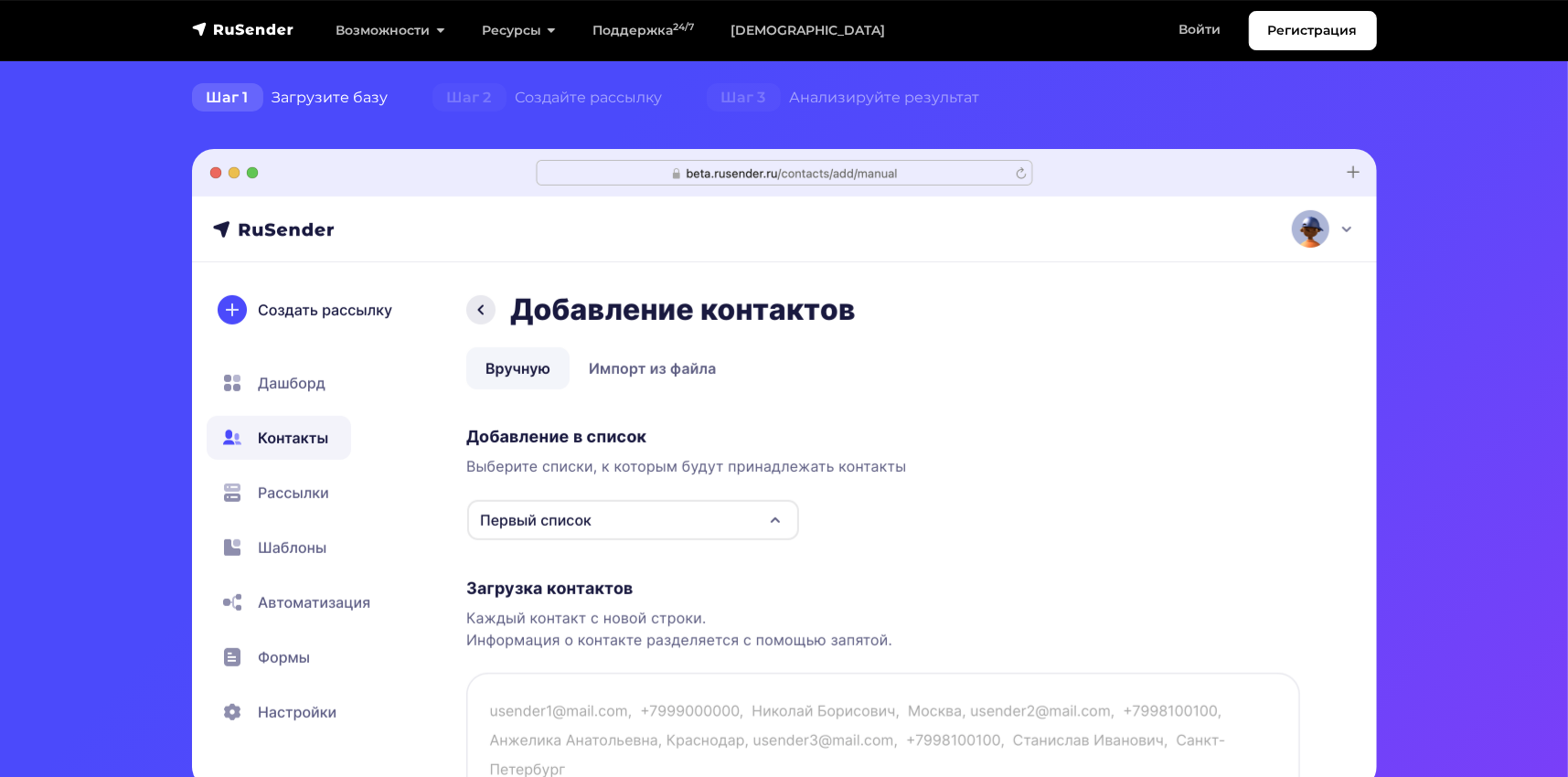
scroll to position [457, 0]
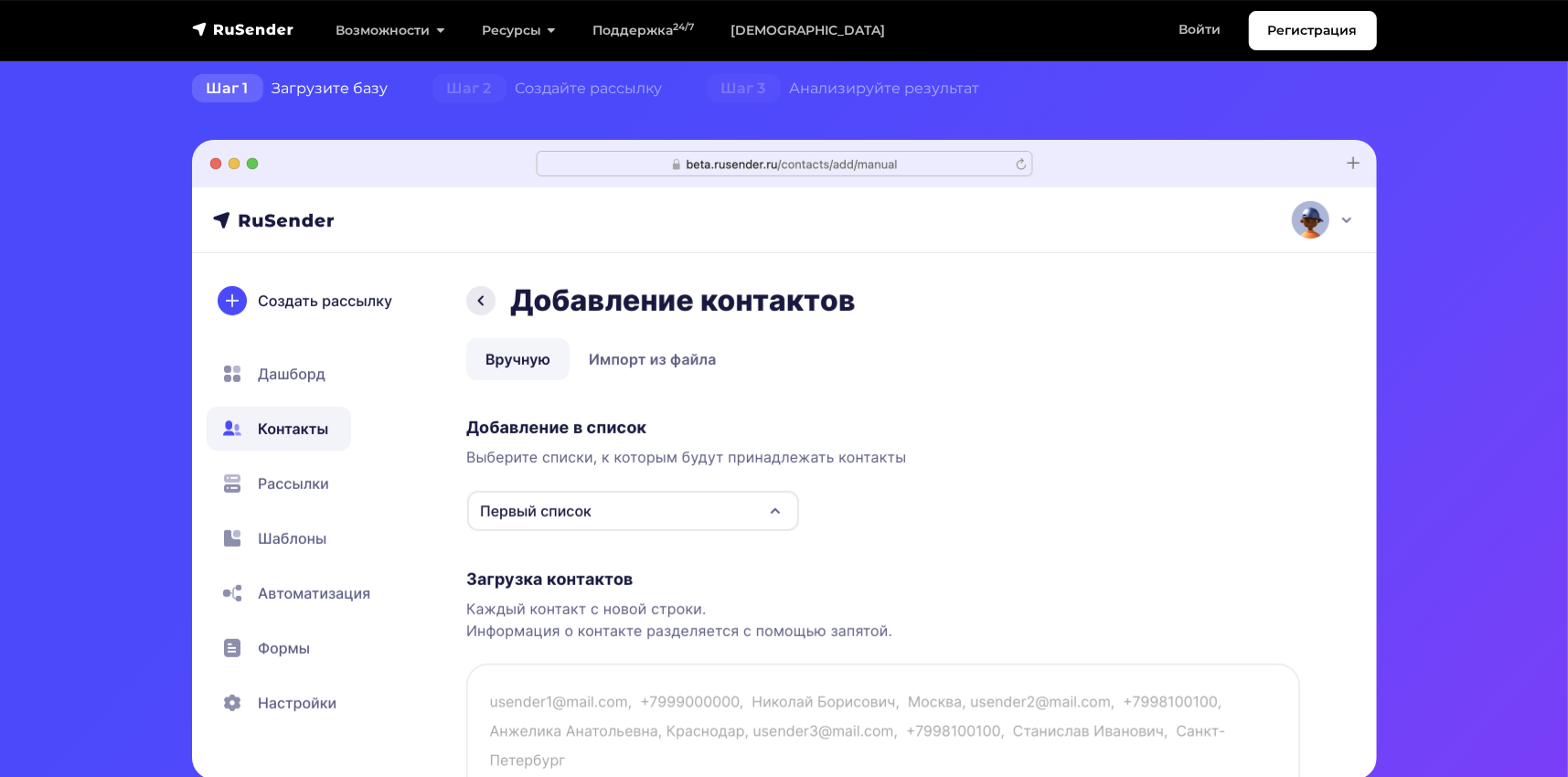
click at [765, 507] on img at bounding box center [784, 460] width 1185 height 640
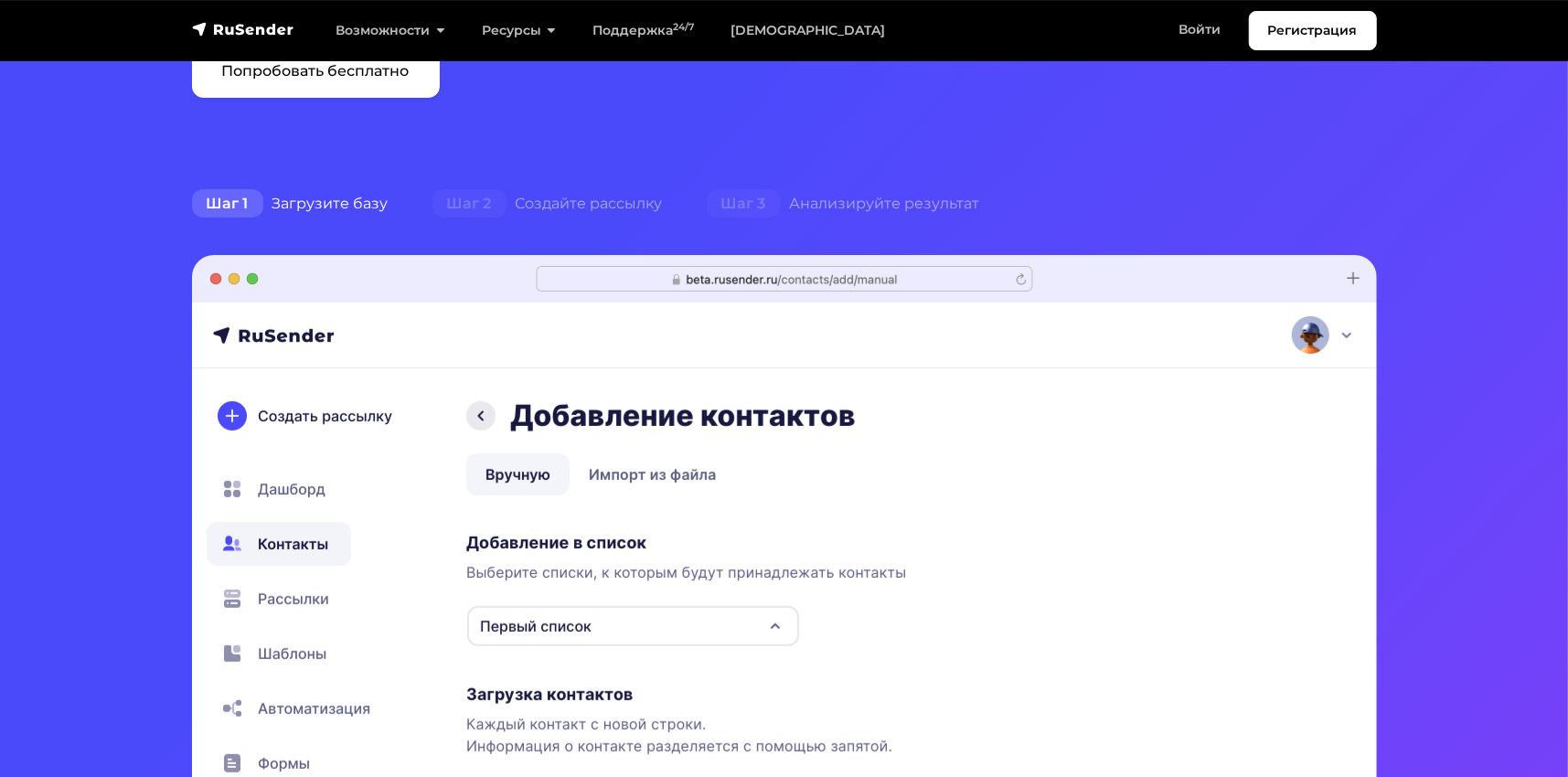
scroll to position [274, 0]
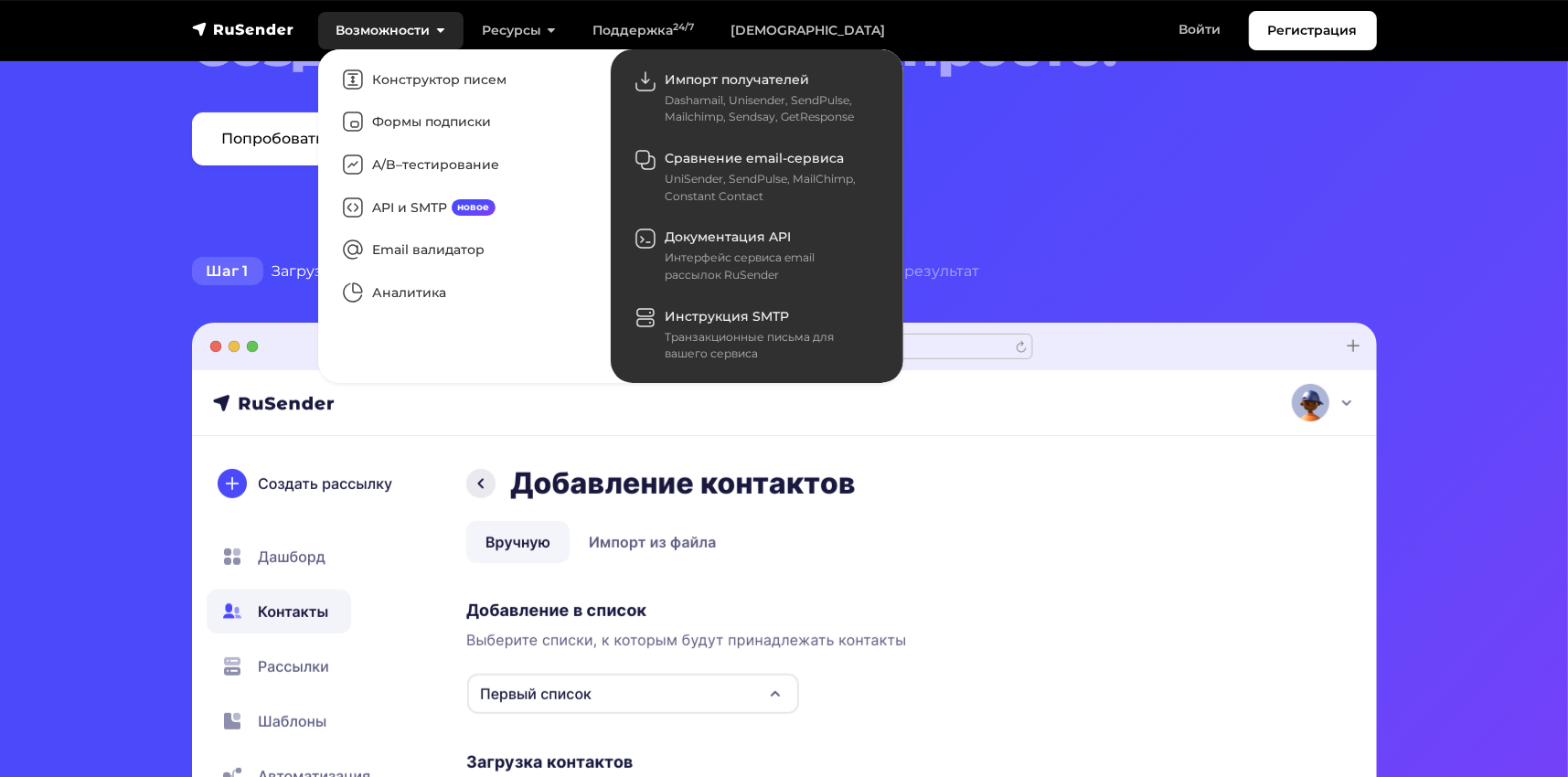
click at [393, 37] on link "Возможности" at bounding box center [390, 31] width 146 height 37
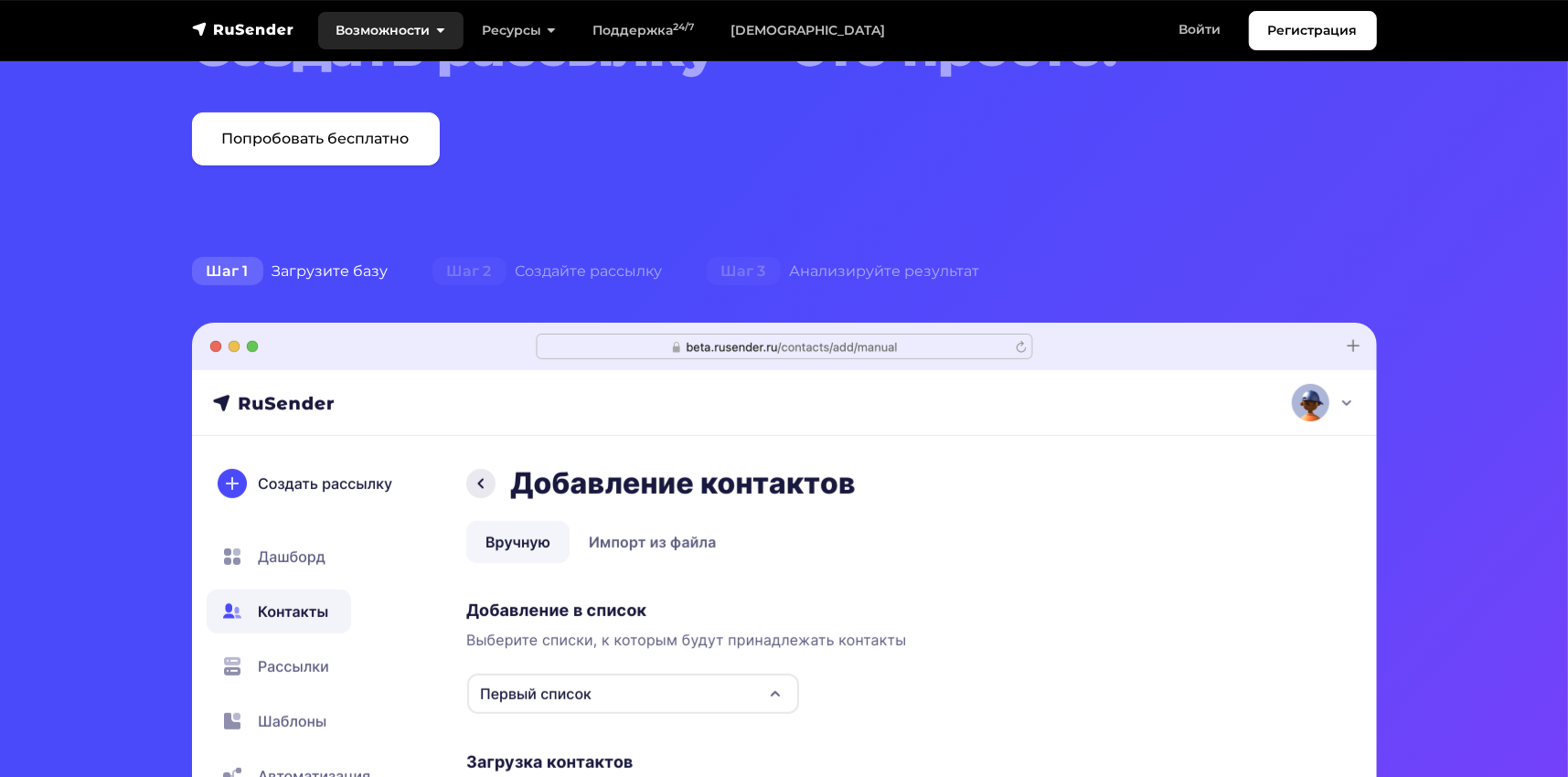
click at [392, 33] on link "Возможности" at bounding box center [390, 31] width 146 height 37
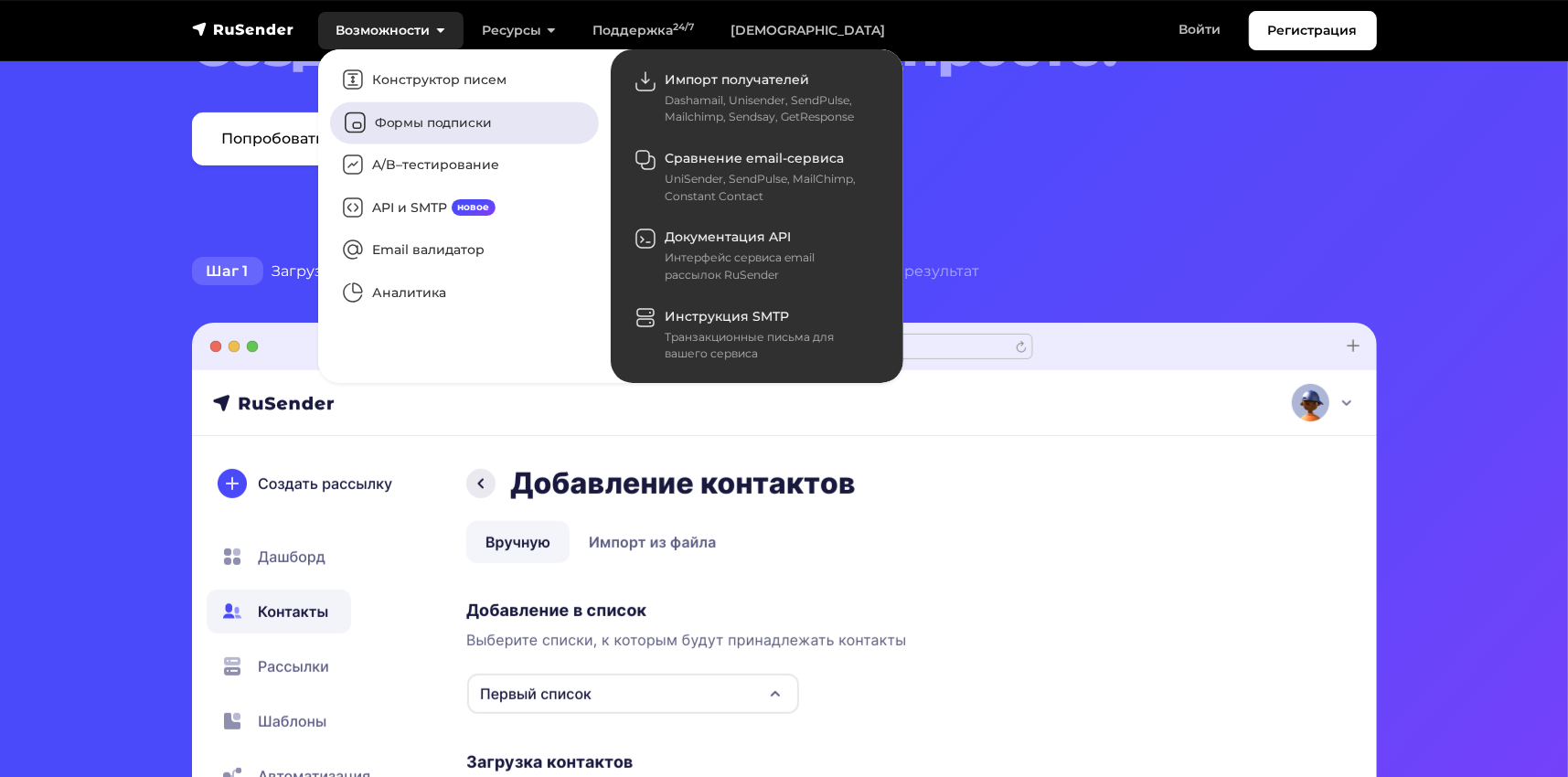
click at [440, 125] on link "Формы подписки" at bounding box center [465, 121] width 269 height 42
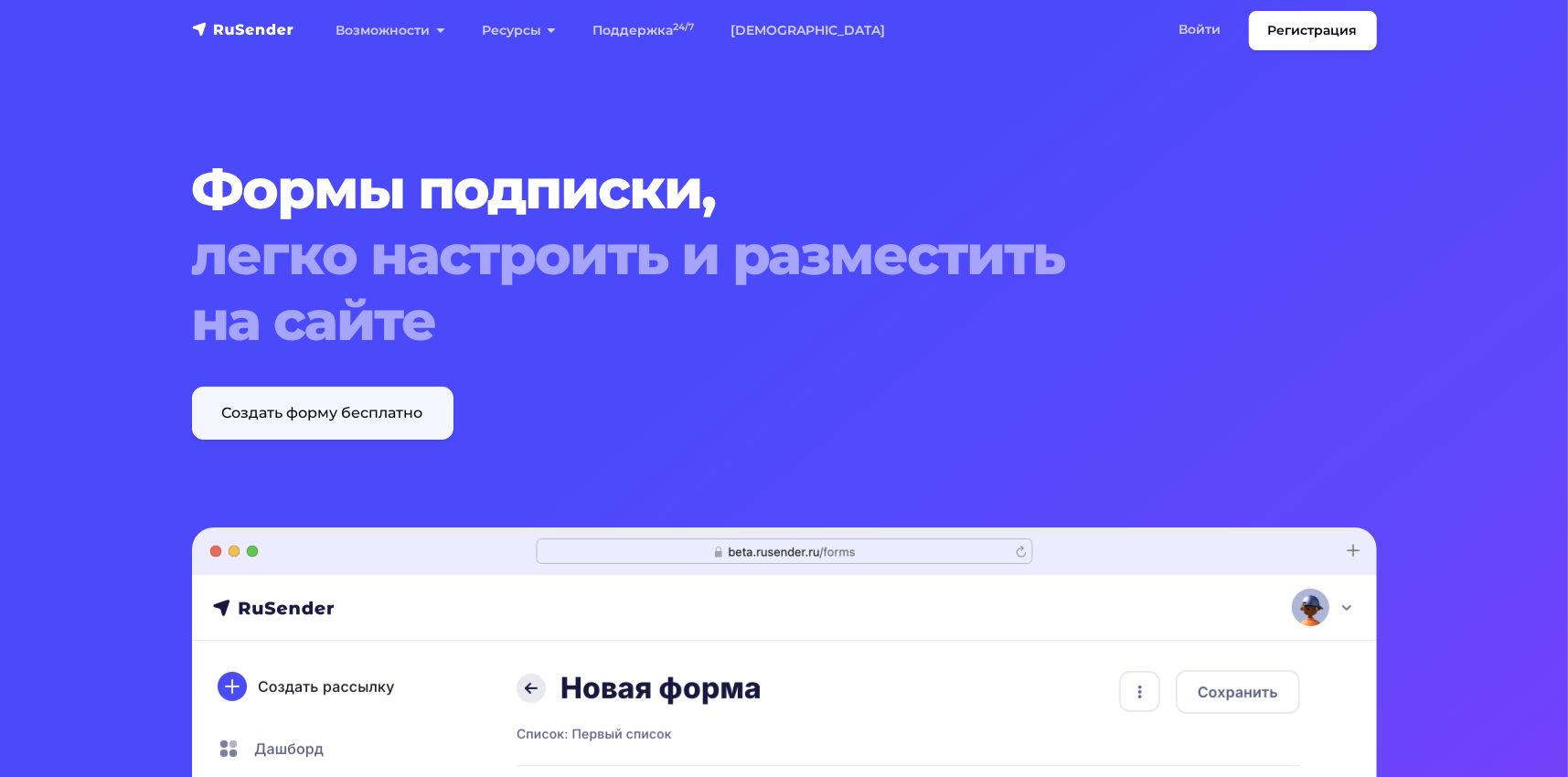
click at [339, 422] on link "Создать форму бесплатно" at bounding box center [323, 413] width 261 height 53
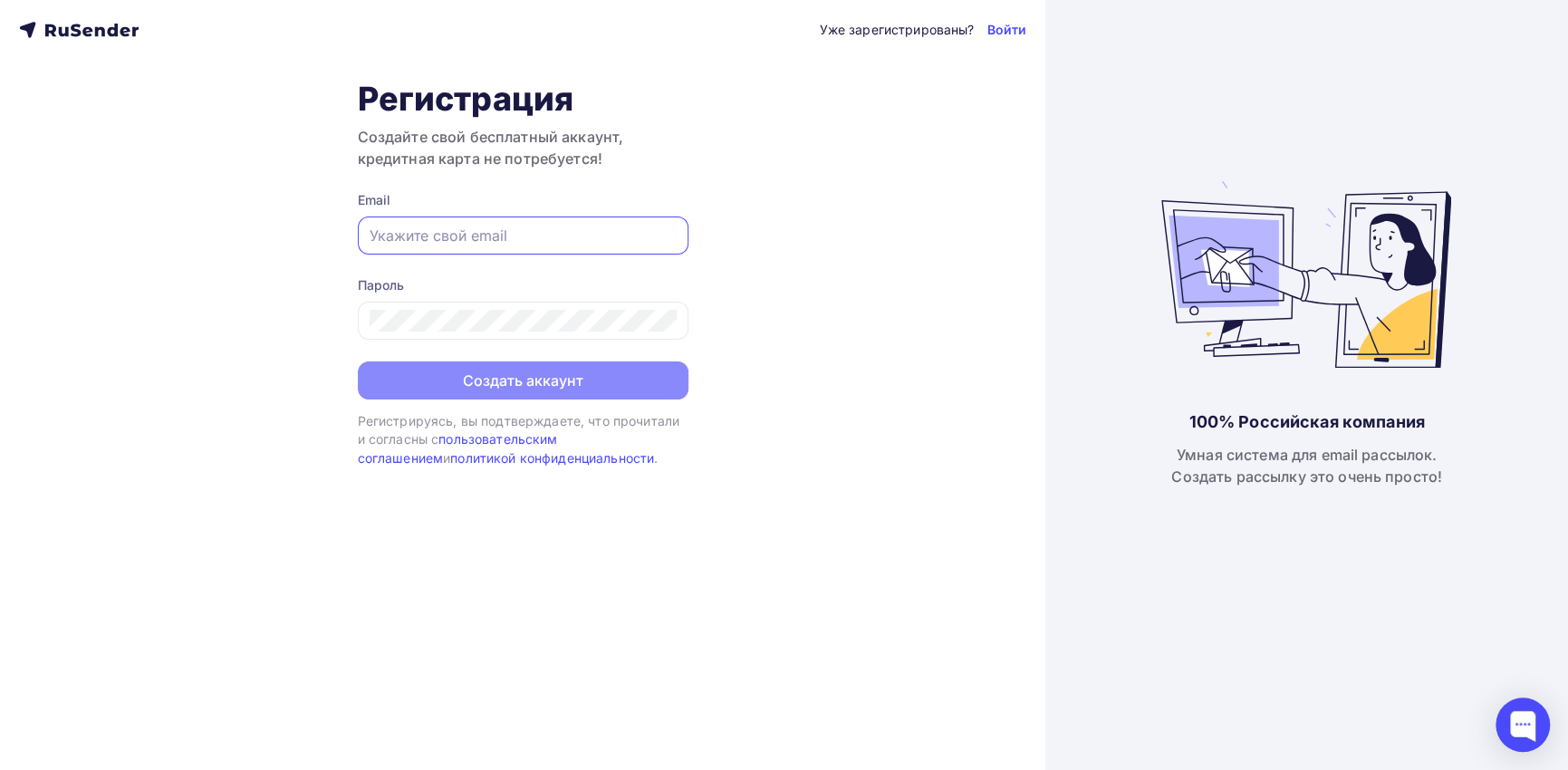
click at [469, 226] on input "text" at bounding box center [523, 236] width 307 height 22
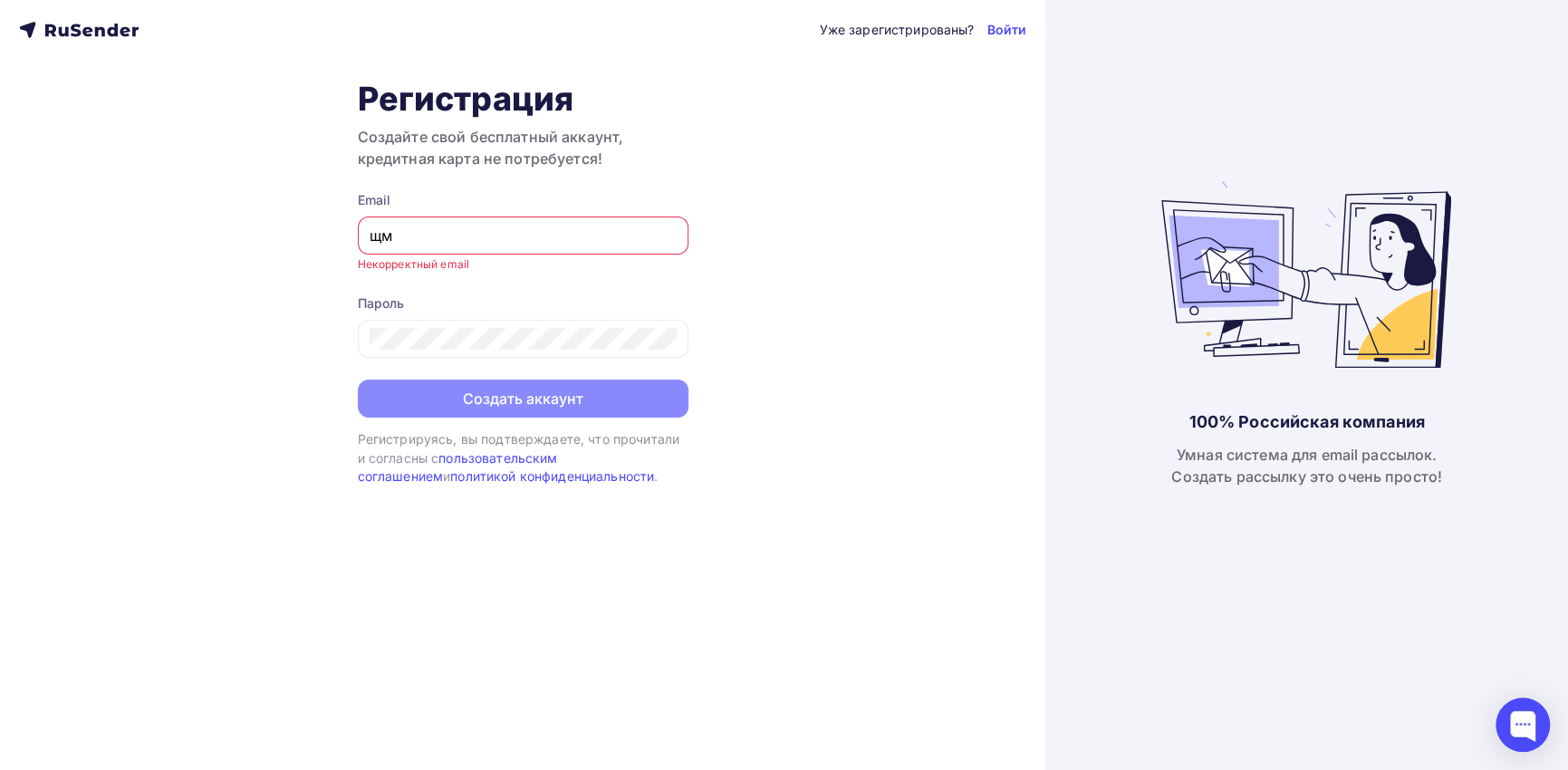
type input "щ"
type input "ovr@cgp"
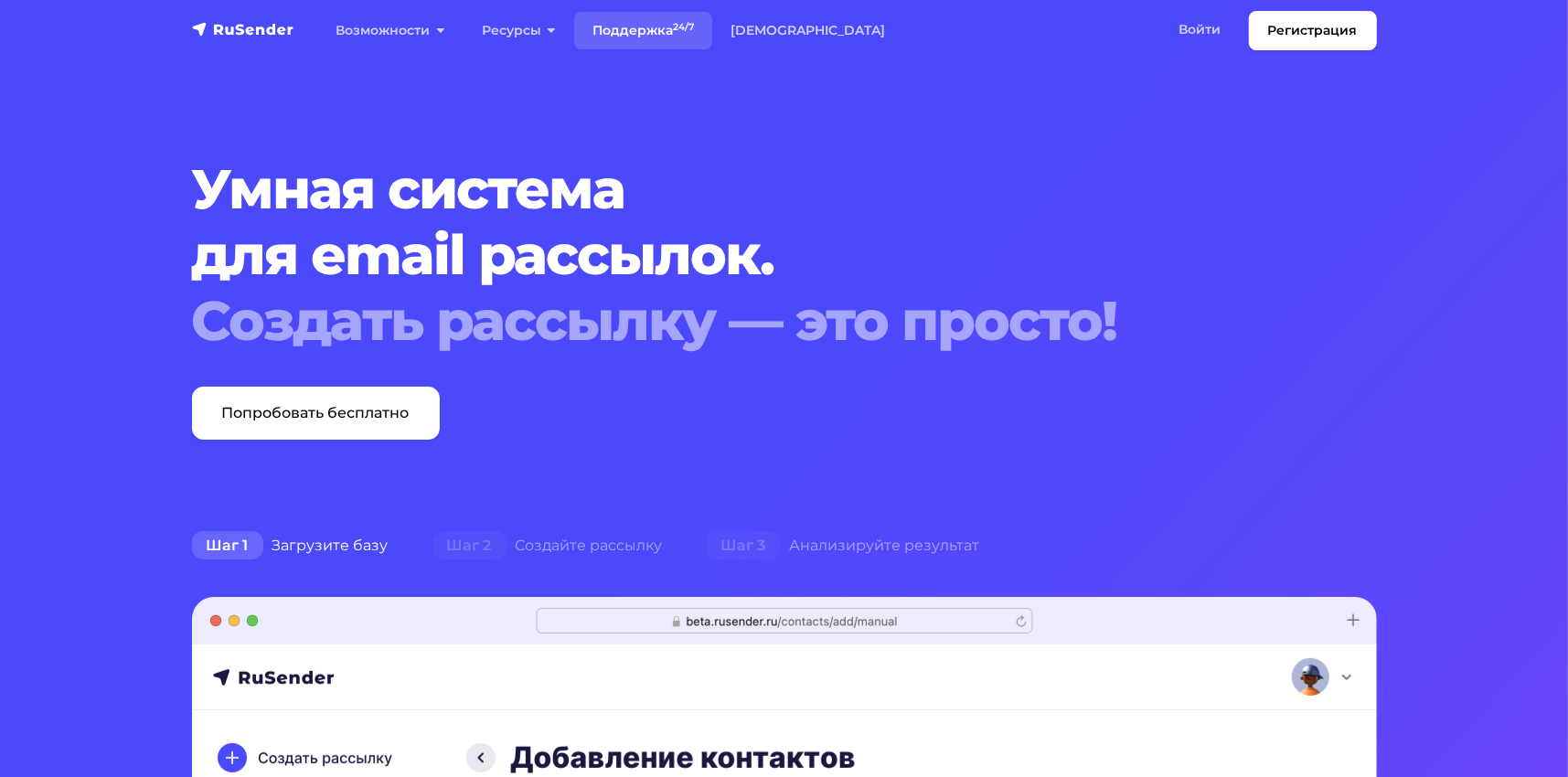
click at [631, 36] on link "Поддержка 24/7" at bounding box center [643, 31] width 138 height 37
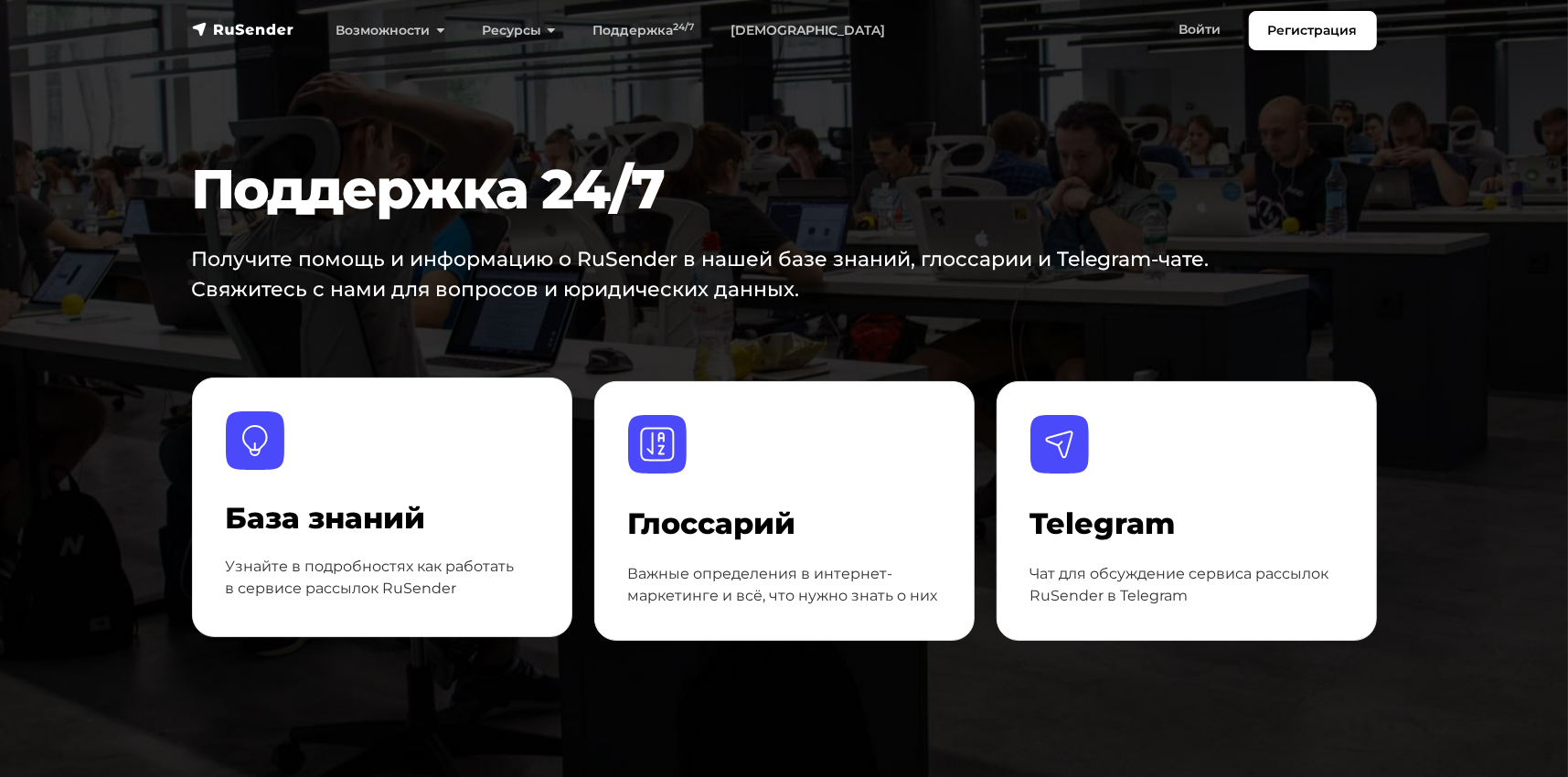
click at [482, 580] on p "Узнайте в подробностях как работать в сервисе рассылок RuSender" at bounding box center [382, 578] width 312 height 44
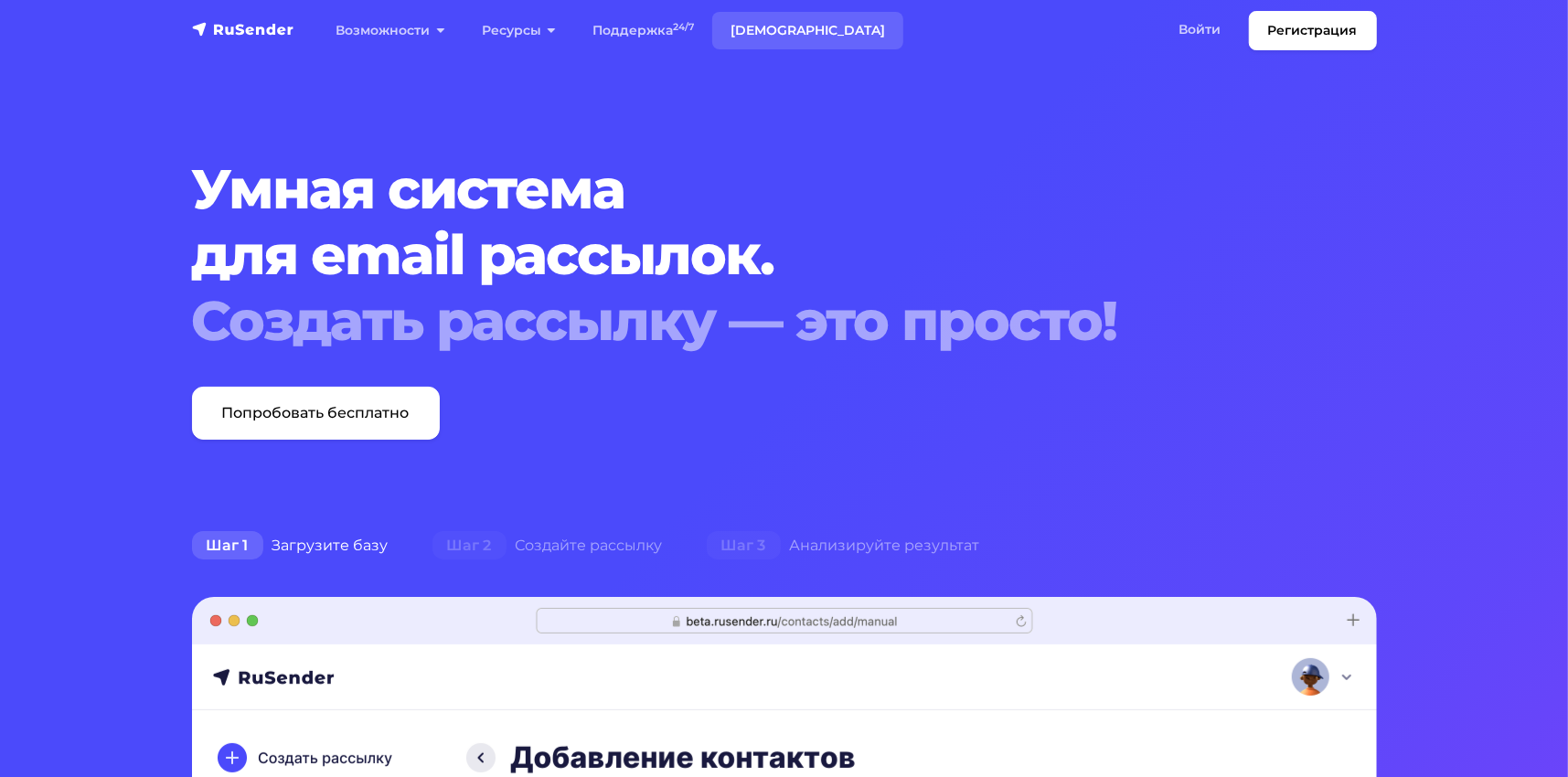
click at [791, 33] on link "[DEMOGRAPHIC_DATA]" at bounding box center [808, 31] width 191 height 37
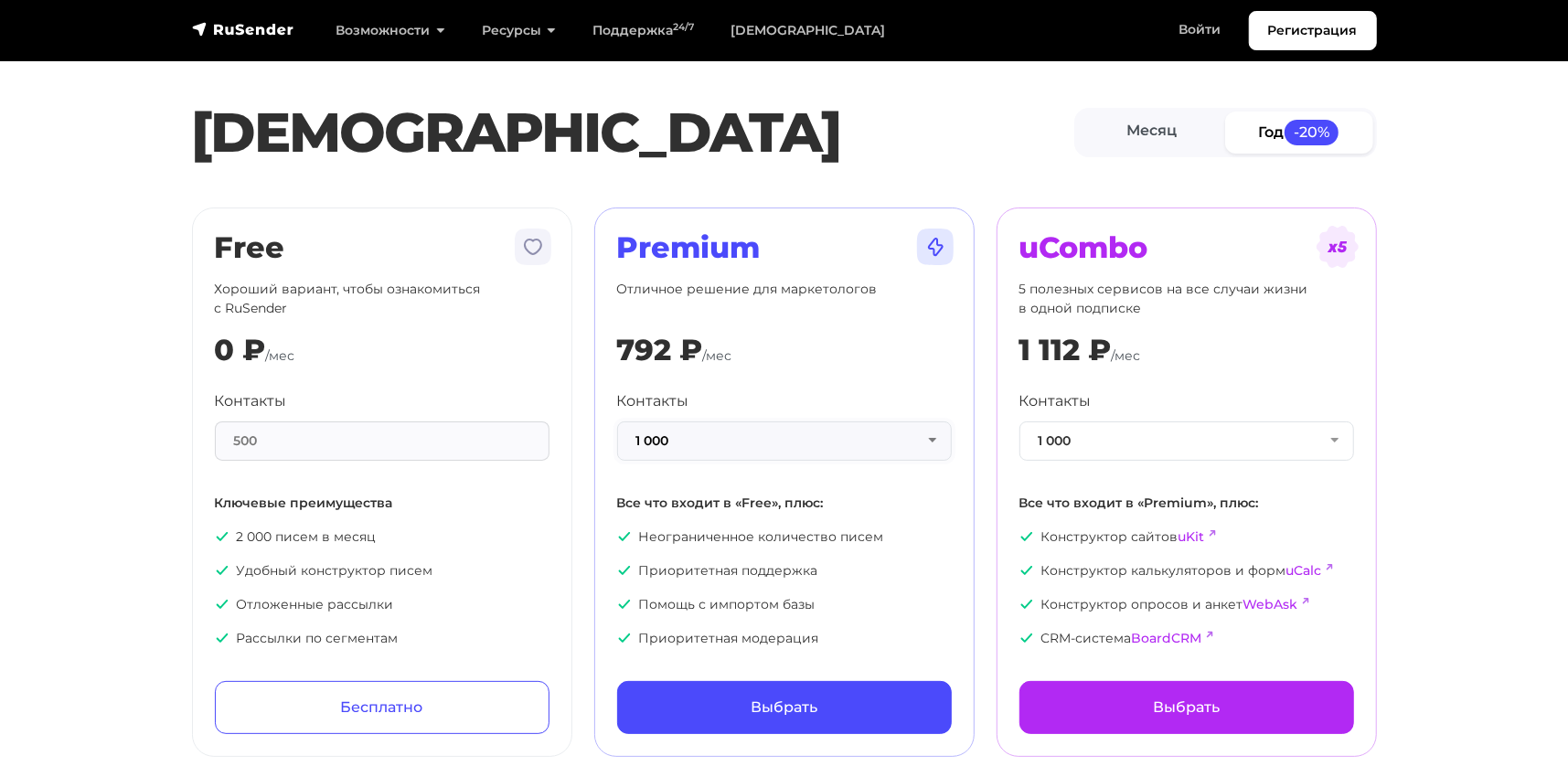
click at [934, 438] on button "1 000" at bounding box center [784, 441] width 335 height 39
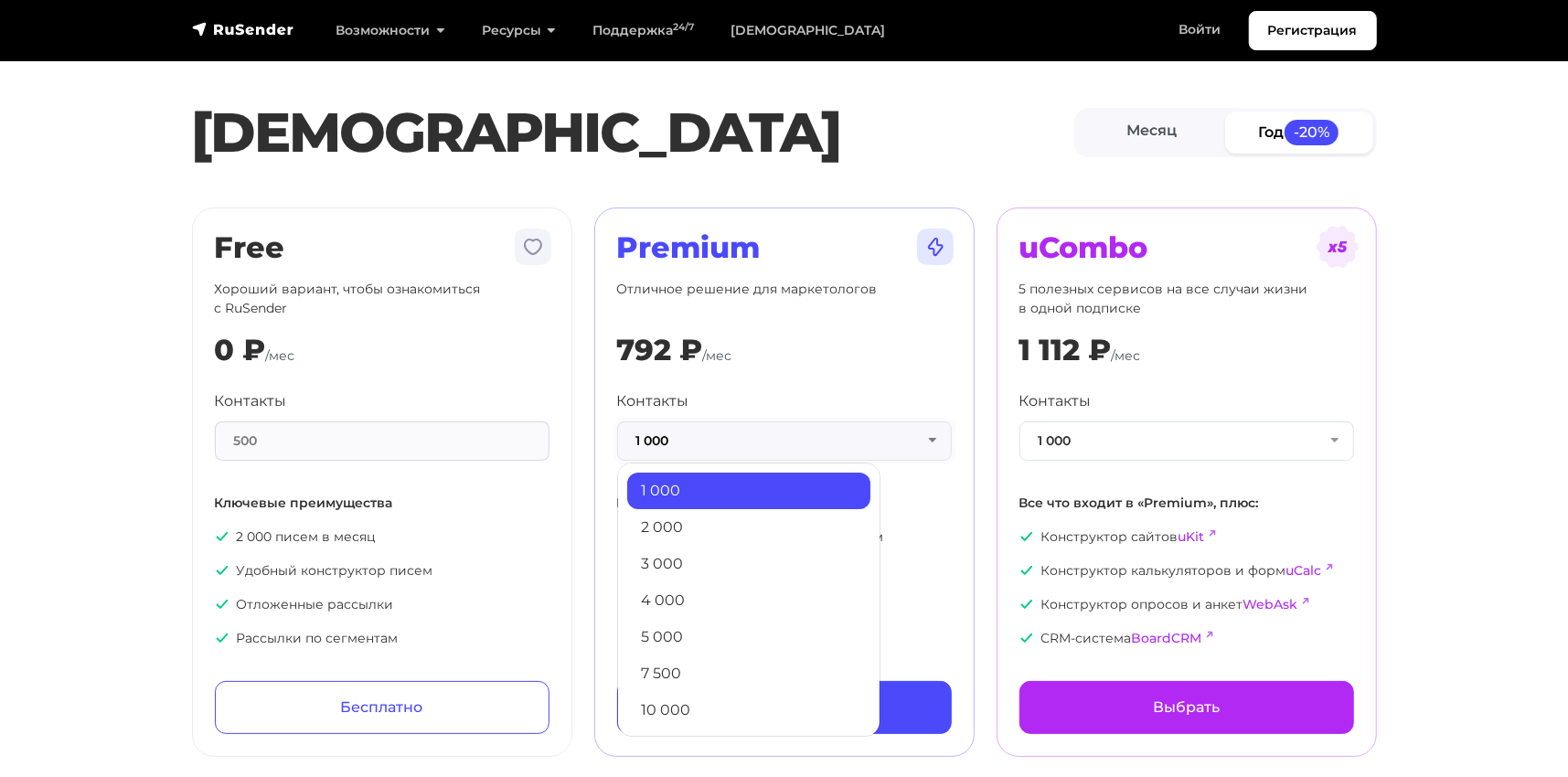
click at [934, 438] on button "1 000" at bounding box center [784, 441] width 335 height 39
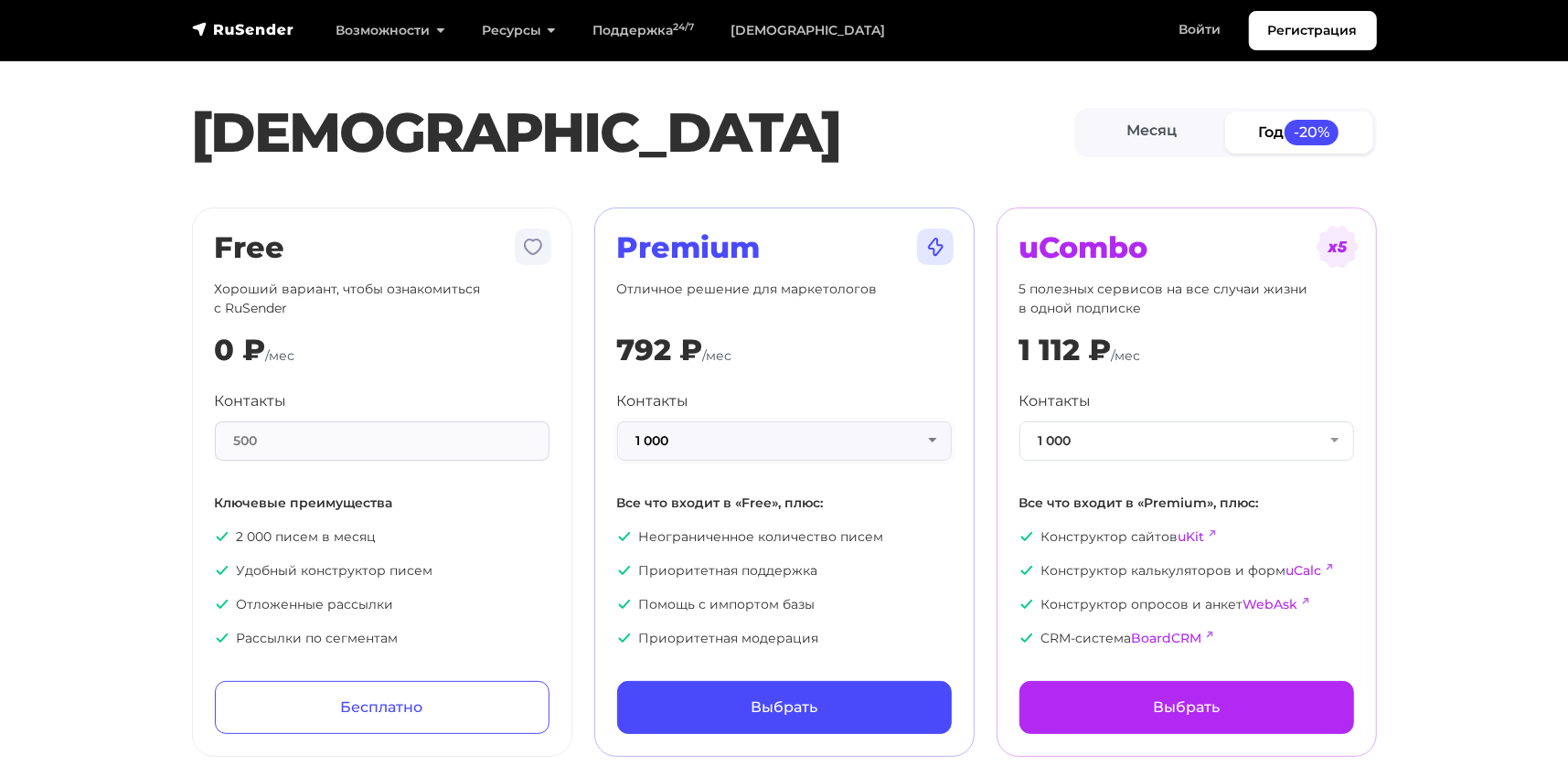
click at [928, 439] on button "1 000" at bounding box center [784, 441] width 335 height 39
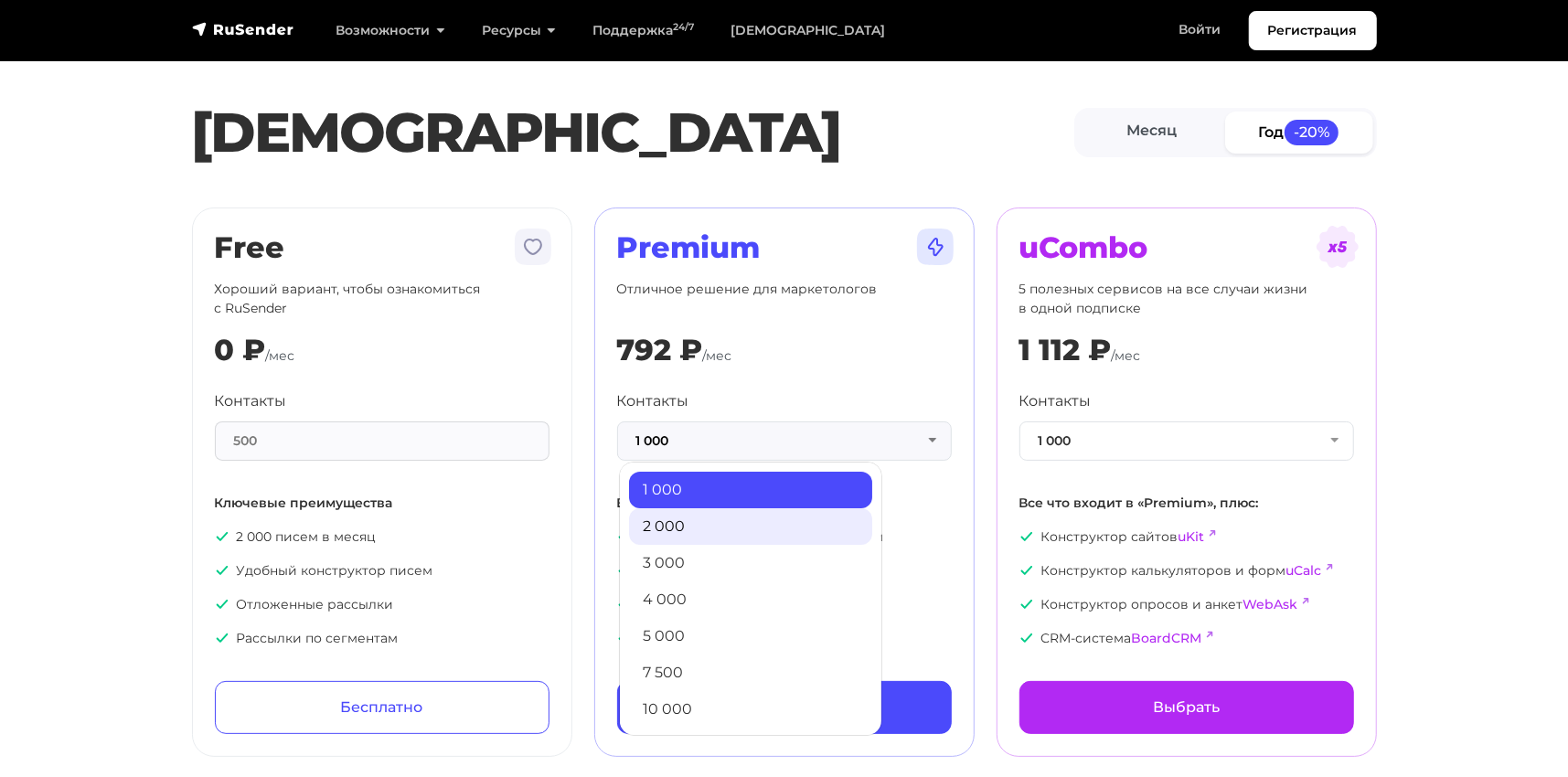
click at [781, 528] on link "2 000" at bounding box center [751, 526] width 243 height 36
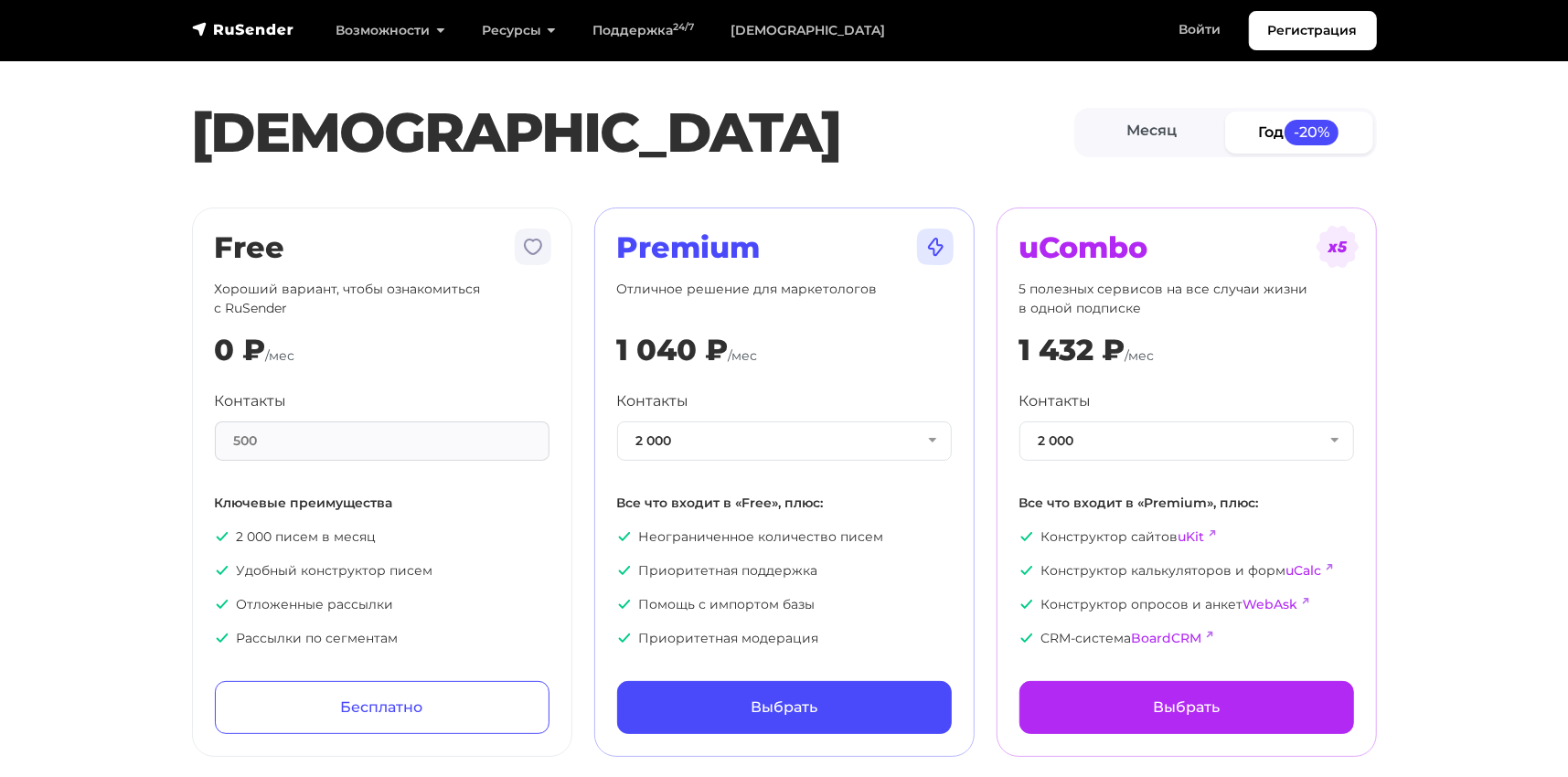
click at [1340, 138] on span "-20%" at bounding box center [1312, 132] width 55 height 25
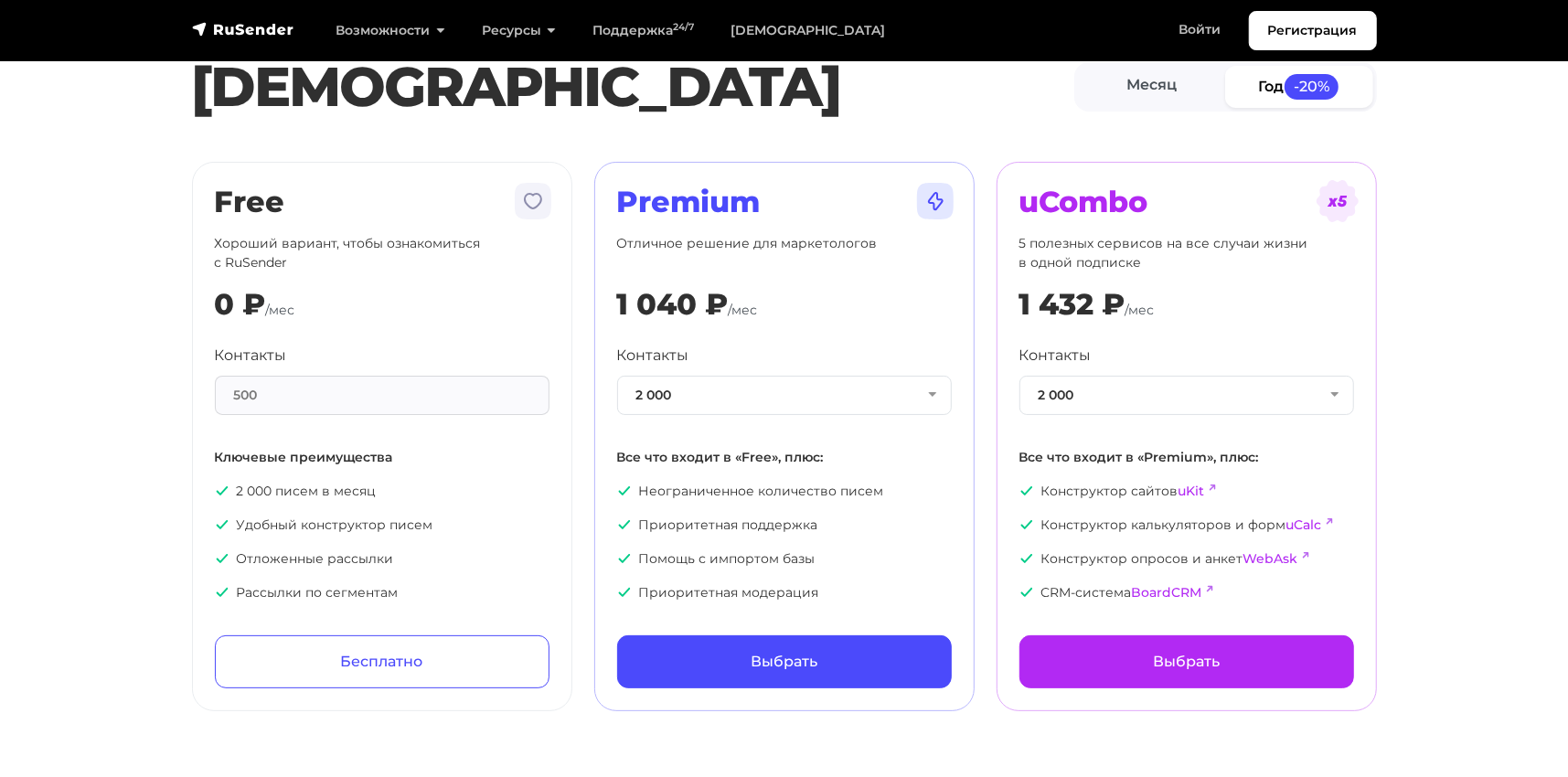
scroll to position [92, 0]
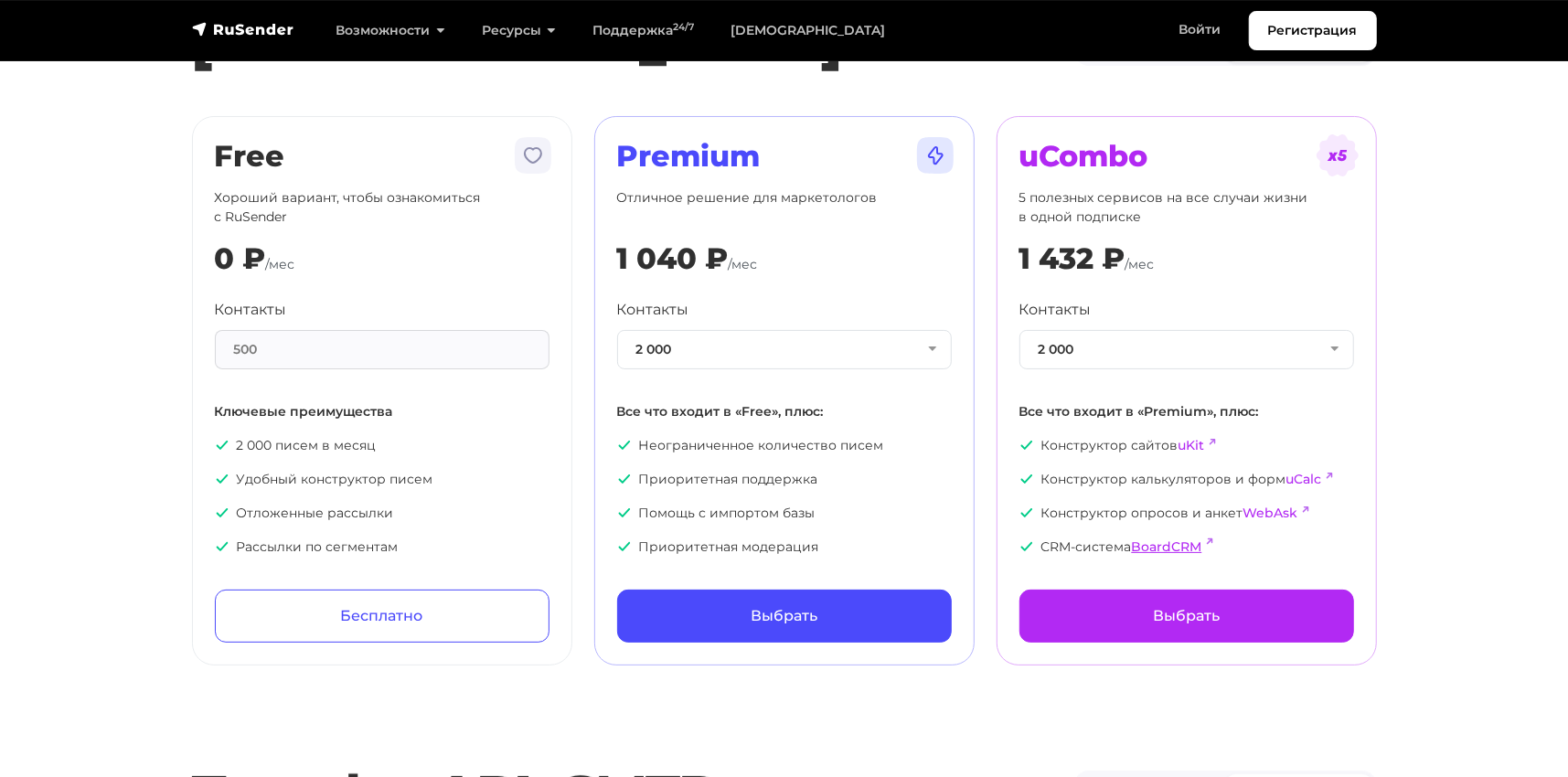
click at [1182, 553] on link "BoardCRM" at bounding box center [1167, 547] width 70 height 17
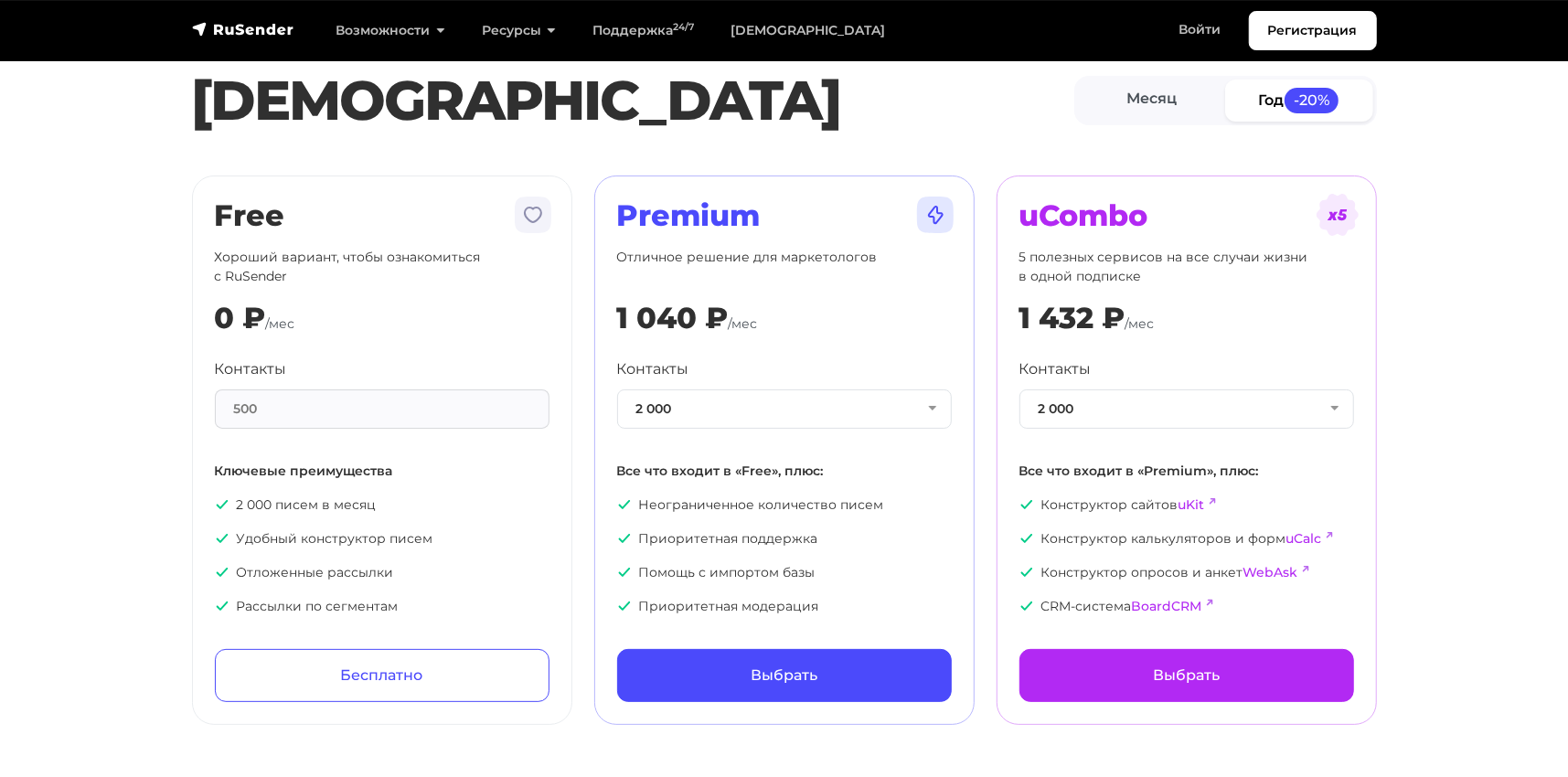
scroll to position [0, 0]
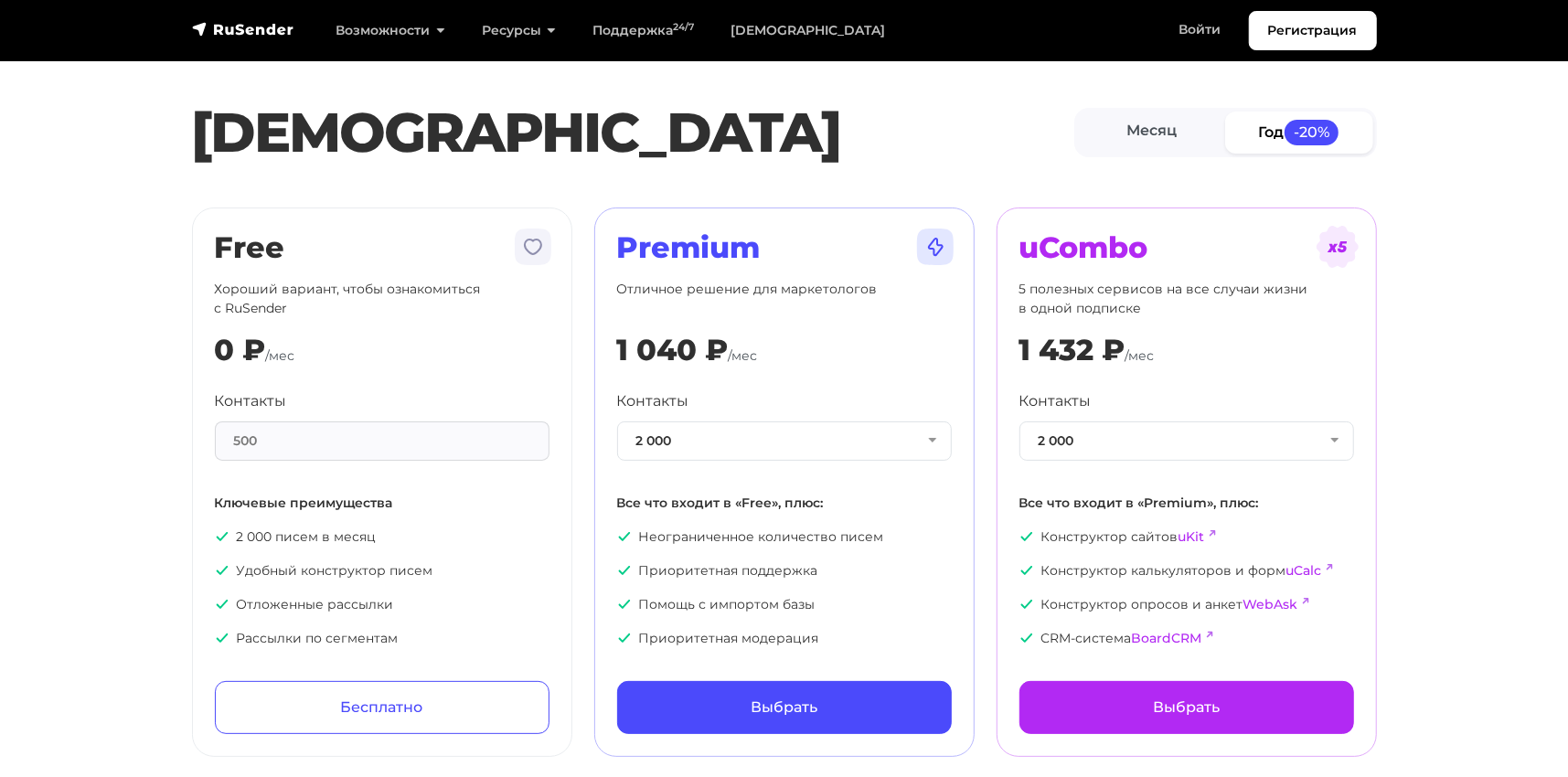
click at [1271, 253] on h2 "uCombo" at bounding box center [1187, 248] width 335 height 34
click at [1310, 568] on link "uCalc" at bounding box center [1305, 571] width 35 height 17
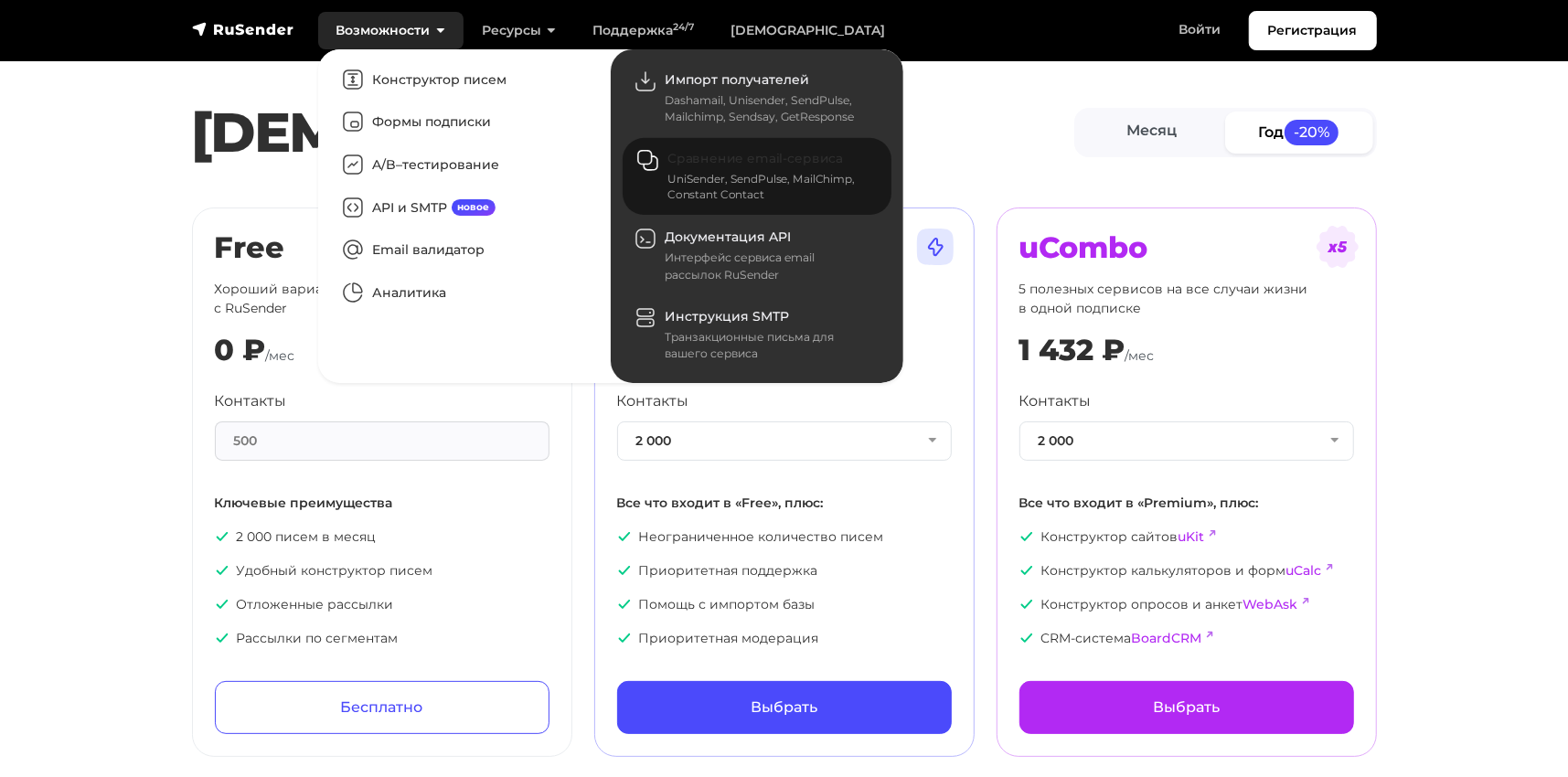
click at [726, 169] on link "Сравнение email-сервиса UniSender, SendPulse, MailChimp, Constant Contact" at bounding box center [758, 177] width 269 height 78
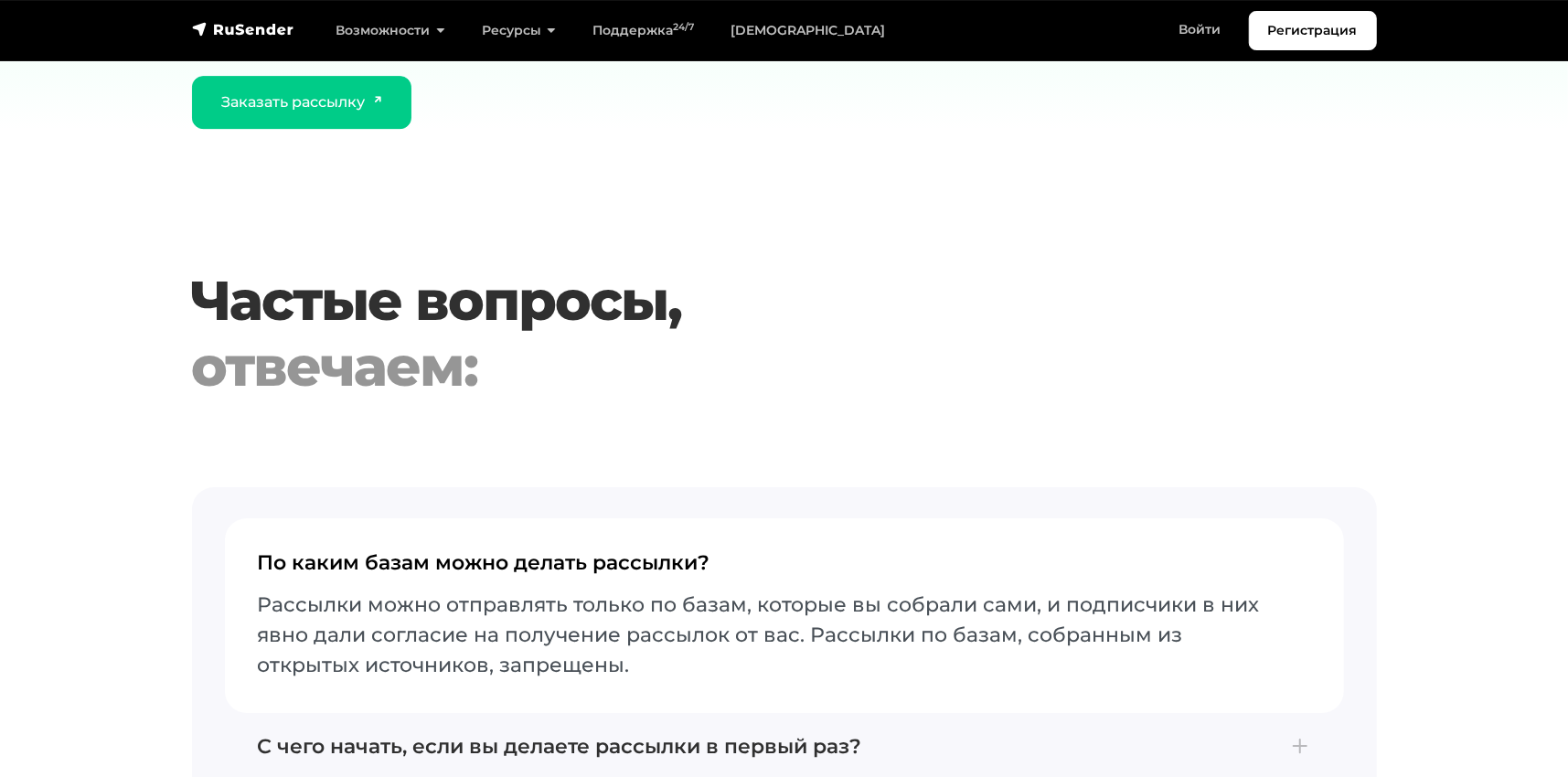
scroll to position [3932, 0]
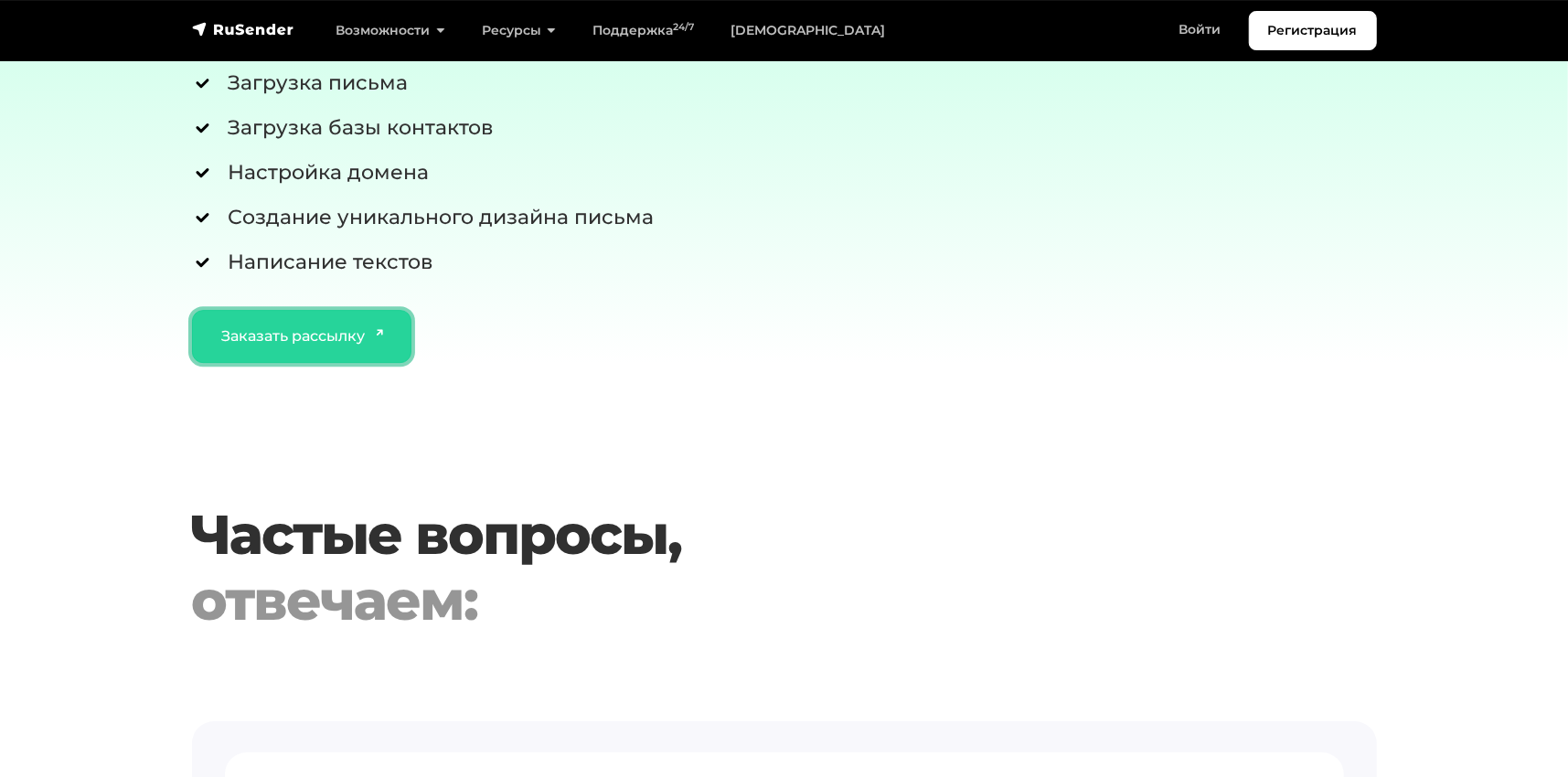
click at [299, 344] on link "Заказать рассылку" at bounding box center [302, 336] width 221 height 53
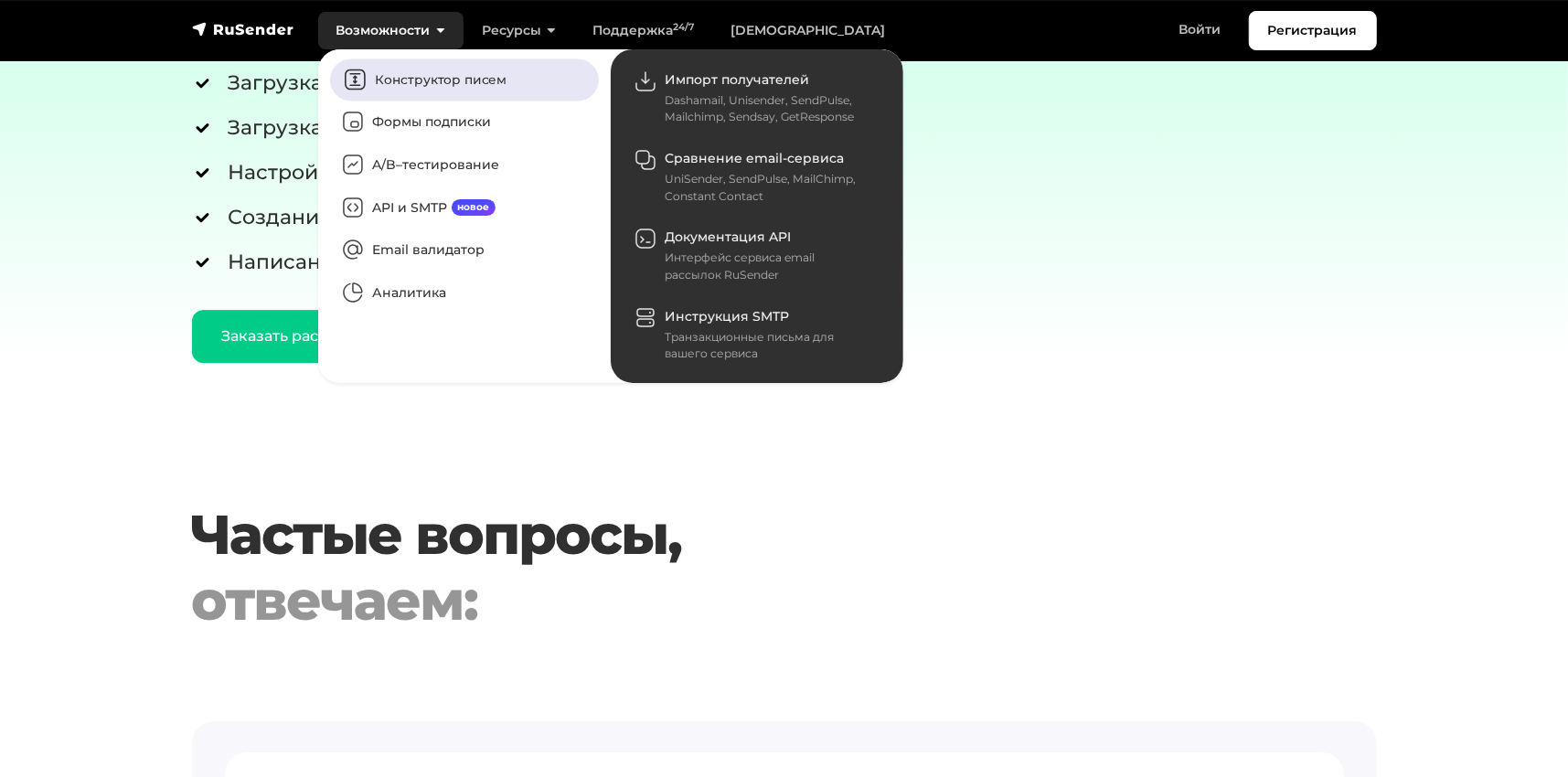
click at [407, 83] on link "Конструктор писем" at bounding box center [465, 79] width 269 height 42
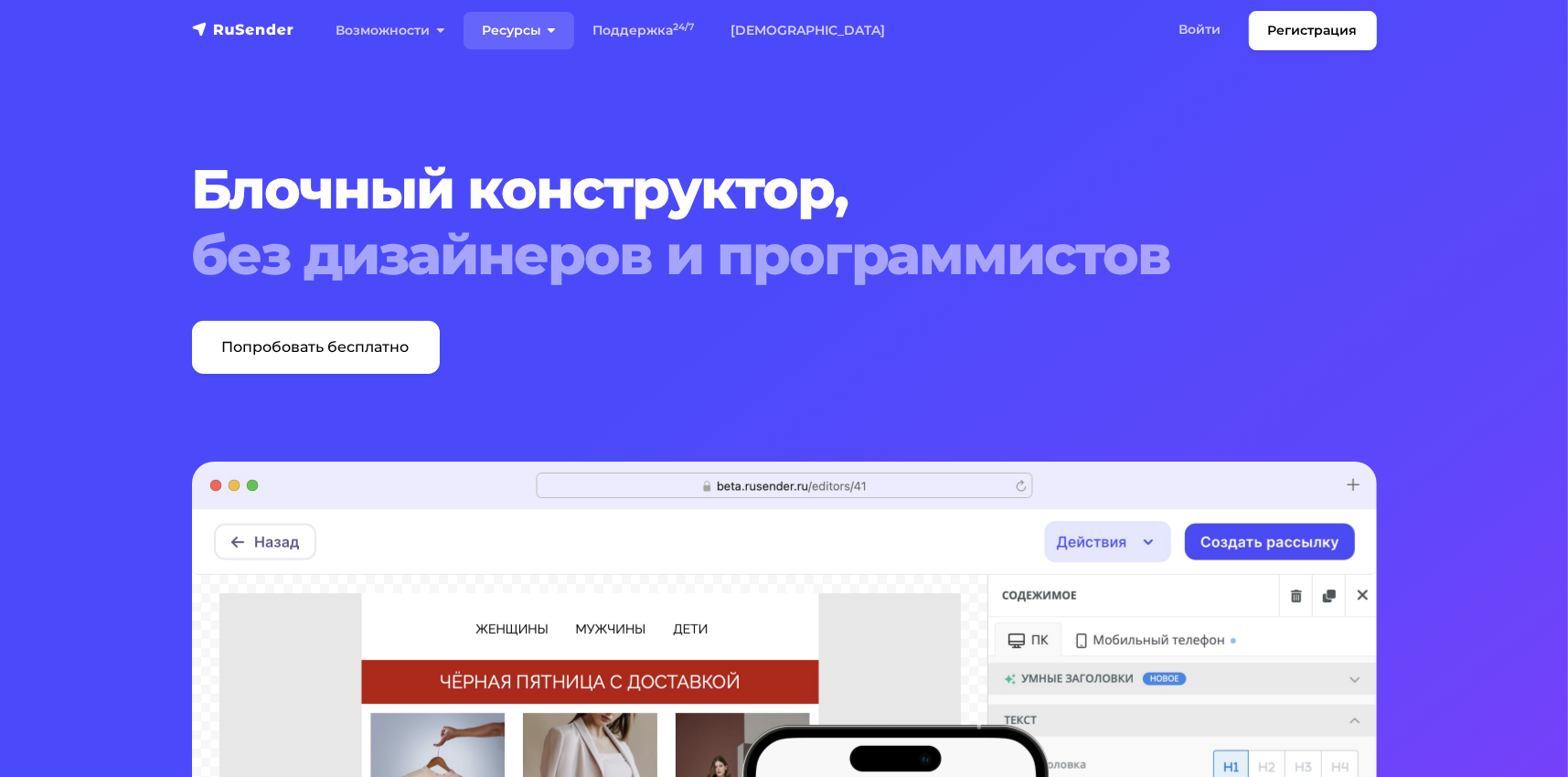
click at [520, 30] on link "Ресурсы" at bounding box center [518, 31] width 110 height 37
click at [989, 279] on span "без дизайнеров и программистов" at bounding box center [734, 255] width 1085 height 66
click at [331, 351] on link "Попробовать бесплатно" at bounding box center [315, 347] width 248 height 53
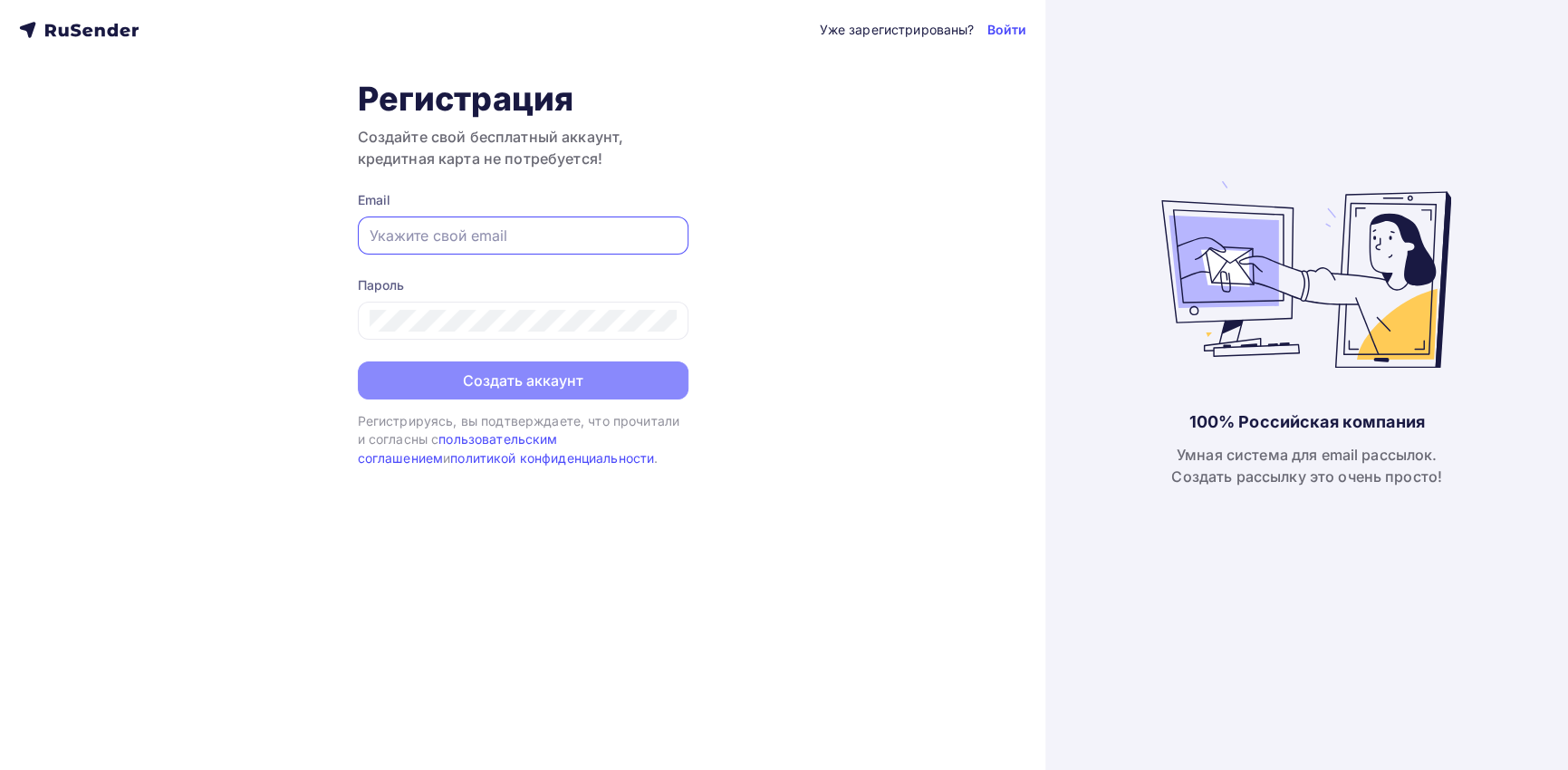
click at [568, 242] on input "text" at bounding box center [523, 236] width 307 height 22
type input "[EMAIL_ADDRESS][DOMAIN_NAME]"
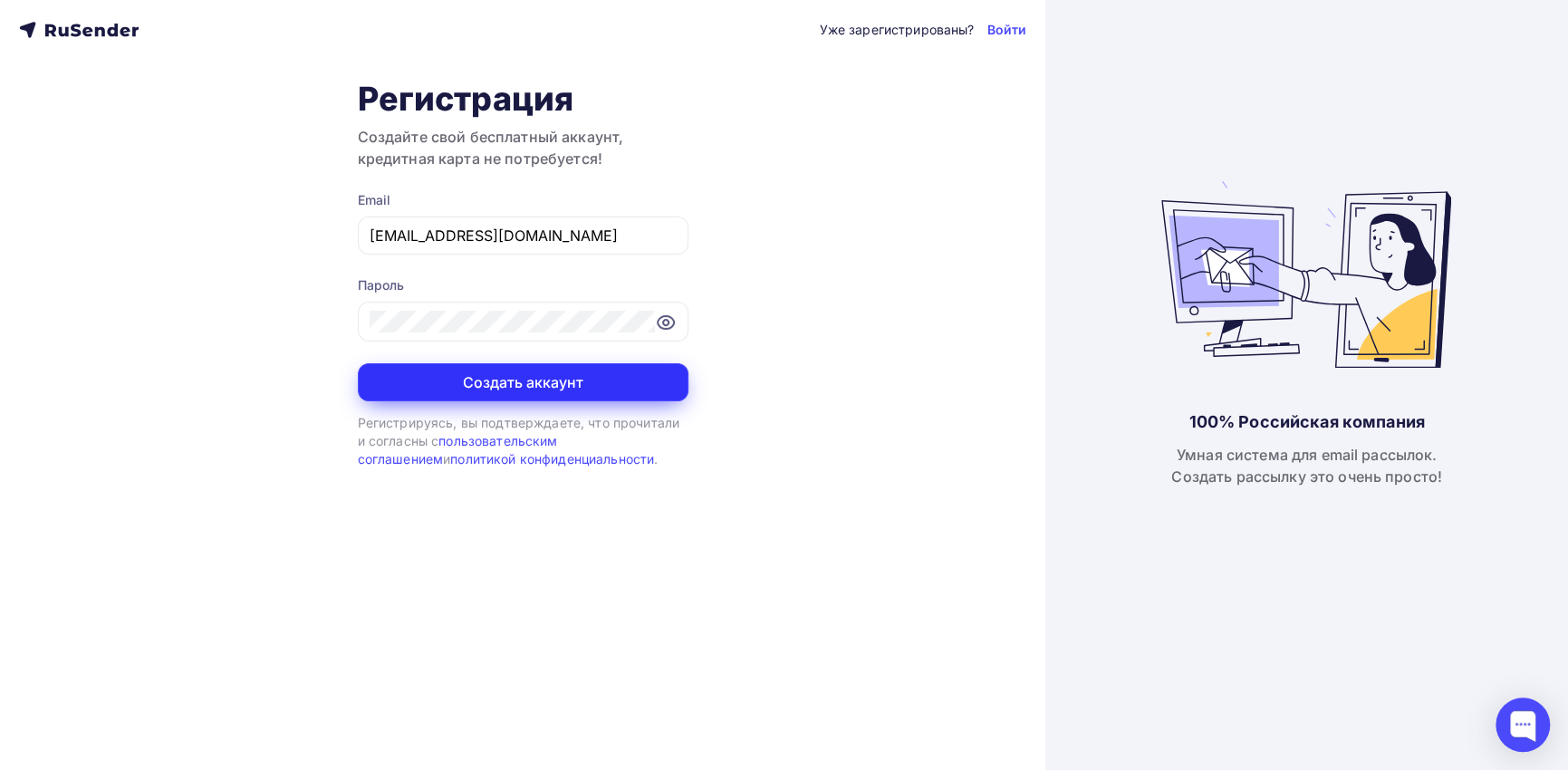
click at [529, 380] on button "Создать аккаунт" at bounding box center [524, 381] width 331 height 38
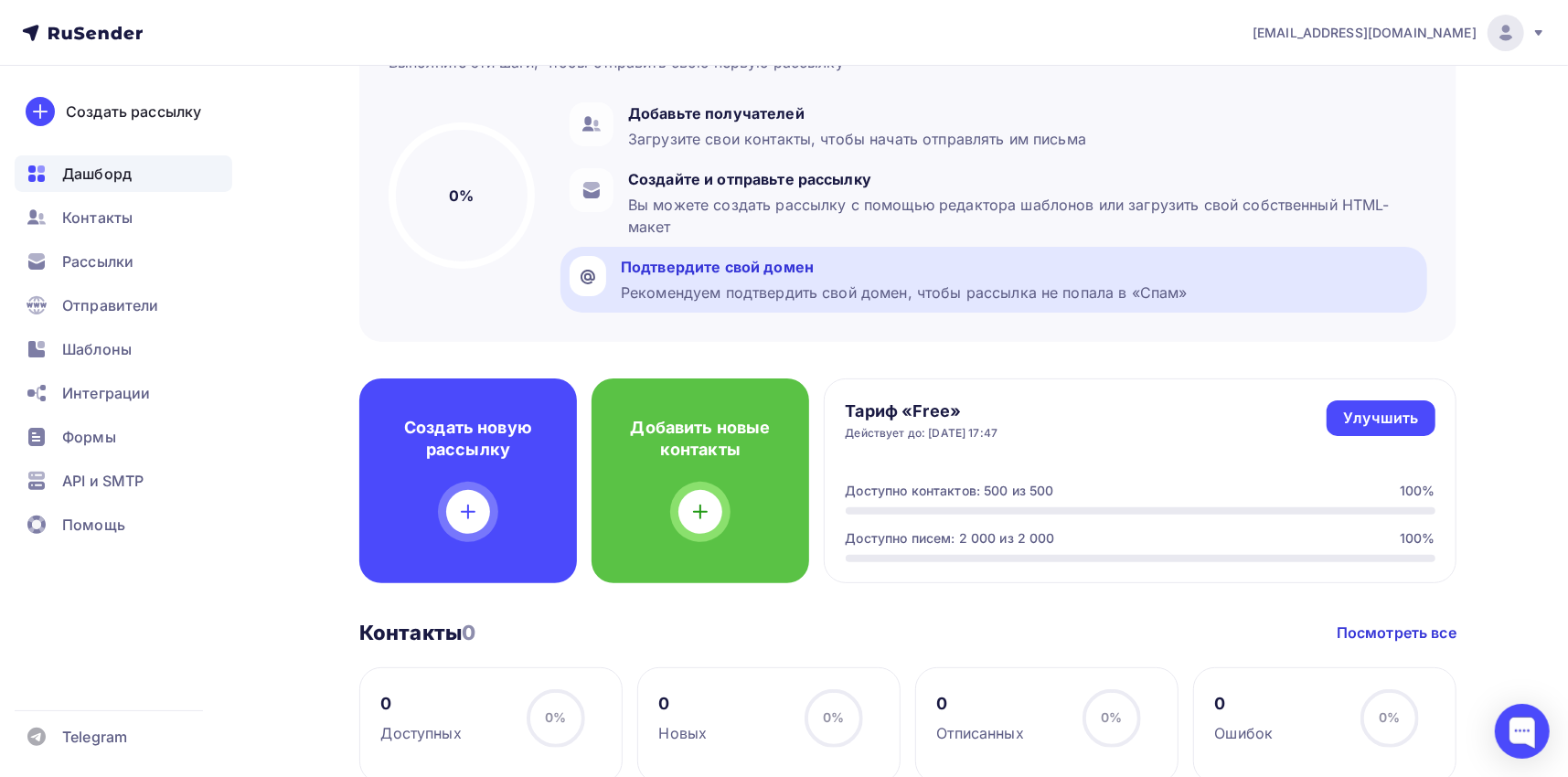
scroll to position [183, 0]
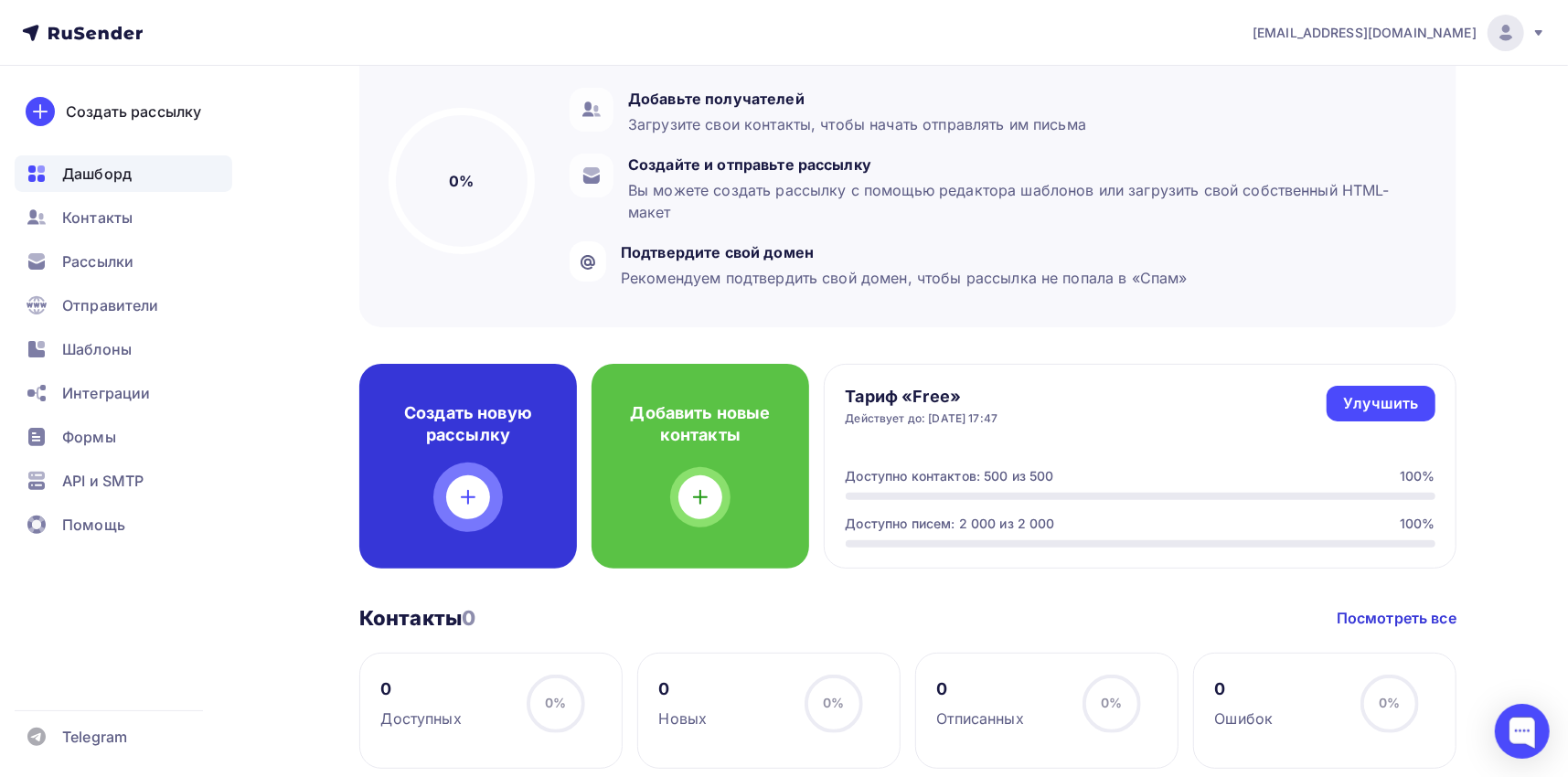
click at [461, 502] on icon at bounding box center [468, 498] width 22 height 22
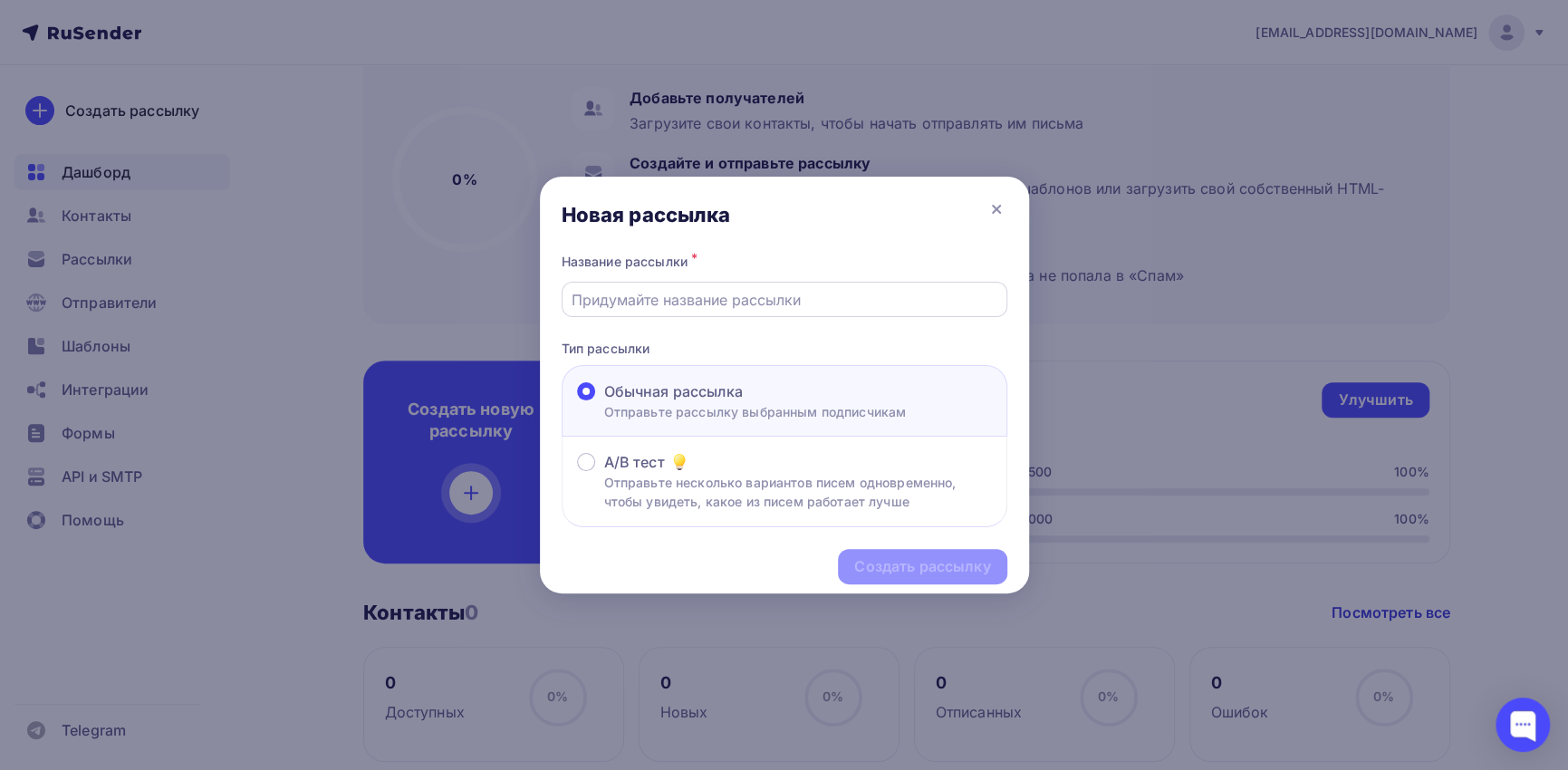
click at [660, 301] on input "text" at bounding box center [784, 300] width 425 height 22
click at [752, 302] on input "text" at bounding box center [784, 300] width 425 height 22
paste input "Будьте в курсе наших новостей и анонсов тренингов"
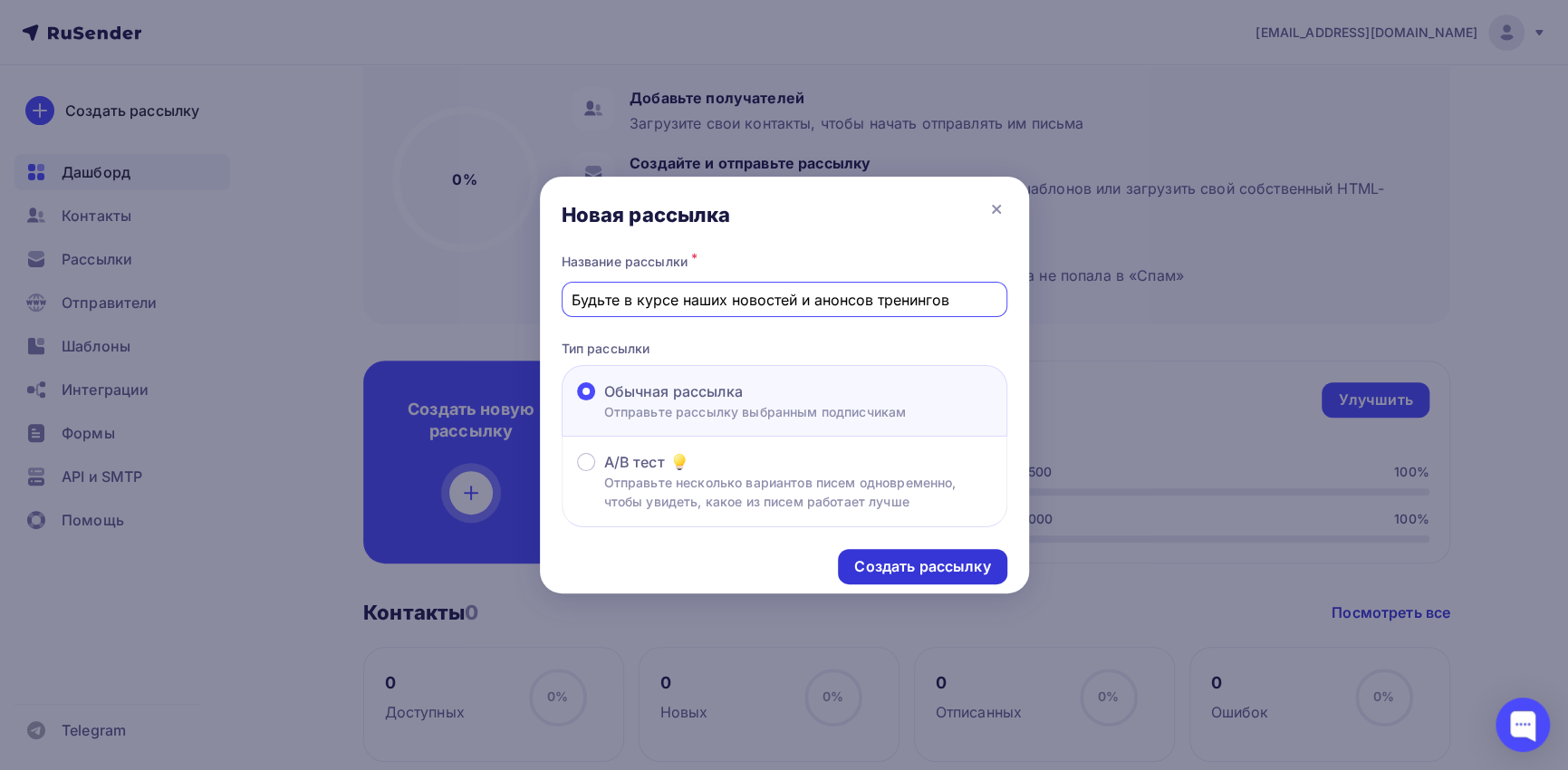
type input "Будьте в курсе наших новостей и анонсов тренингов"
click at [946, 569] on div "Создать рассылку" at bounding box center [922, 567] width 136 height 21
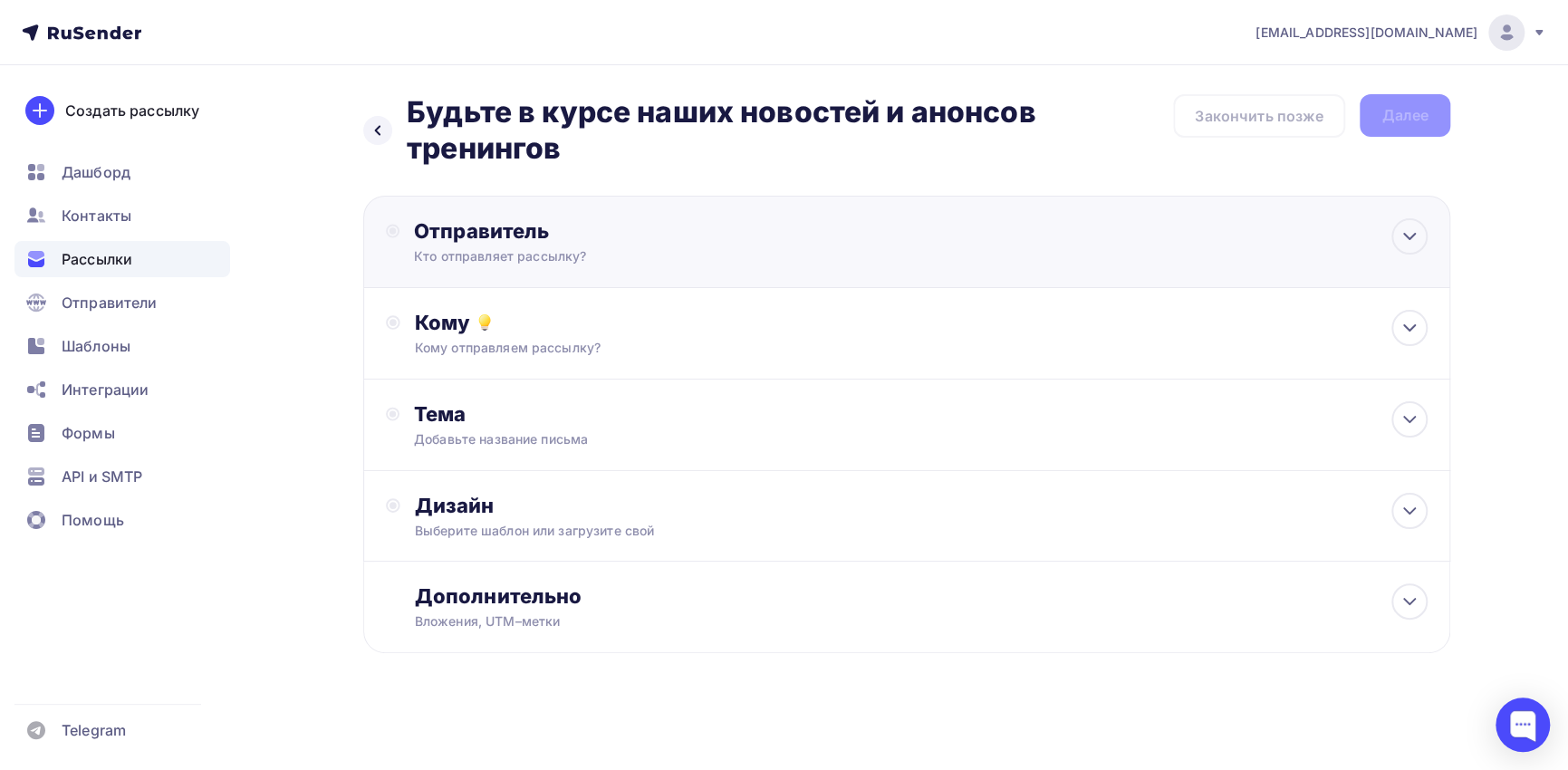
click at [617, 243] on div "Отправитель Кто отправляет рассылку? Email * [EMAIL_ADDRESS][DOMAIN_NAME] [EMAI…" at bounding box center [610, 242] width 392 height 47
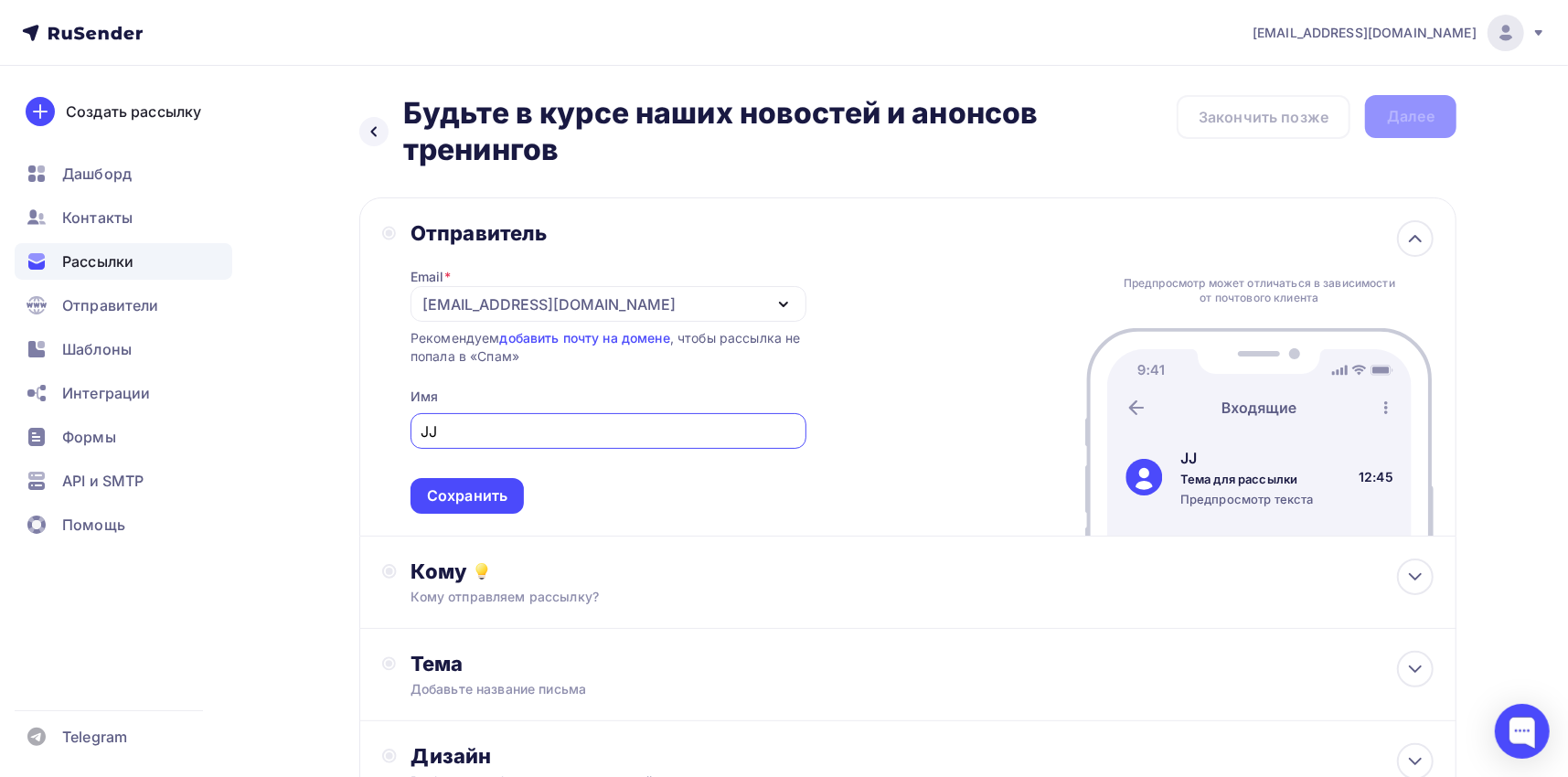
type input "J"
type input "ООО "Профконсалт ИСМ""
click at [487, 494] on div "Сохранить" at bounding box center [467, 496] width 81 height 21
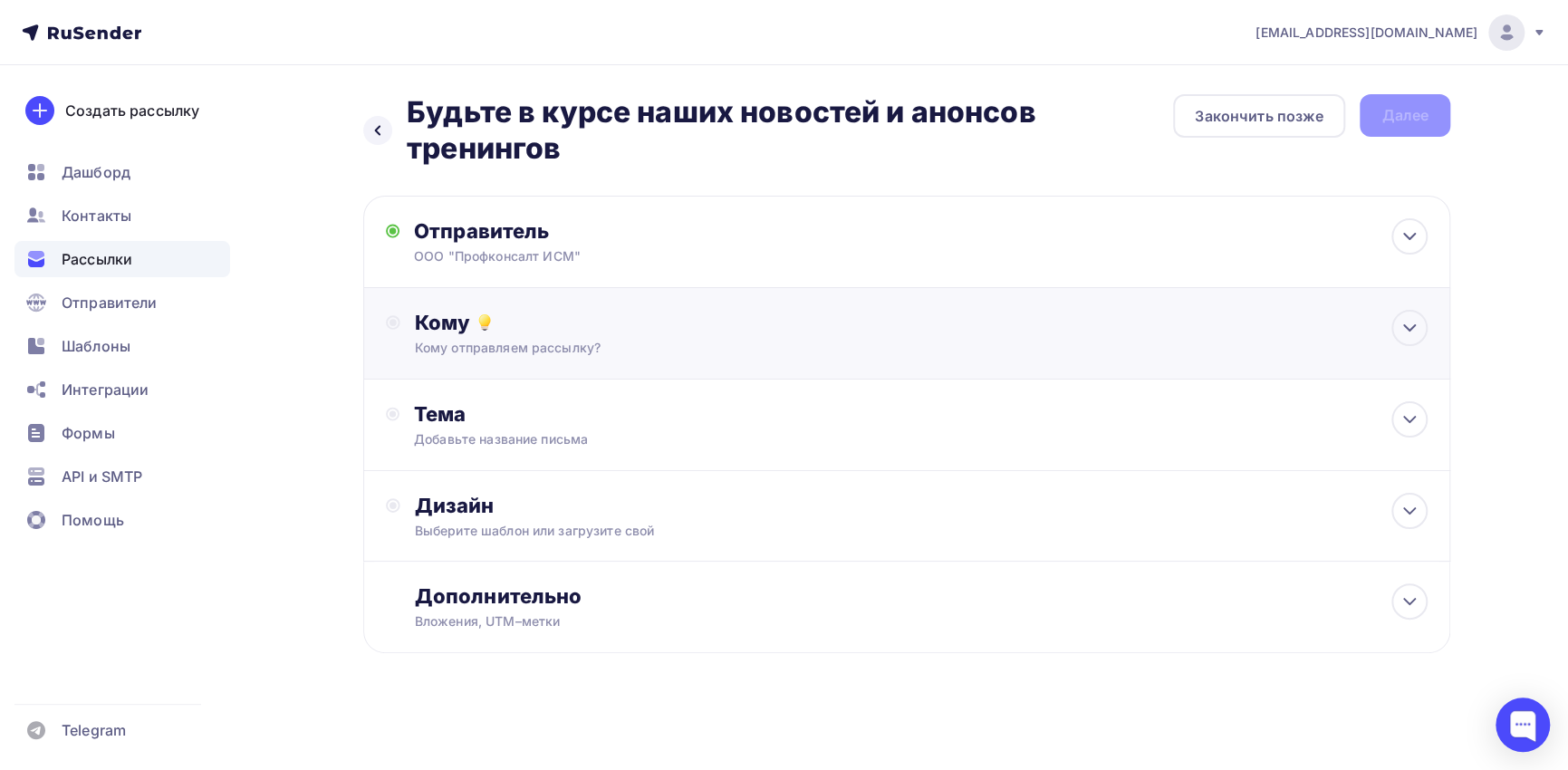
click at [526, 339] on div "Кому отправляем рассылку?" at bounding box center [871, 348] width 912 height 18
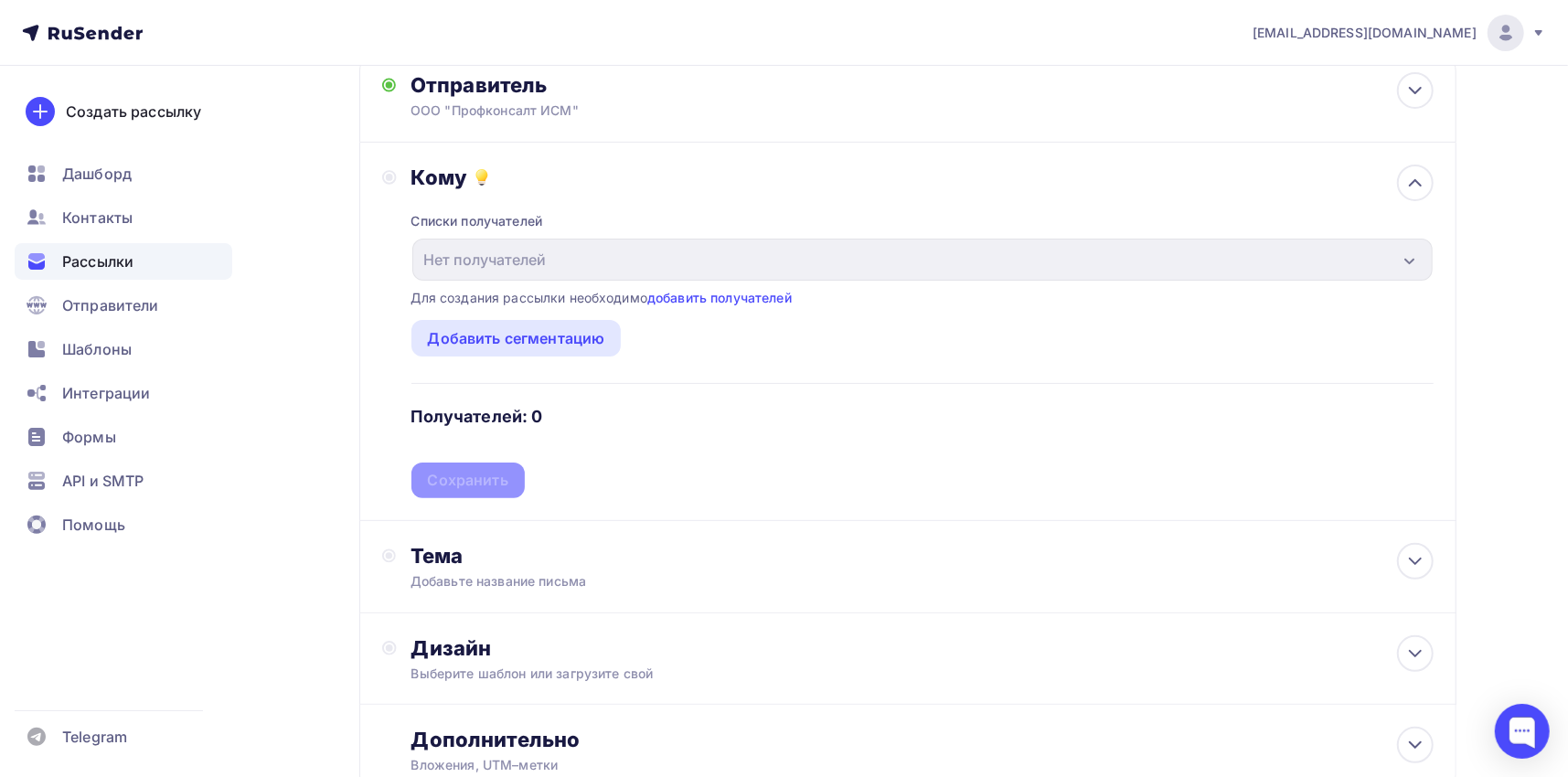
scroll to position [183, 0]
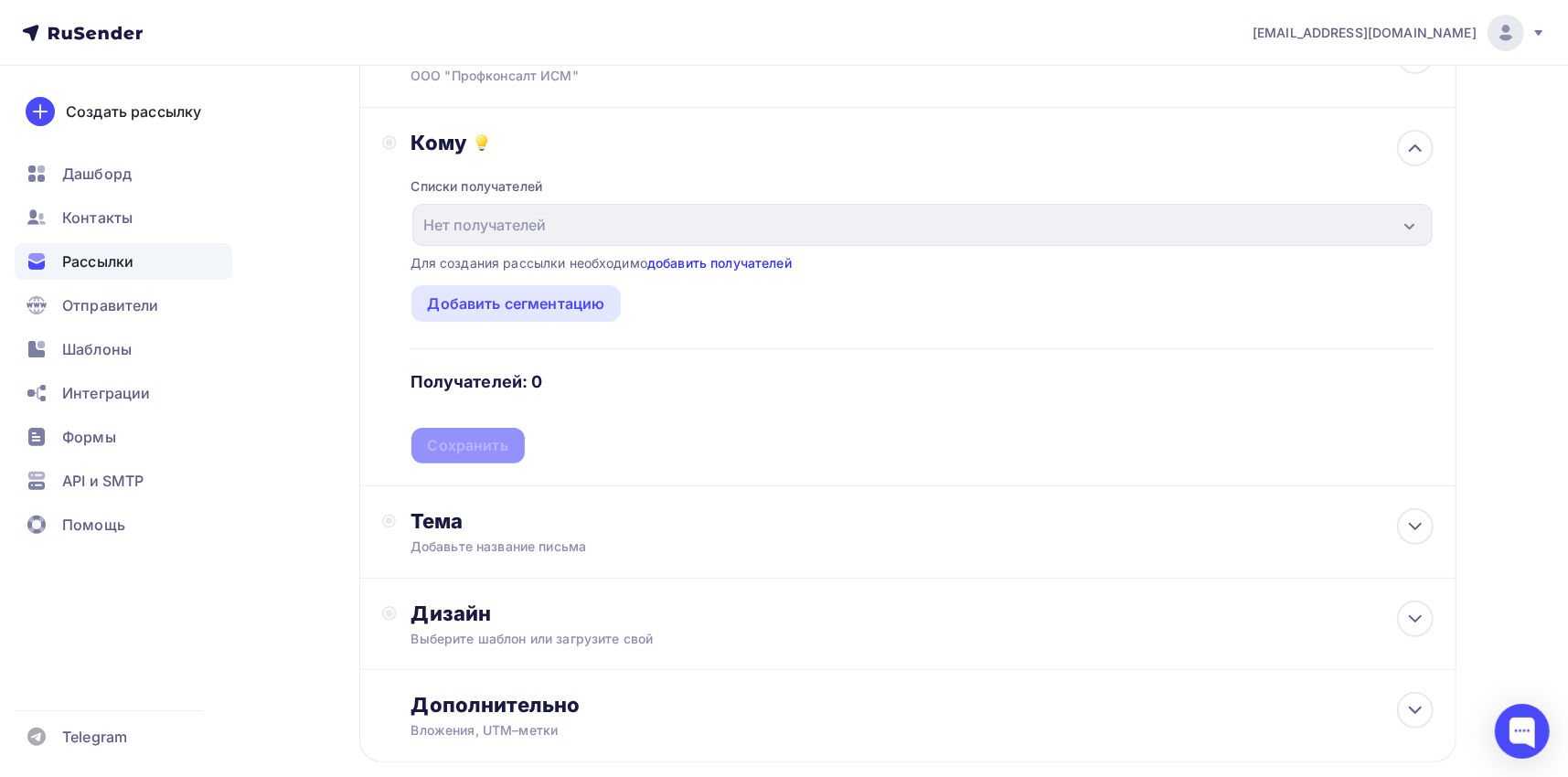
click at [715, 264] on link "добавить получателей" at bounding box center [720, 262] width 145 height 16
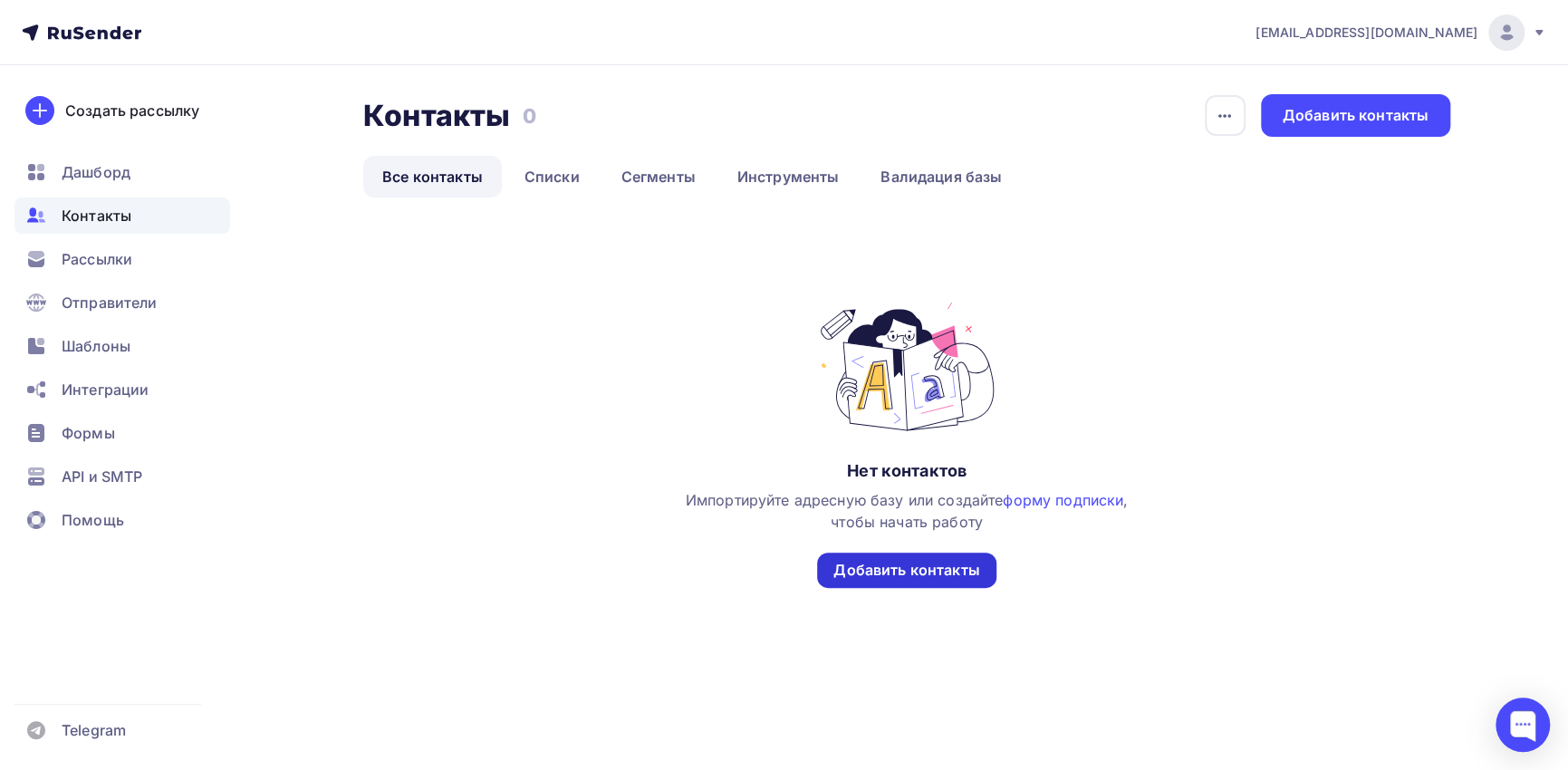
click at [958, 568] on div "Добавить контакты" at bounding box center [906, 571] width 146 height 21
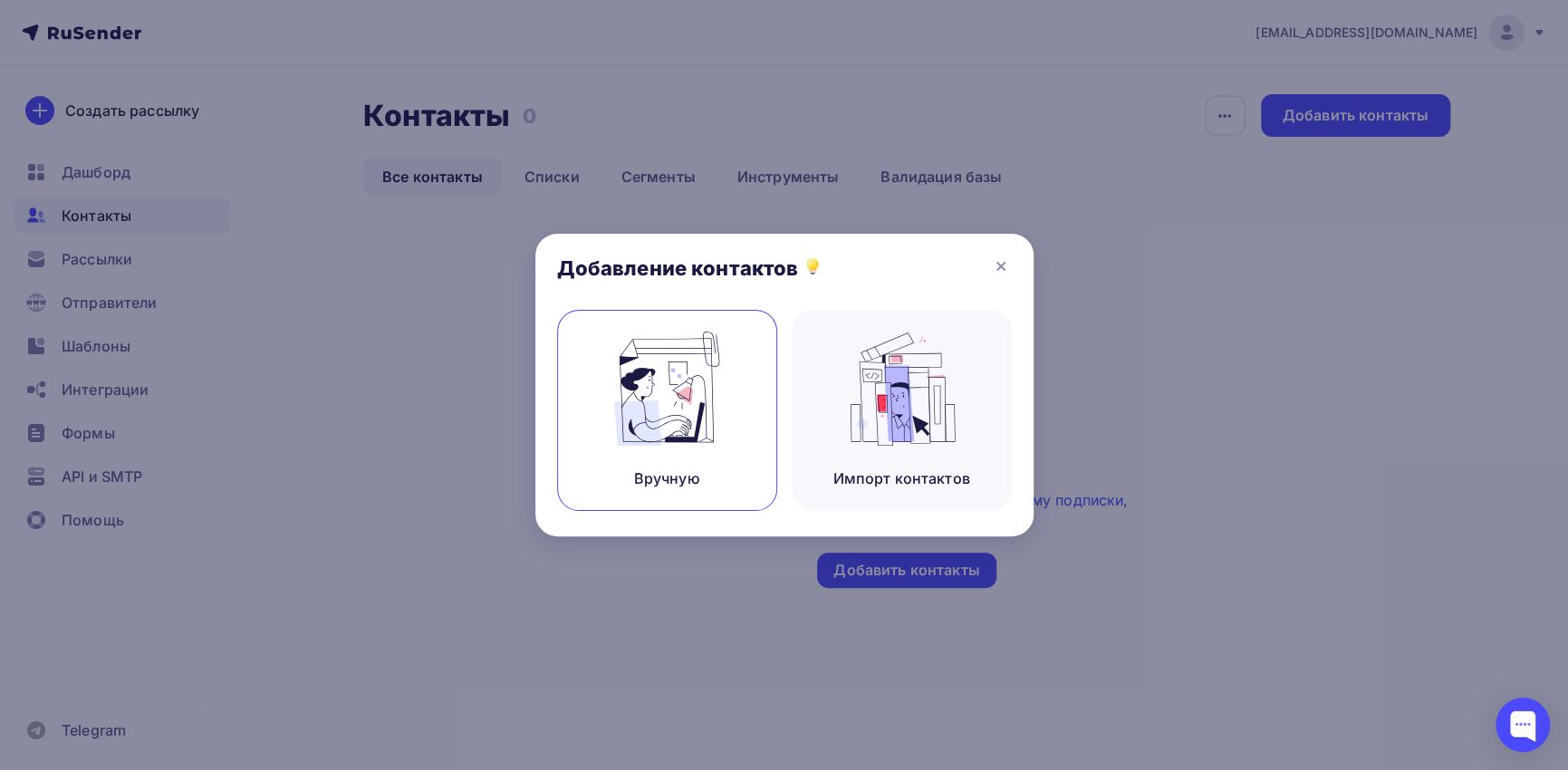
click at [716, 395] on img at bounding box center [667, 389] width 121 height 114
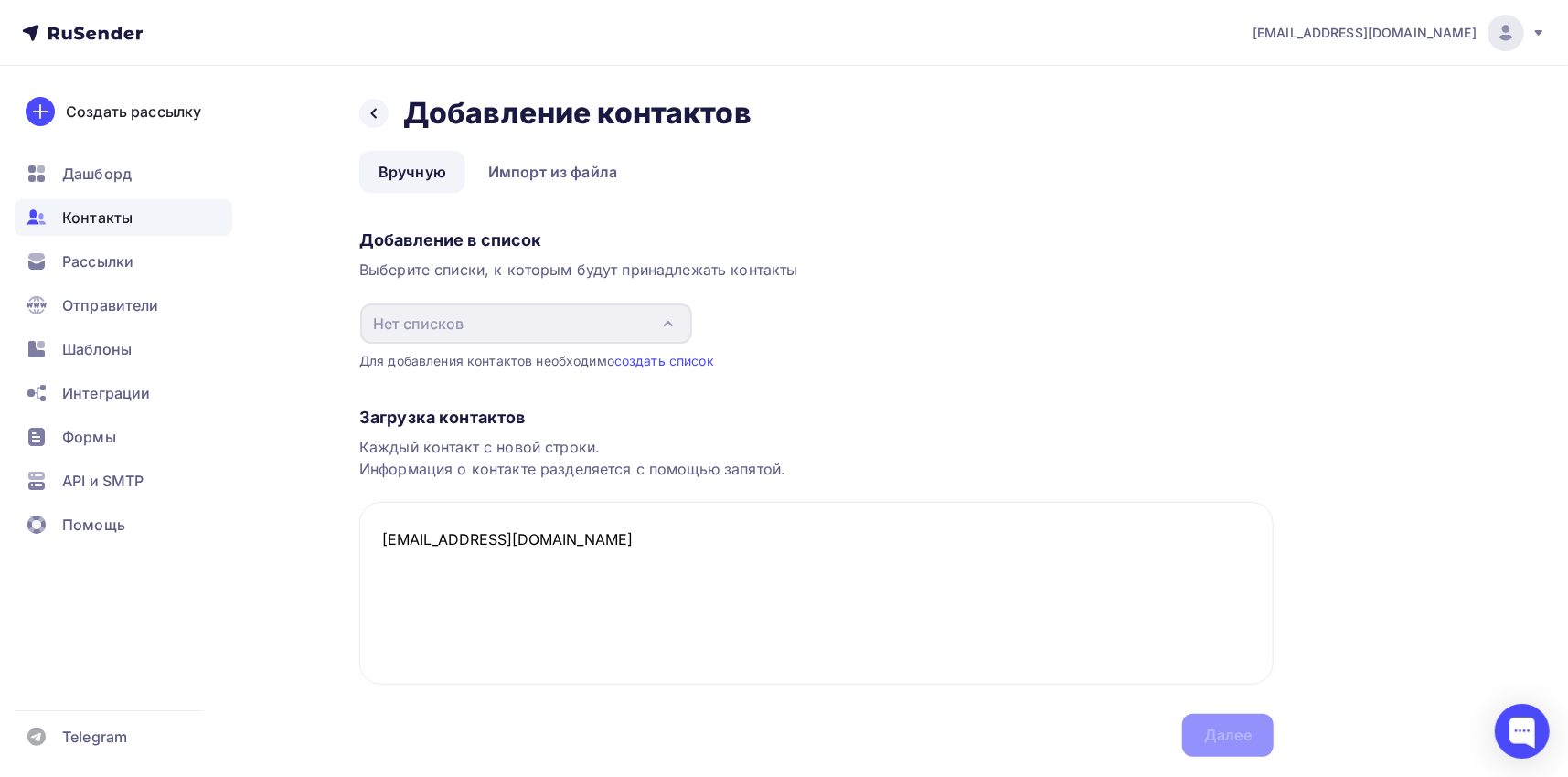
click at [1030, 462] on div "Каждый контакт с новой строки. Информация о контакте разделяется с помощью запя…" at bounding box center [817, 457] width 914 height 44
click at [485, 555] on textarea "ovr@cgp.su" at bounding box center [817, 592] width 914 height 183
click at [1222, 742] on div "Загрузка контактов Каждый контакт с новой строки. Информация о контакте разделя…" at bounding box center [817, 563] width 914 height 387
click at [500, 530] on textarea "ovr@cgp.su" at bounding box center [817, 592] width 914 height 183
type textarea "ovr@cgp.su,"
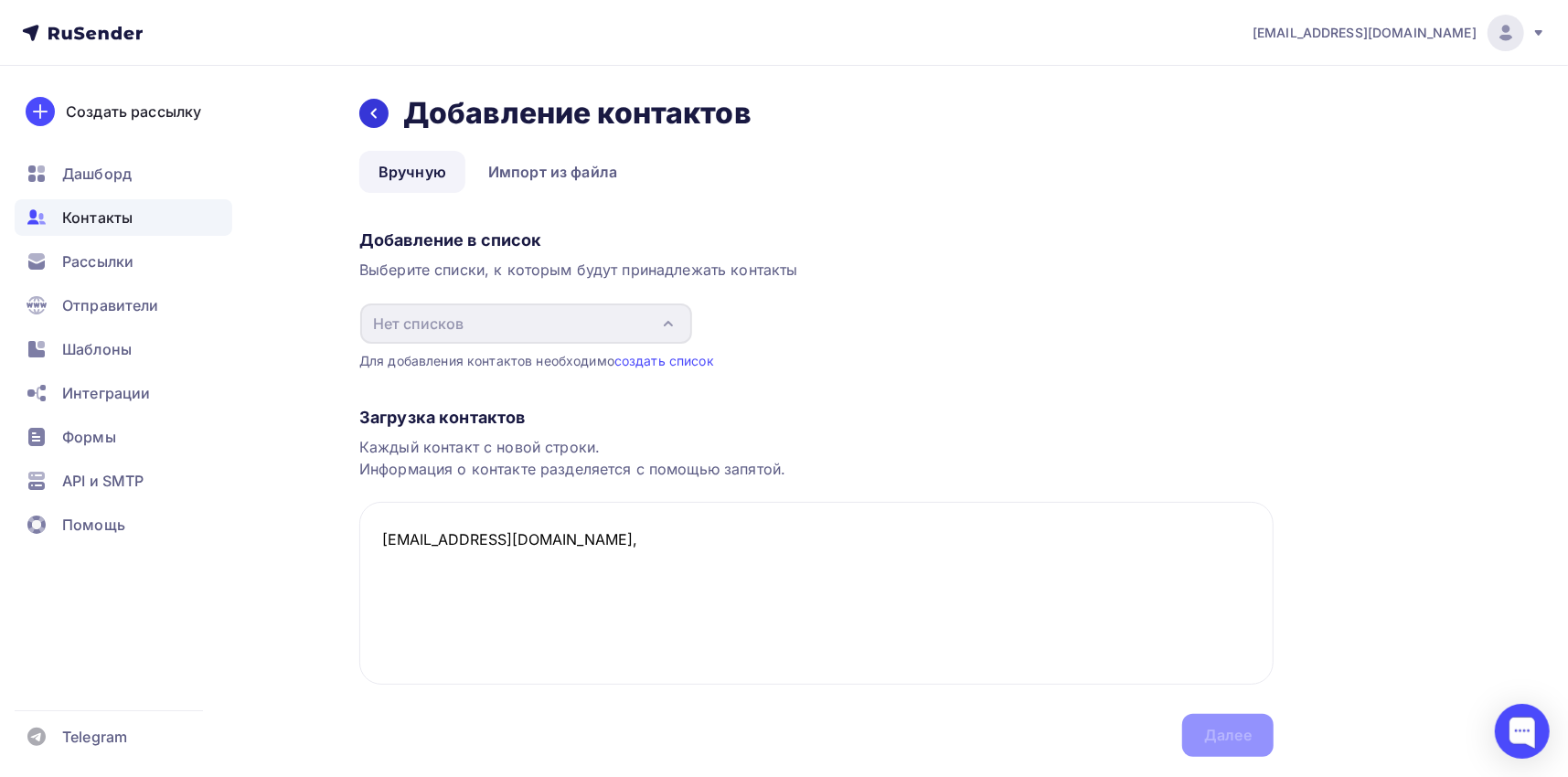
click at [372, 108] on icon at bounding box center [374, 113] width 15 height 15
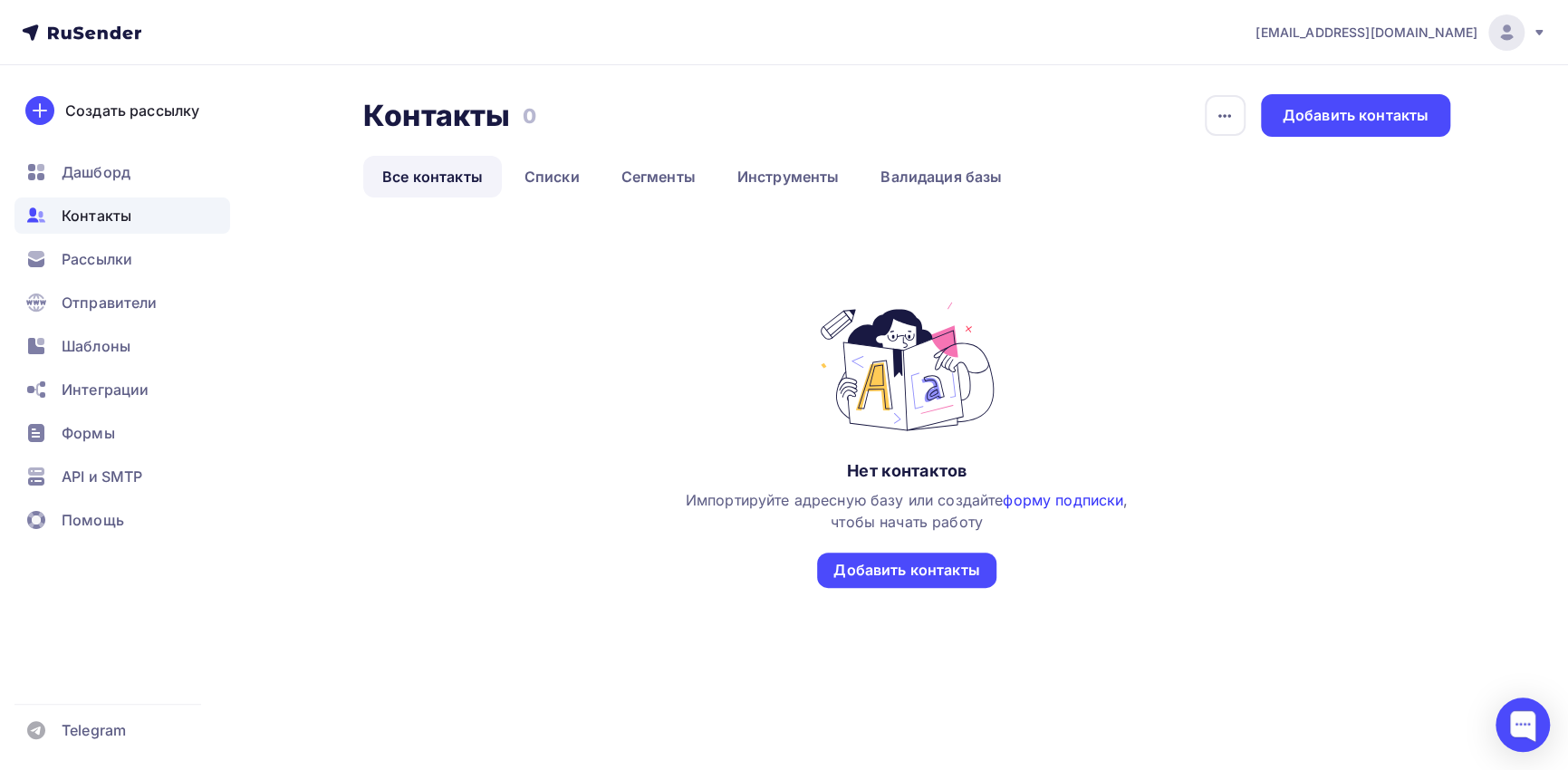
click at [1089, 493] on link "форму подписки" at bounding box center [1063, 501] width 120 height 18
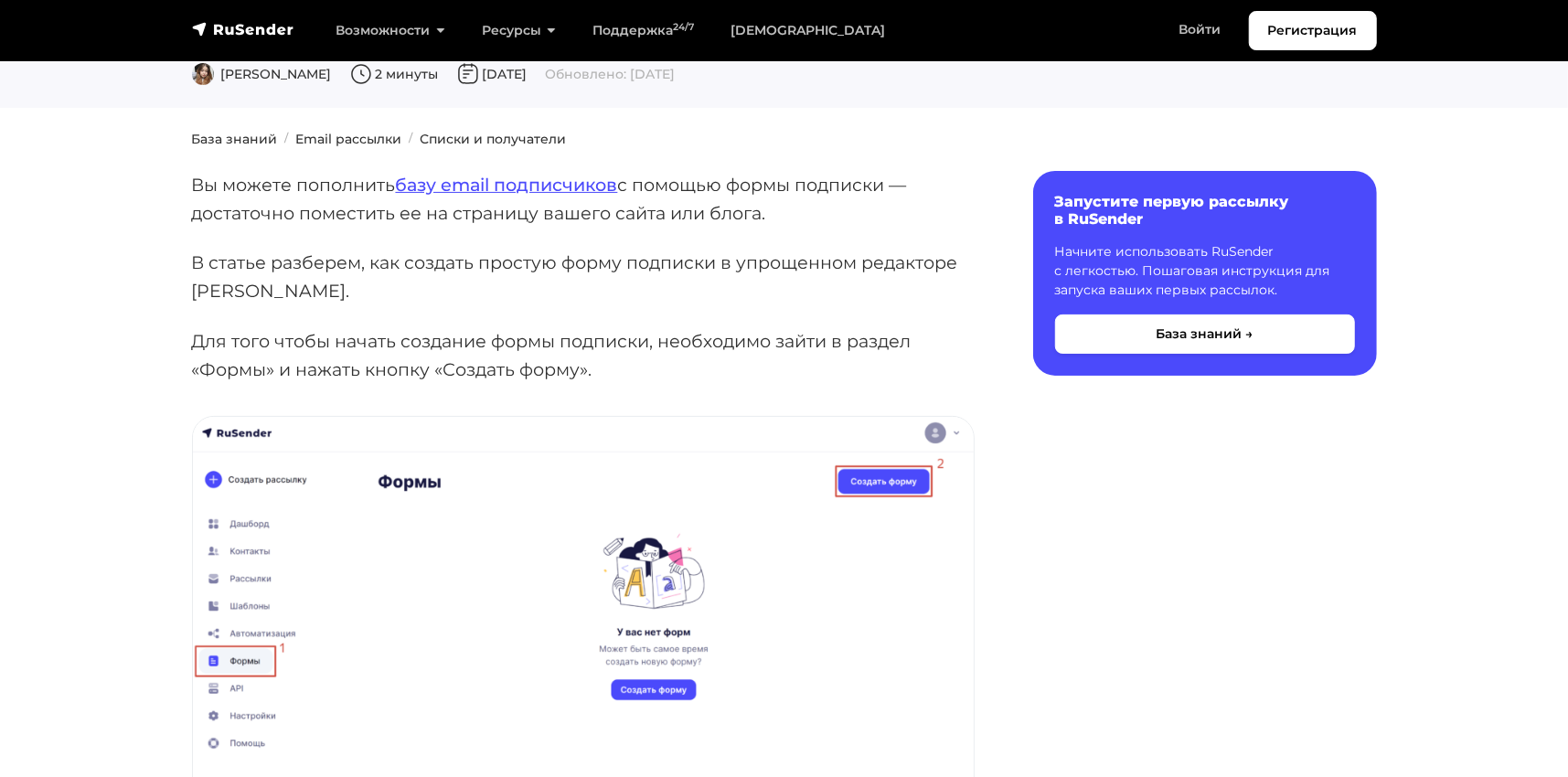
scroll to position [183, 0]
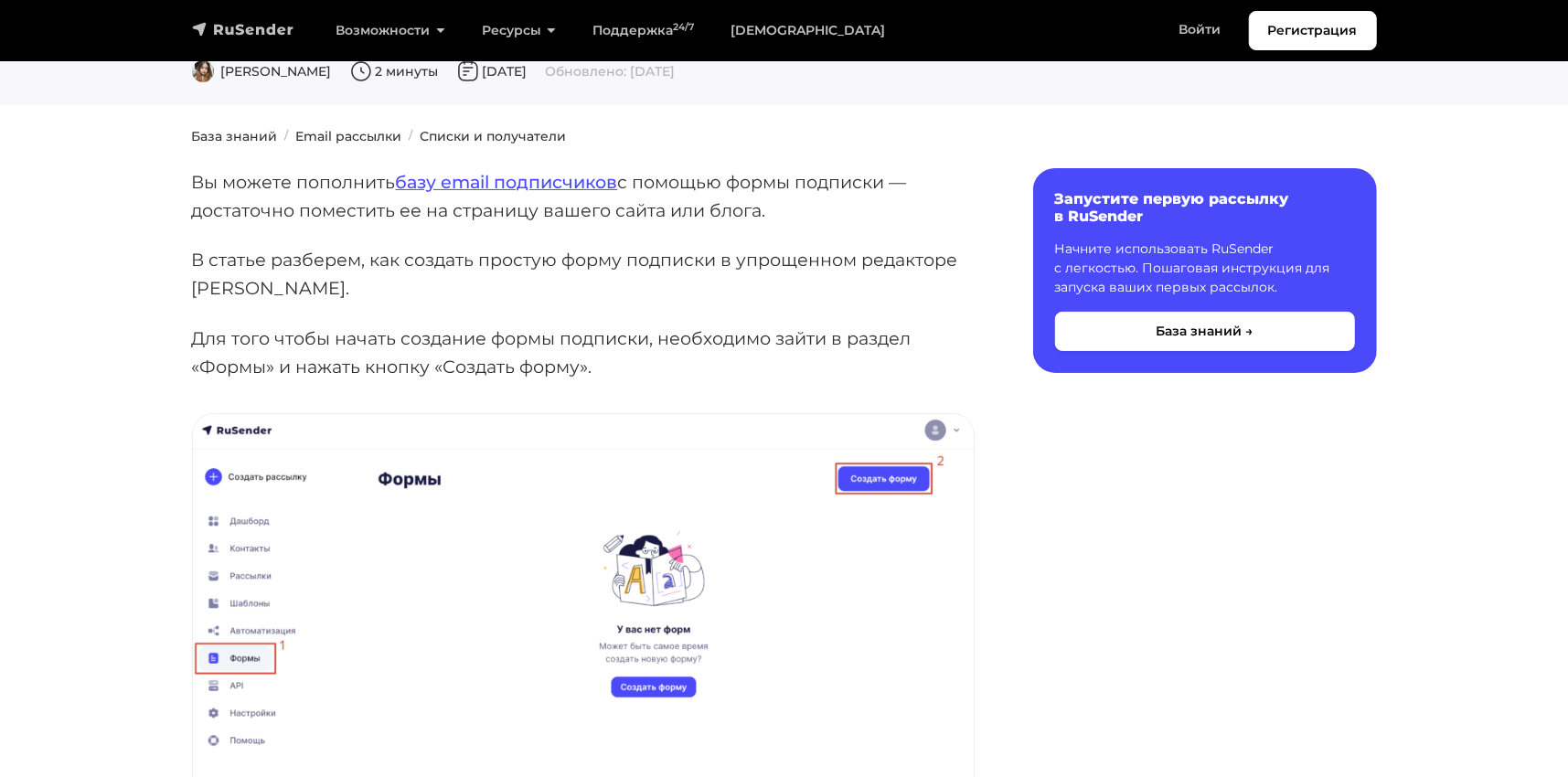
click at [263, 27] on img "navbar" at bounding box center [243, 30] width 102 height 19
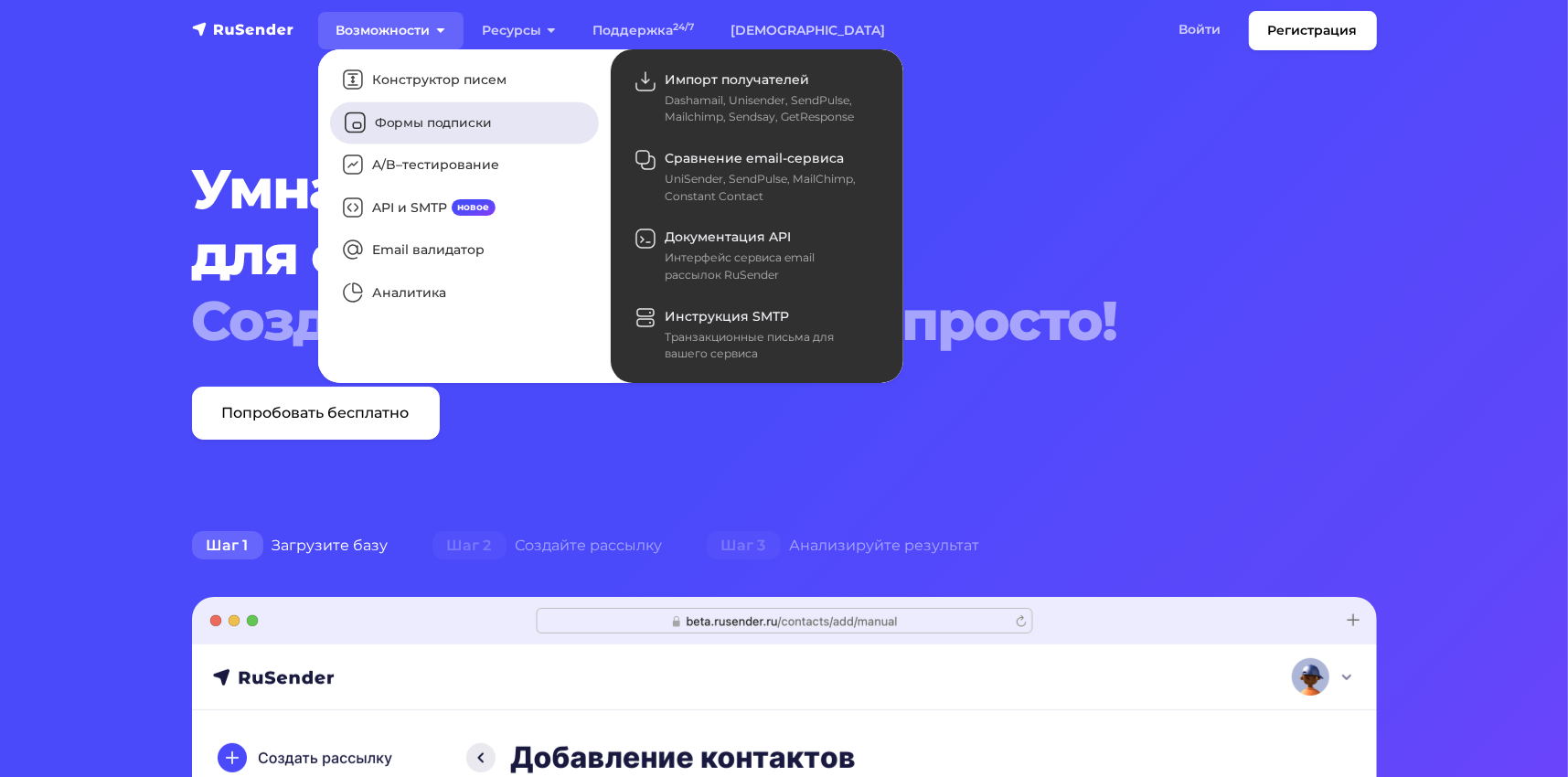
click at [472, 129] on link "Формы подписки" at bounding box center [465, 121] width 269 height 42
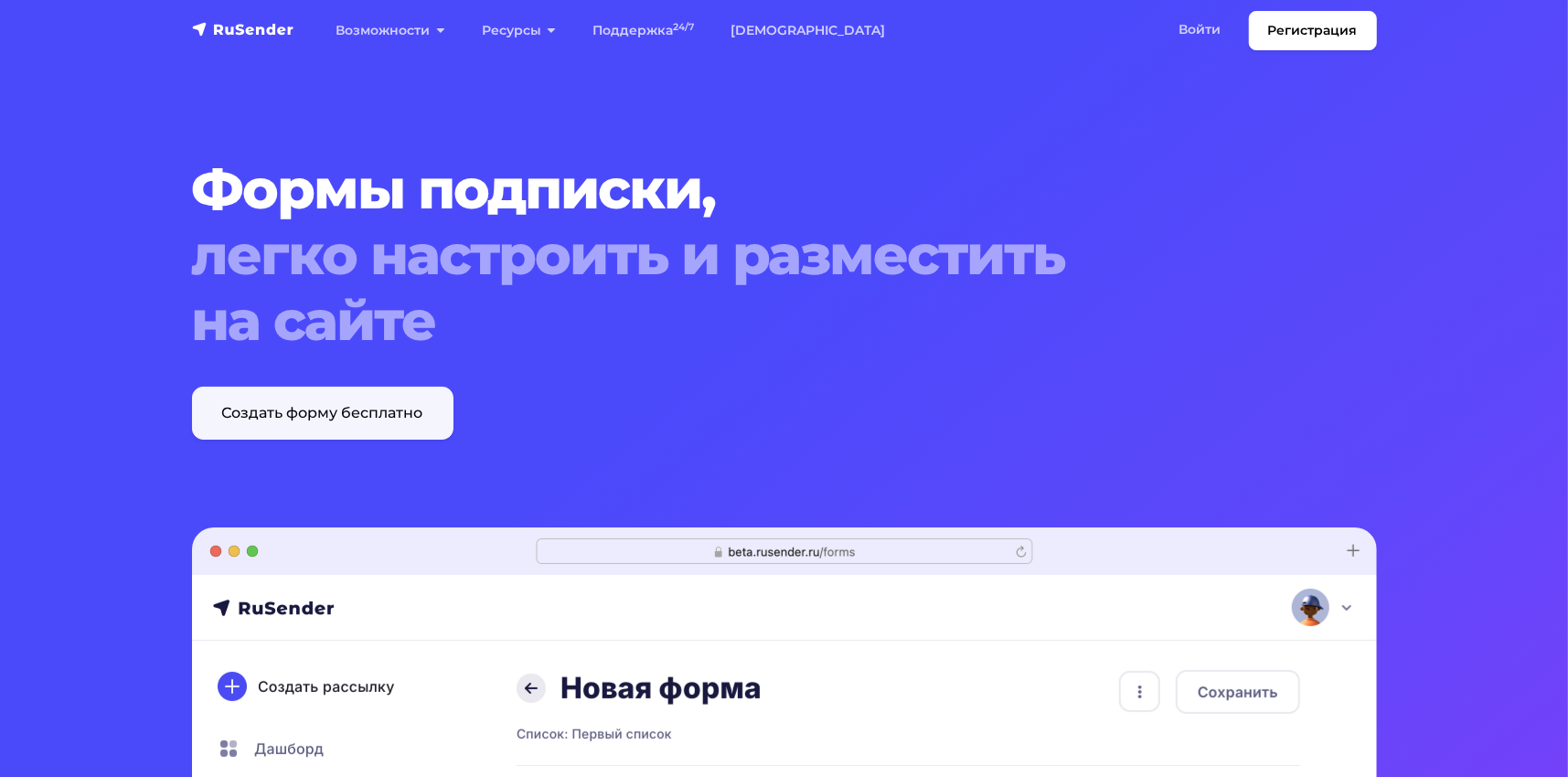
click at [389, 425] on link "Создать форму бесплатно" at bounding box center [323, 413] width 261 height 53
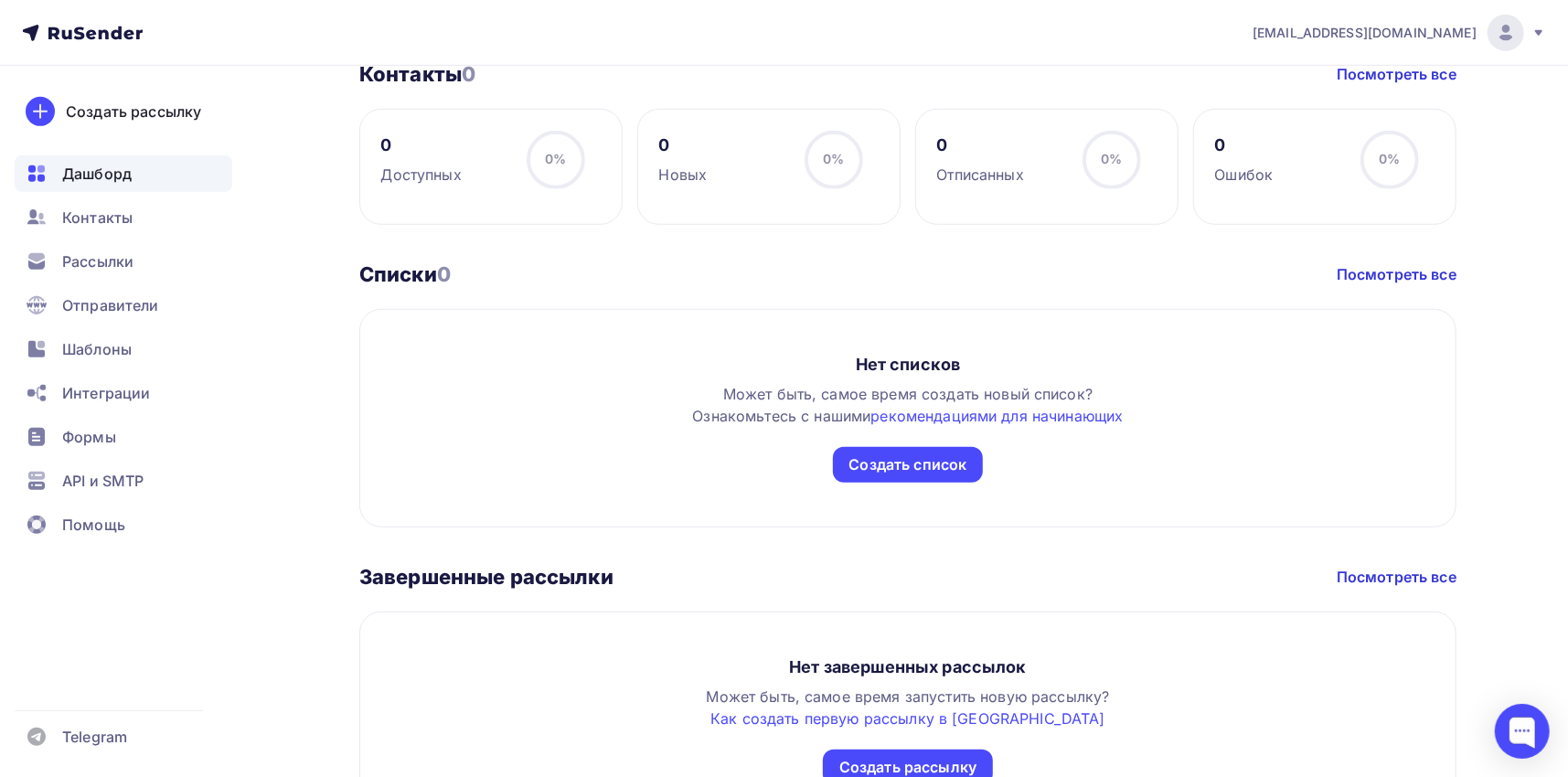
scroll to position [732, 0]
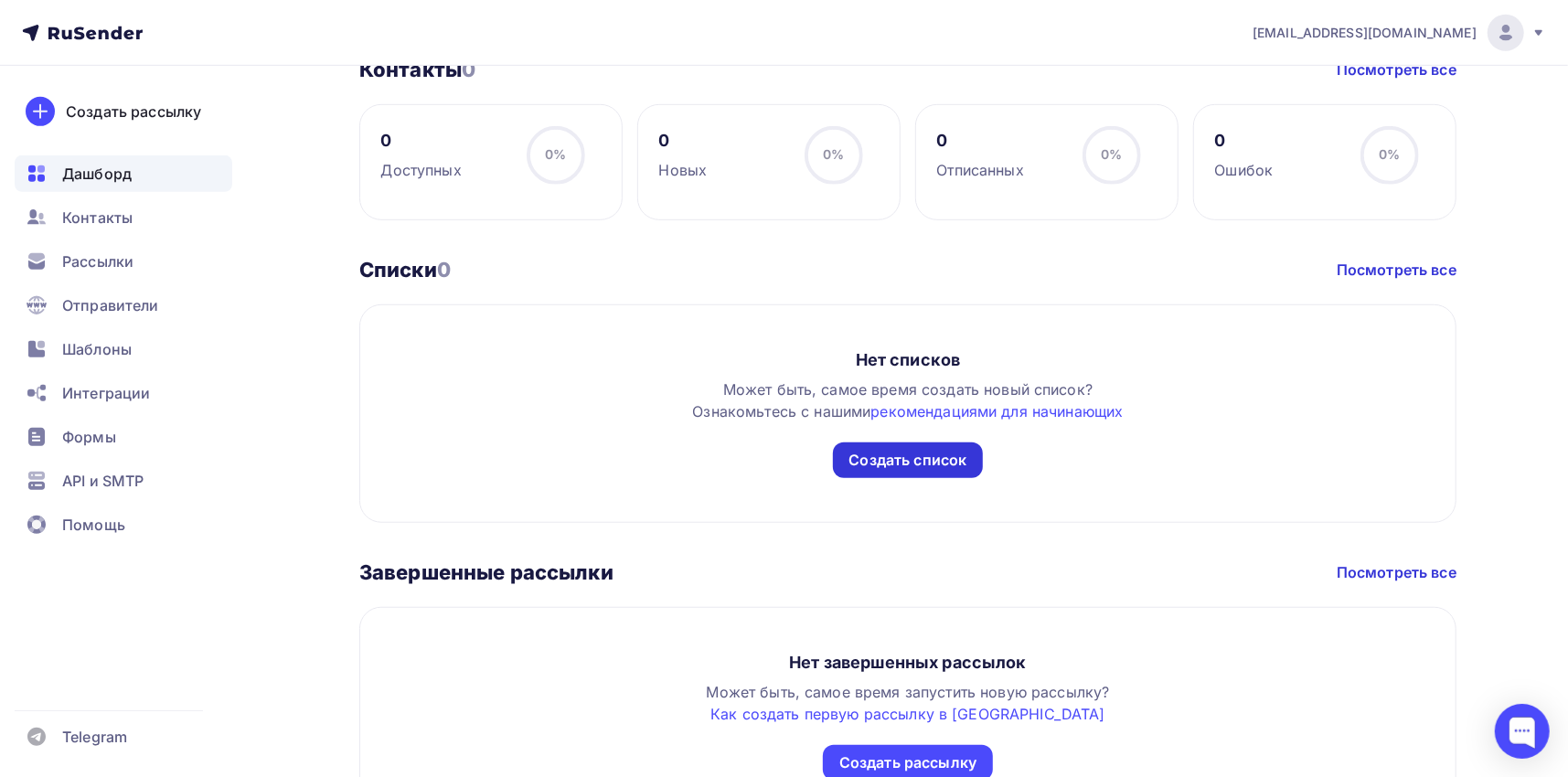
click at [958, 461] on div "Создать список" at bounding box center [908, 460] width 118 height 21
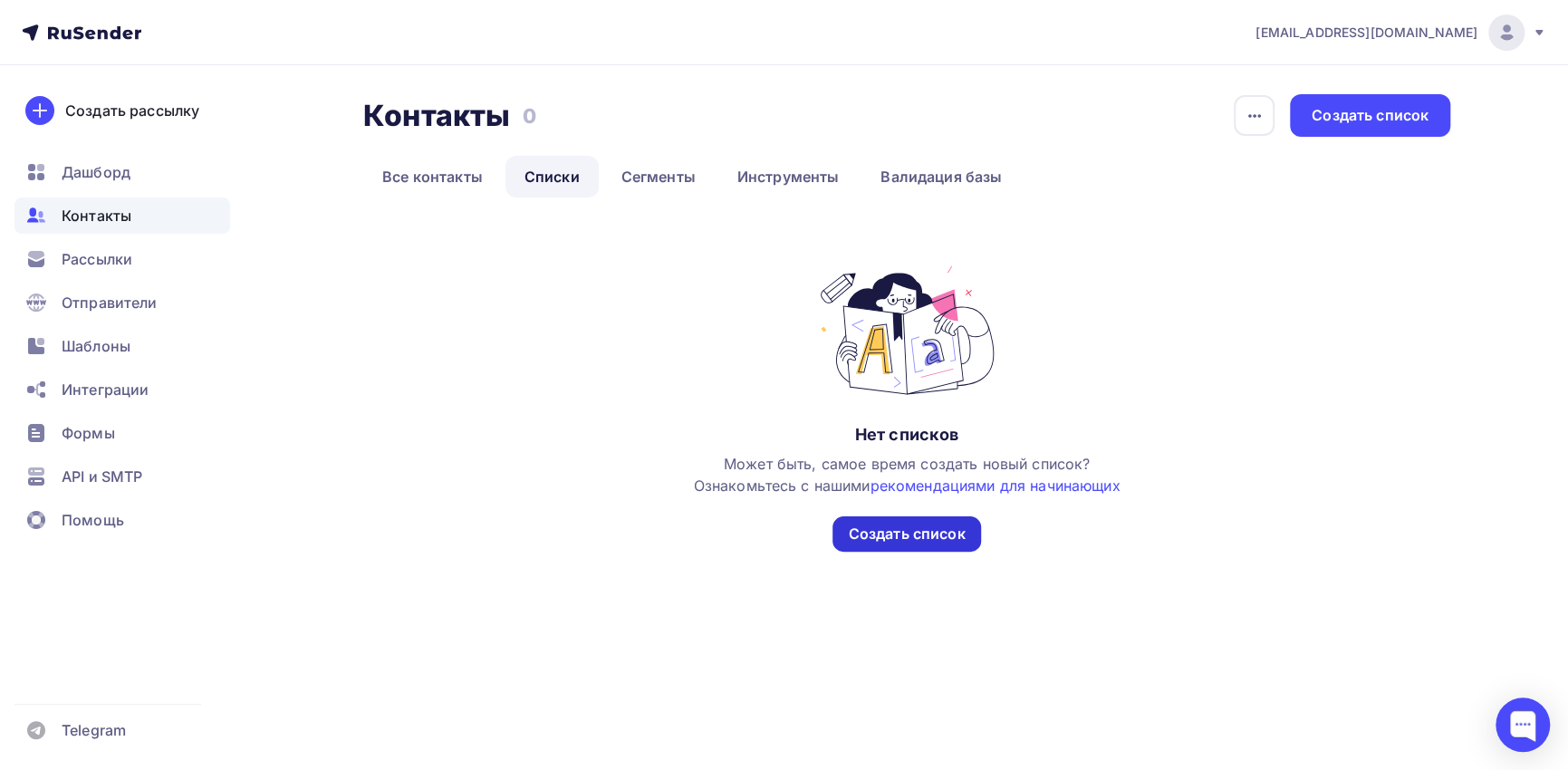
click at [920, 538] on div "Создать список" at bounding box center [907, 534] width 117 height 21
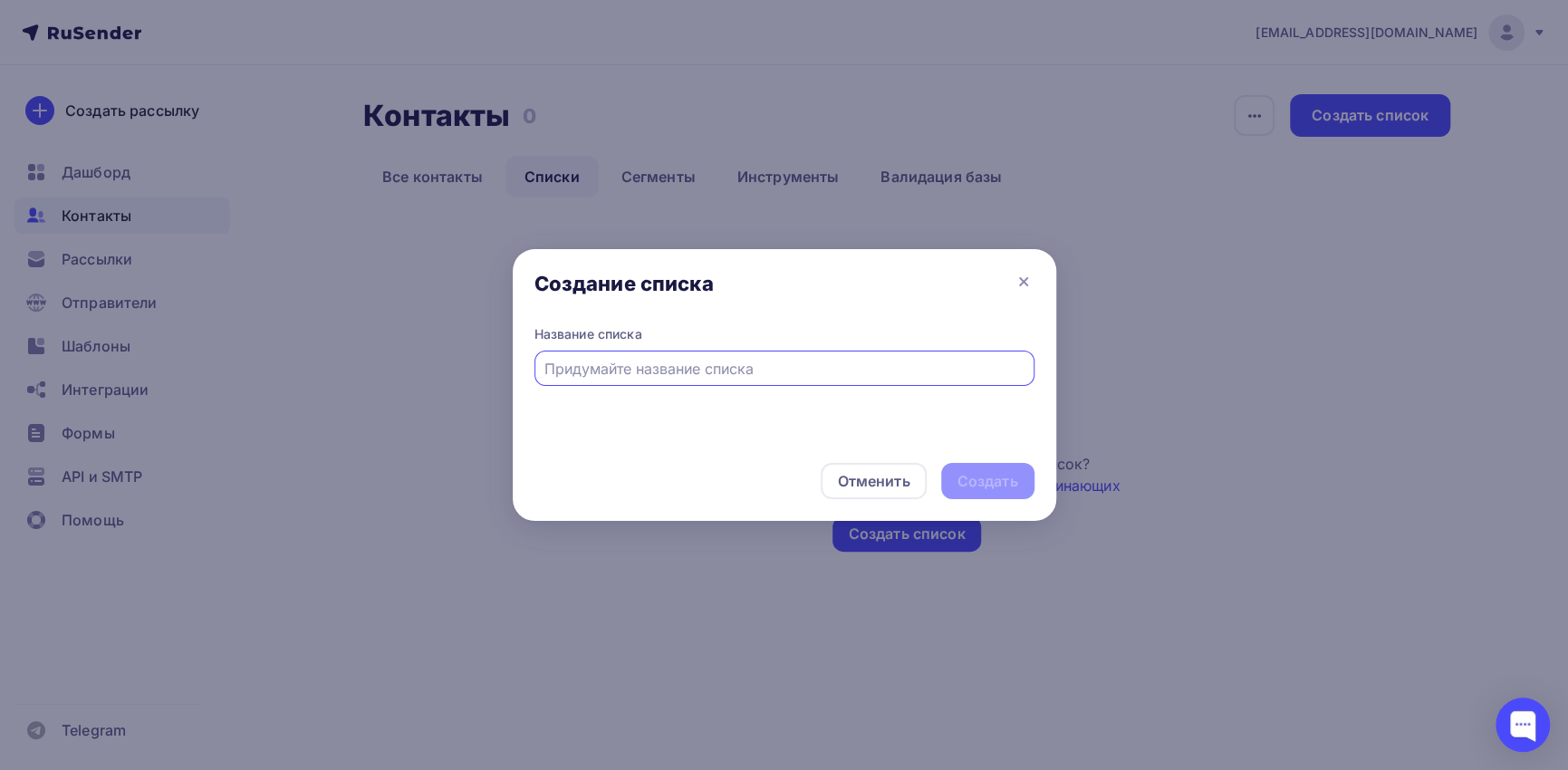
click at [777, 370] on input "text" at bounding box center [784, 369] width 479 height 22
type input "Рассылка на подписку 2025"
click at [1021, 484] on div "Создать" at bounding box center [988, 481] width 94 height 36
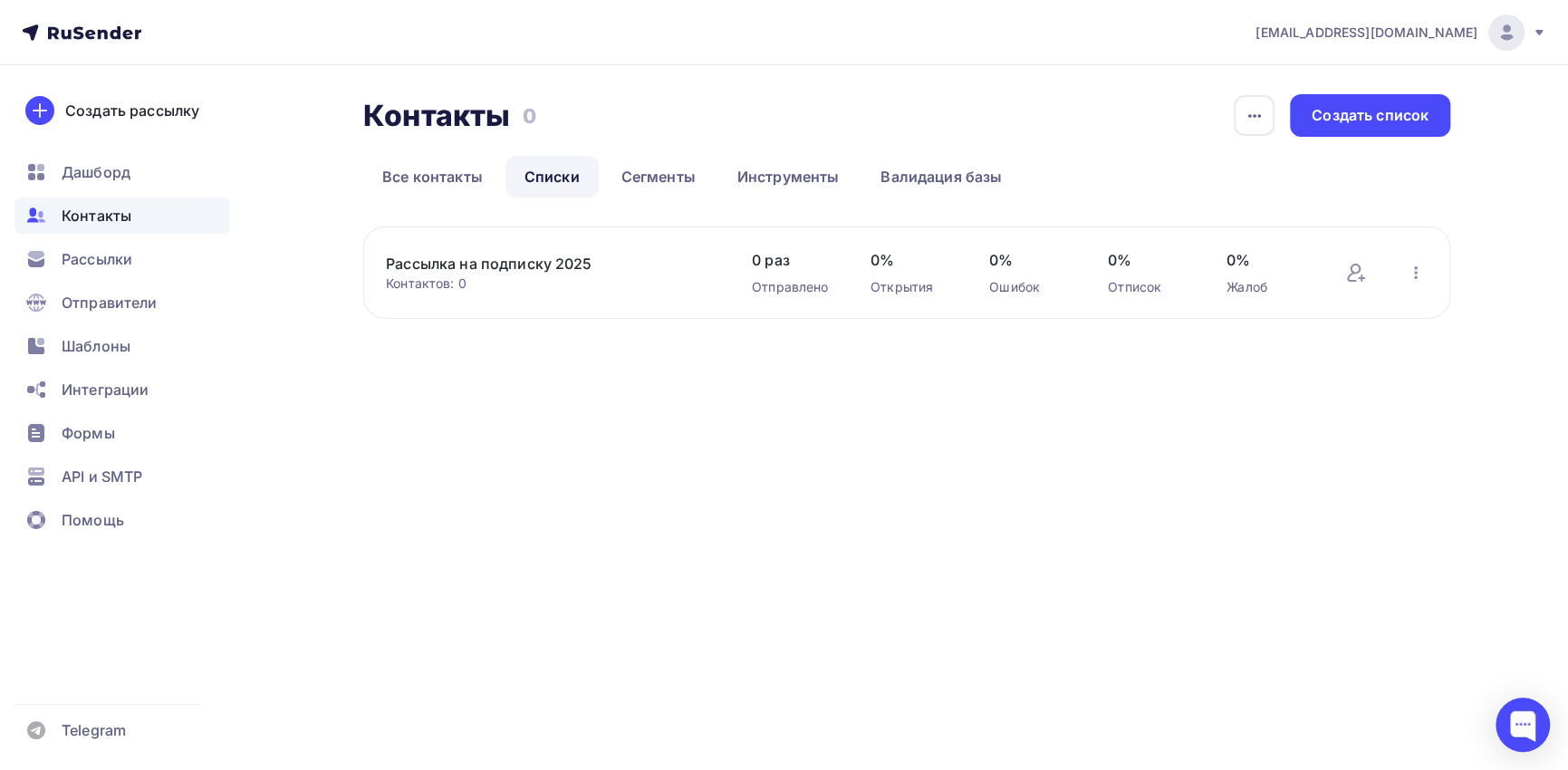
click at [701, 470] on div "[EMAIL_ADDRESS][DOMAIN_NAME] Аккаунт Тарифы Выйти Создать рассылку [GEOGRAPHIC_…" at bounding box center [784, 385] width 1568 height 770
click at [107, 436] on span "Формы" at bounding box center [88, 434] width 53 height 22
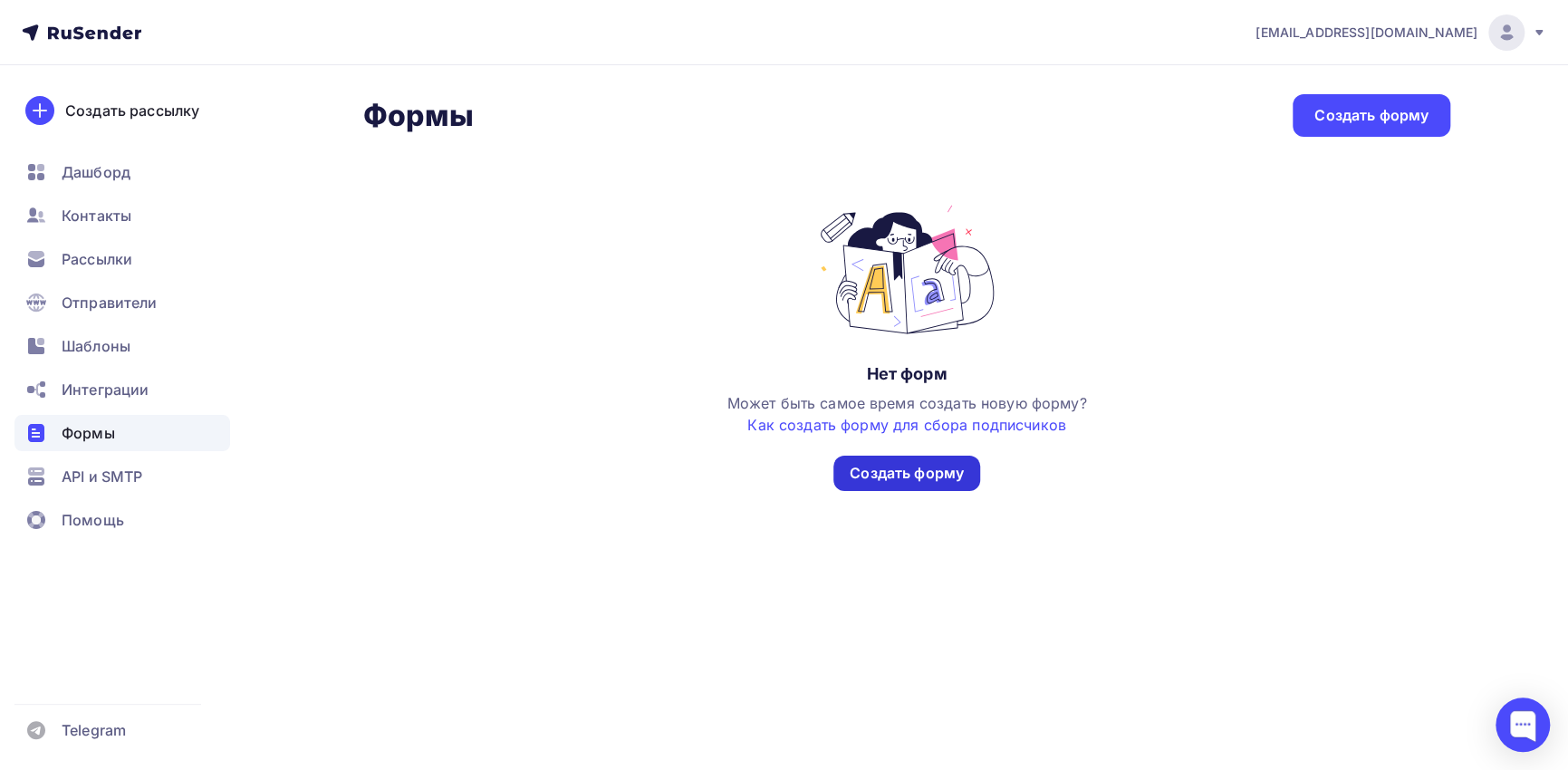
click at [953, 464] on div "Создать форму" at bounding box center [907, 473] width 114 height 21
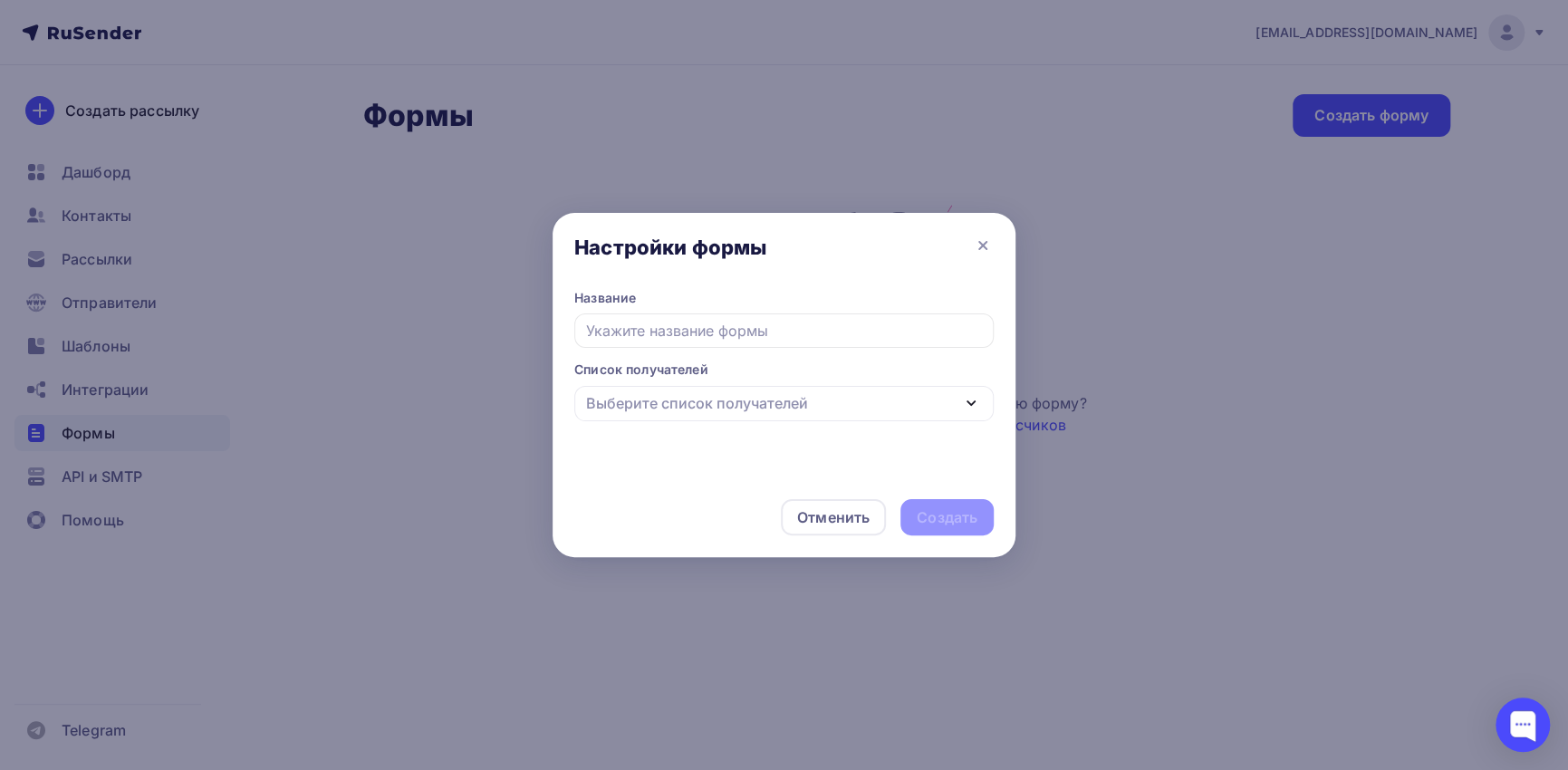
click at [807, 335] on input "text" at bounding box center [784, 330] width 420 height 34
click at [811, 329] on input "text" at bounding box center [784, 330] width 420 height 34
click at [940, 410] on div "Выберите список получателей" at bounding box center [784, 403] width 420 height 35
type input "Форма согласия"
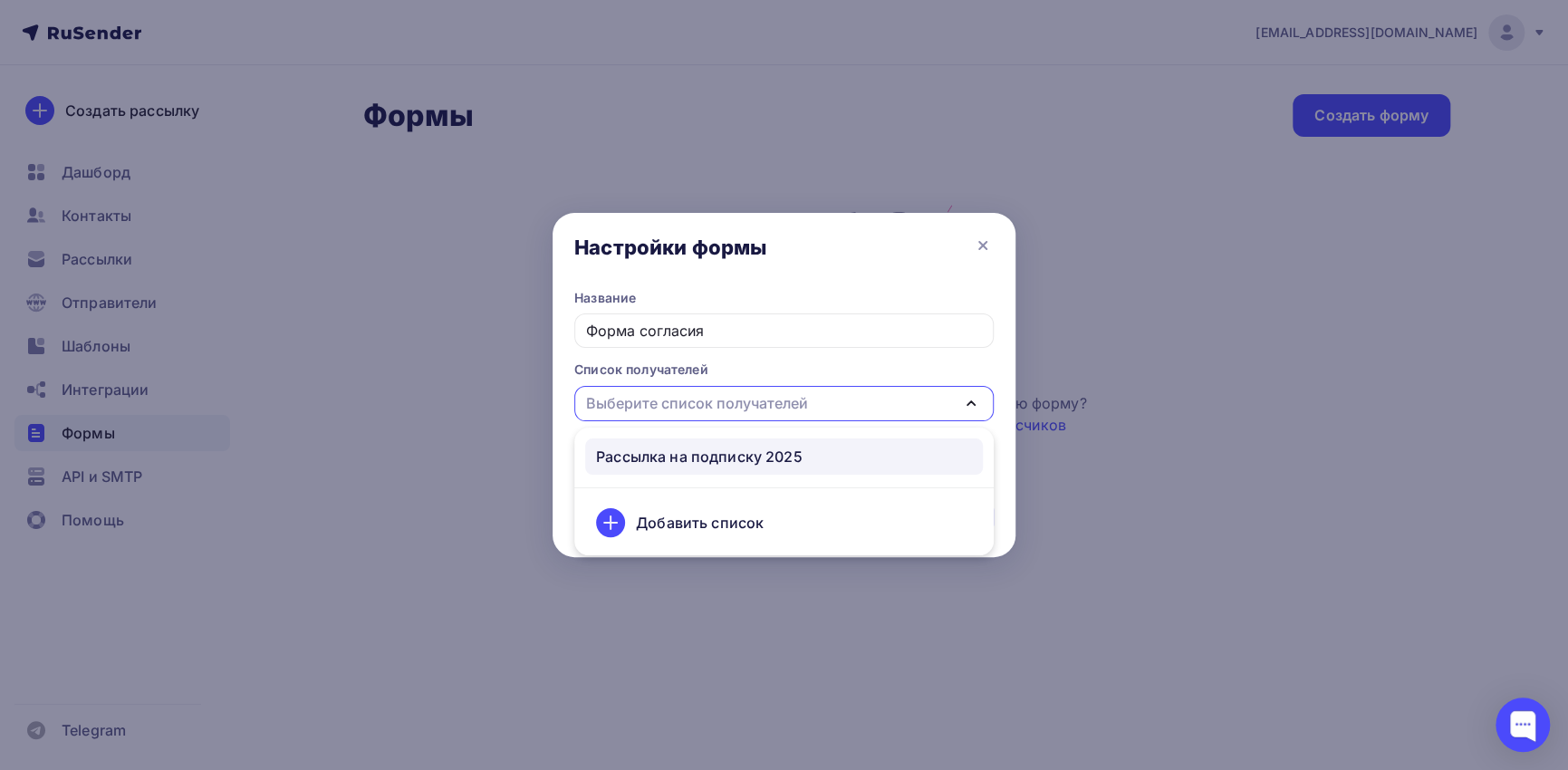
click at [769, 453] on div "Рассылка на подписку 2025" at bounding box center [699, 457] width 207 height 22
click at [769, 453] on div "Название Форма согласия Список получателей Выберите список получателей Рассылка…" at bounding box center [784, 383] width 463 height 188
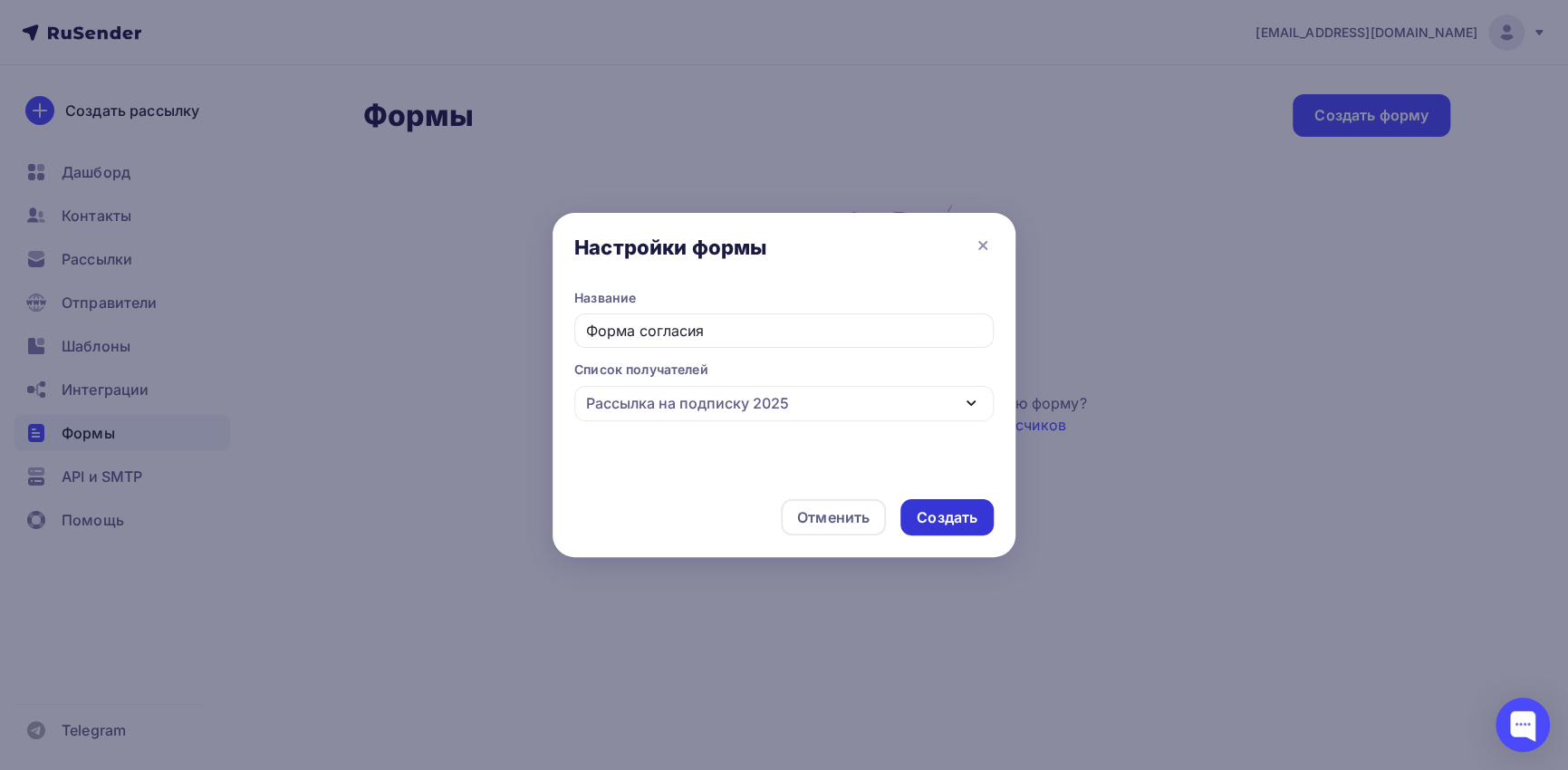
click at [955, 516] on div "Создать" at bounding box center [947, 517] width 61 height 21
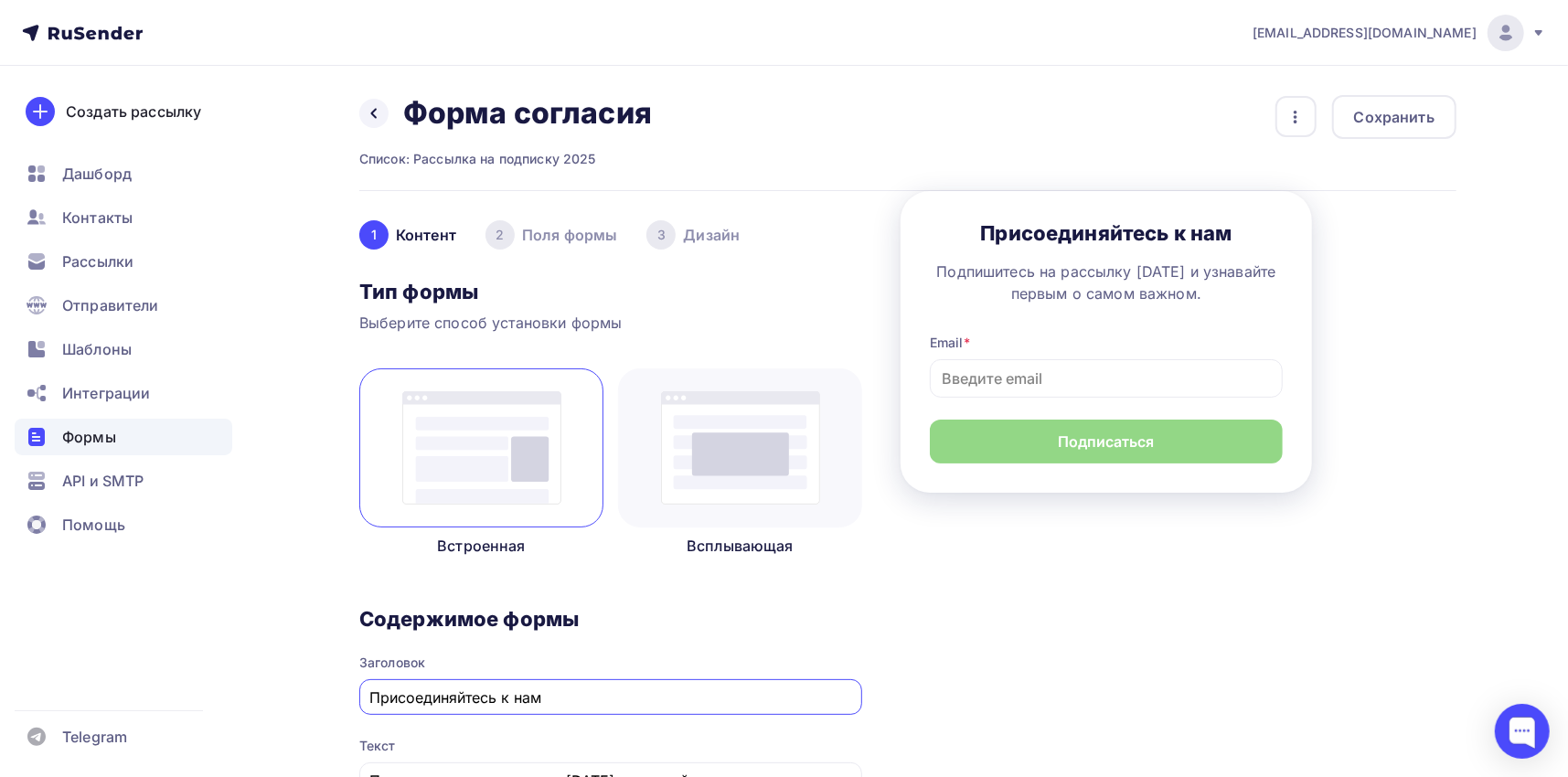
click at [511, 448] on img at bounding box center [482, 448] width 159 height 113
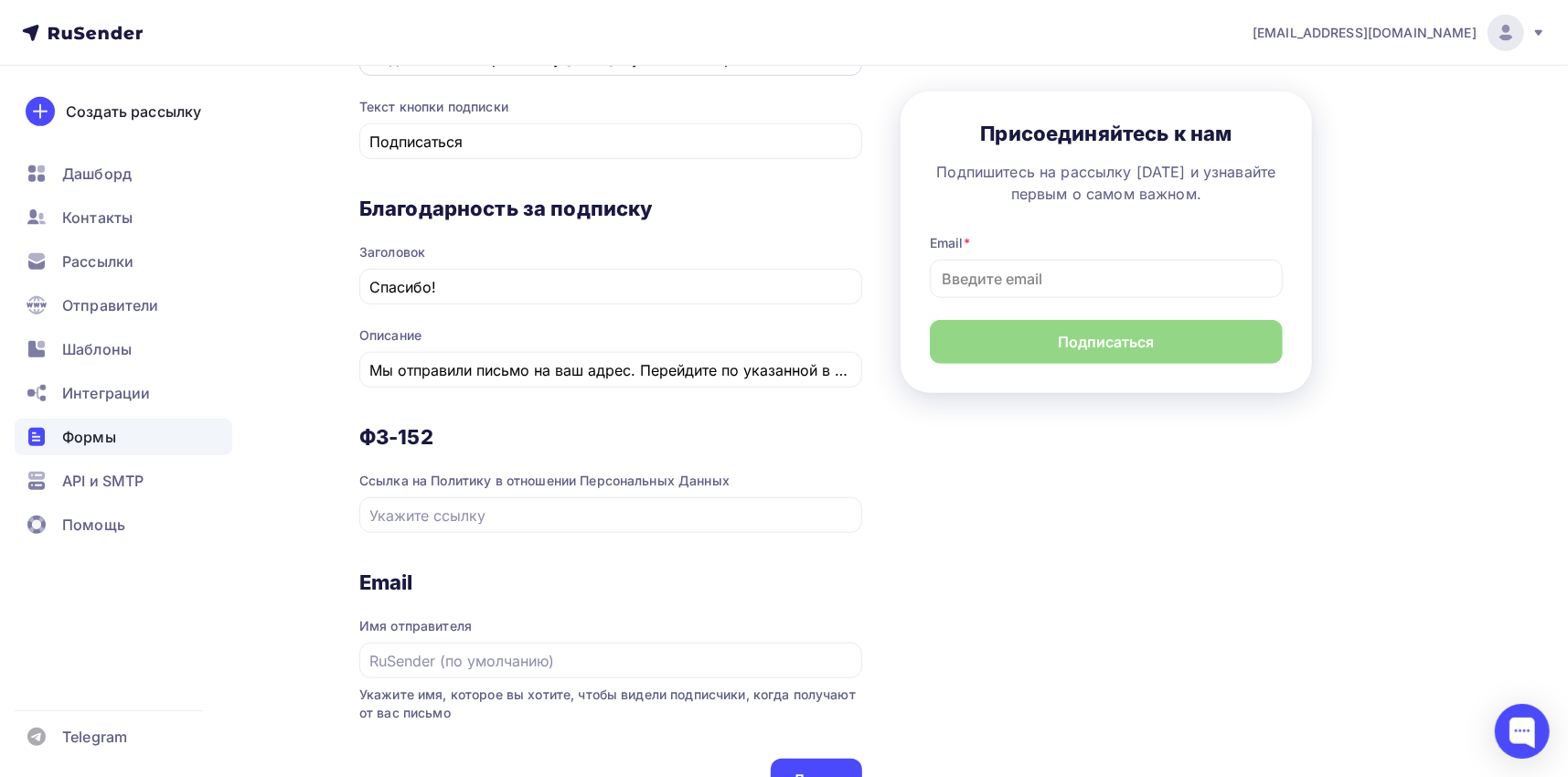
scroll to position [732, 0]
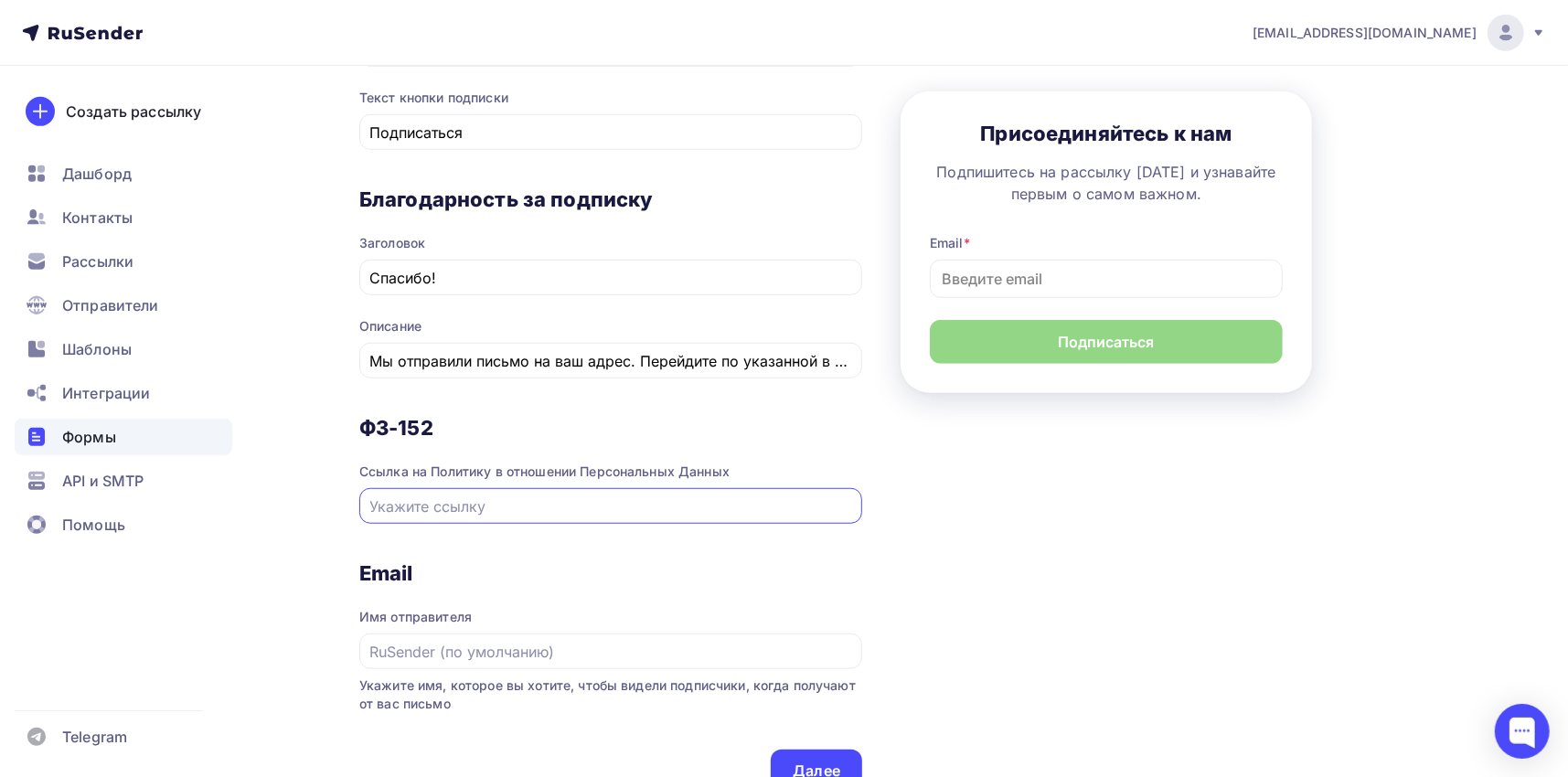
click at [578, 509] on input "text" at bounding box center [611, 507] width 482 height 22
paste input "[URL][DOMAIN_NAME]"
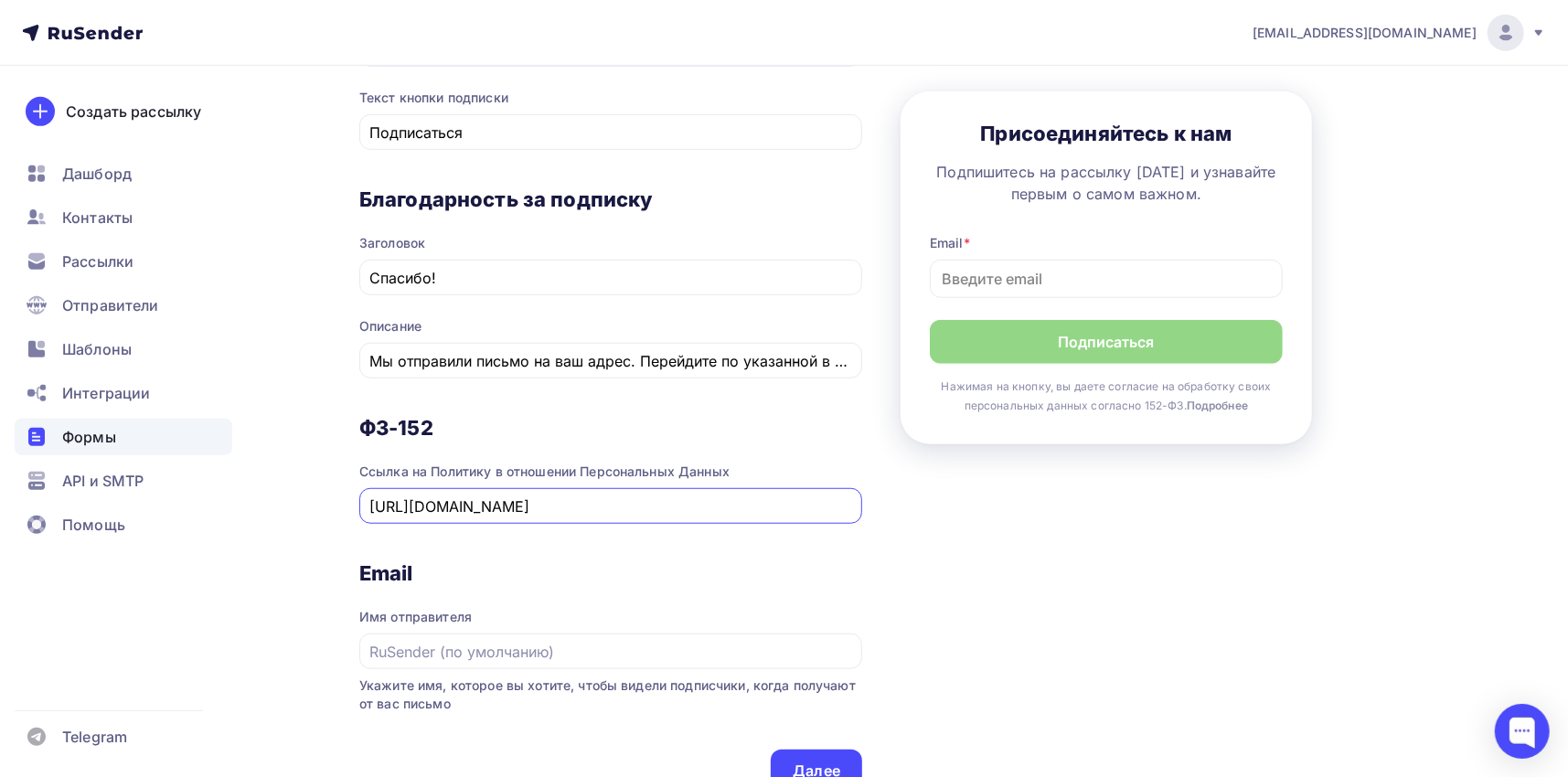
type input "[URL][DOMAIN_NAME]"
click at [599, 587] on span "Имя отправителя" at bounding box center [611, 628] width 503 height 83
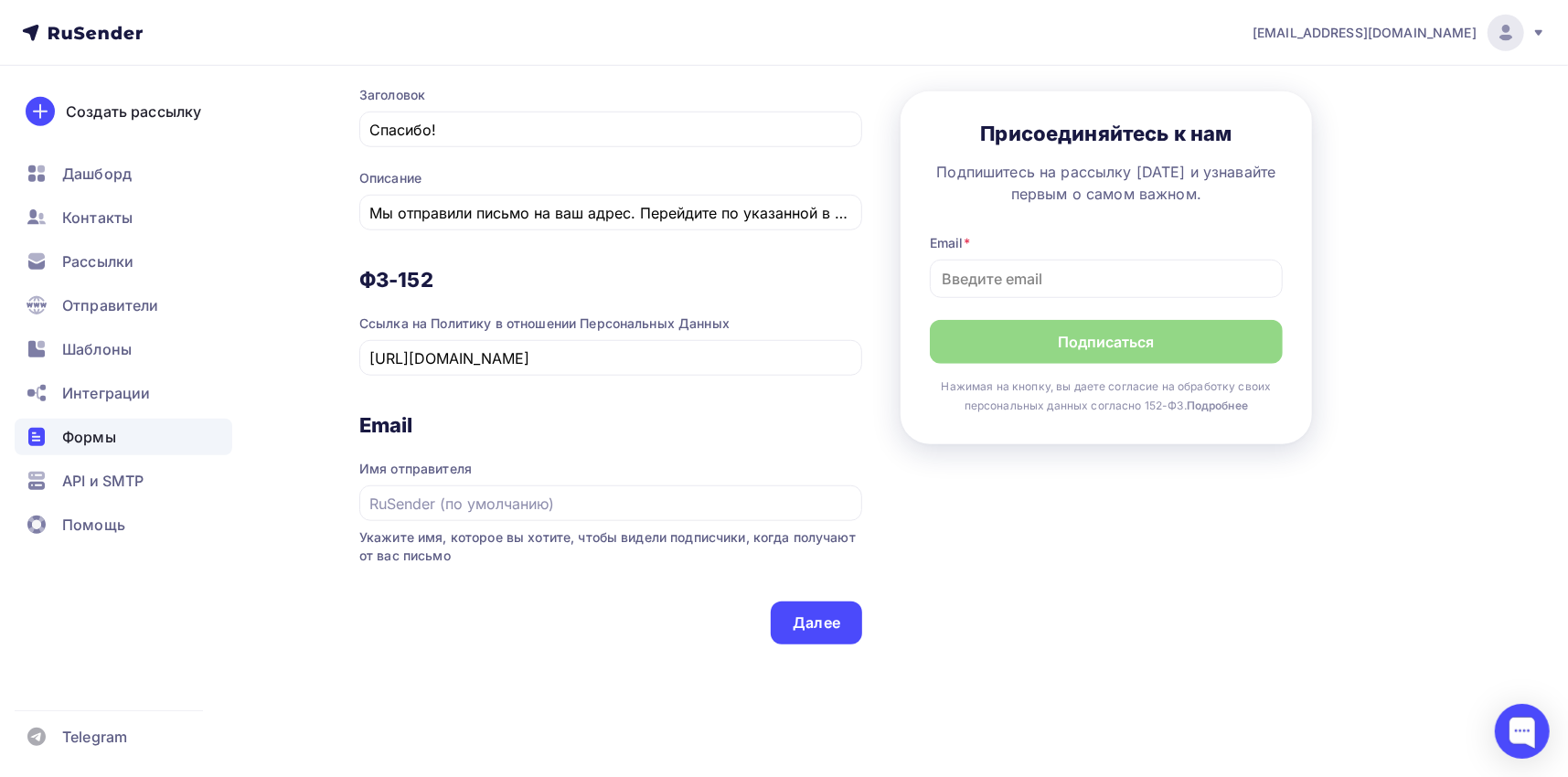
scroll to position [914, 0]
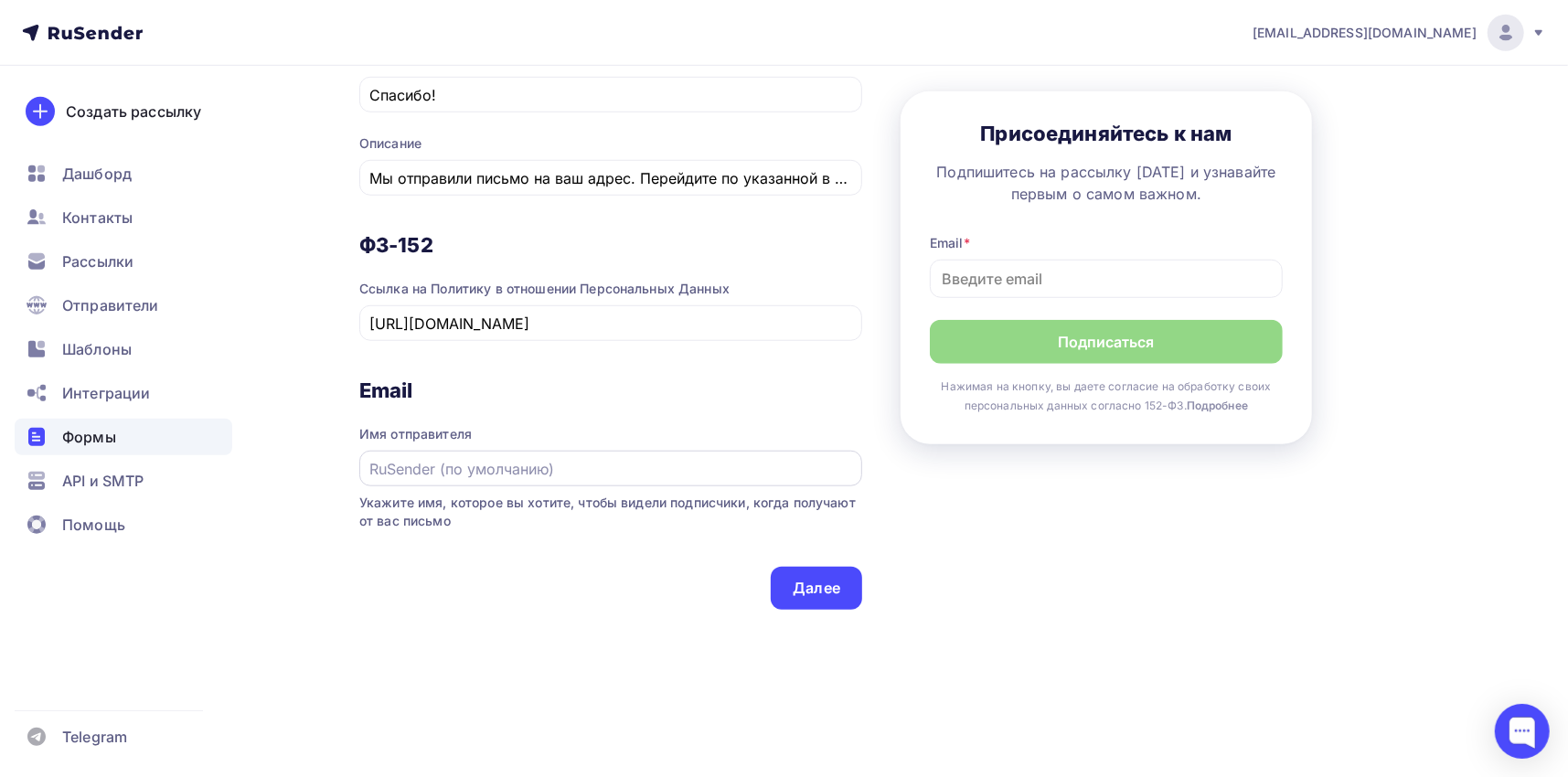
click at [444, 462] on input "text" at bounding box center [611, 469] width 482 height 22
type input "ООО "Профконсалт ИСМ""
click at [832, 591] on div "Далее" at bounding box center [816, 588] width 47 height 21
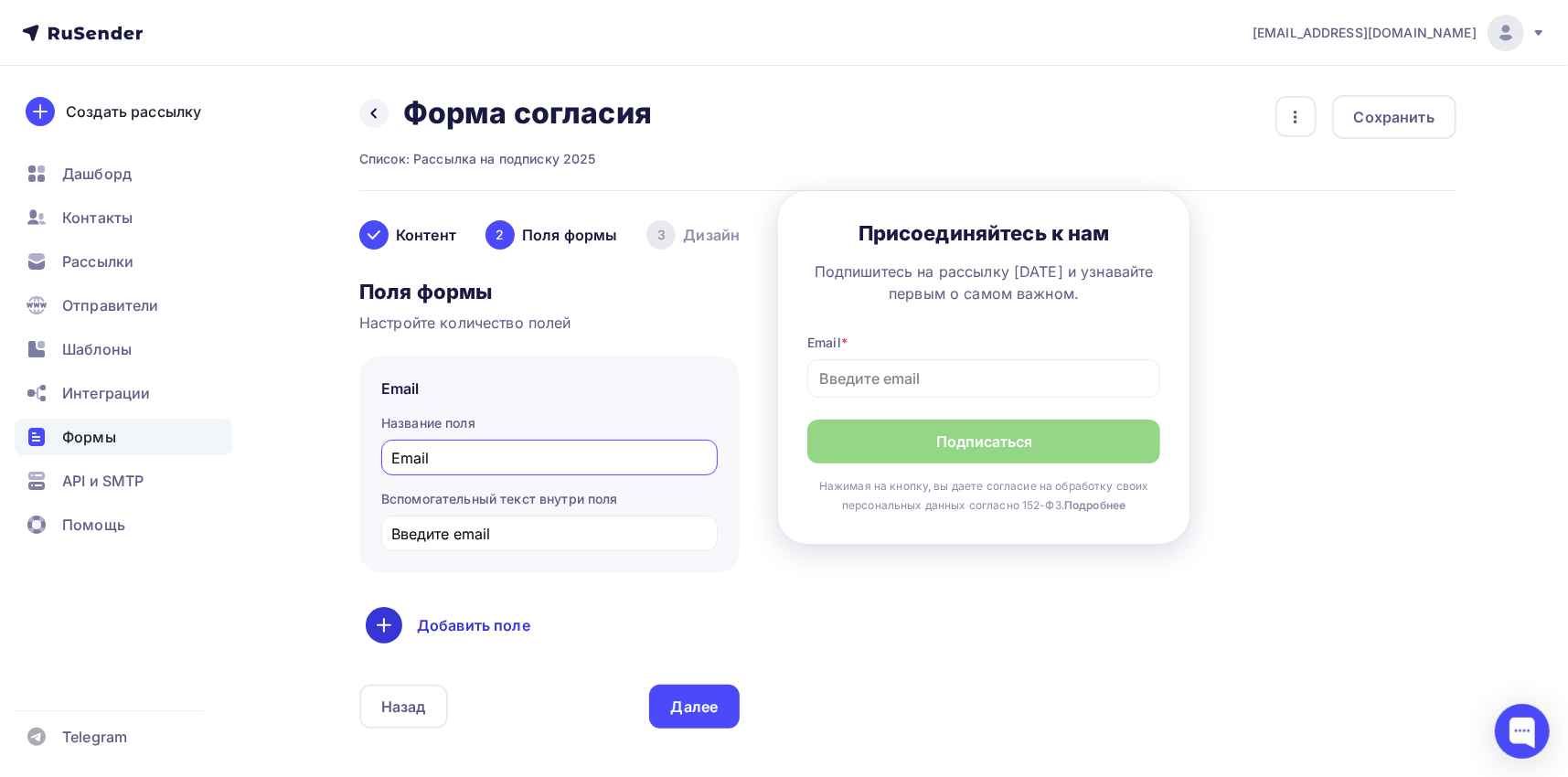
click at [386, 621] on icon at bounding box center [384, 626] width 22 height 22
click at [416, 685] on link "Имя" at bounding box center [423, 683] width 106 height 36
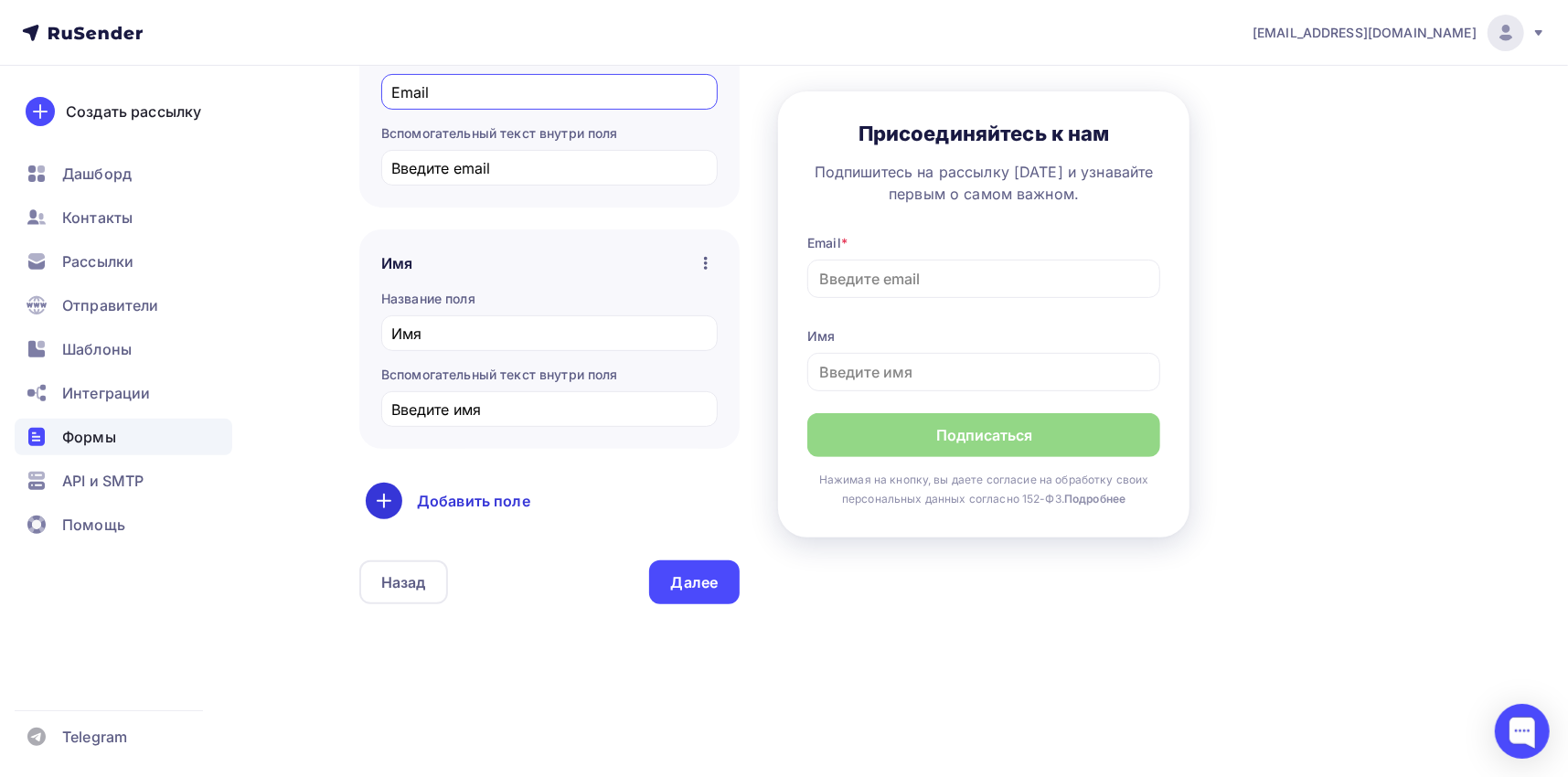
click at [385, 502] on icon at bounding box center [384, 502] width 22 height 22
click at [455, 573] on link "Телефон" at bounding box center [423, 559] width 106 height 36
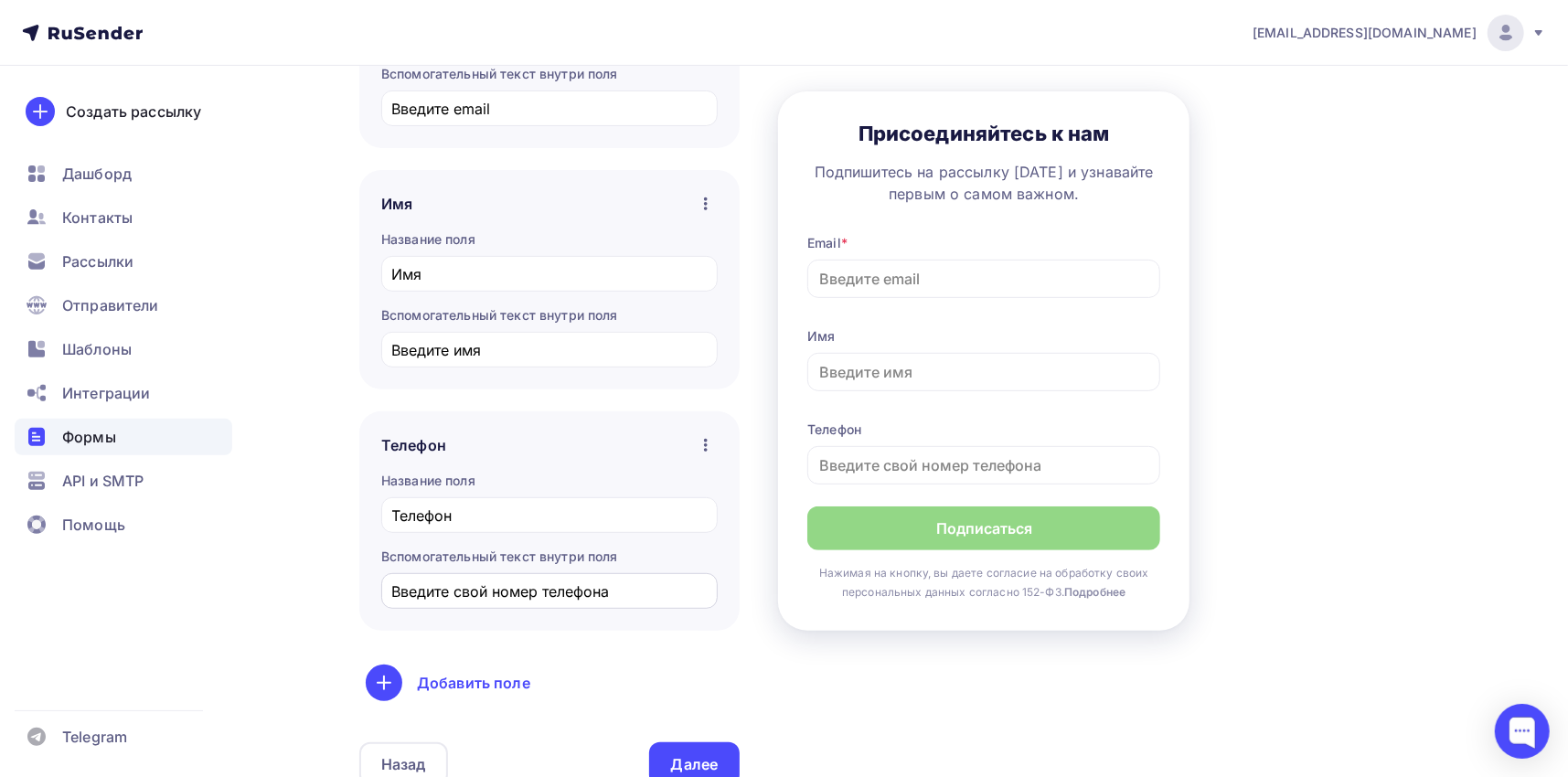
scroll to position [457, 0]
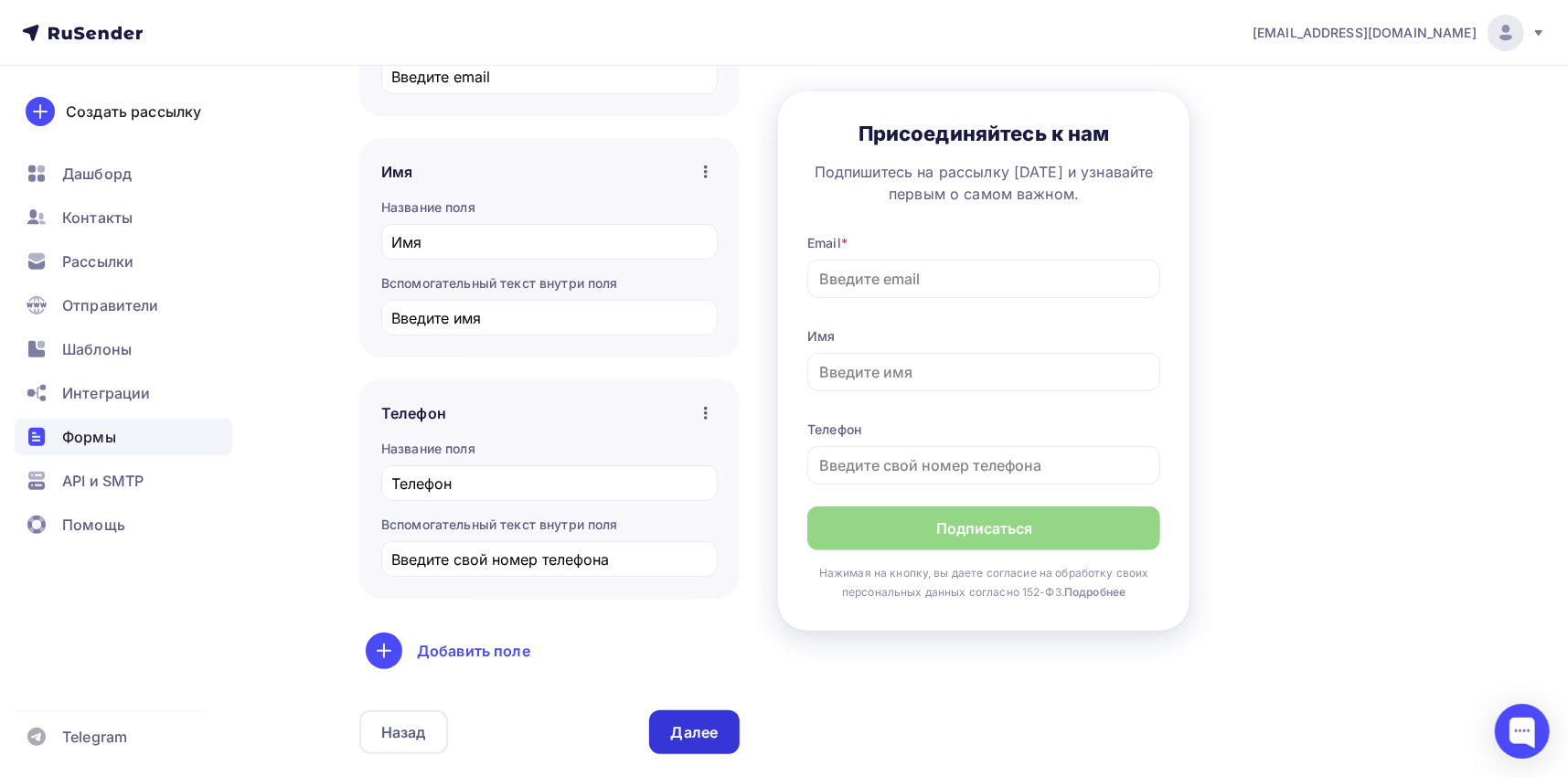
click at [698, 738] on div "Далее" at bounding box center [695, 732] width 47 height 21
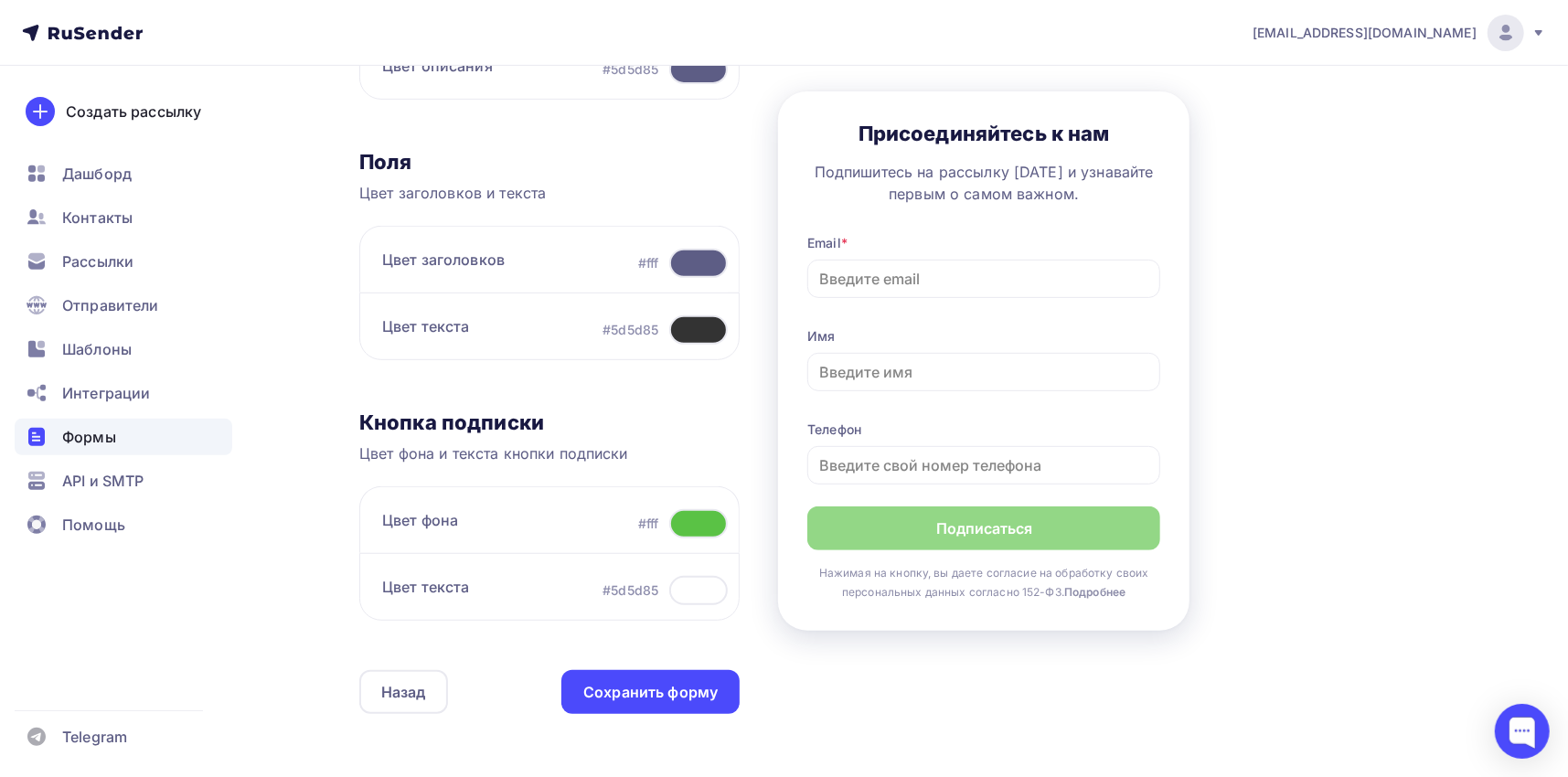
scroll to position [0, 0]
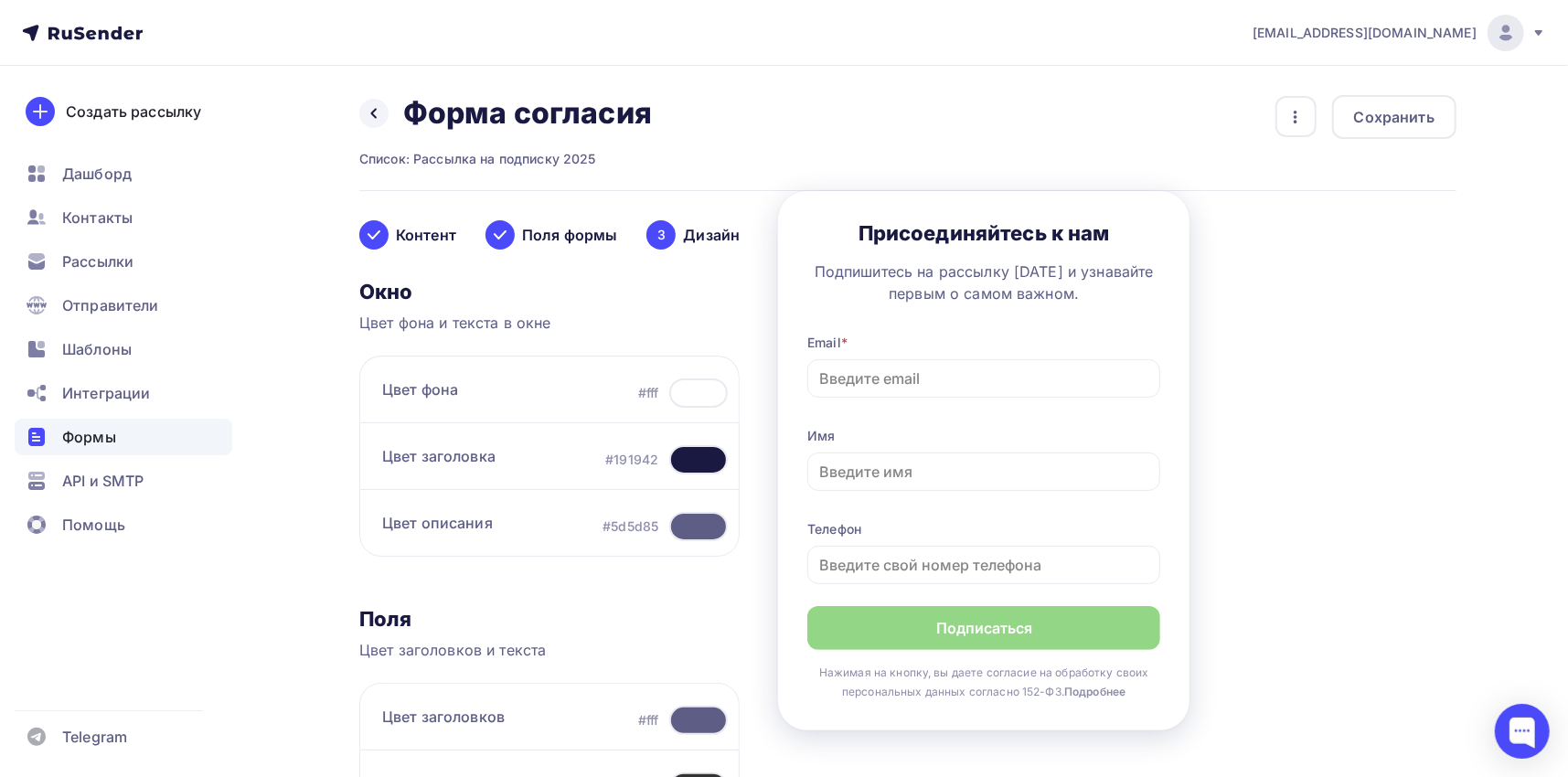
click at [702, 465] on div at bounding box center [698, 460] width 58 height 30
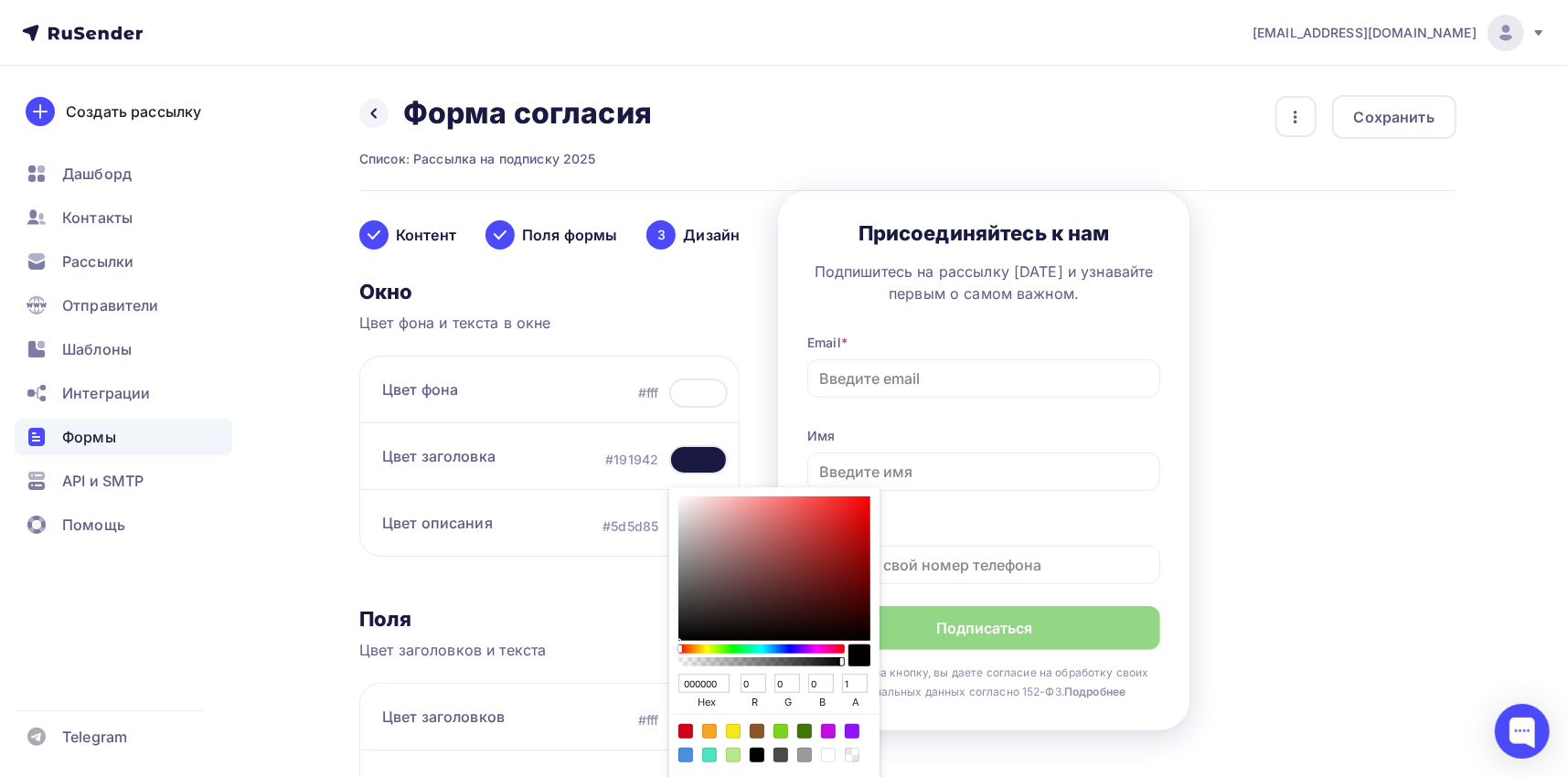
click at [856, 580] on div "Sketch color picker" at bounding box center [774, 569] width 192 height 145
type input "6B0707"
type input "107"
type input "7"
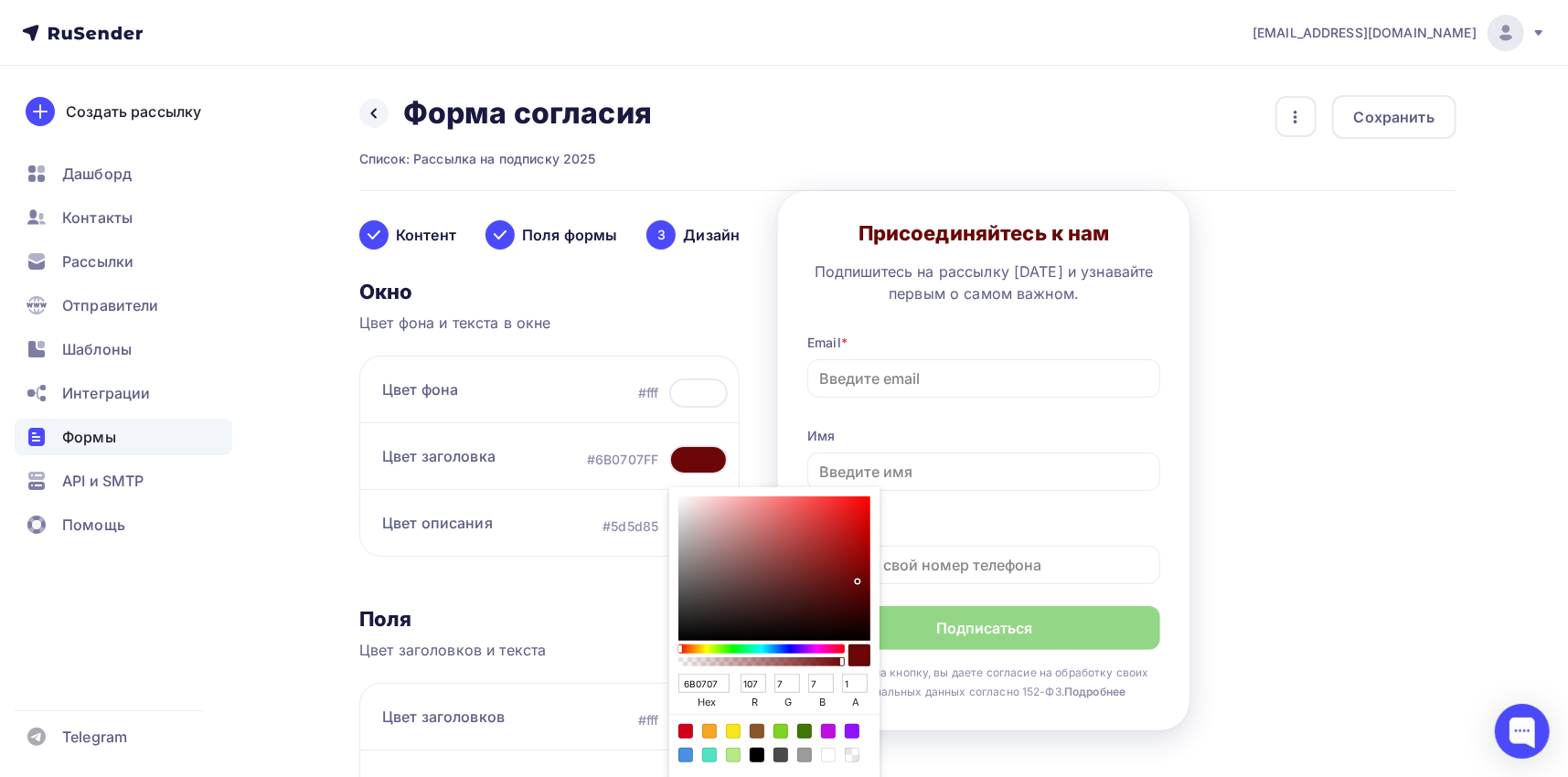
click at [858, 561] on div "Sketch color picker" at bounding box center [774, 569] width 192 height 145
type input "8D0808"
type input "141"
type input "8"
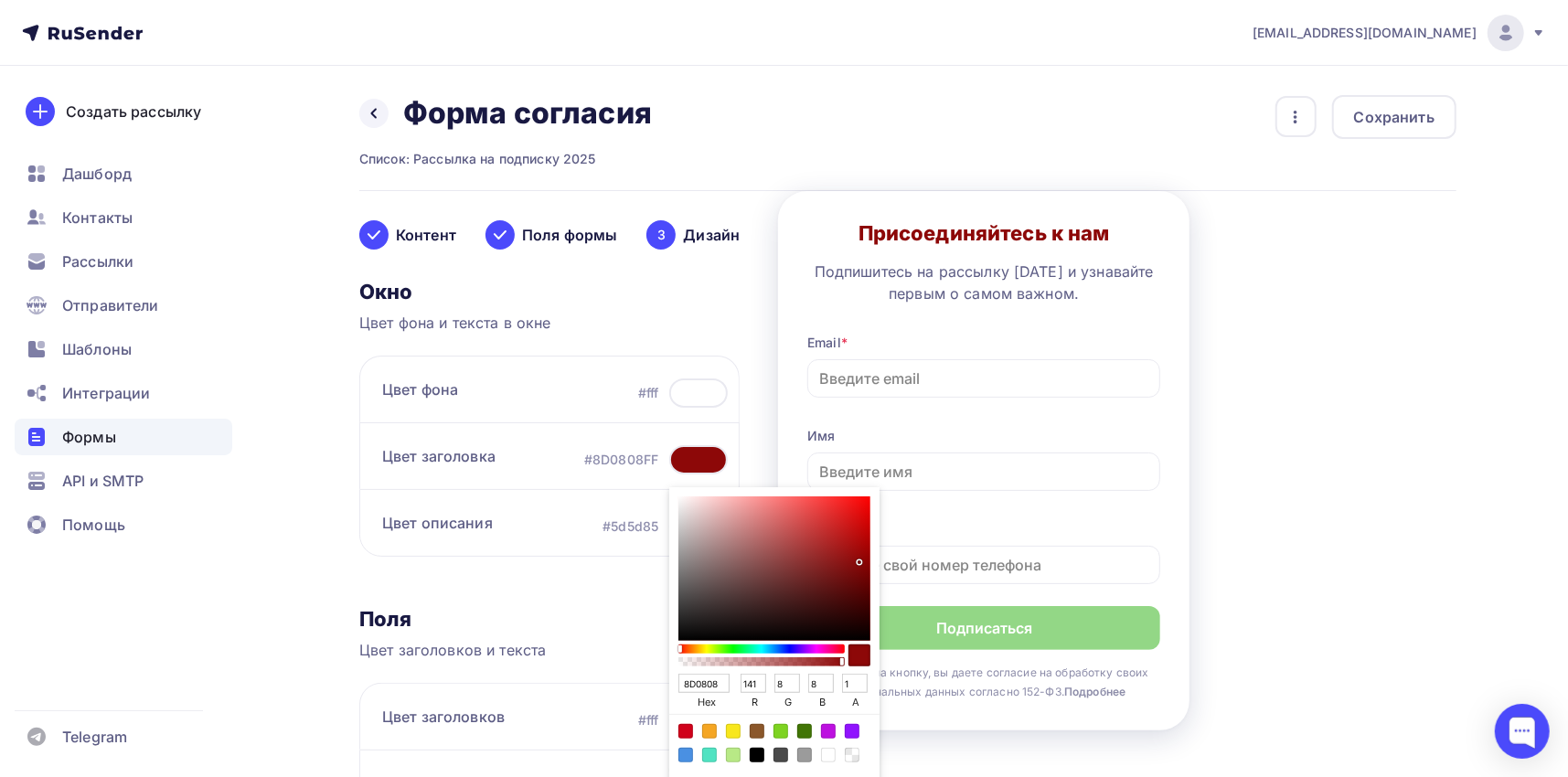
click at [854, 549] on div "Sketch color picker" at bounding box center [774, 569] width 192 height 145
type input "A20C0C"
type input "162"
type input "12"
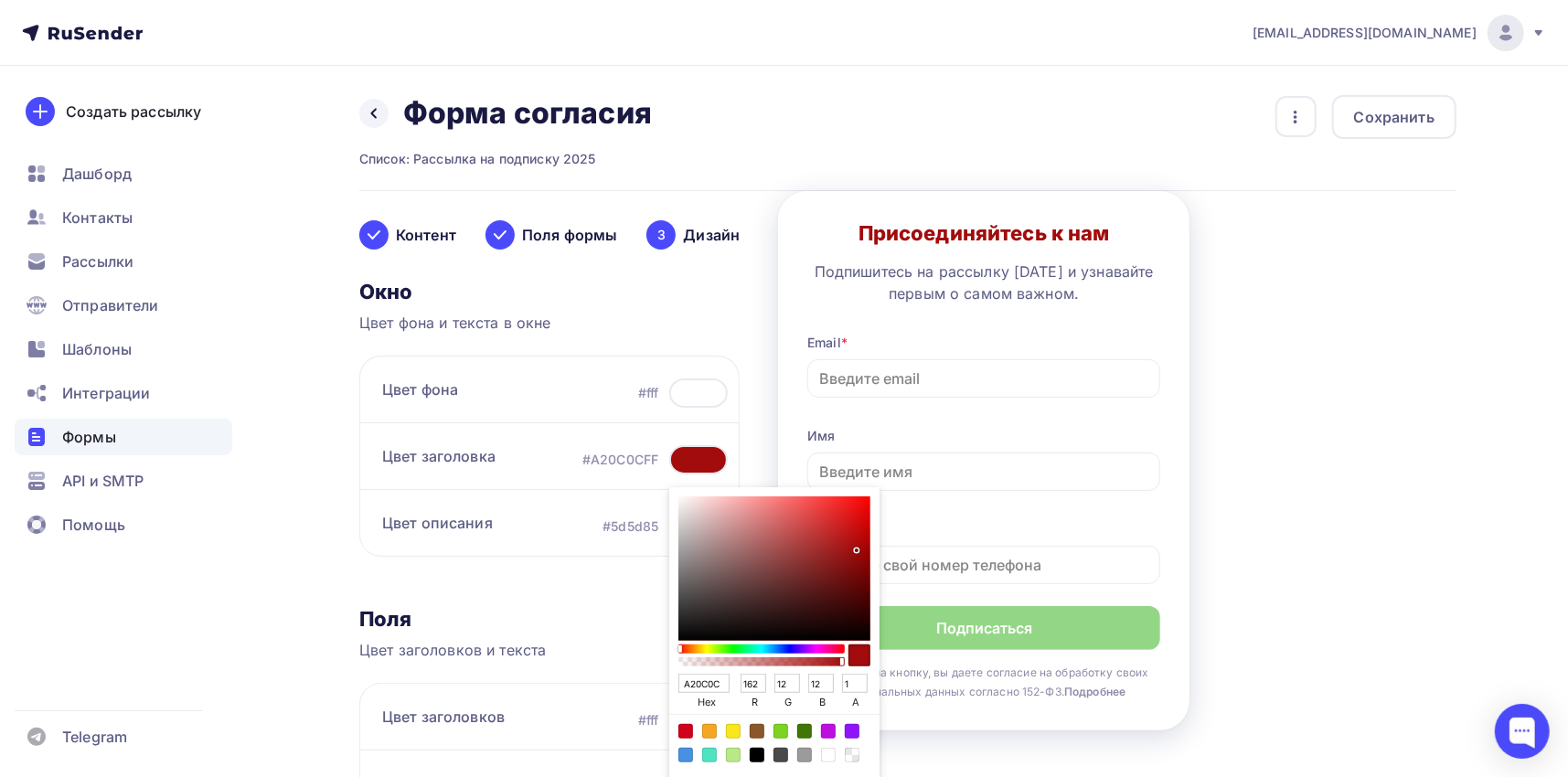
click at [1286, 462] on div "Контент Поля формы 3 Дизайн Тип формы Выберите способ установки формы Встроенна…" at bounding box center [909, 707] width 1098 height 1032
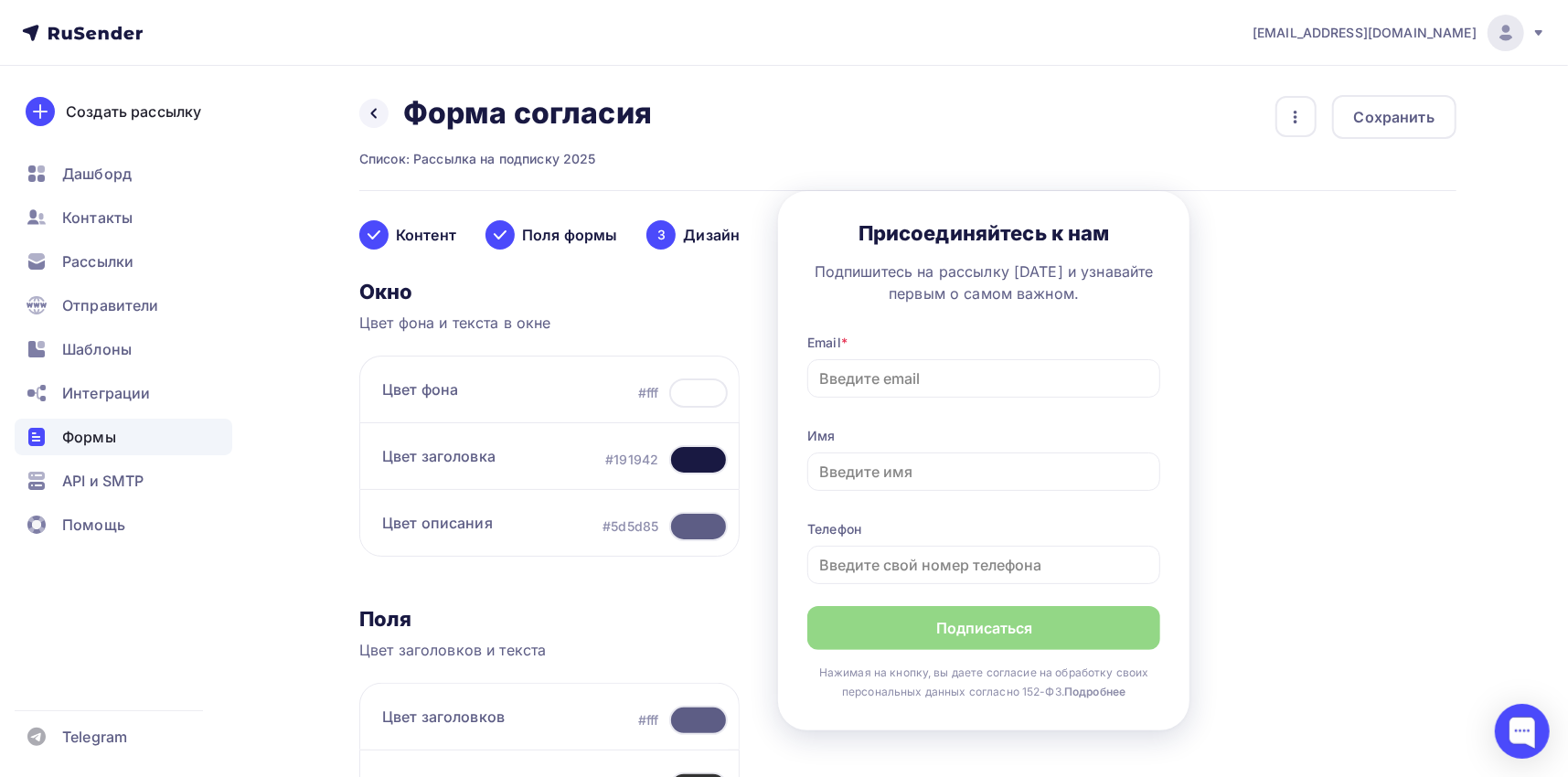
click at [713, 455] on div at bounding box center [698, 460] width 58 height 30
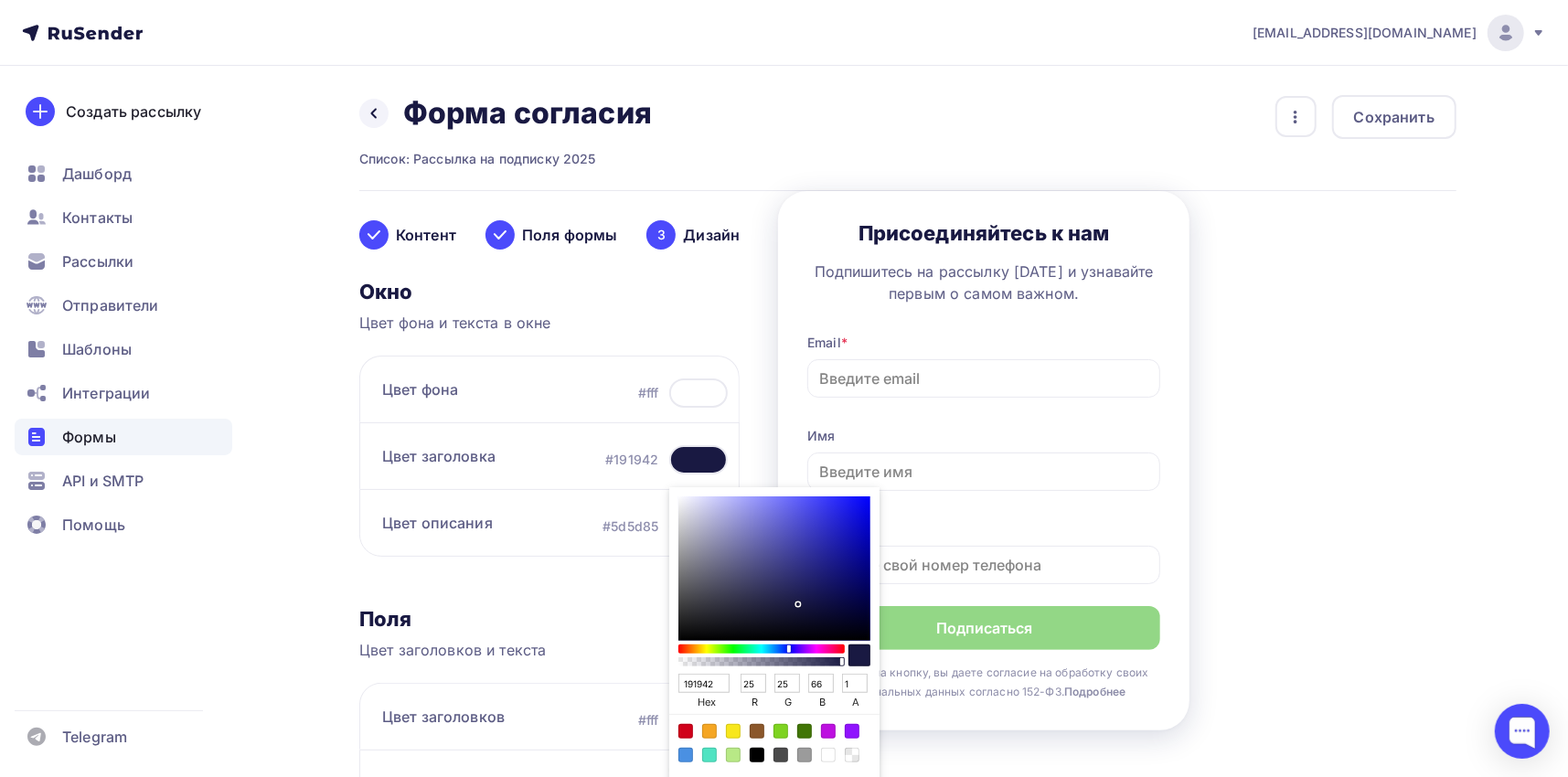
type input "42192E"
type input "66"
type input "46"
click at [828, 645] on div "Sketch color picker" at bounding box center [762, 649] width 163 height 9
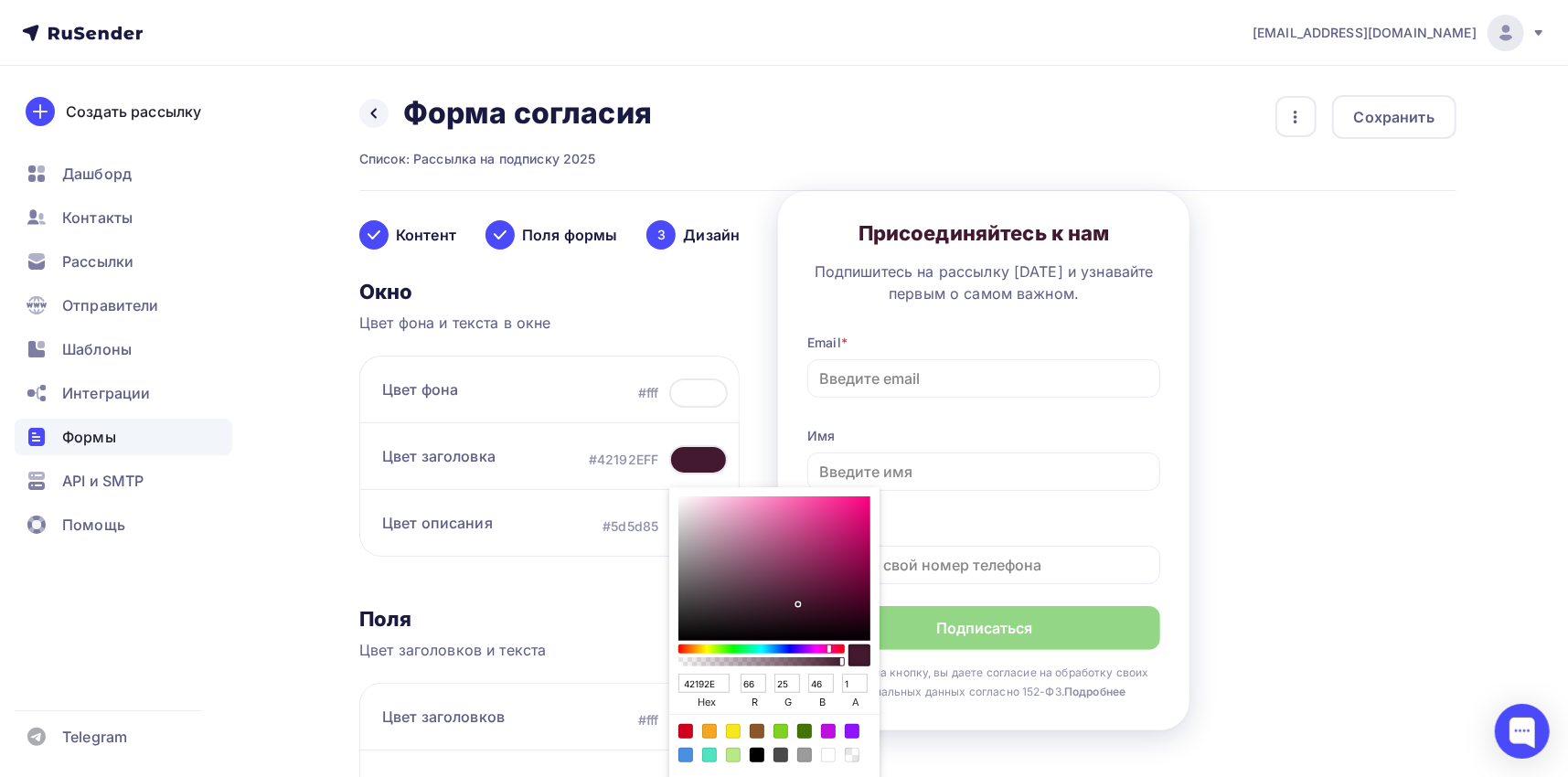
type input "421D19"
type input "29"
type input "25"
click at [682, 647] on div "Sketch color picker" at bounding box center [762, 649] width 163 height 9
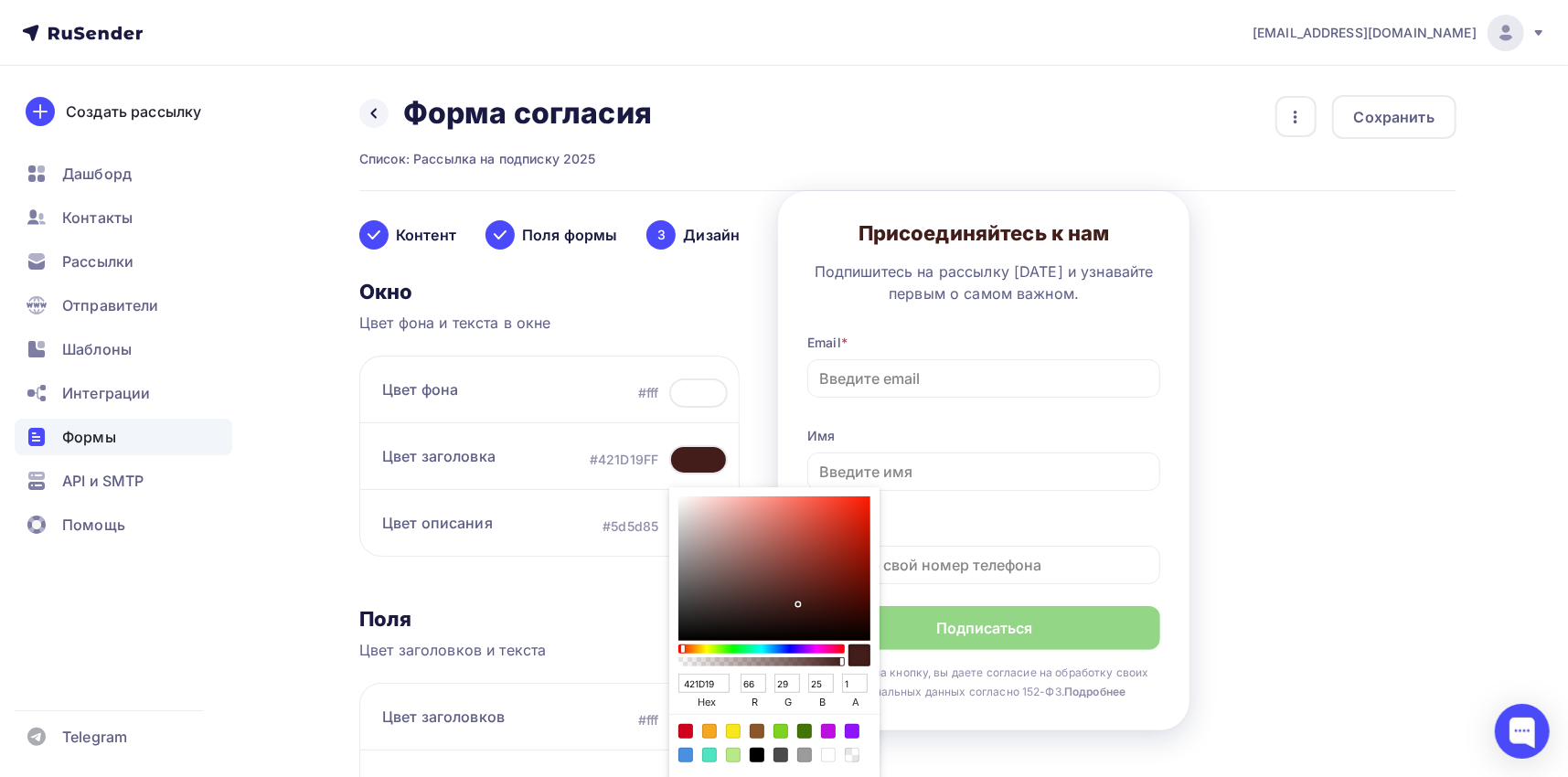
click at [857, 569] on div "Sketch color picker" at bounding box center [774, 569] width 192 height 145
type input "7C1308"
type input "124"
type input "19"
type input "8"
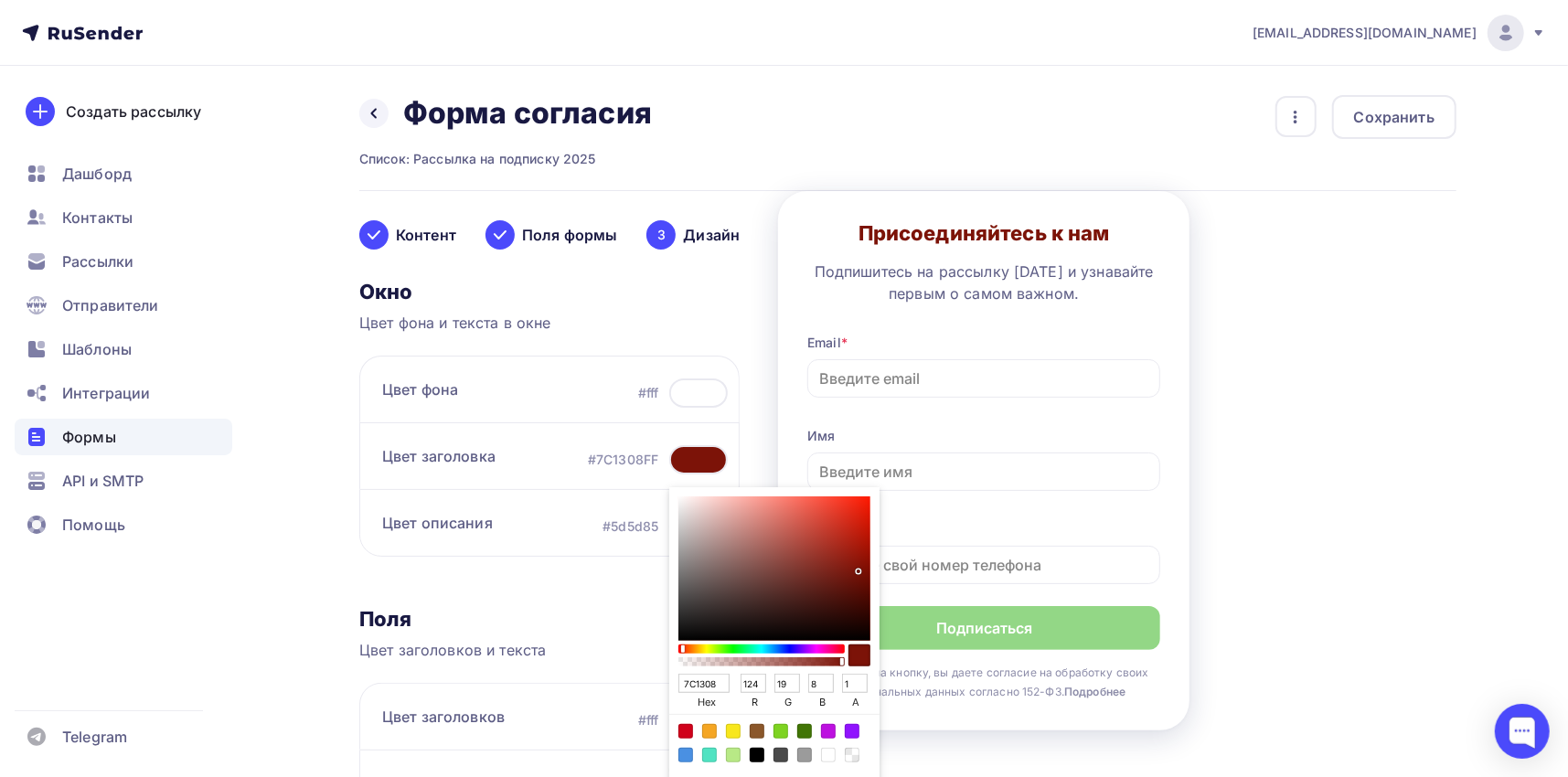
click at [856, 556] on div "Sketch color picker" at bounding box center [774, 569] width 192 height 145
type input "95170A"
type input "149"
type input "23"
type input "10"
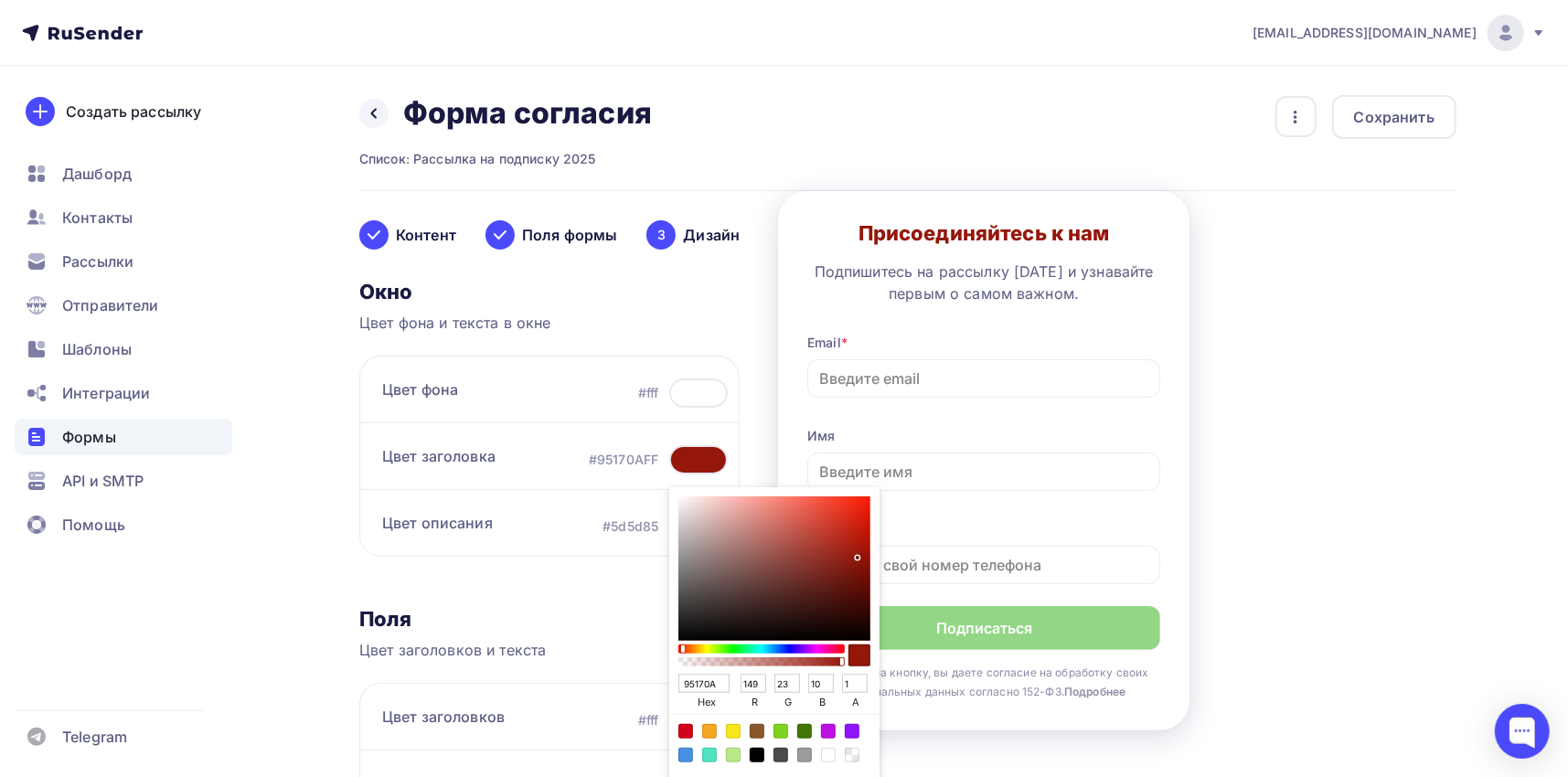
click at [859, 544] on div "Sketch color picker" at bounding box center [774, 569] width 192 height 145
type input "AA1809"
type input "170"
type input "24"
type input "9"
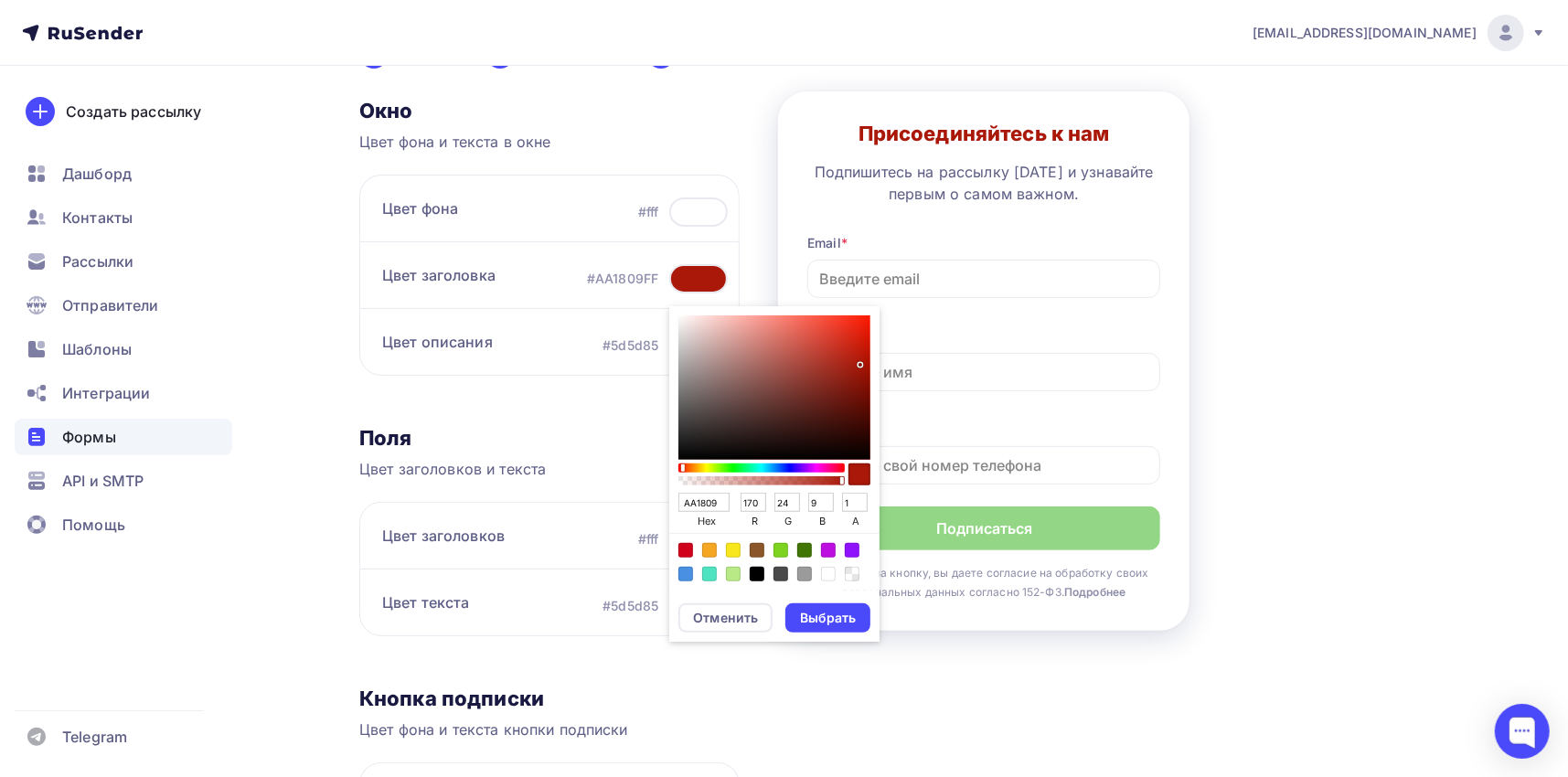
scroll to position [183, 0]
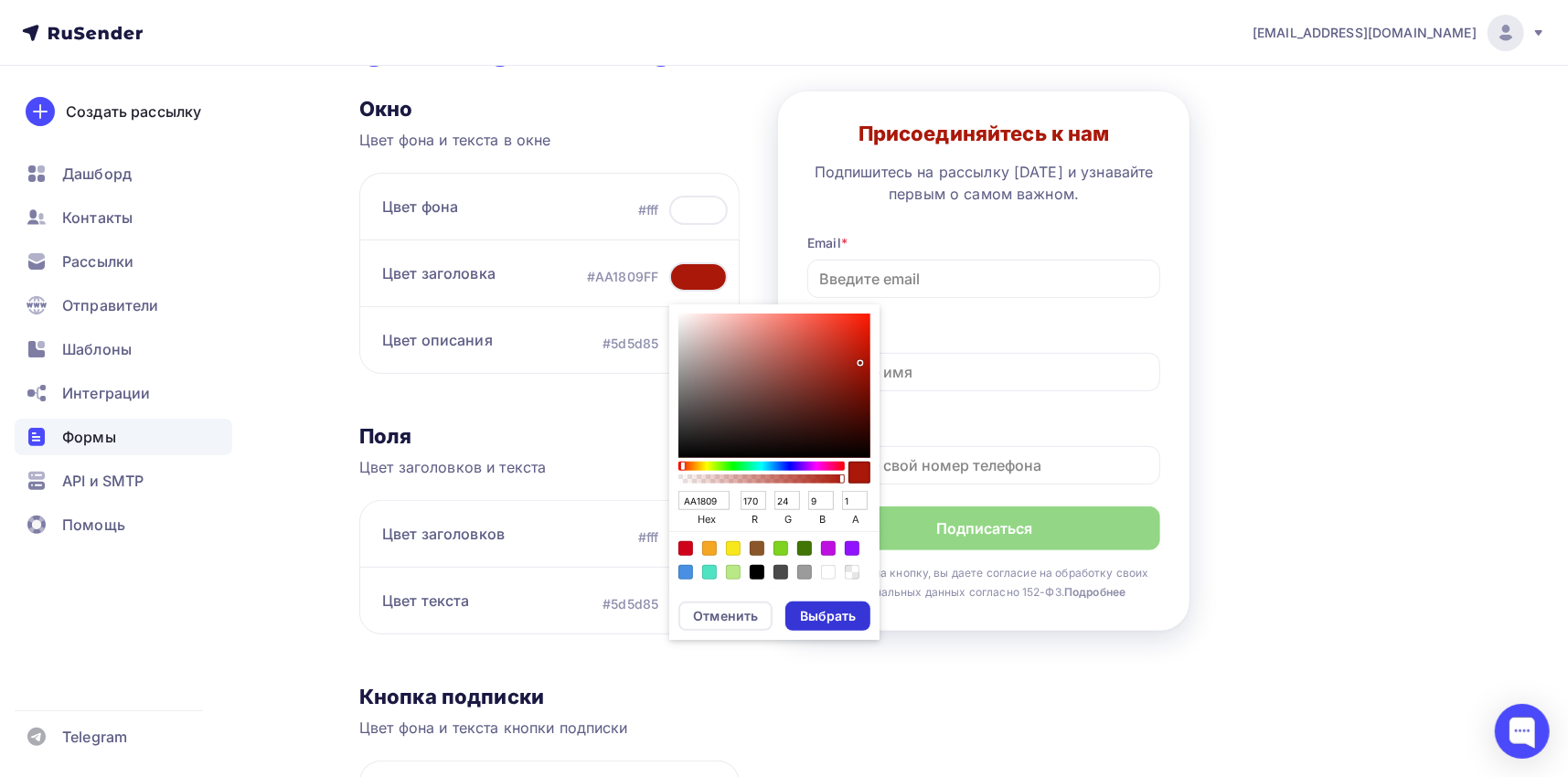
click at [844, 621] on div "Выбрать" at bounding box center [828, 617] width 56 height 19
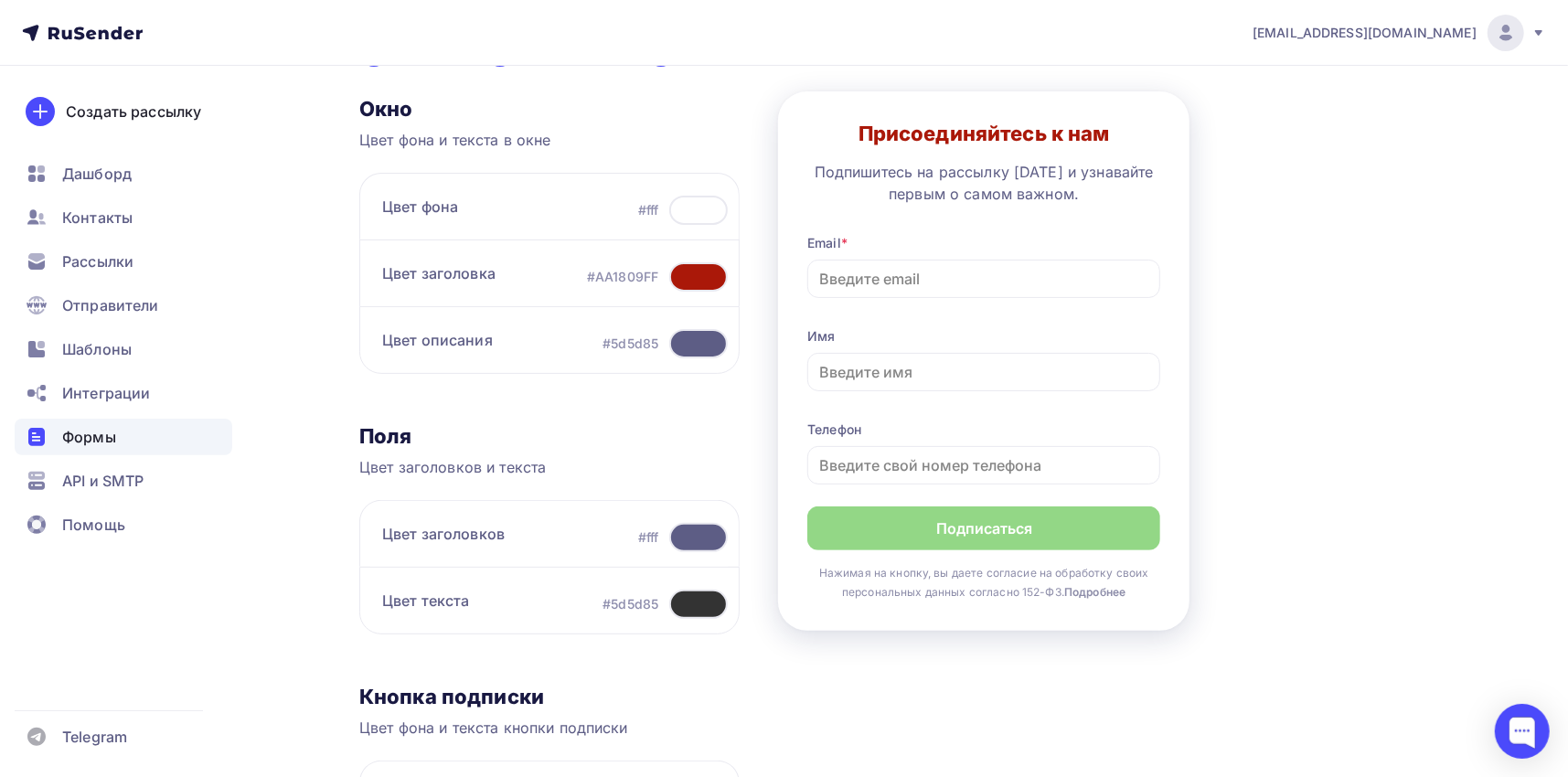
click at [706, 344] on div at bounding box center [698, 344] width 58 height 30
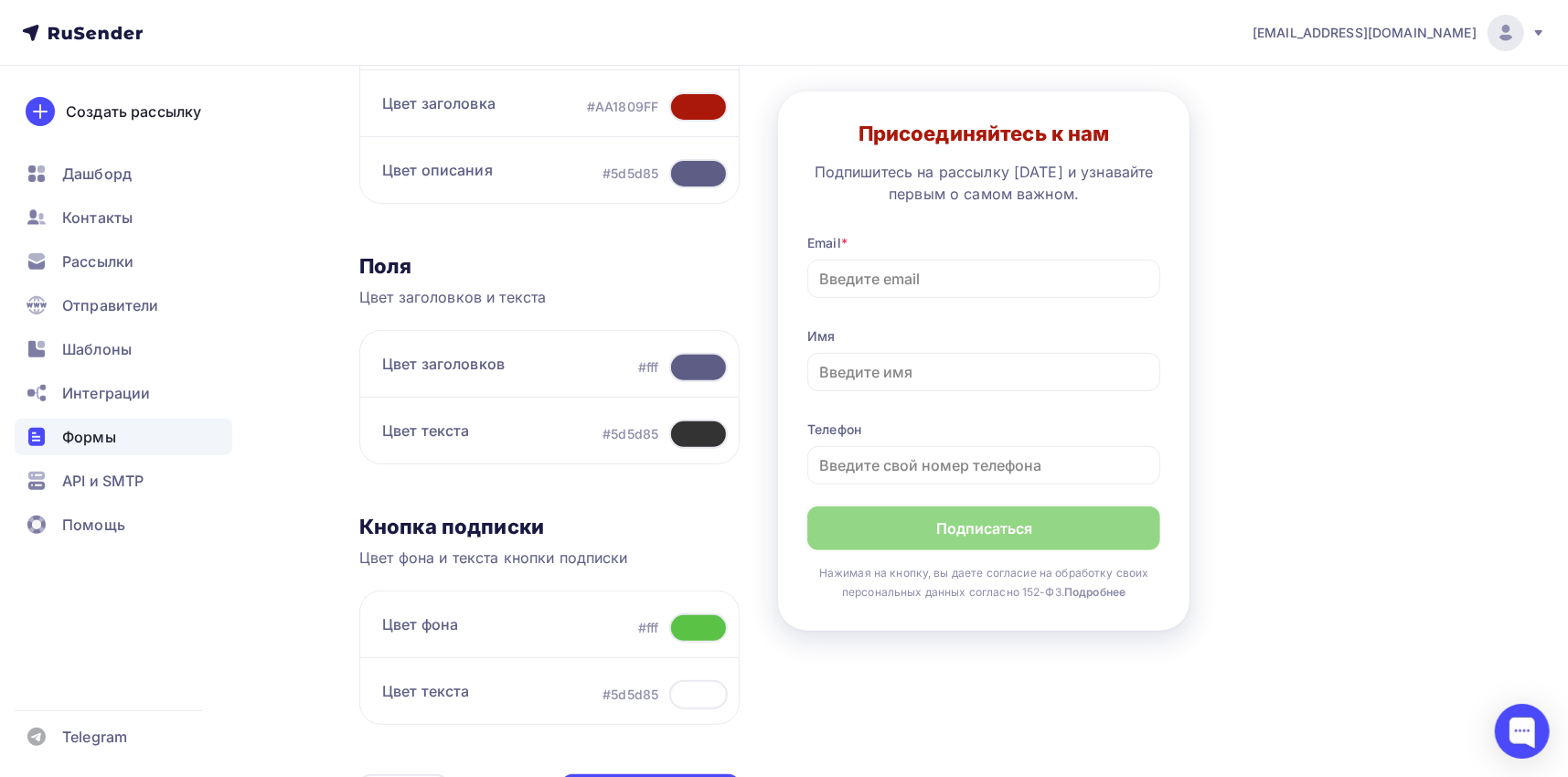
scroll to position [366, 0]
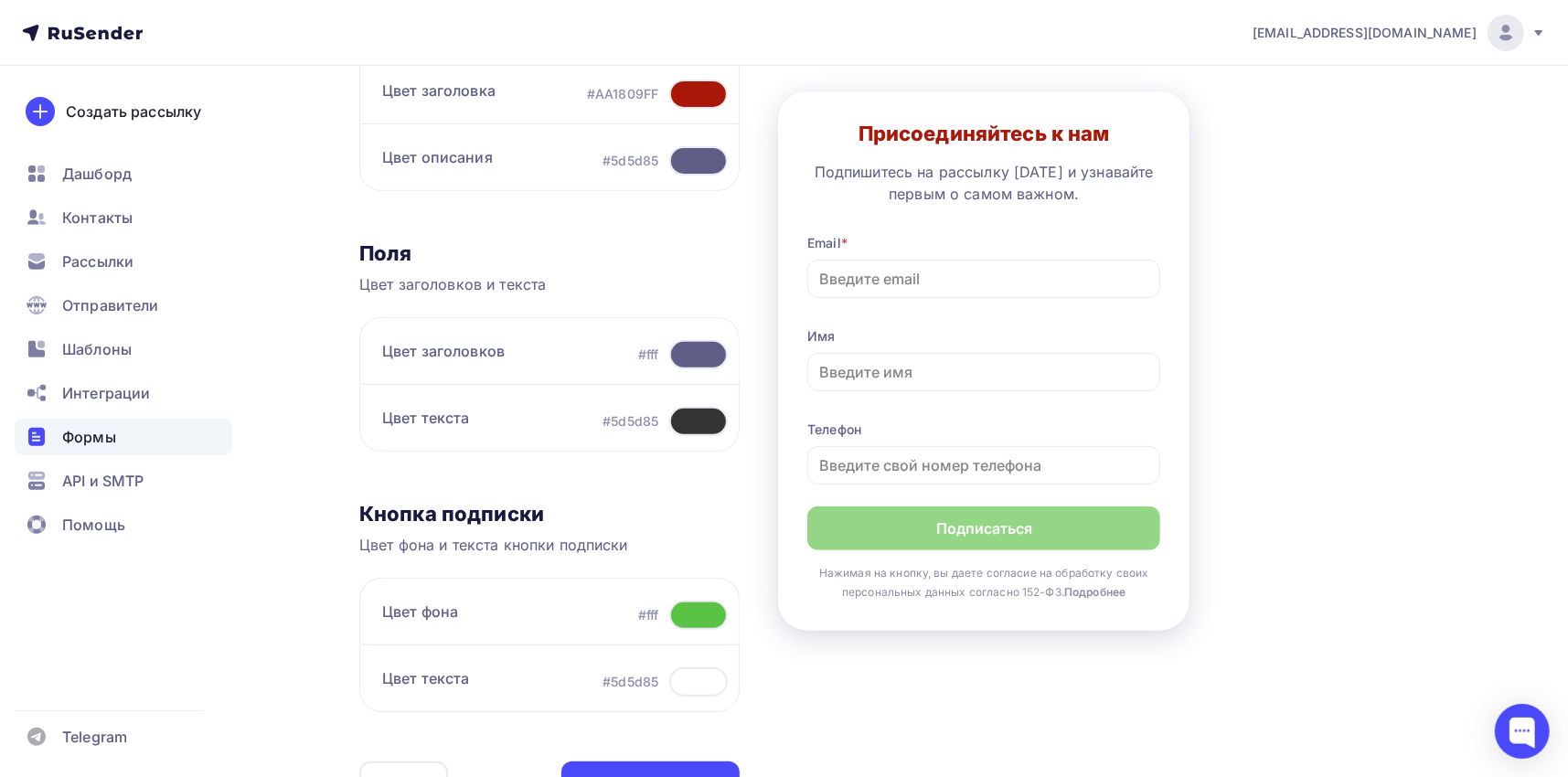
click at [698, 100] on div at bounding box center [698, 95] width 58 height 30
click at [701, 618] on div at bounding box center [698, 616] width 58 height 30
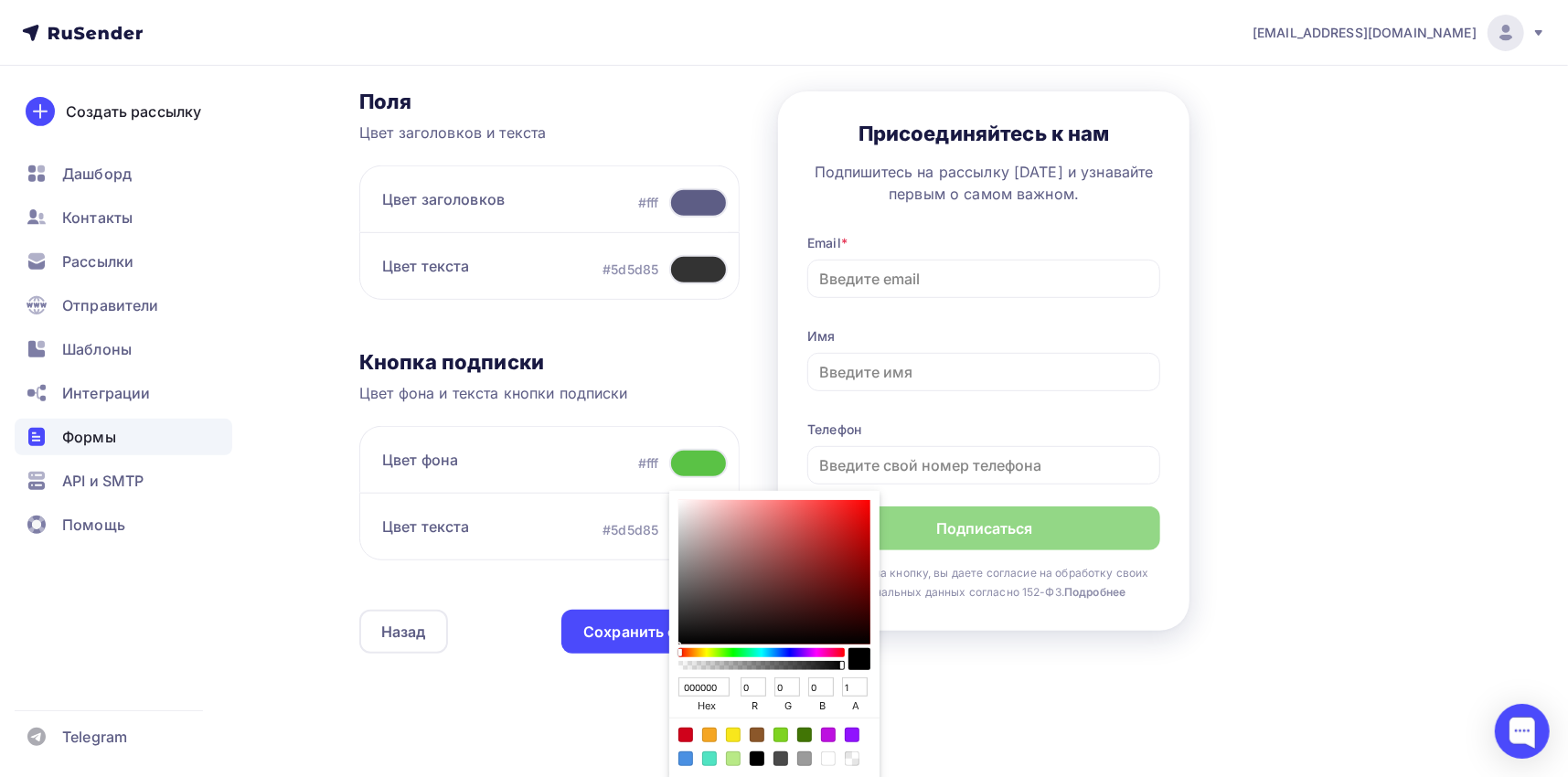
scroll to position [549, 0]
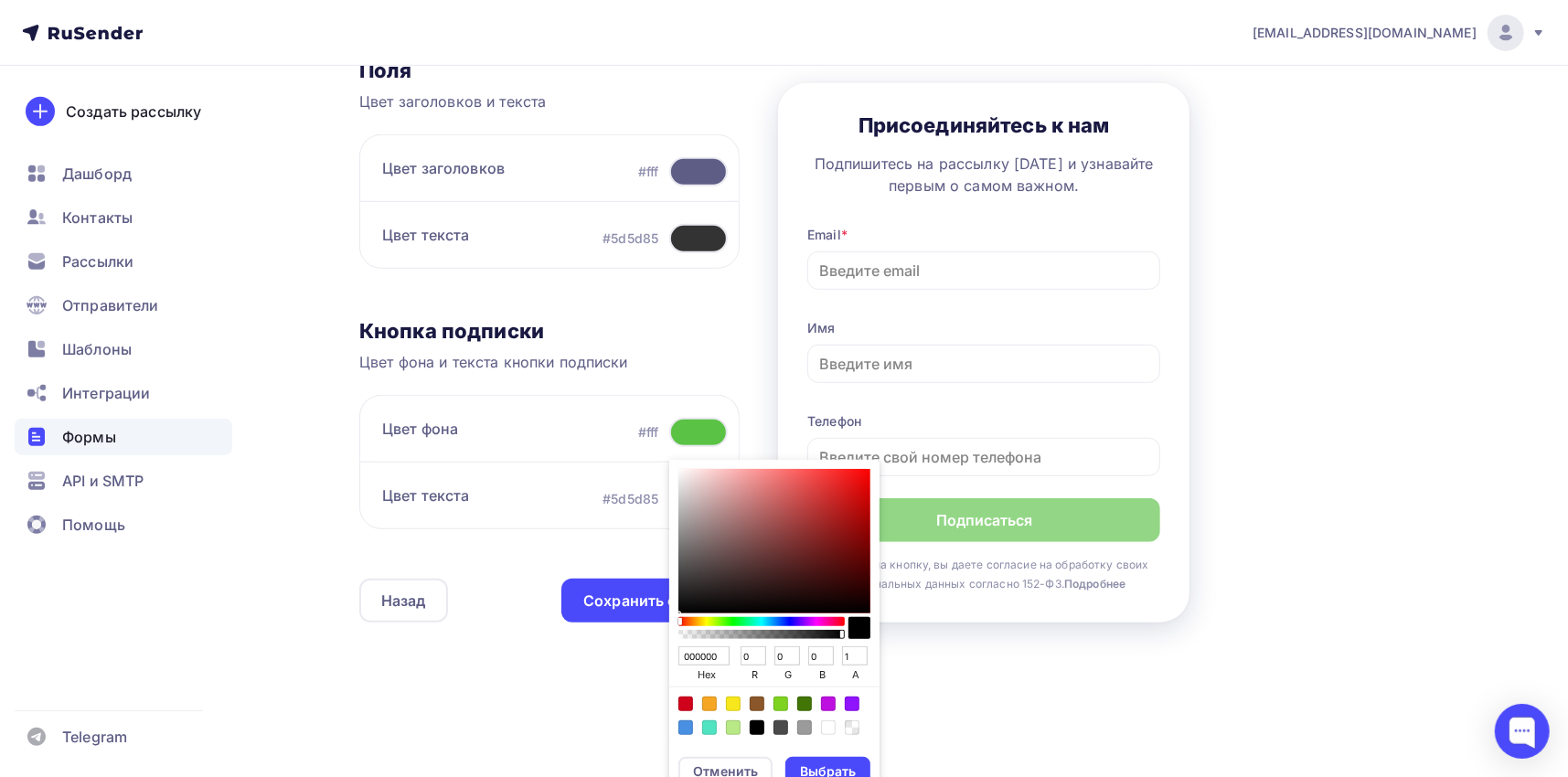
drag, startPoint x: 750, startPoint y: 658, endPoint x: 733, endPoint y: 637, distance: 27.0
click at [741, 656] on input "0" at bounding box center [754, 656] width 26 height 20
type input "010000"
type input "1"
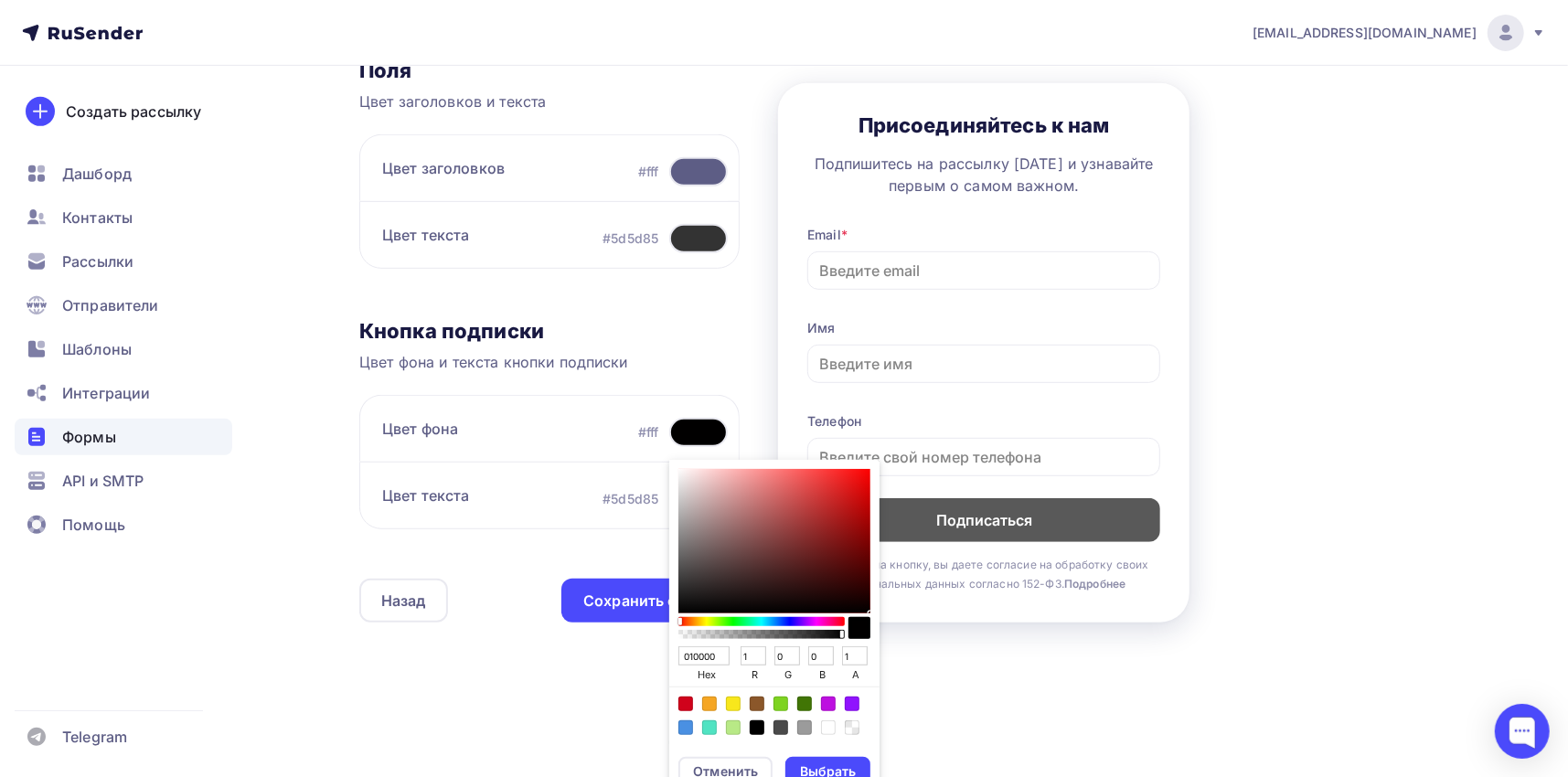
type input "110000"
type input "17"
type input "AA0000"
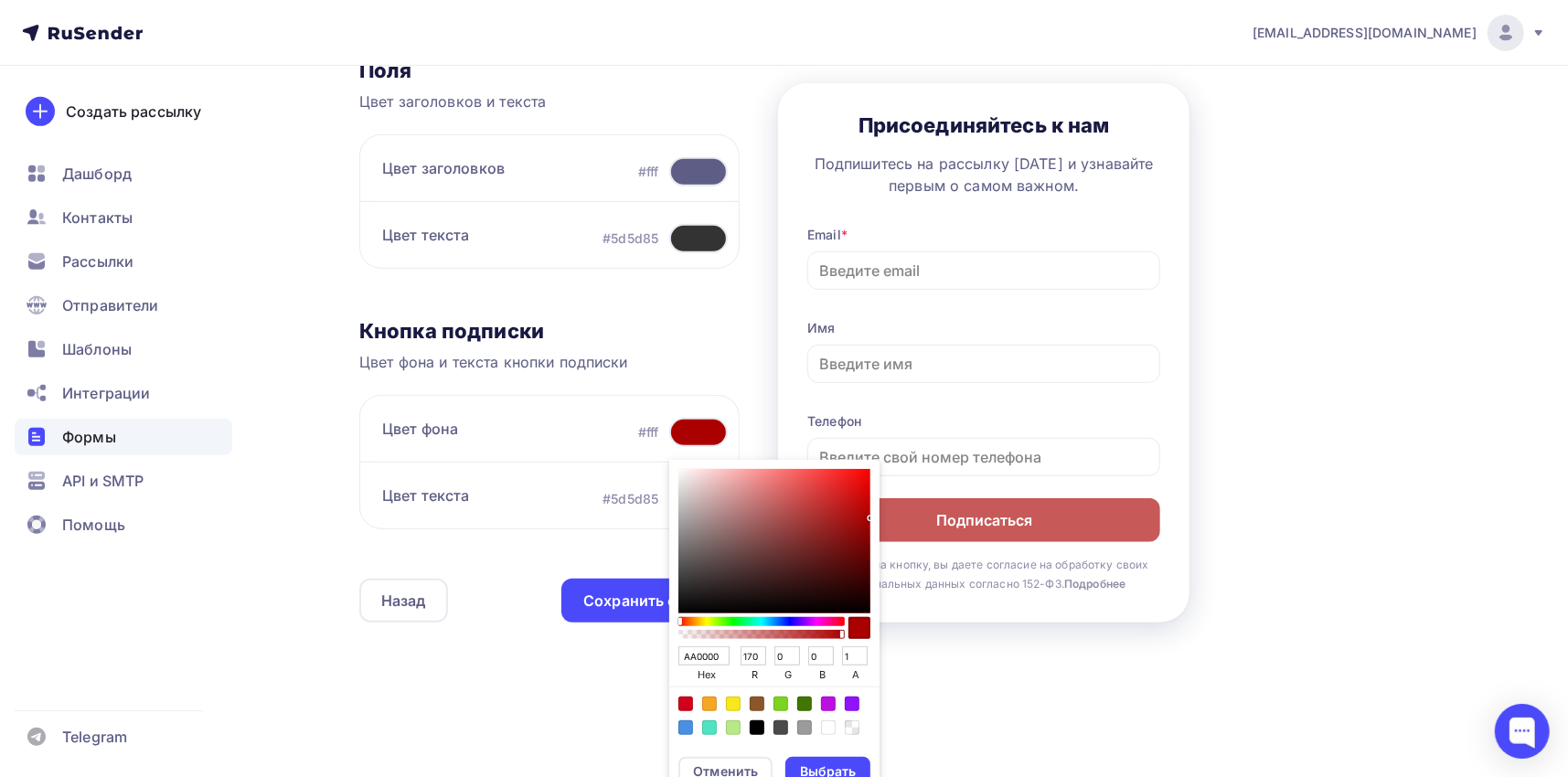
type input "170"
click at [781, 656] on input "0" at bounding box center [787, 656] width 26 height 20
click at [774, 658] on input "0" at bounding box center [787, 656] width 26 height 20
type input "AA1400"
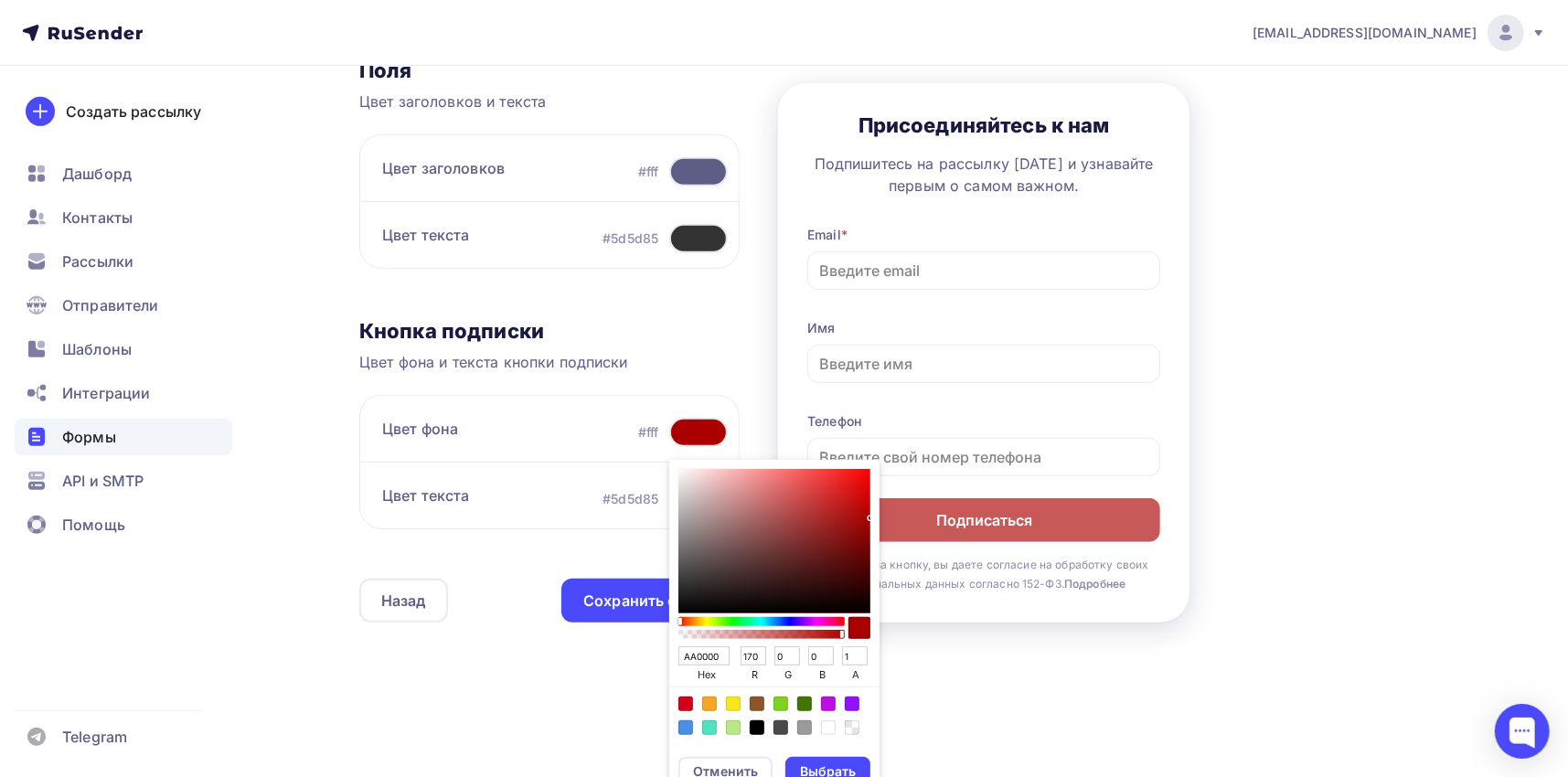
type input "20"
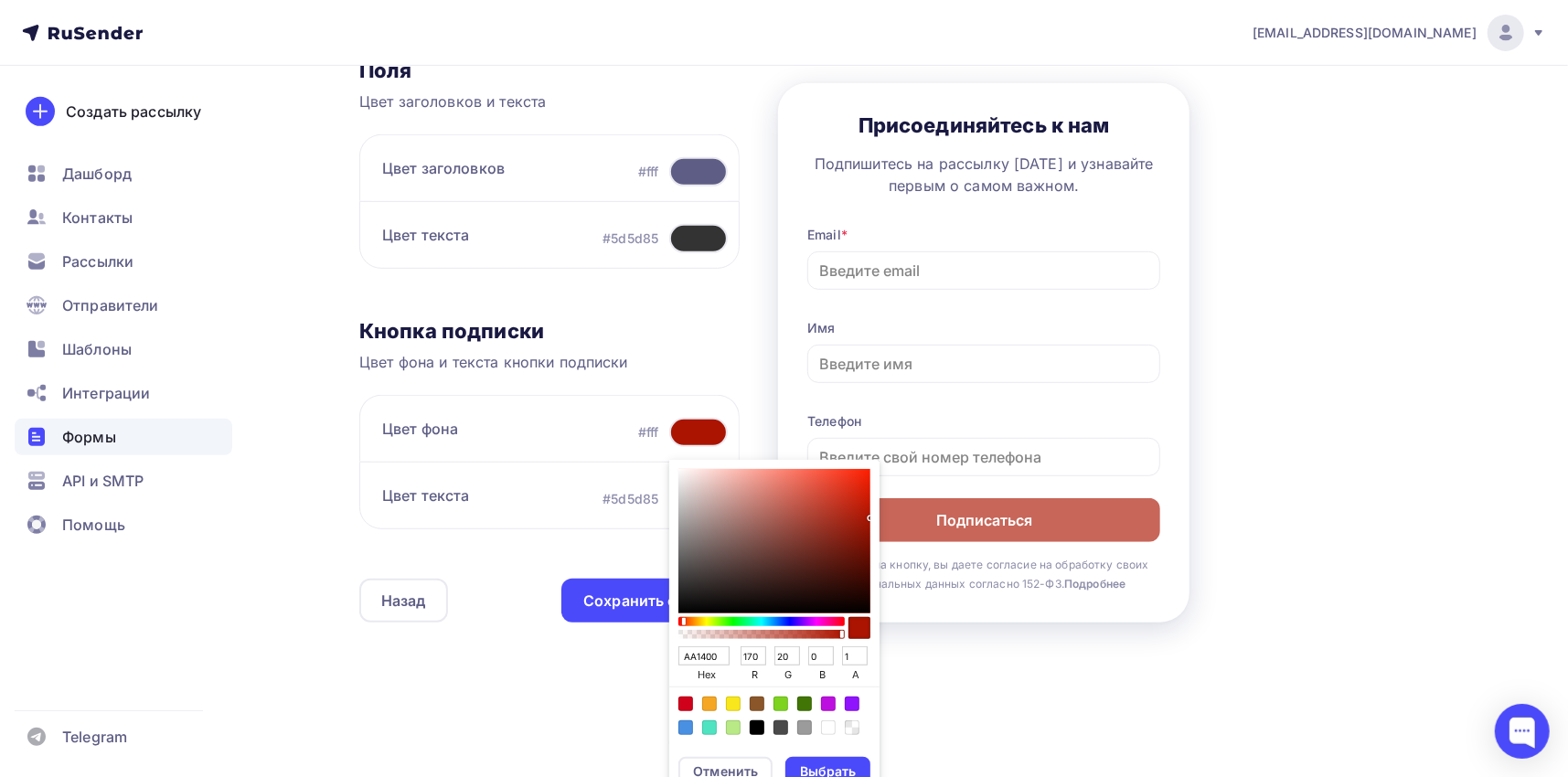
type input "AAF000"
type input "240"
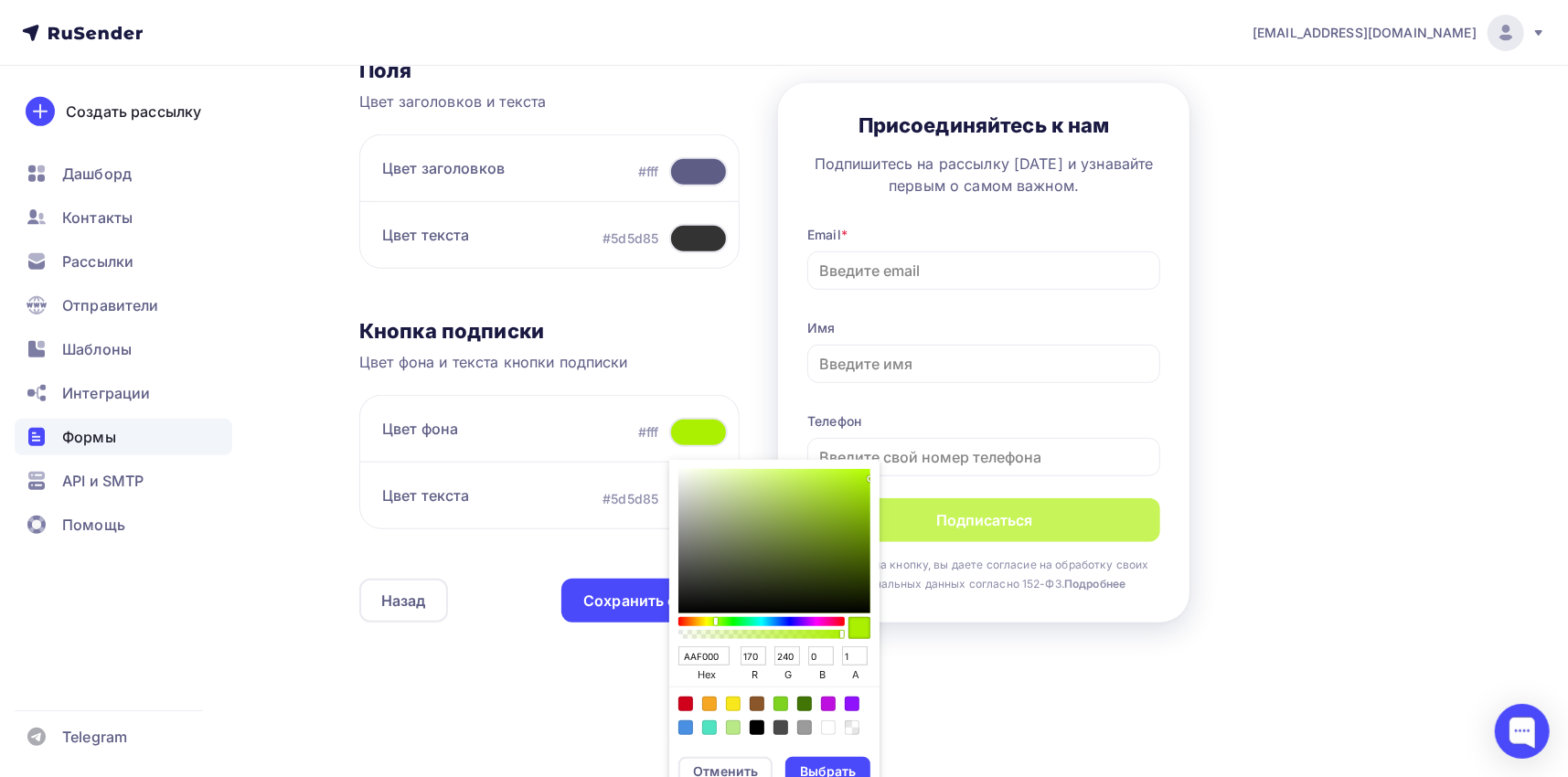
type input "AA1800"
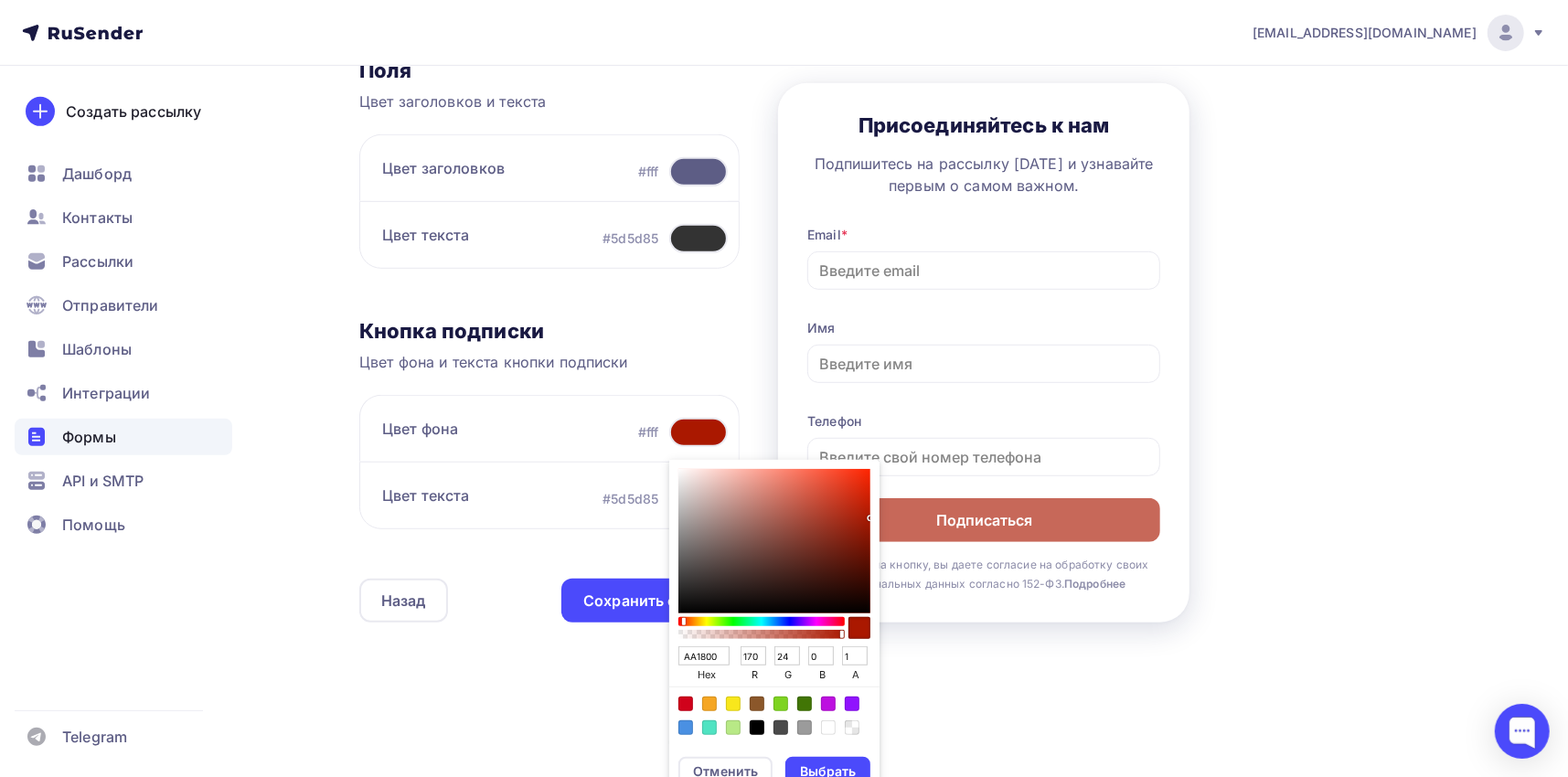
type input "24"
click at [809, 656] on input "0" at bounding box center [822, 656] width 26 height 20
type input "AA185A"
type input "90"
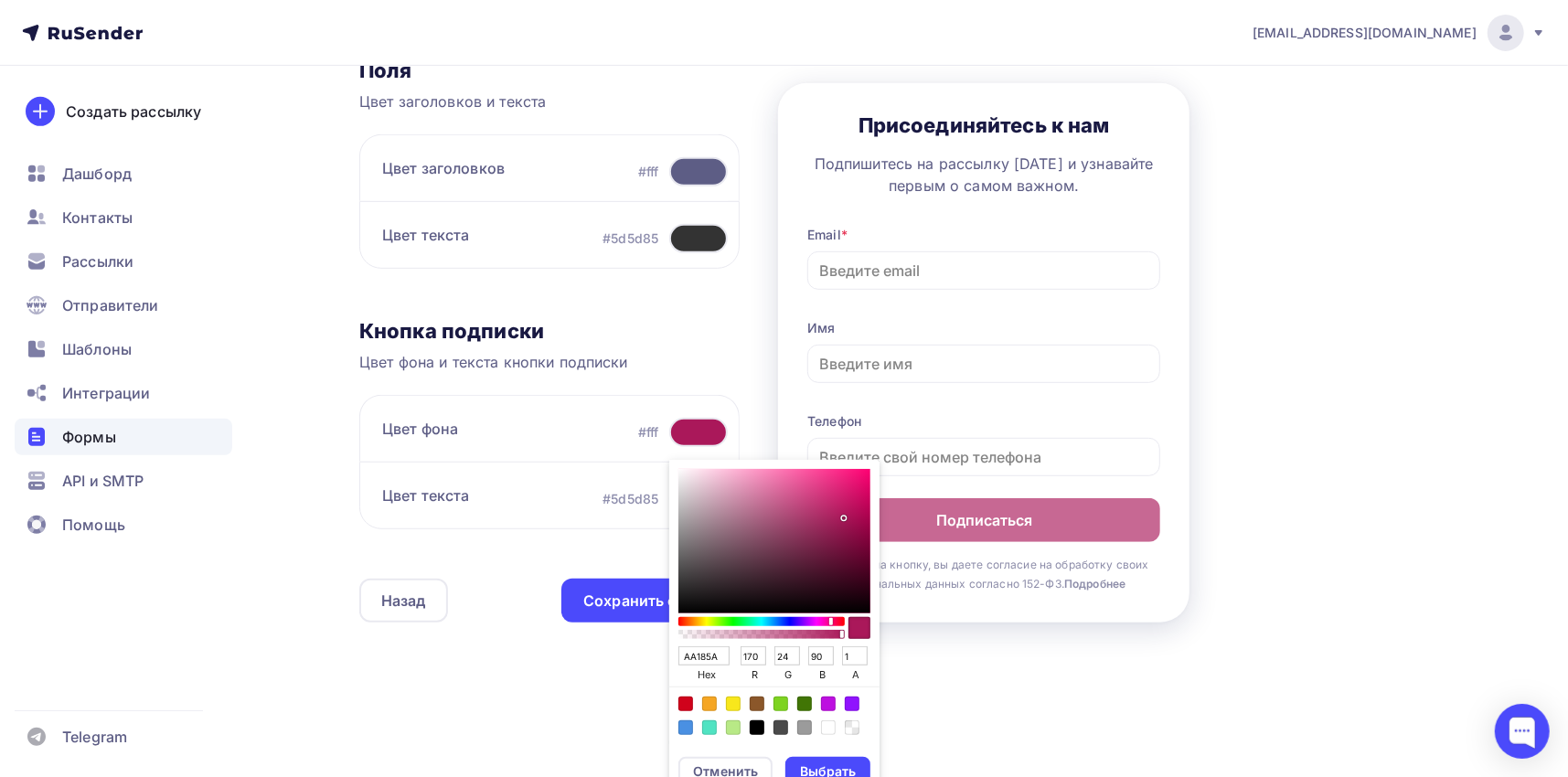
type input "AA1809"
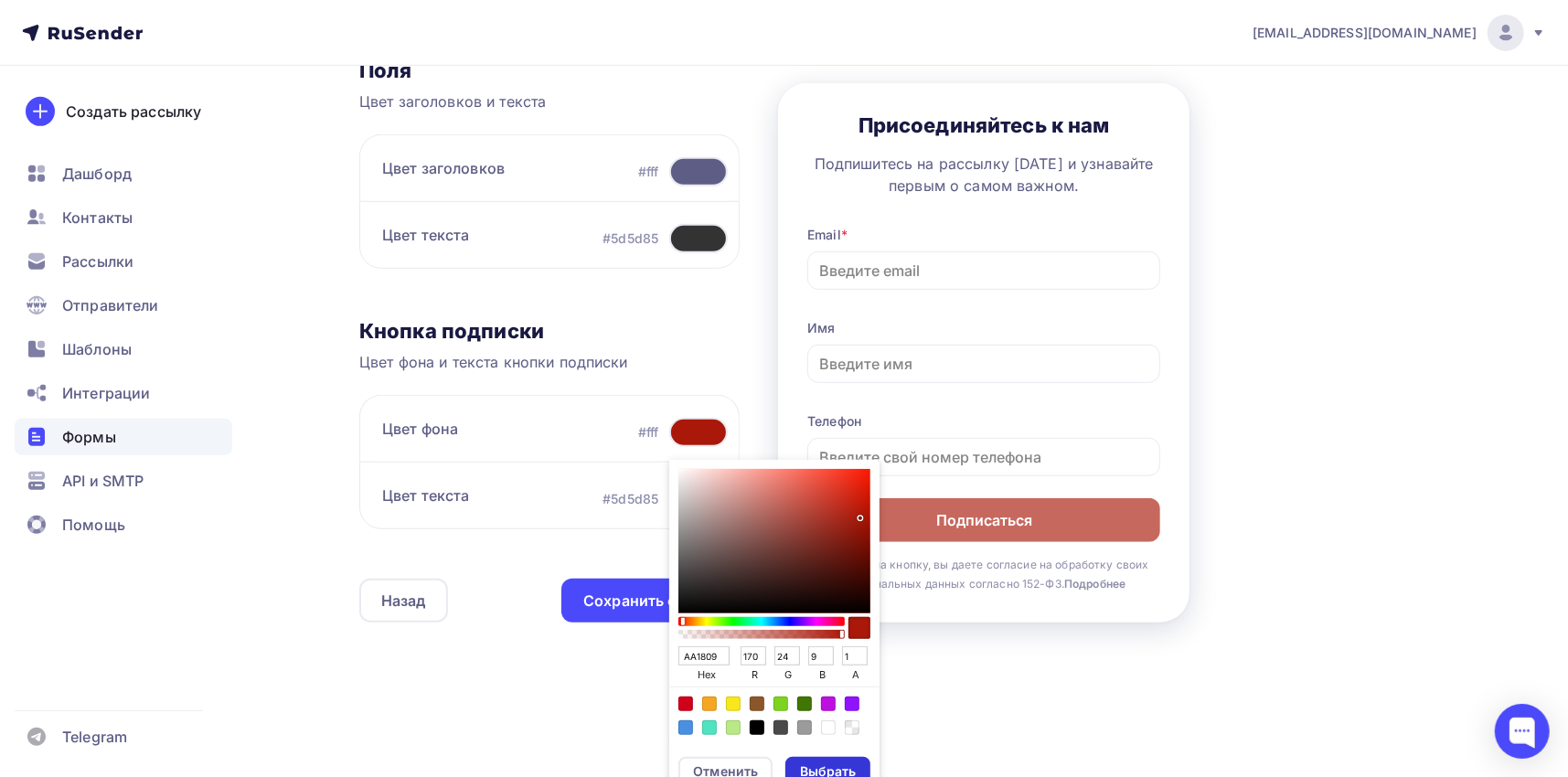
type input "9"
click at [850, 765] on div "Выбрать" at bounding box center [828, 772] width 56 height 19
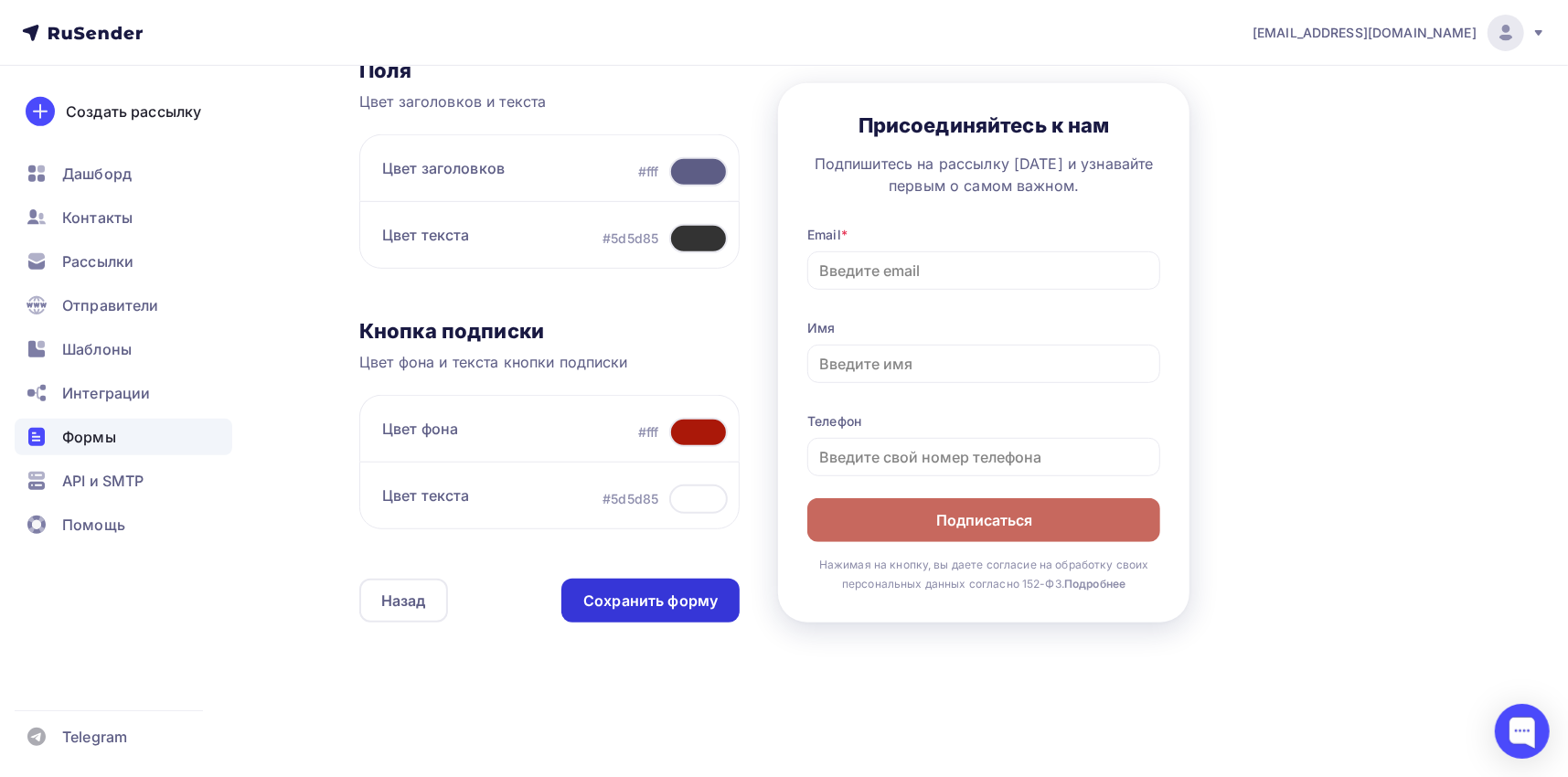
click at [640, 598] on div "Сохранить форму" at bounding box center [650, 601] width 134 height 21
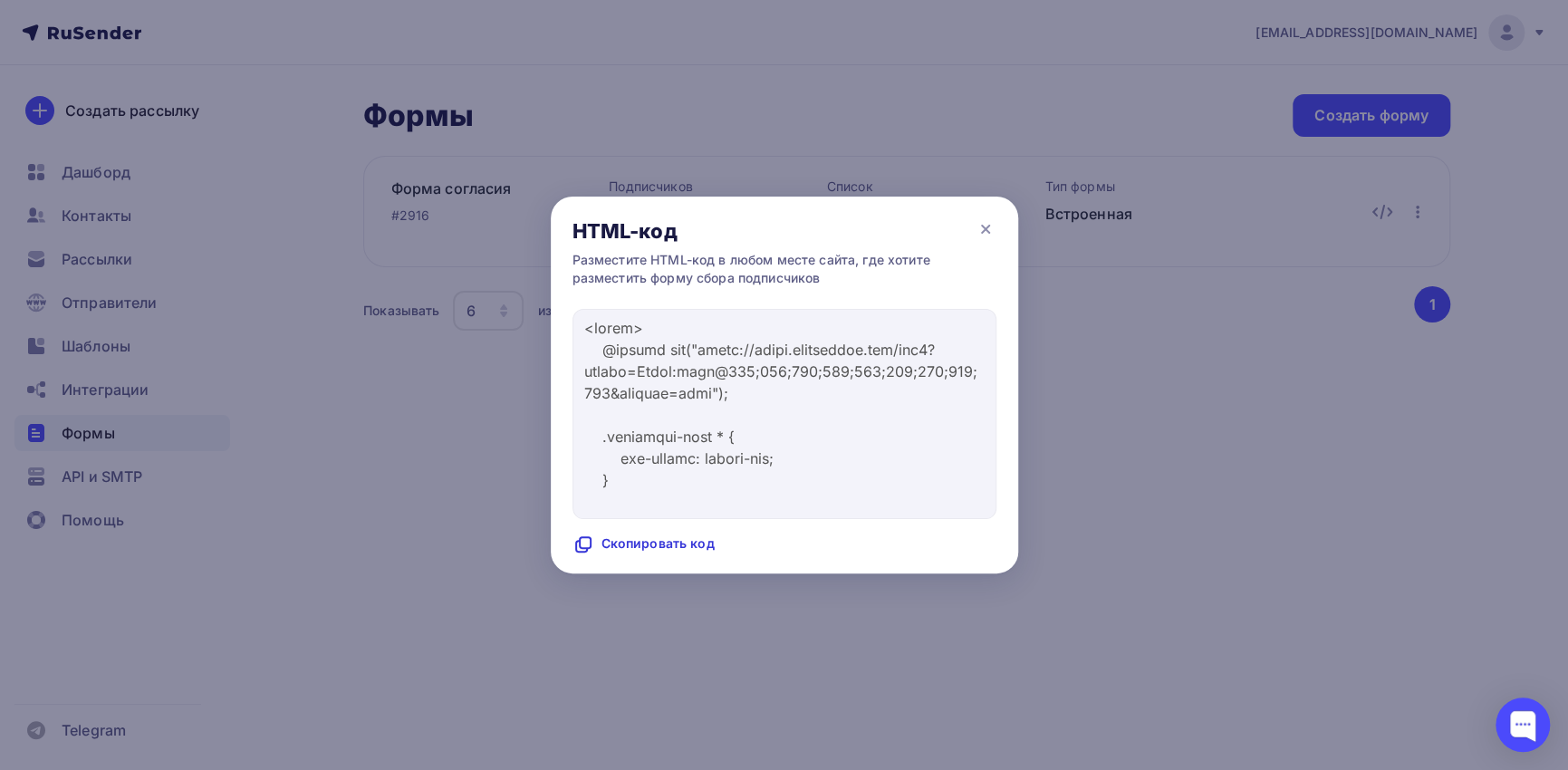
click at [666, 548] on div "Скопировать код" at bounding box center [643, 545] width 142 height 22
click at [991, 231] on icon at bounding box center [986, 230] width 22 height 22
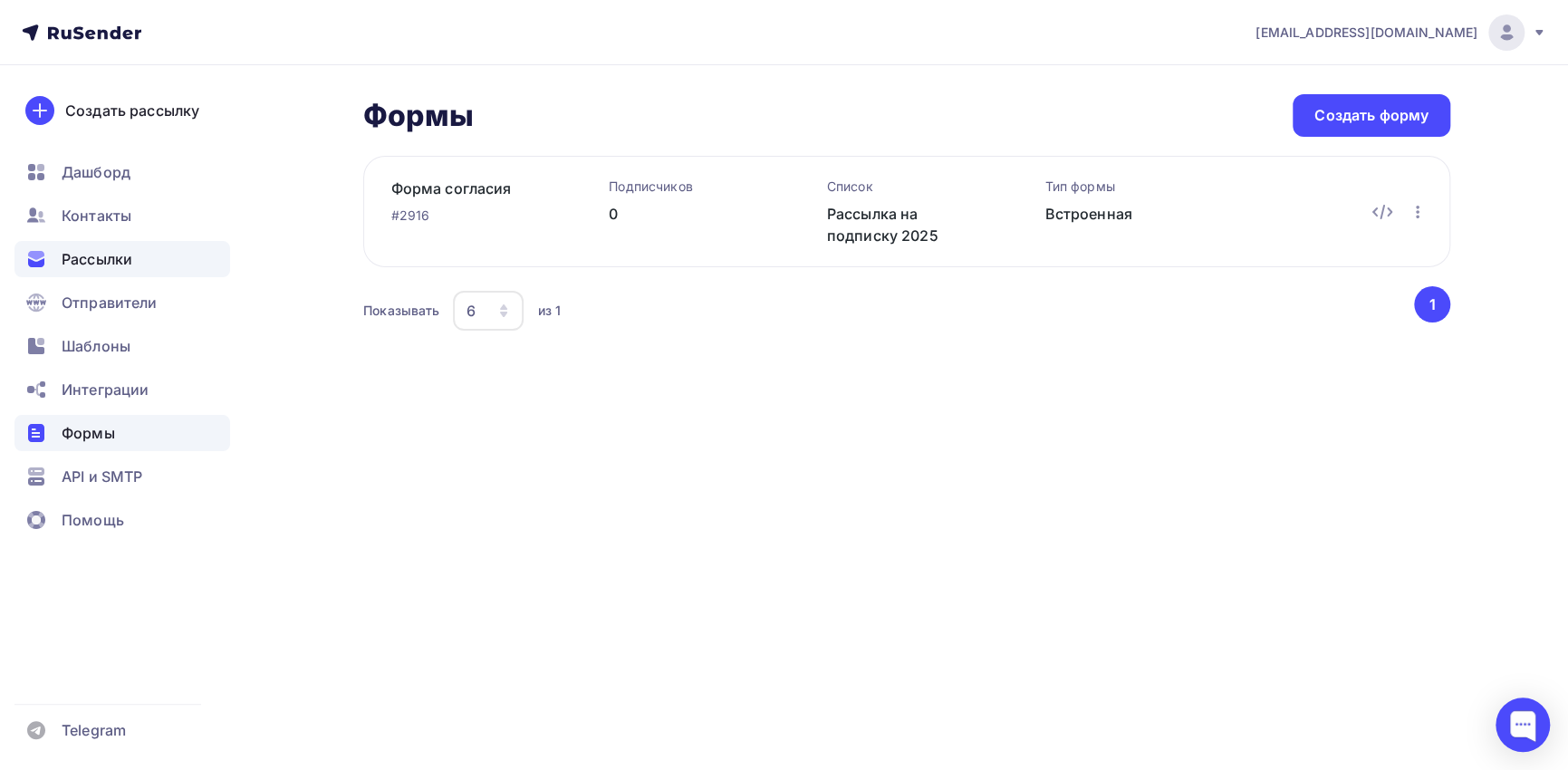
click at [119, 250] on span "Рассылки" at bounding box center [96, 259] width 71 height 22
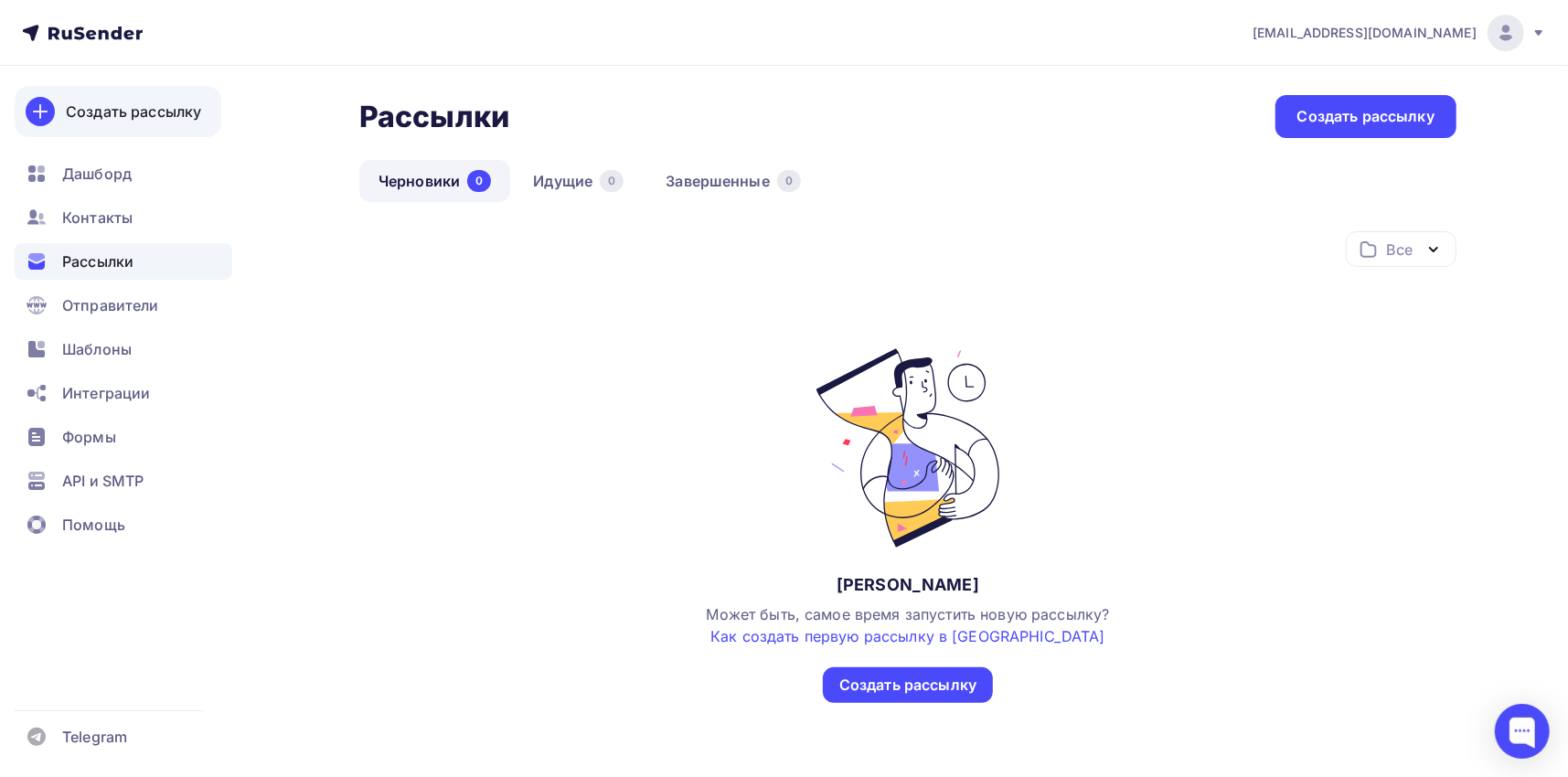
click at [133, 111] on div "Создать рассылку" at bounding box center [134, 111] width 135 height 22
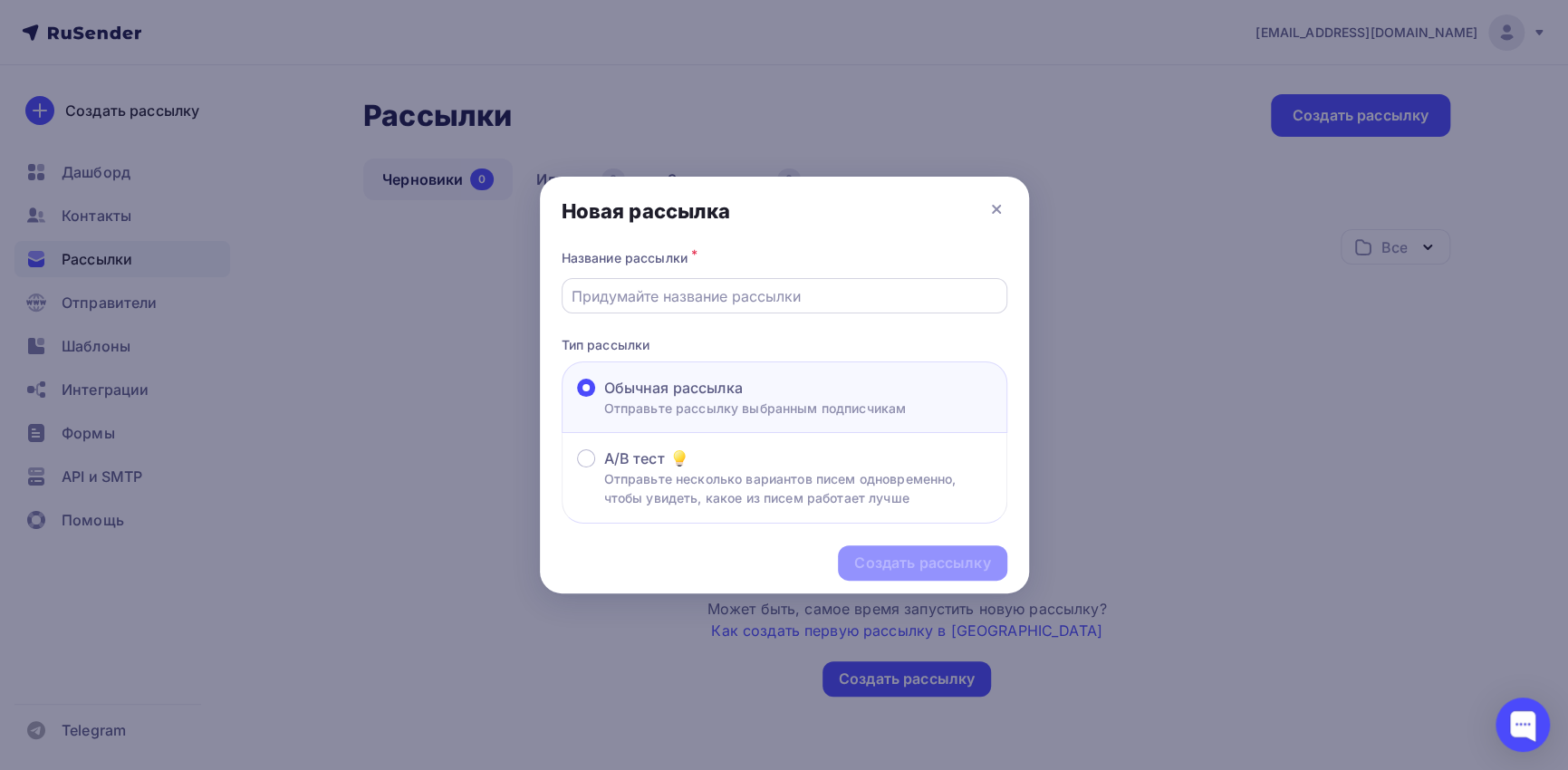
click at [728, 292] on input "text" at bounding box center [784, 297] width 425 height 22
type input "Б"
type input "Подписка на социальные сети"
click at [909, 556] on div "Создать рассылку" at bounding box center [922, 563] width 136 height 21
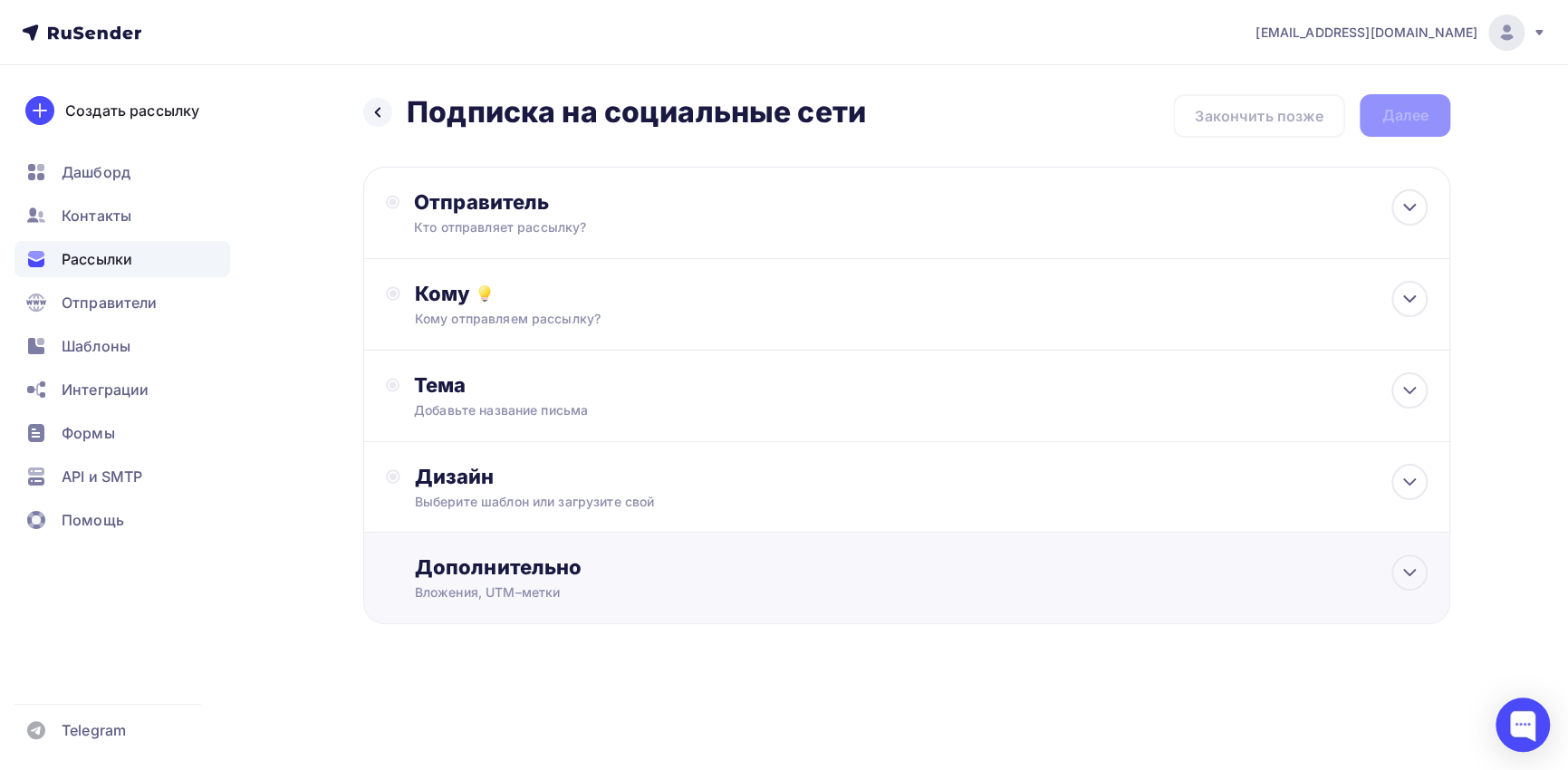
click at [741, 585] on div "Вложения, UTM–метки" at bounding box center [871, 593] width 912 height 18
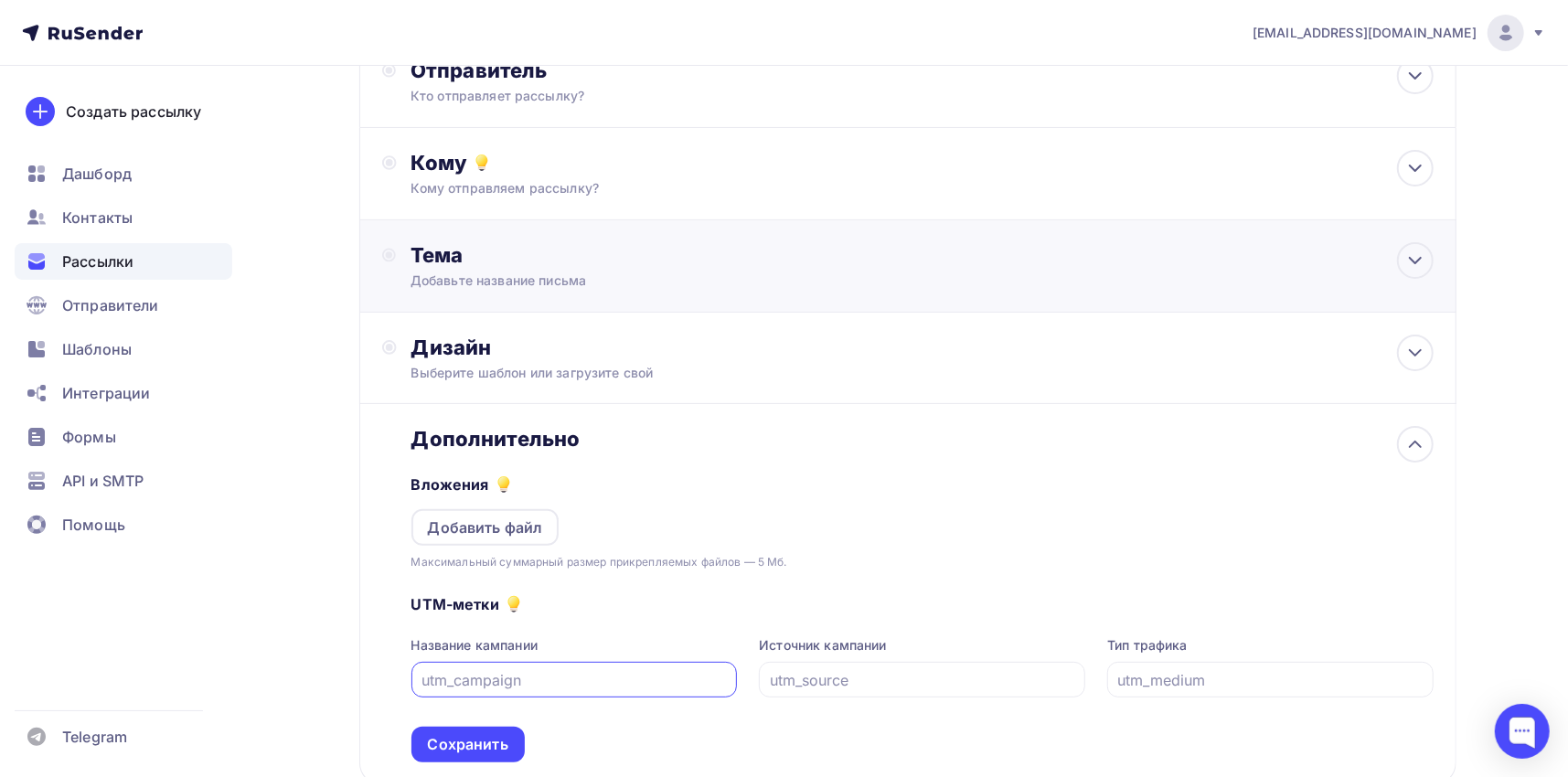
scroll to position [166, 0]
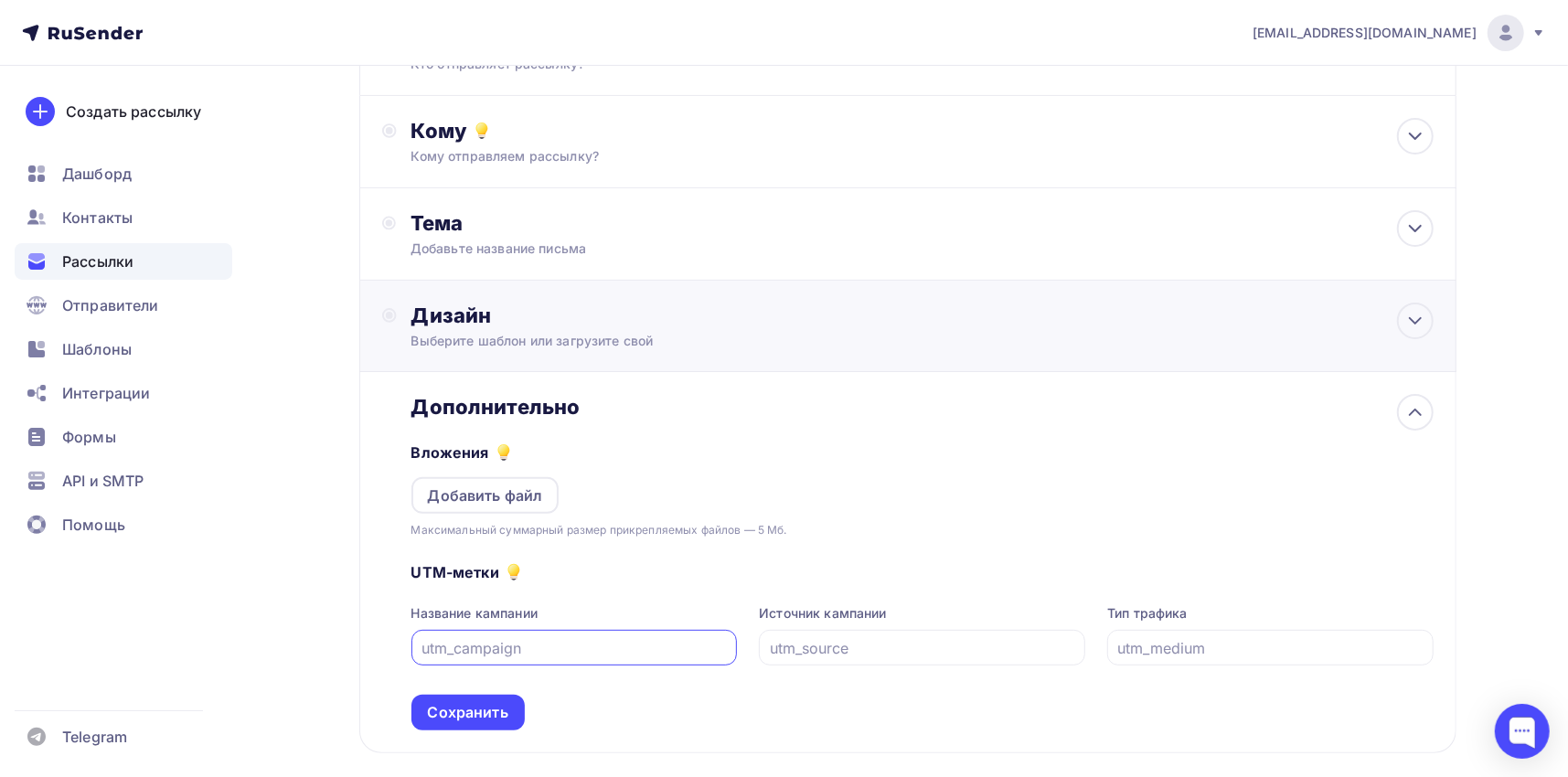
click at [552, 332] on div "Выберите шаблон или загрузите свой" at bounding box center [872, 341] width 921 height 19
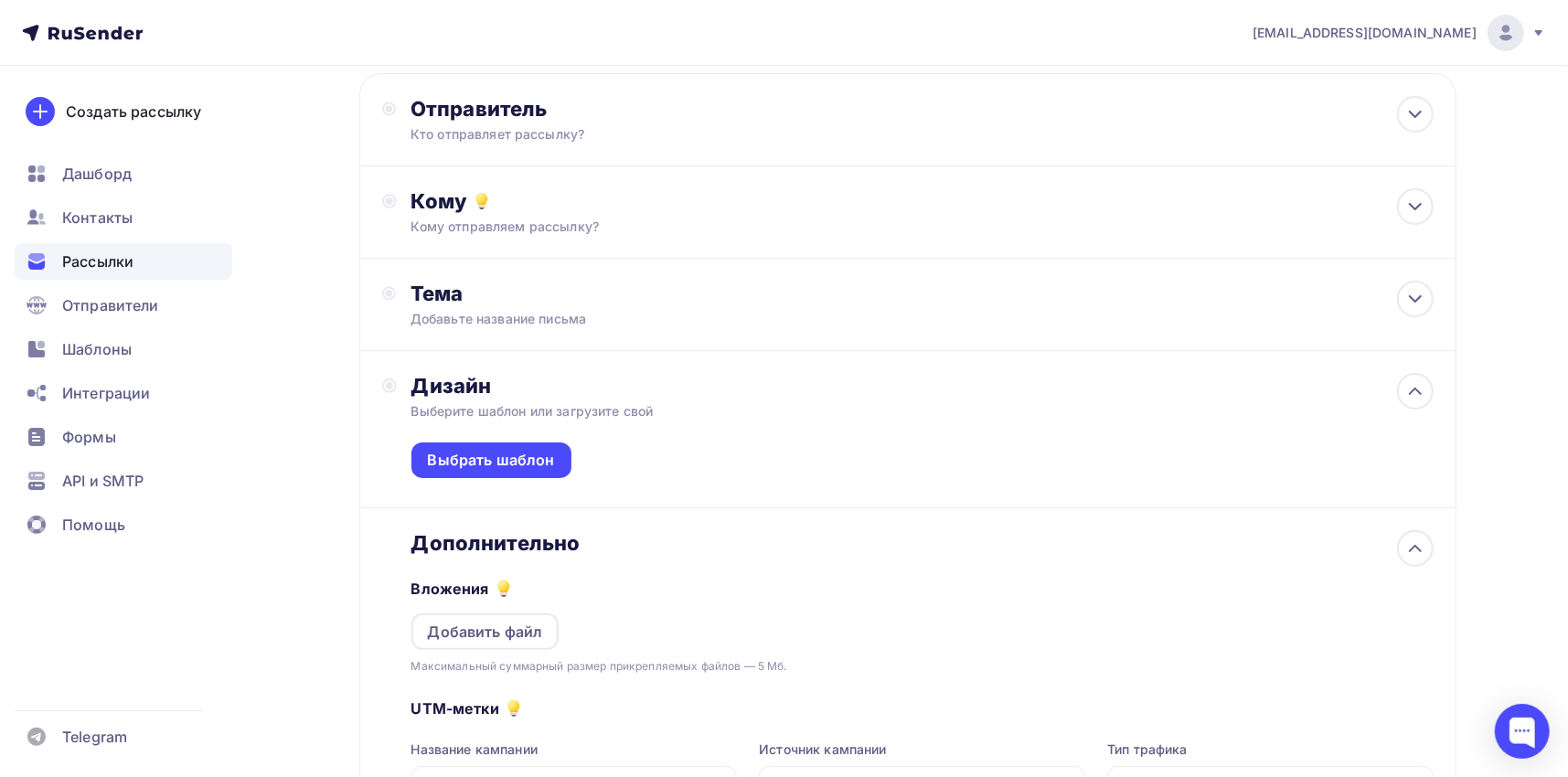
scroll to position [74, 0]
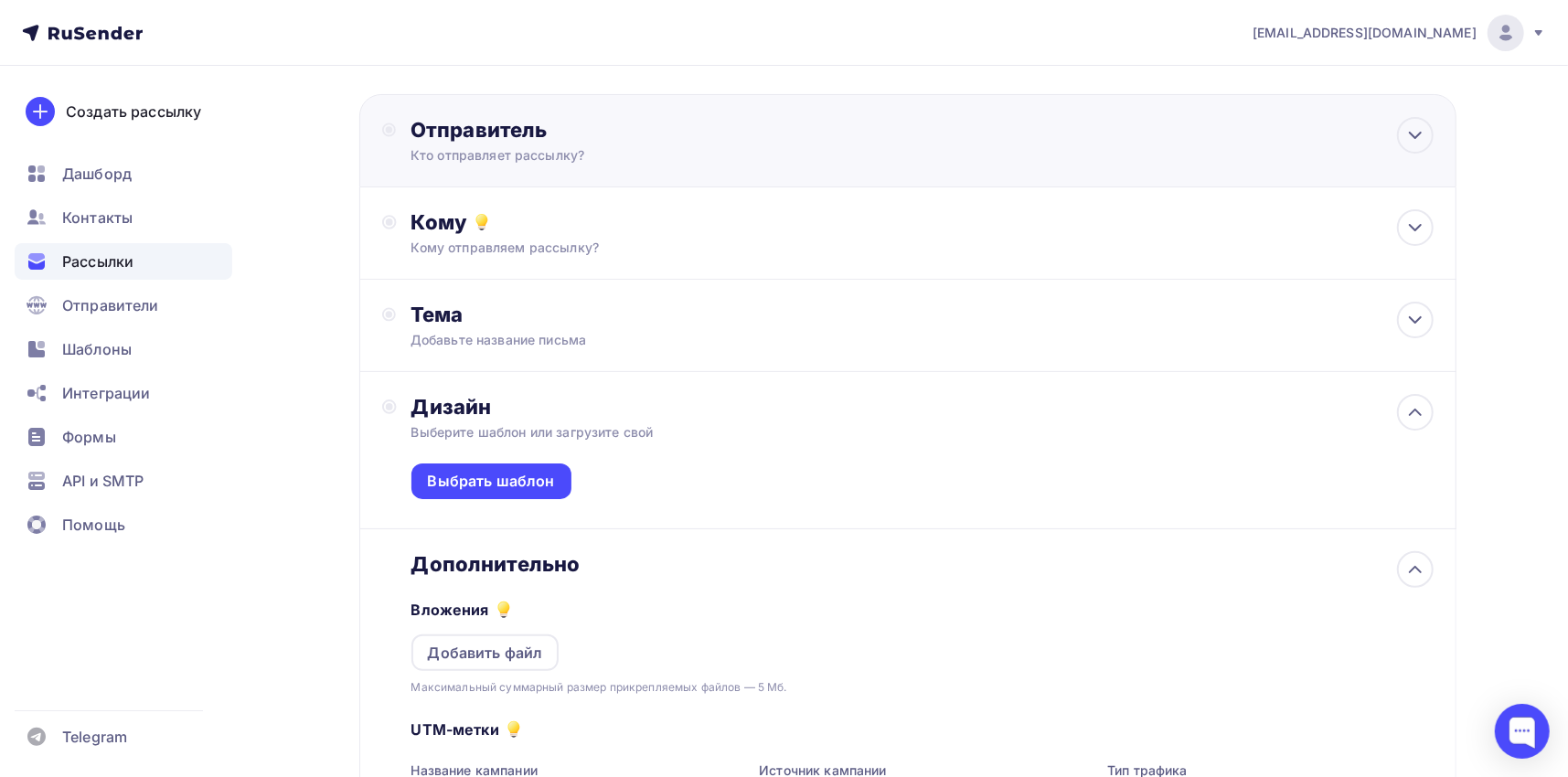
click at [565, 144] on div "Отправитель Кто отправляет рассылку? Email * [EMAIL_ADDRESS][DOMAIN_NAME] [EMAI…" at bounding box center [608, 140] width 396 height 47
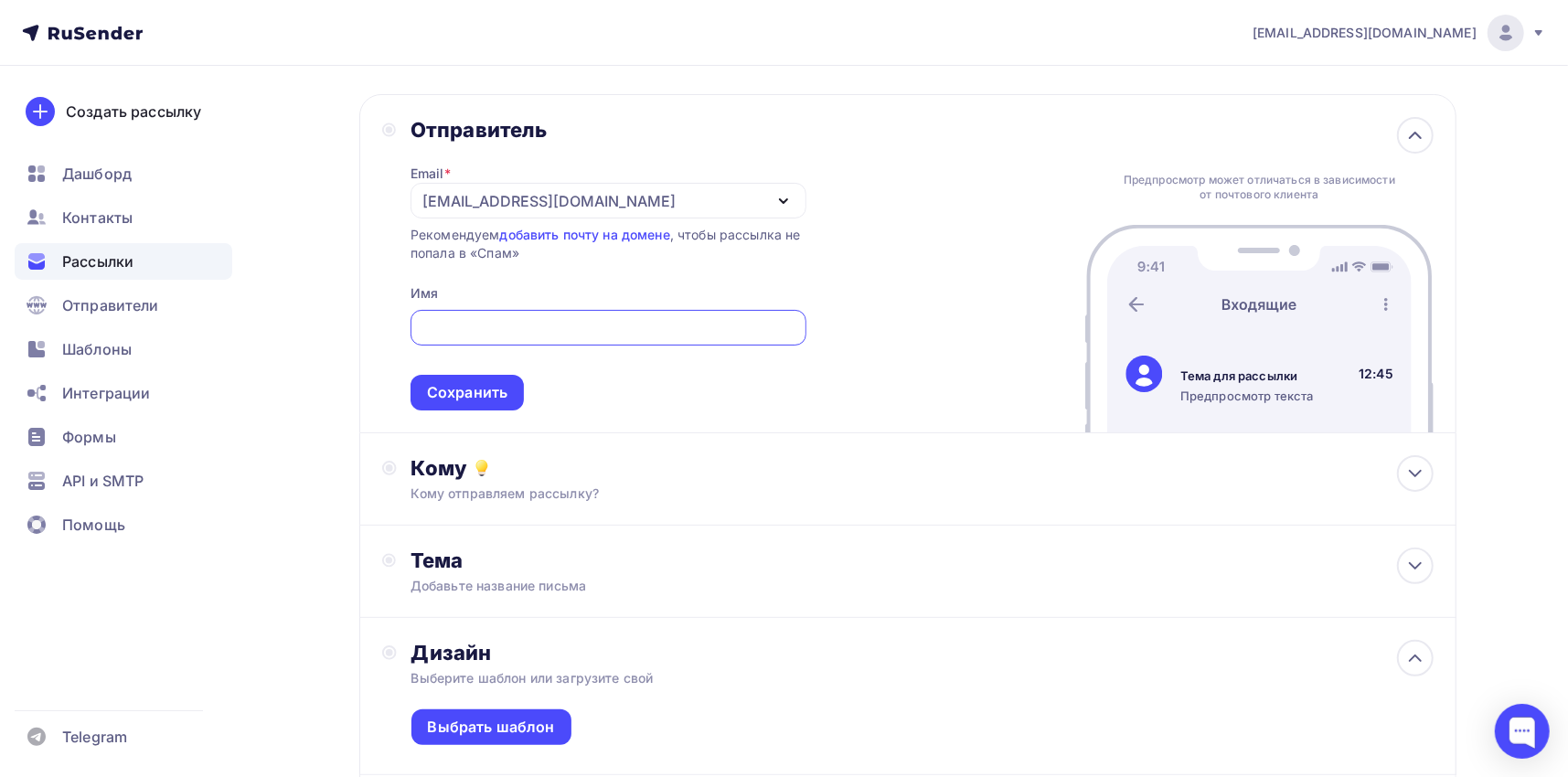
scroll to position [0, 0]
type input "ООО "Профконсалт ИСМ""
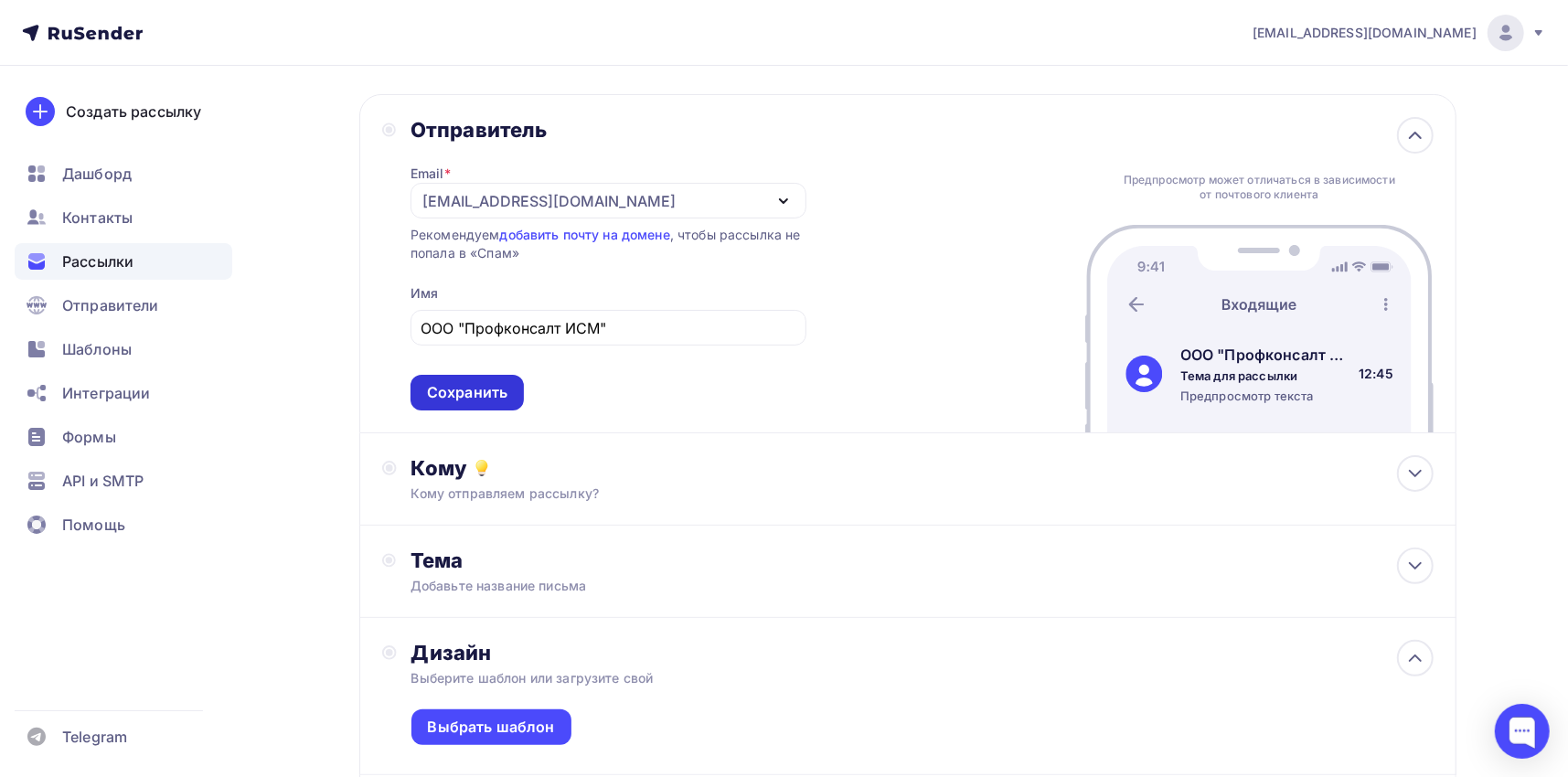
click at [491, 395] on div "Сохранить" at bounding box center [467, 392] width 81 height 21
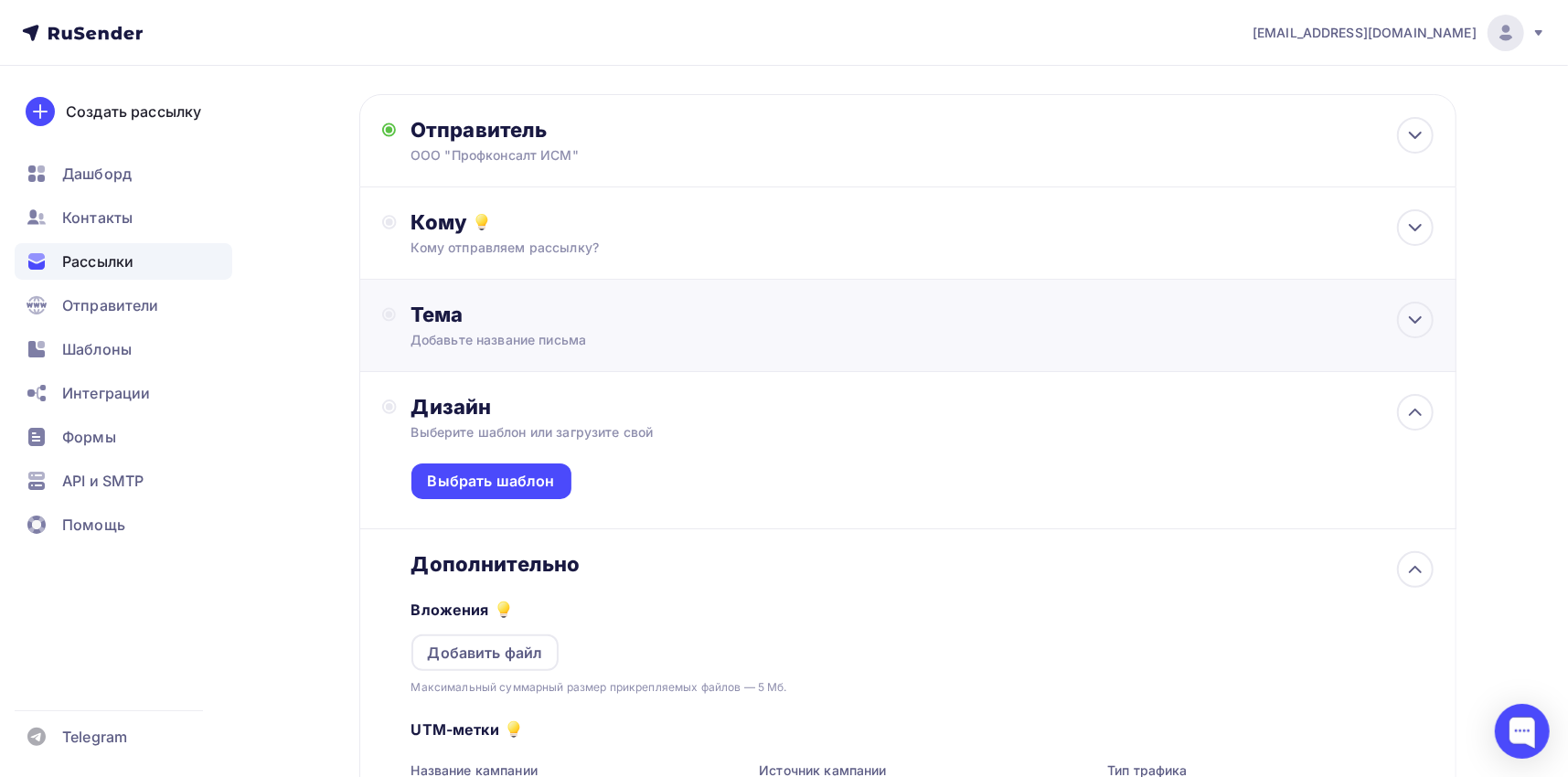
click at [528, 337] on div "Добавьте название письма" at bounding box center [573, 340] width 325 height 19
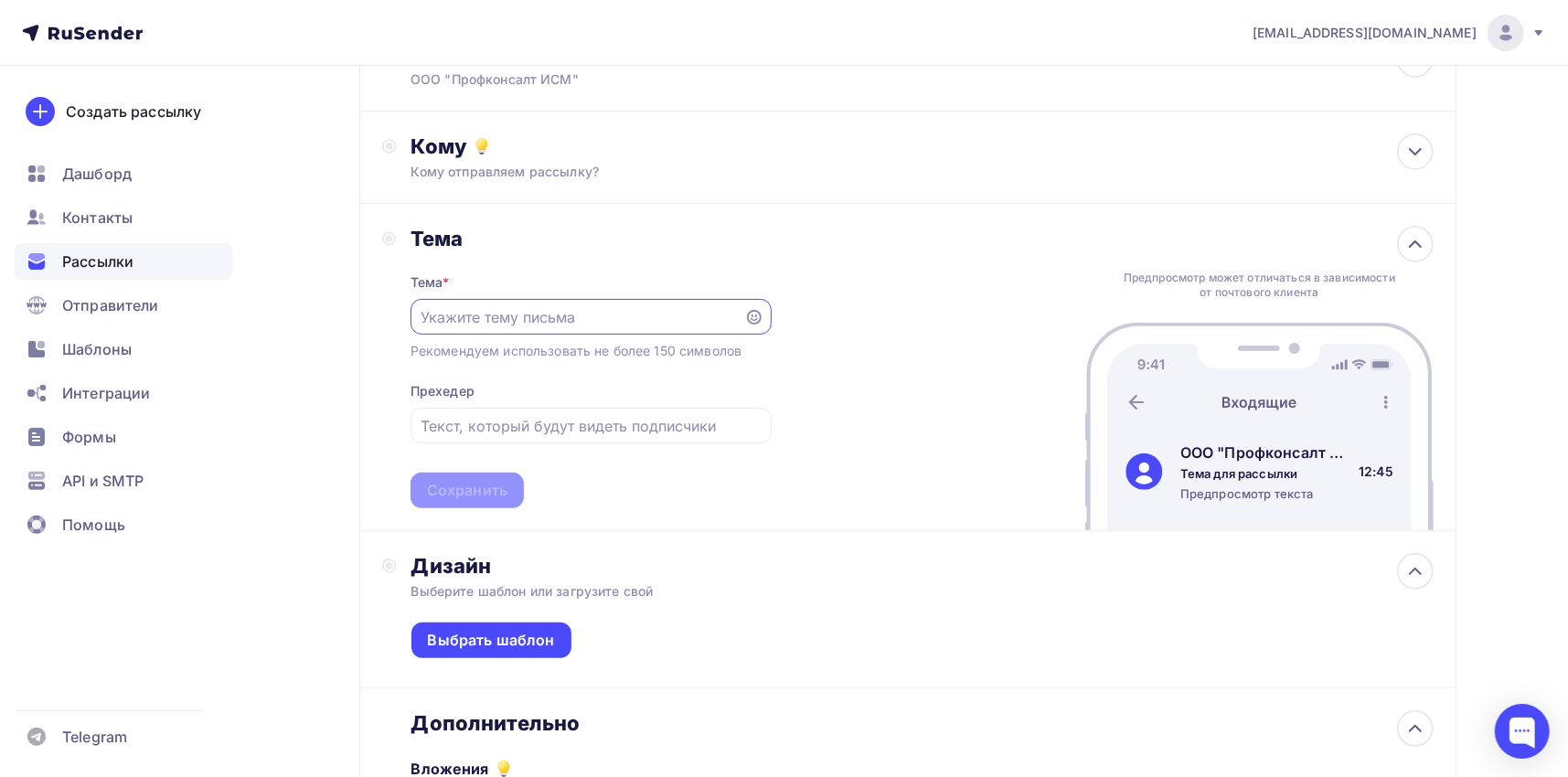
scroll to position [257, 0]
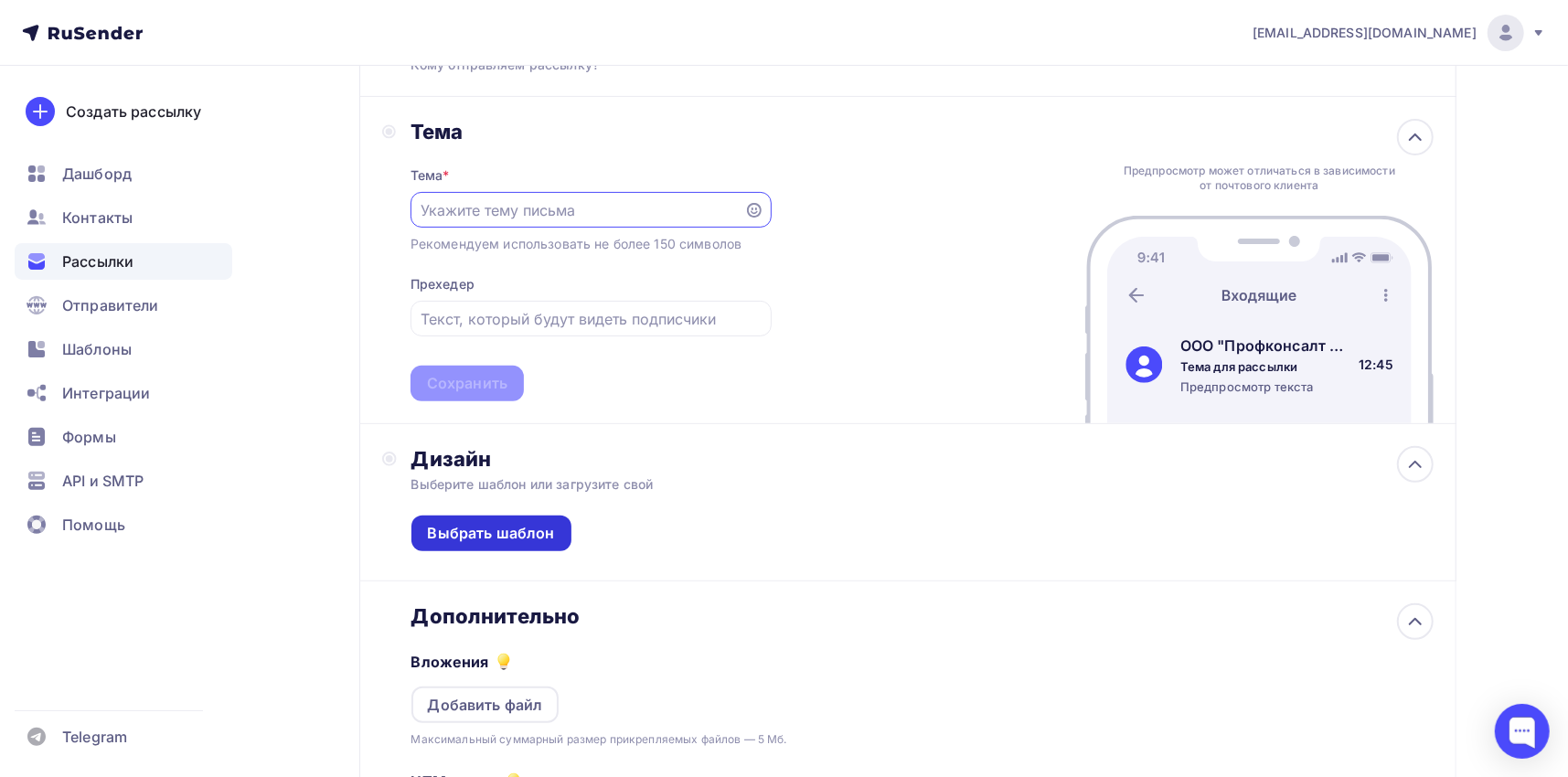
click at [500, 535] on div "Выбрать шаблон" at bounding box center [491, 533] width 127 height 21
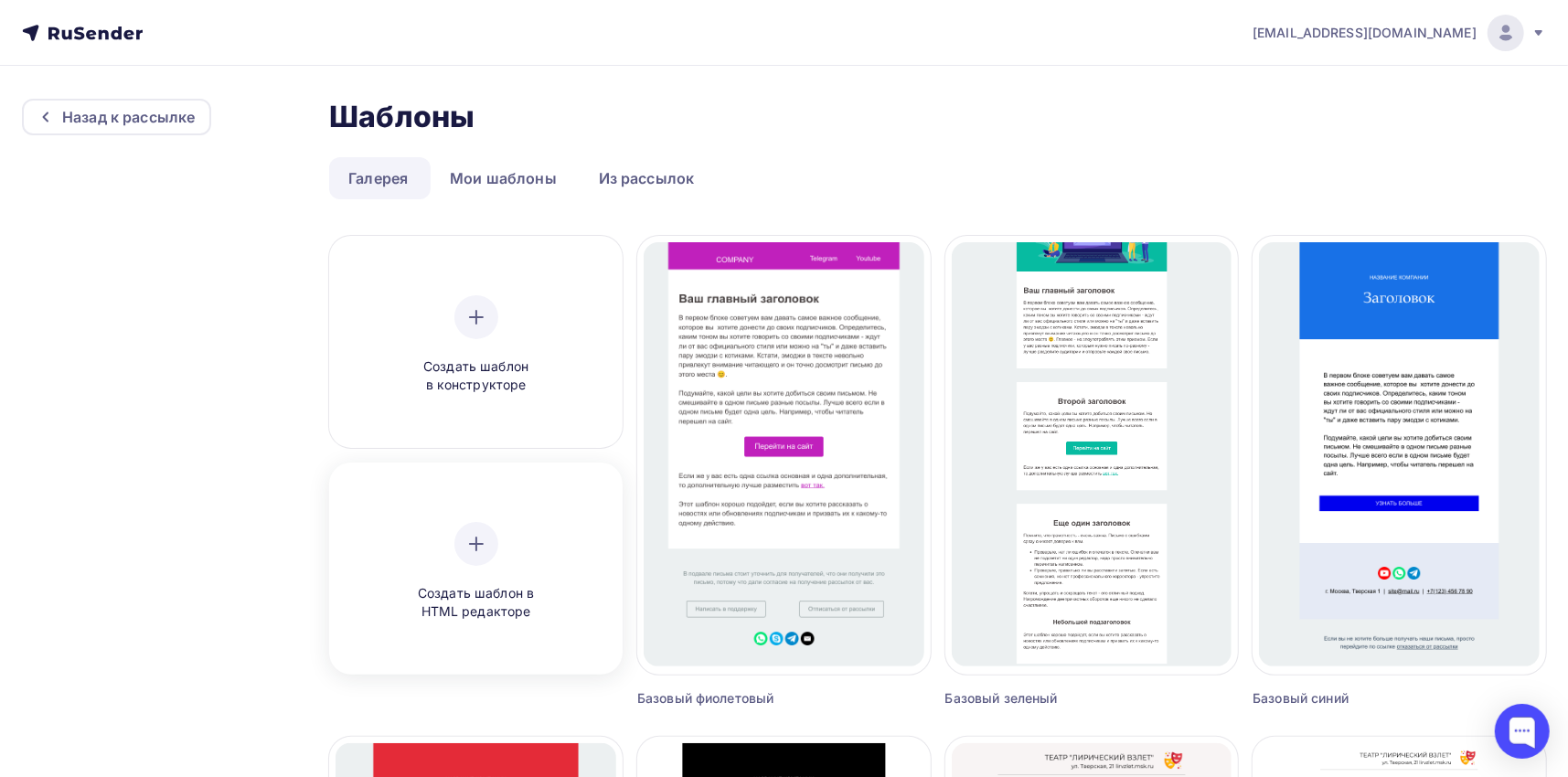
click at [469, 550] on icon at bounding box center [477, 544] width 22 height 22
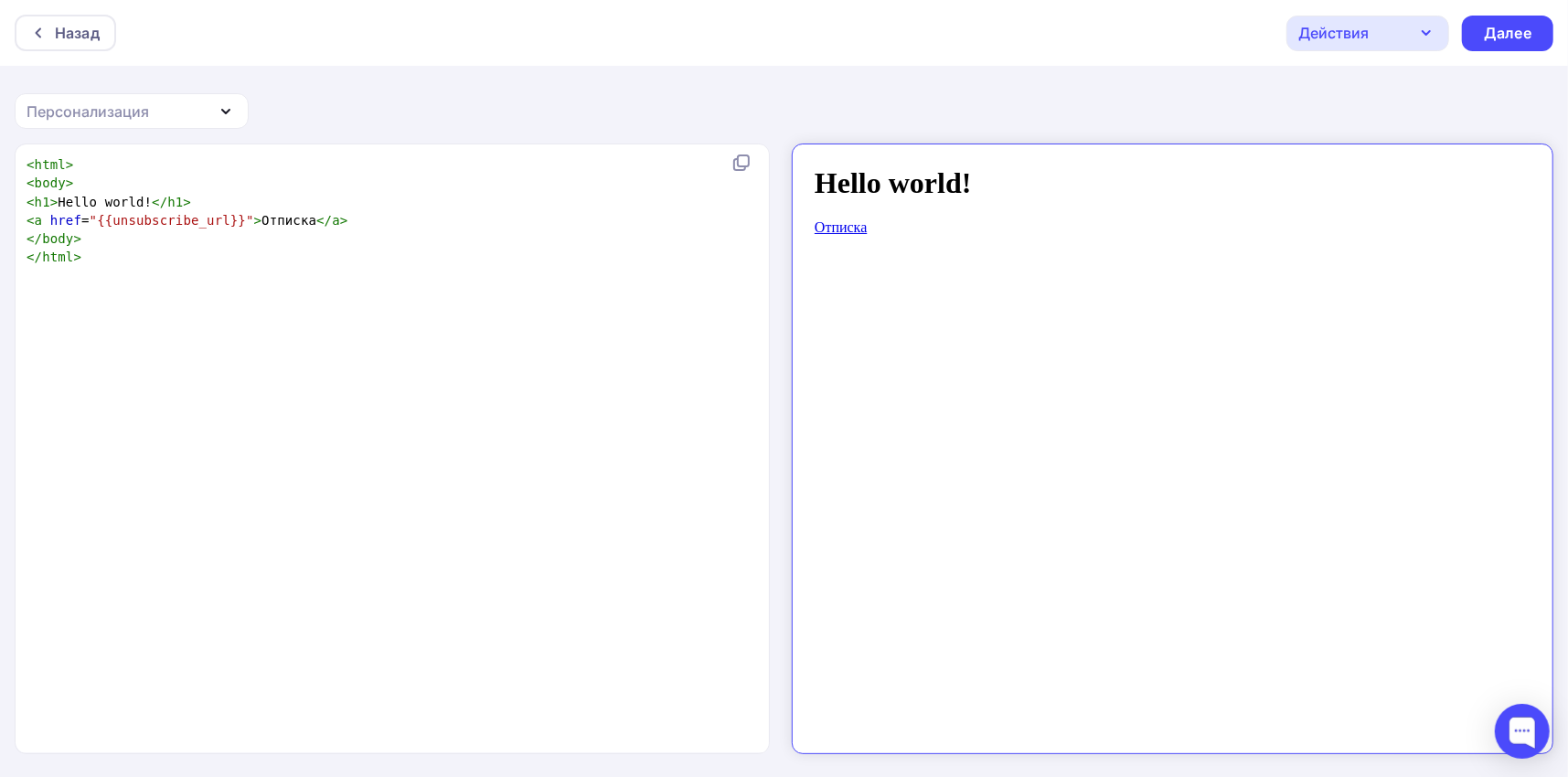
scroll to position [6, 0]
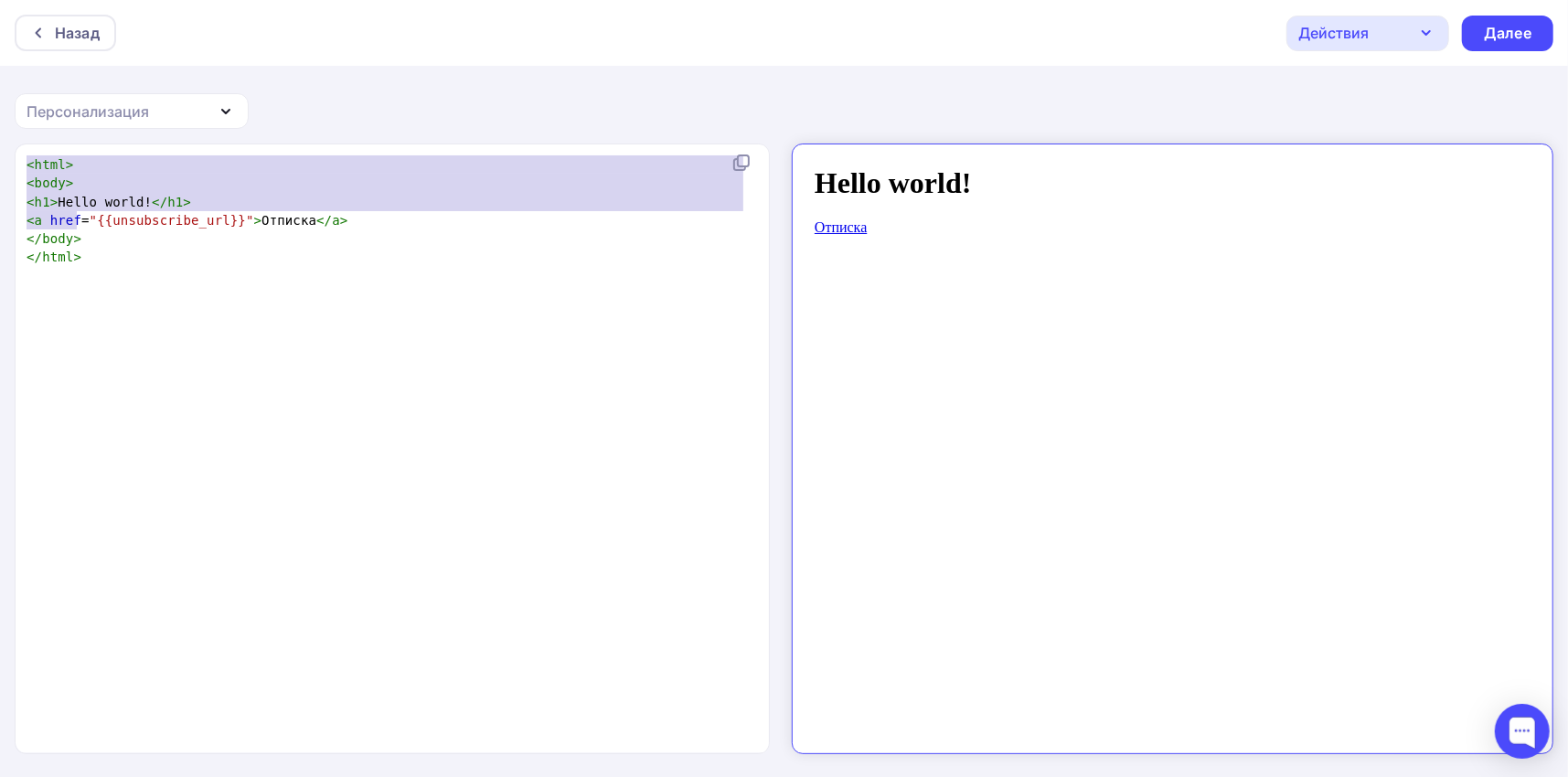
type textarea "<html> <body> <h1>Hello world!</h1> <a href="{{unsubscribe_url}}">Отписка</a> <…"
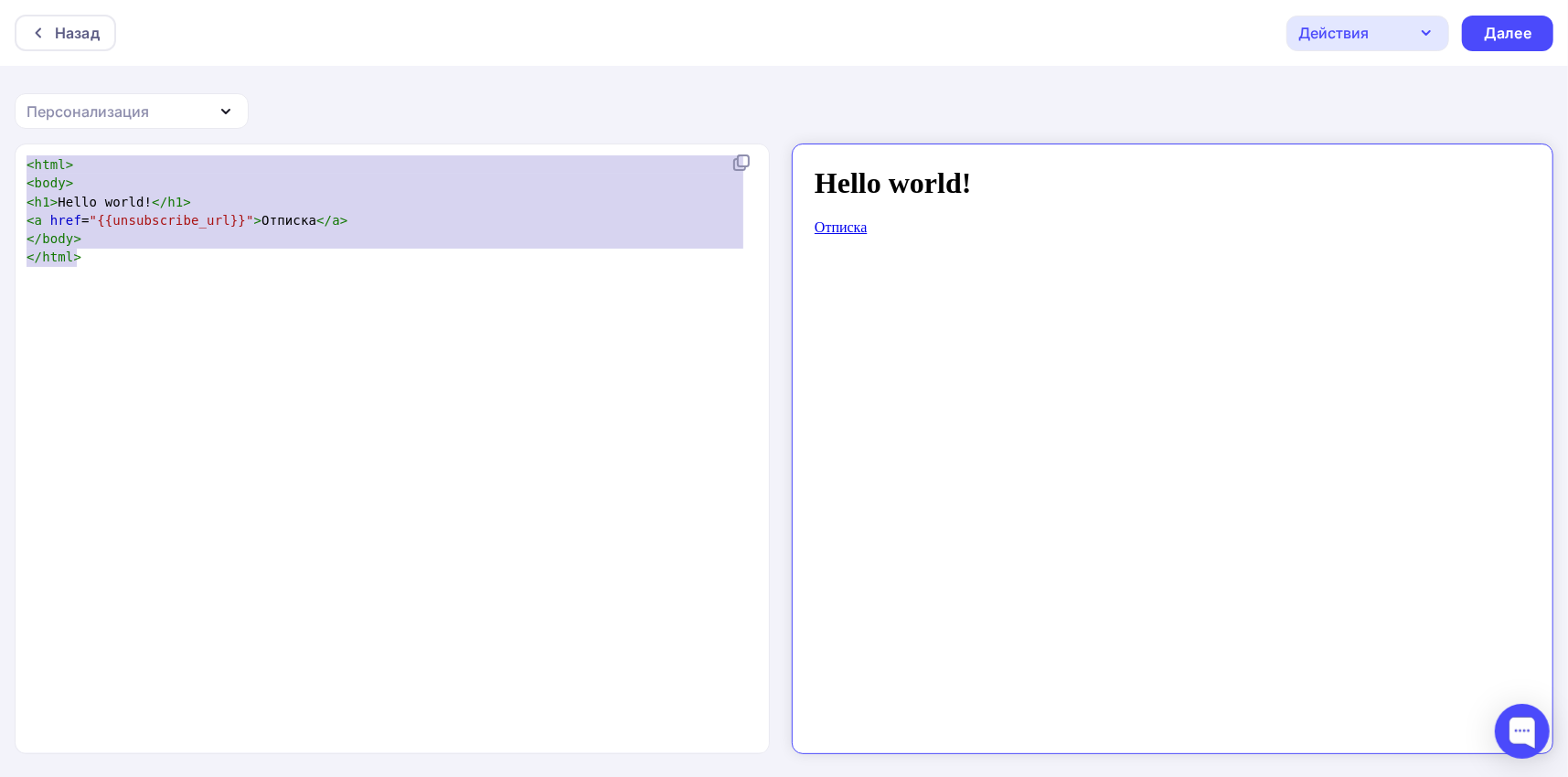
drag, startPoint x: 27, startPoint y: 156, endPoint x: 109, endPoint y: 264, distance: 135.6
click at [109, 264] on div "< html > < body > < h1 > Hello world! </ h1 > < a href = "{{unsubscribe_url}}" …" at bounding box center [389, 211] width 732 height 111
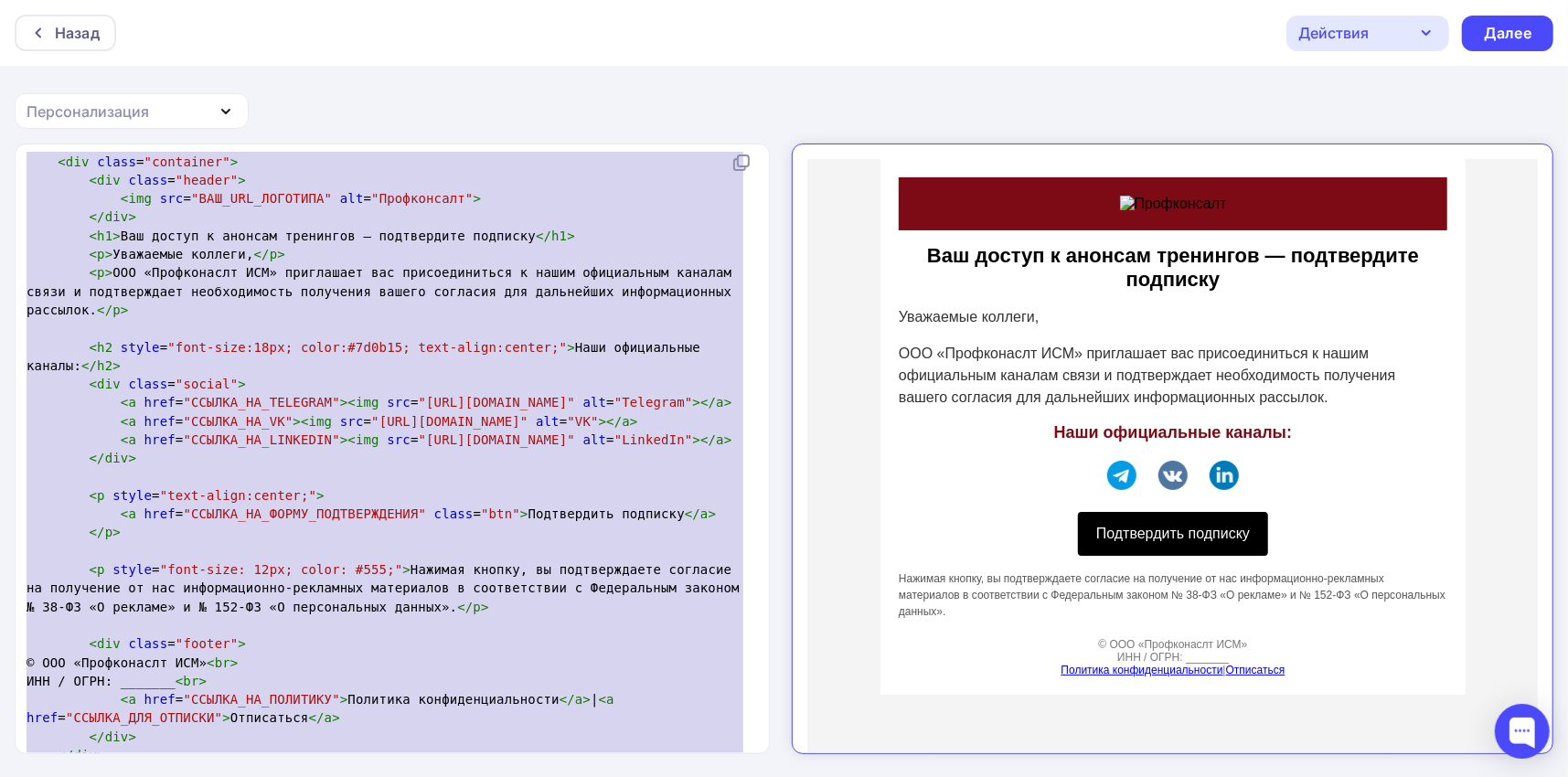
scroll to position [41, 0]
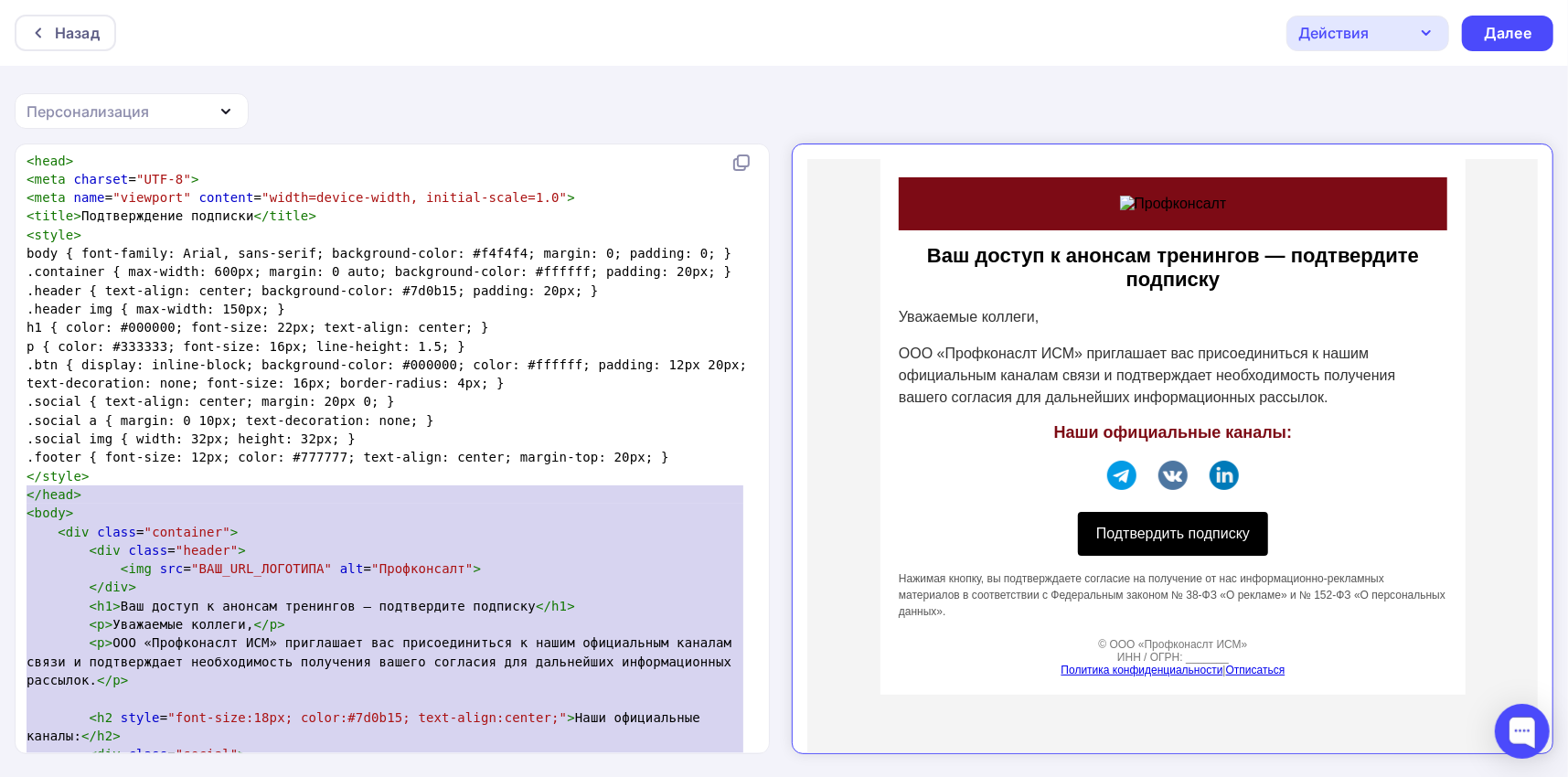
type textarea "<!LOREMIP dolo> <sita cons="ad"> <elit> <sedd eiusmod="TEM-0"> <inci utla="etdo…"
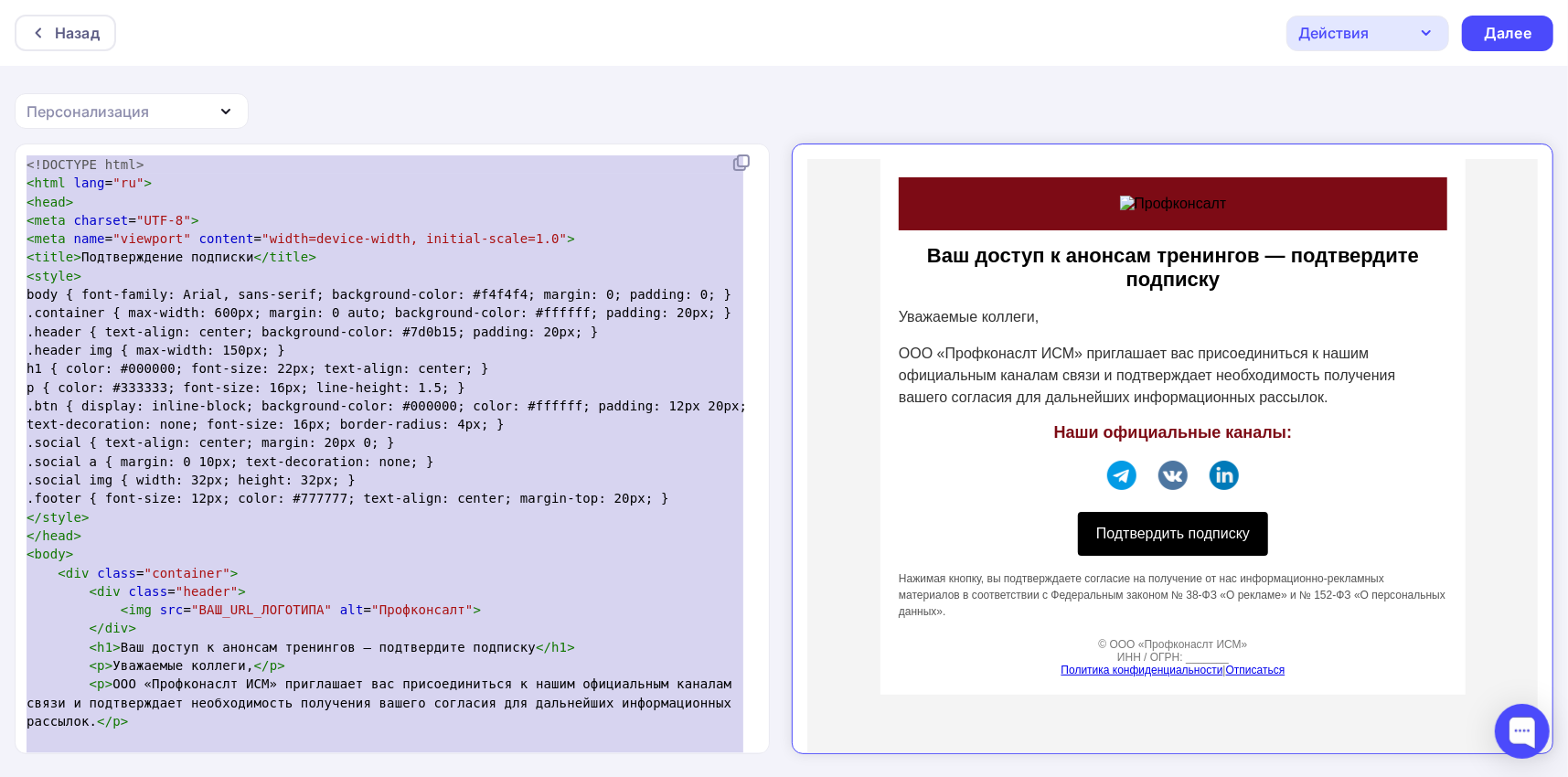
drag, startPoint x: 141, startPoint y: 728, endPoint x: 3, endPoint y: 100, distance: 643.0
click at [6, 96] on div "Назад Действия Отправить тестовое письмо Сохранить в Мои шаблоны Выйти без сохр…" at bounding box center [784, 389] width 1568 height 780
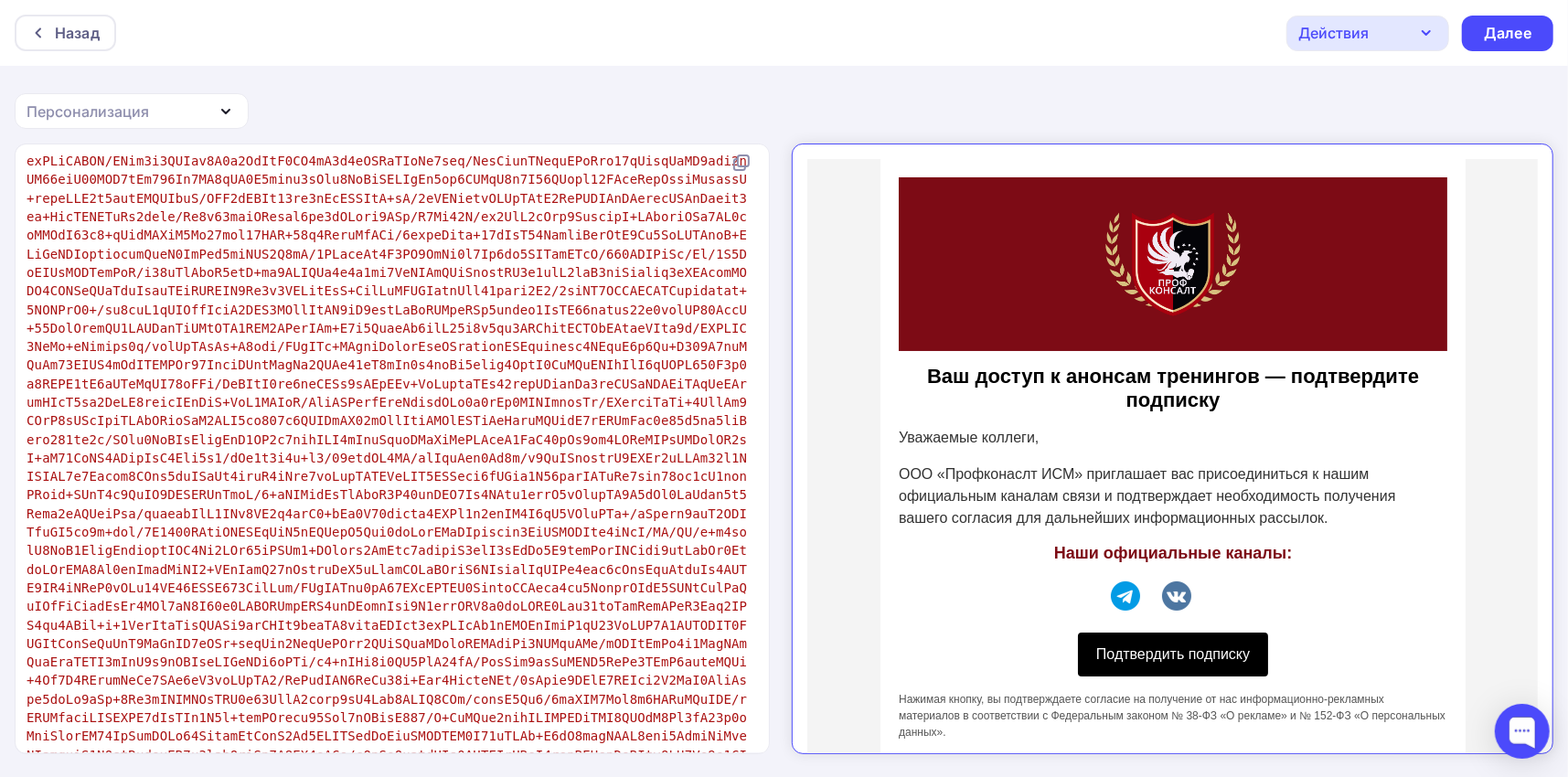
click at [1141, 506] on p "ООО «Профконаслт ИСМ» приглашает вас присоединиться к нашим официальным каналам…" at bounding box center [1157, 479] width 549 height 66
click at [1164, 492] on p "ООО «Профконаслт ИСМ» приглашает вас присоединиться к нашим официальным каналам…" at bounding box center [1157, 479] width 549 height 66
click at [997, 467] on p "ООО «Профконаслт ИСМ» приглашает вас присоединиться к нашим официальным каналам…" at bounding box center [1157, 479] width 549 height 66
click at [997, 463] on p "ООО «Профконаслт ИСМ» приглашает вас присоединиться к нашим официальным каналам…" at bounding box center [1157, 479] width 549 height 66
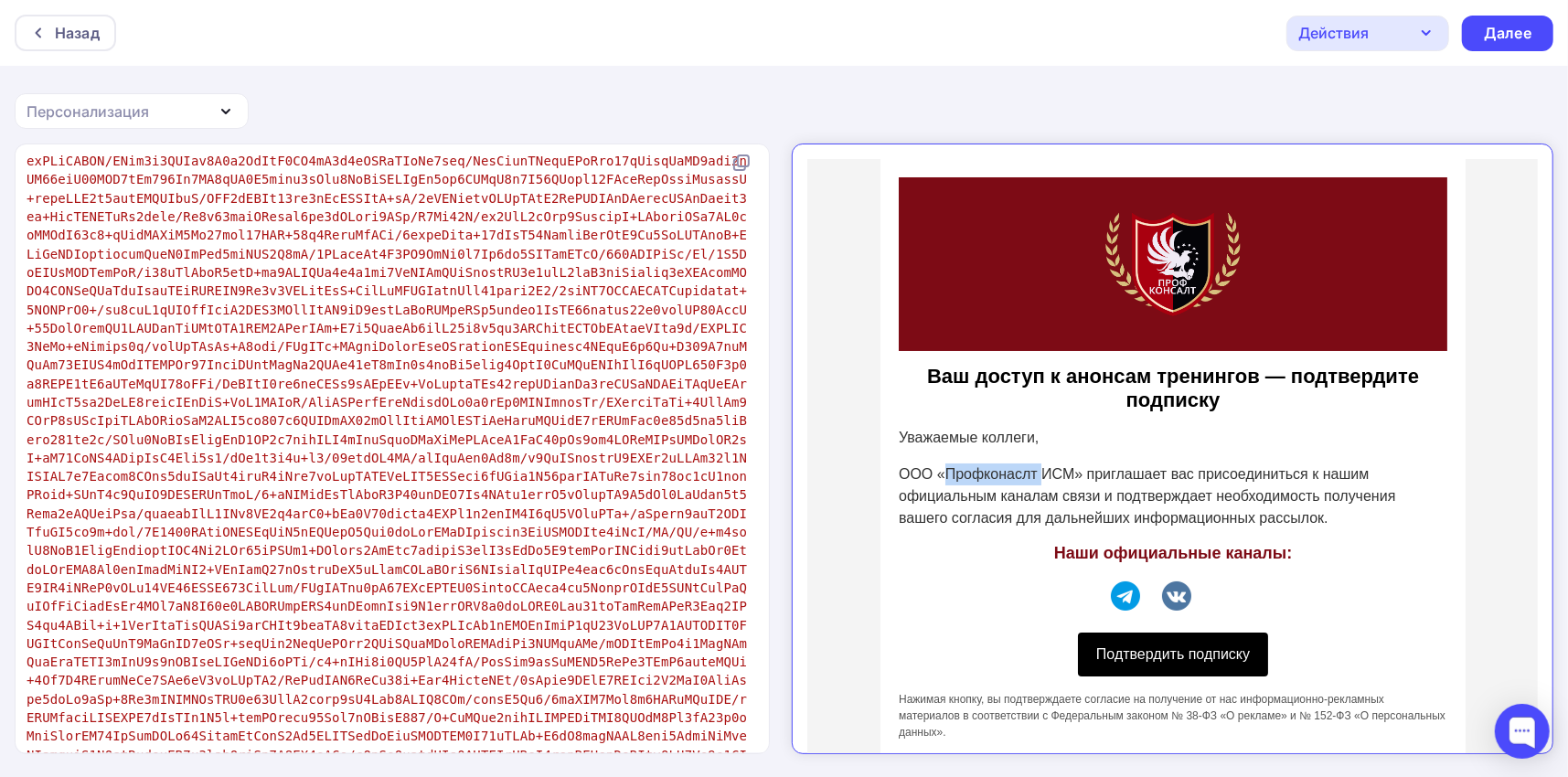
click at [997, 463] on p "ООО «Профконаслт ИСМ» приглашает вас присоединиться к нашим официальным каналам…" at bounding box center [1157, 479] width 549 height 66
click at [1013, 462] on p "ООО «Профконаслт ИСМ» приглашает вас присоединиться к нашим официальным каналам…" at bounding box center [1157, 479] width 549 height 66
click at [1020, 455] on p "ООО «Профконаслт ИСМ» приглашает вас присоединиться к нашим официальным каналам…" at bounding box center [1157, 479] width 549 height 66
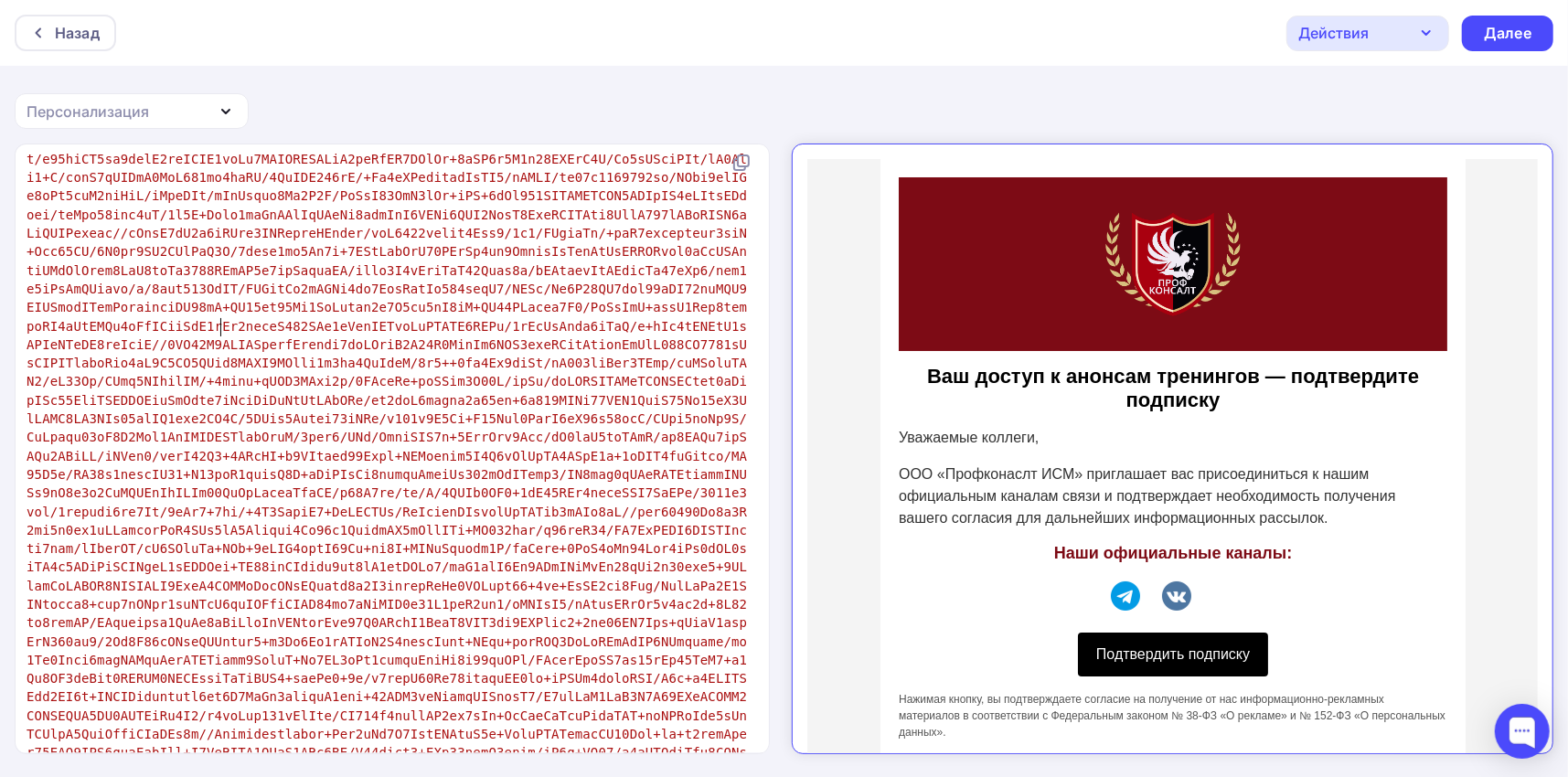
type textarea "салт"
click at [1036, 420] on p "Уважаемые коллеги," at bounding box center [1157, 422] width 549 height 22
click at [1432, 30] on icon "button" at bounding box center [1427, 33] width 22 height 22
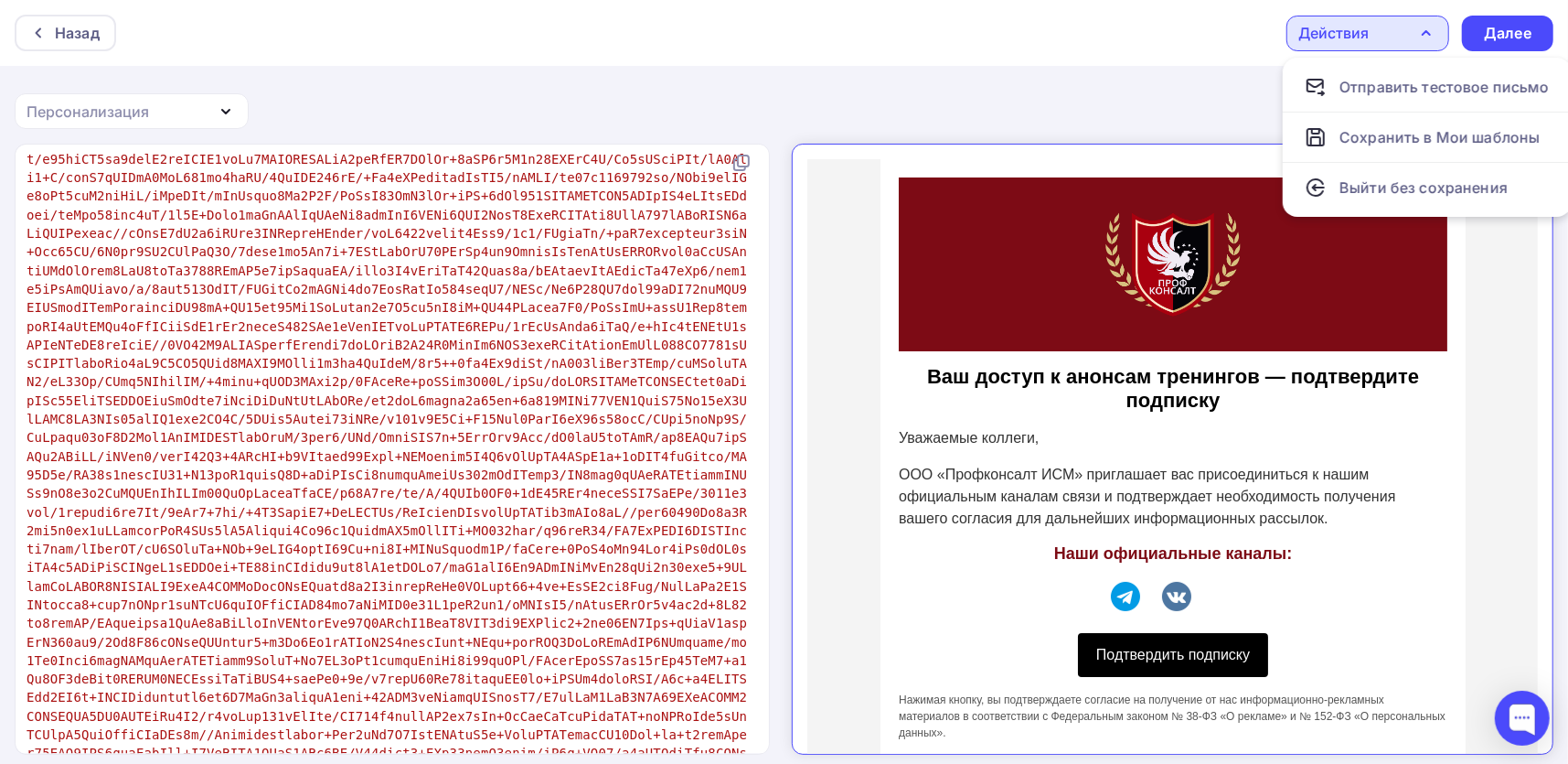
click at [1324, 430] on p "Уважаемые коллеги," at bounding box center [1157, 422] width 549 height 22
click at [1033, 422] on p "Уважаемые коллеги," at bounding box center [1157, 422] width 549 height 22
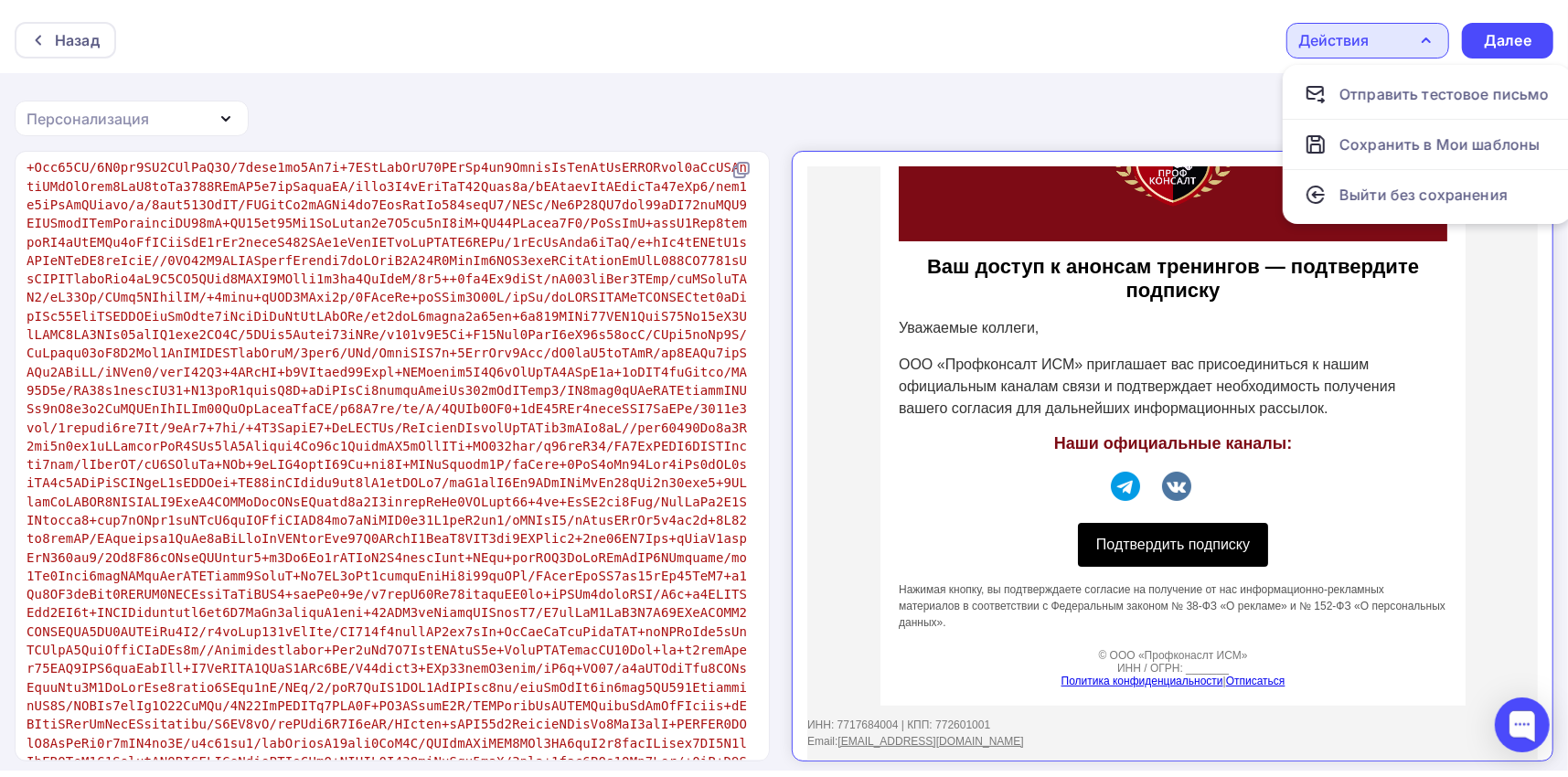
scroll to position [6, 28]
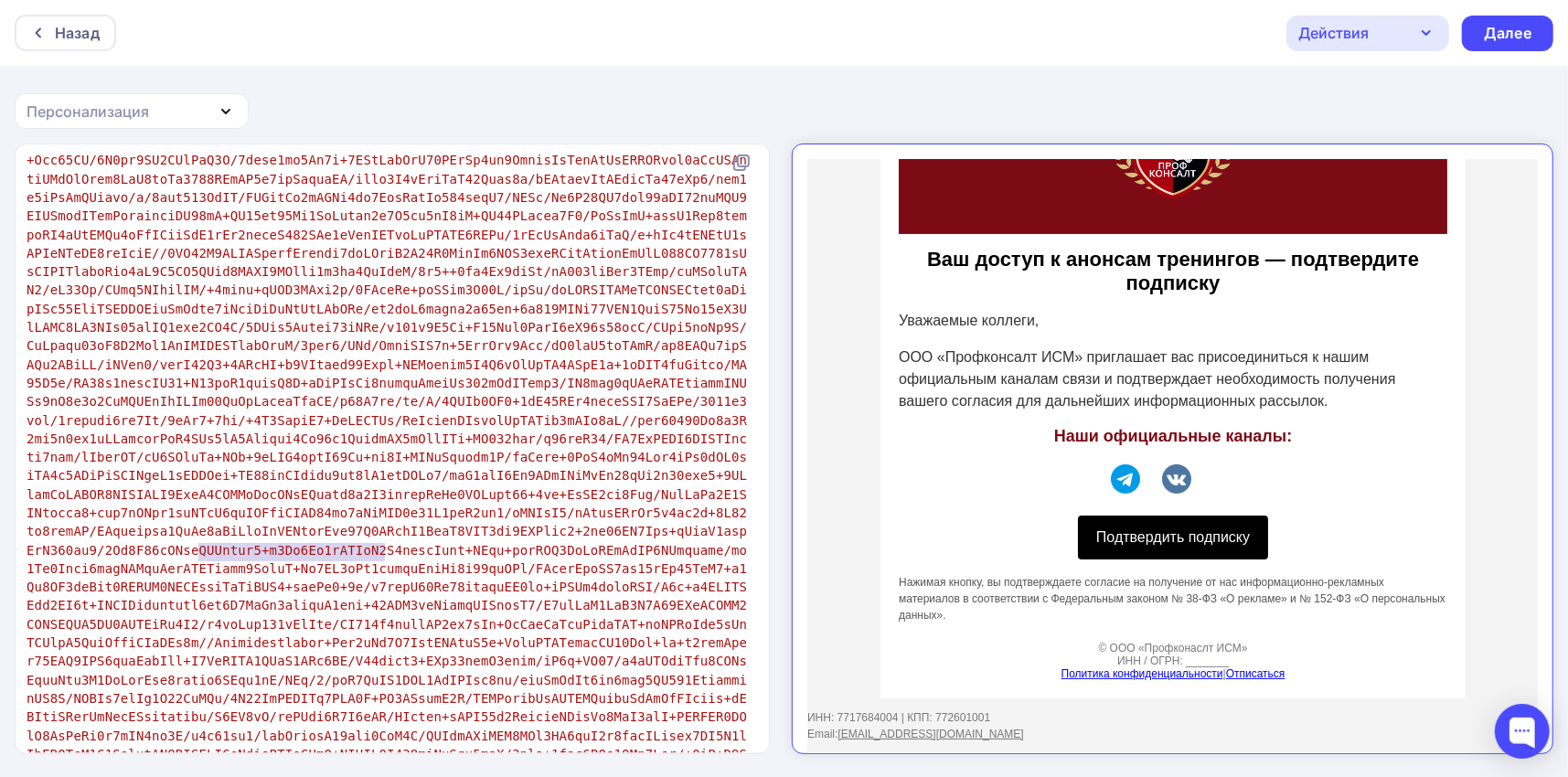
type textarea "ССЫЛКА_НА_ФОРМУ_ПОДТВЕРЖДЕНИЯ"
drag, startPoint x: 382, startPoint y: 553, endPoint x: 176, endPoint y: 550, distance: 206.0
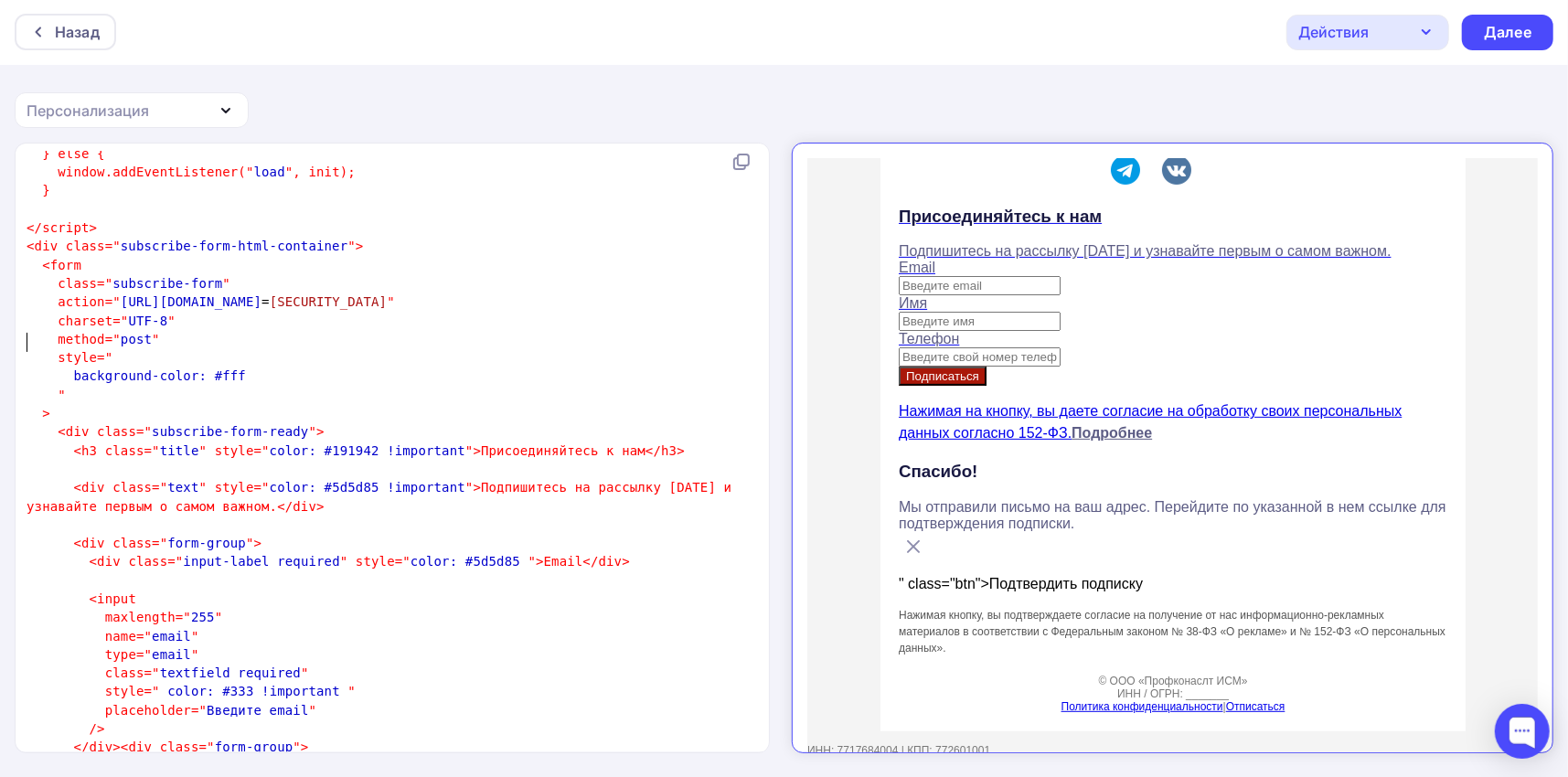
scroll to position [451, 0]
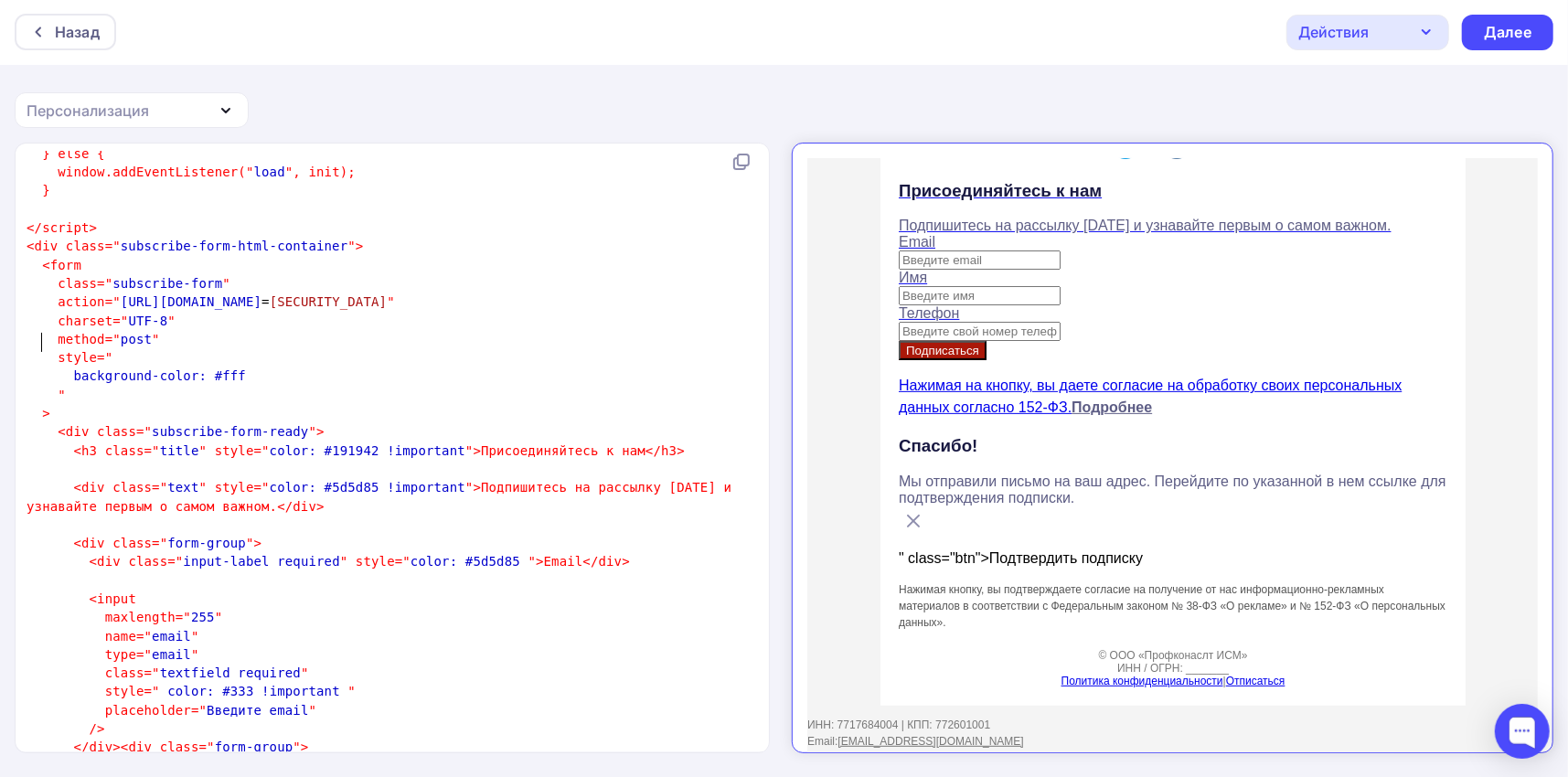
click at [896, 504] on icon at bounding box center [898, 505] width 11 height 11
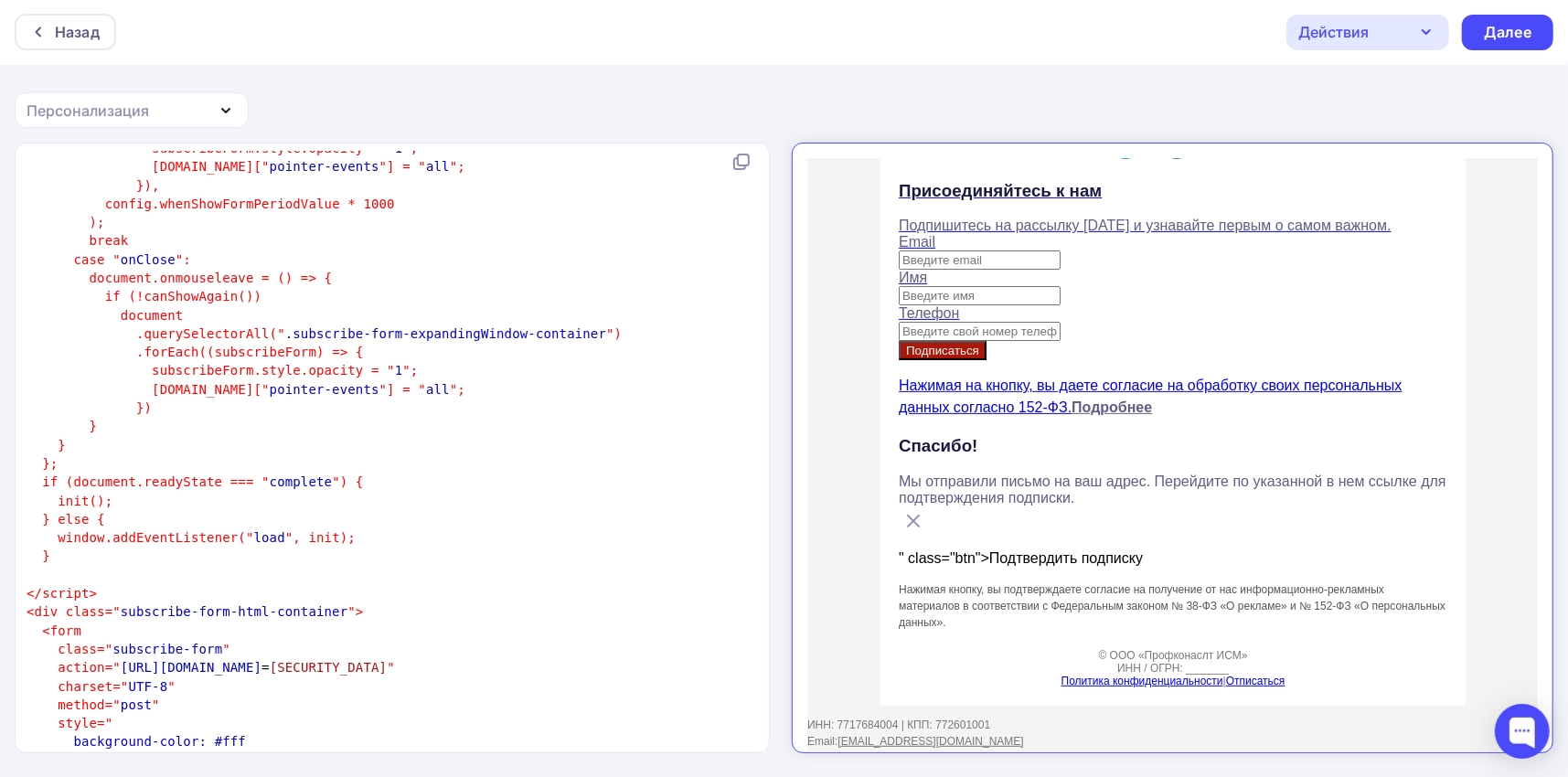
scroll to position [31777, 0]
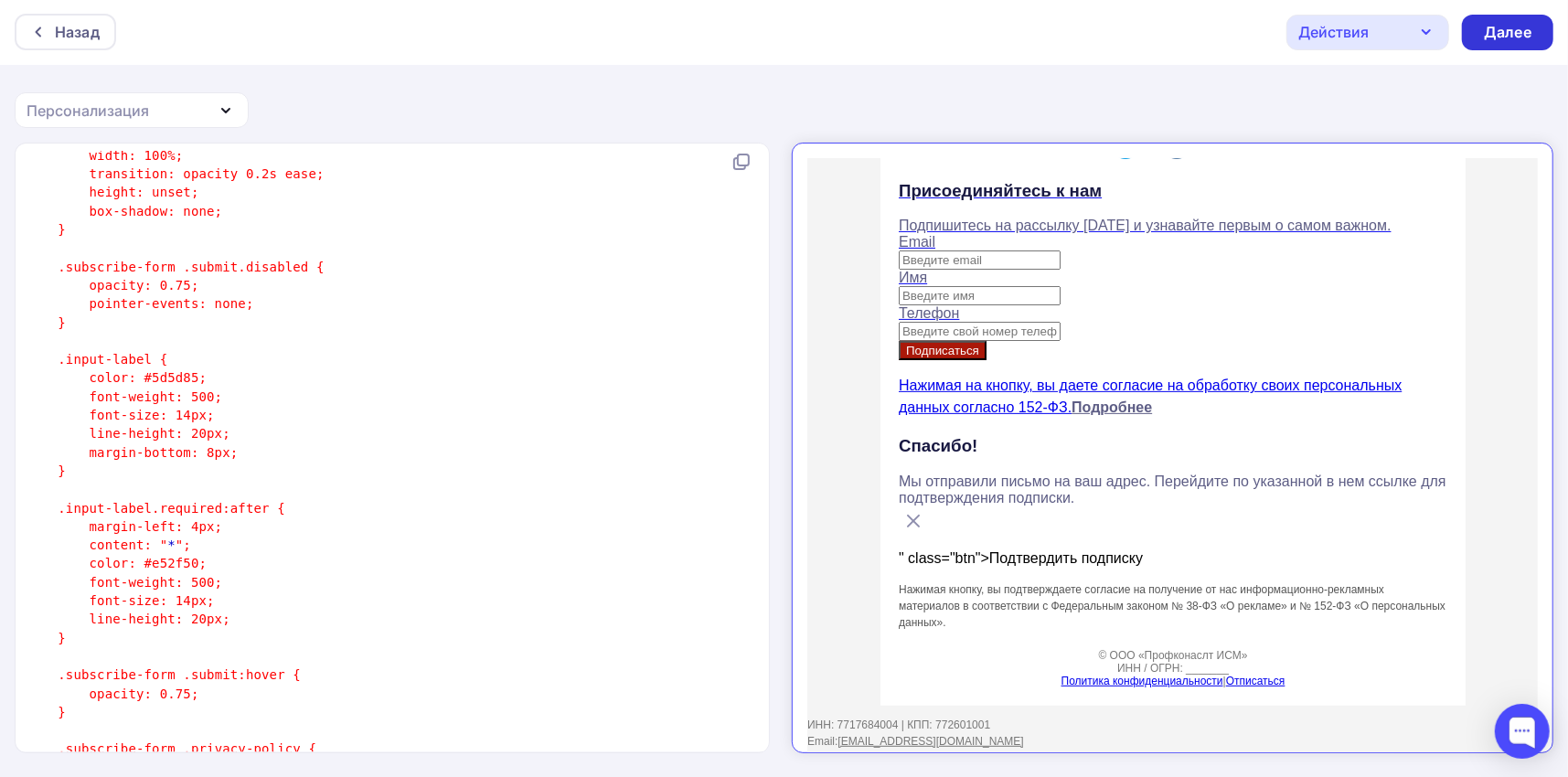
click at [1536, 25] on div "Далее" at bounding box center [1508, 32] width 92 height 35
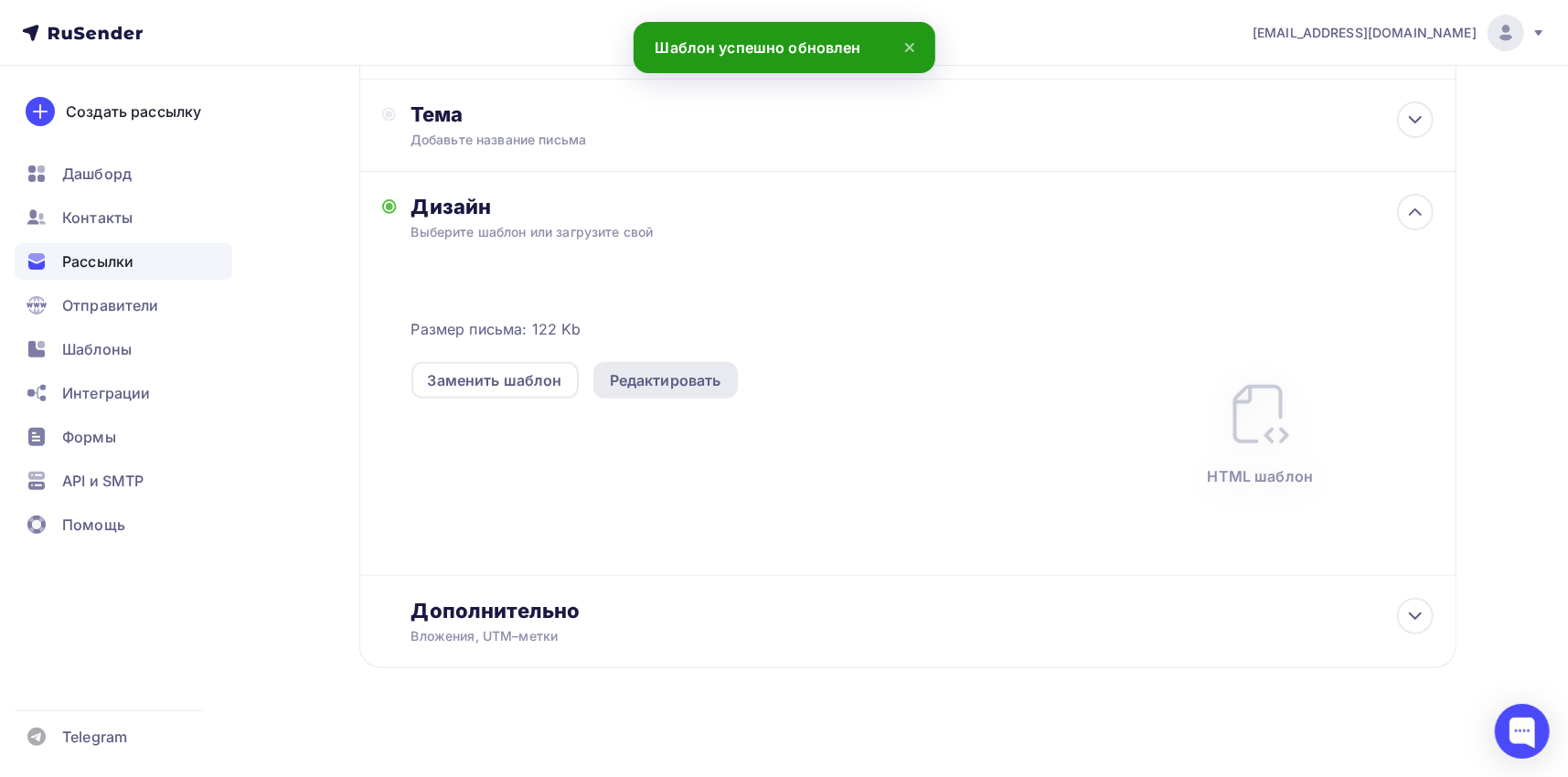
click at [682, 383] on div "Редактировать" at bounding box center [666, 380] width 111 height 22
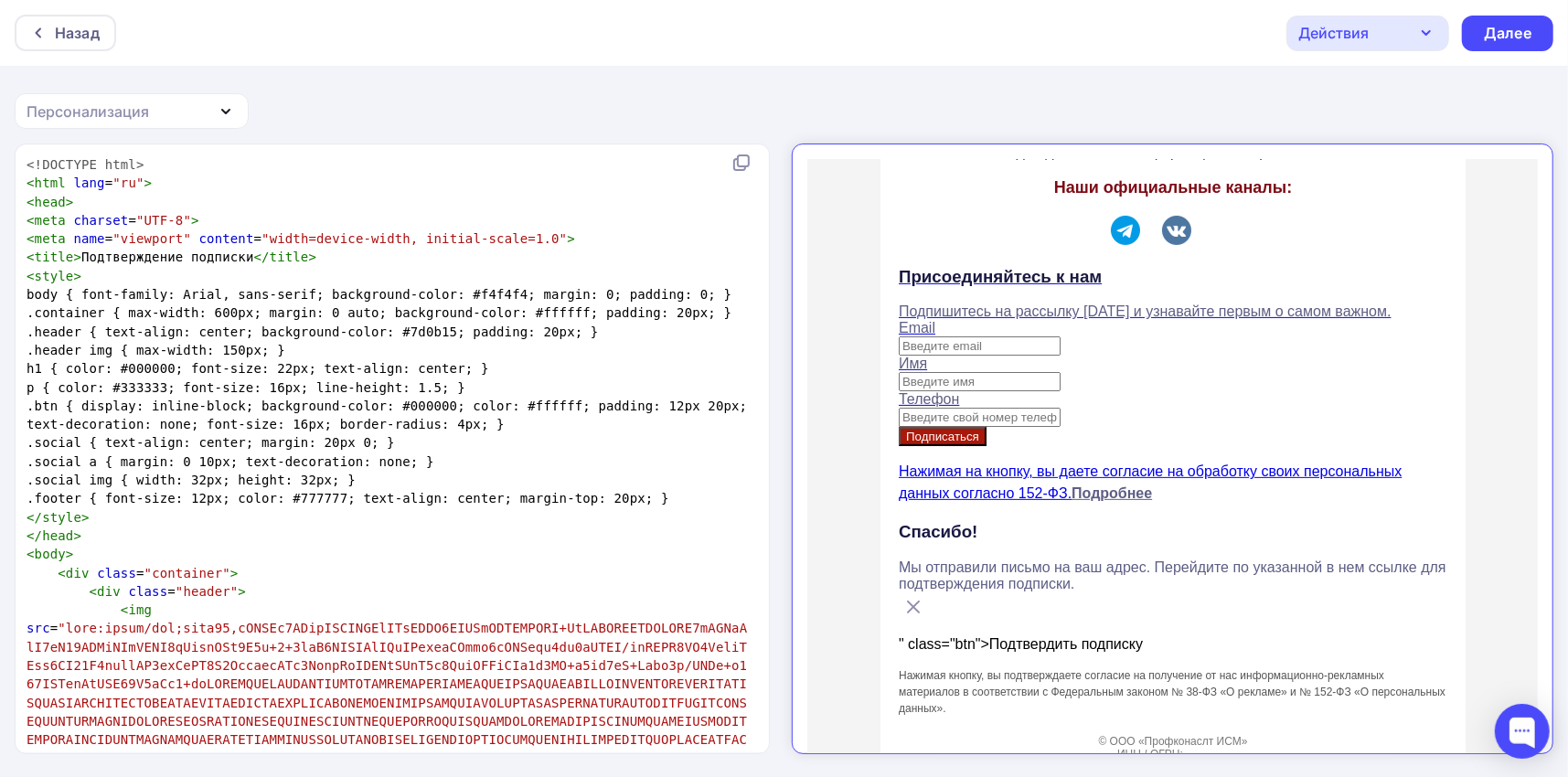
click at [944, 423] on button "Подписаться" at bounding box center [926, 420] width 88 height 19
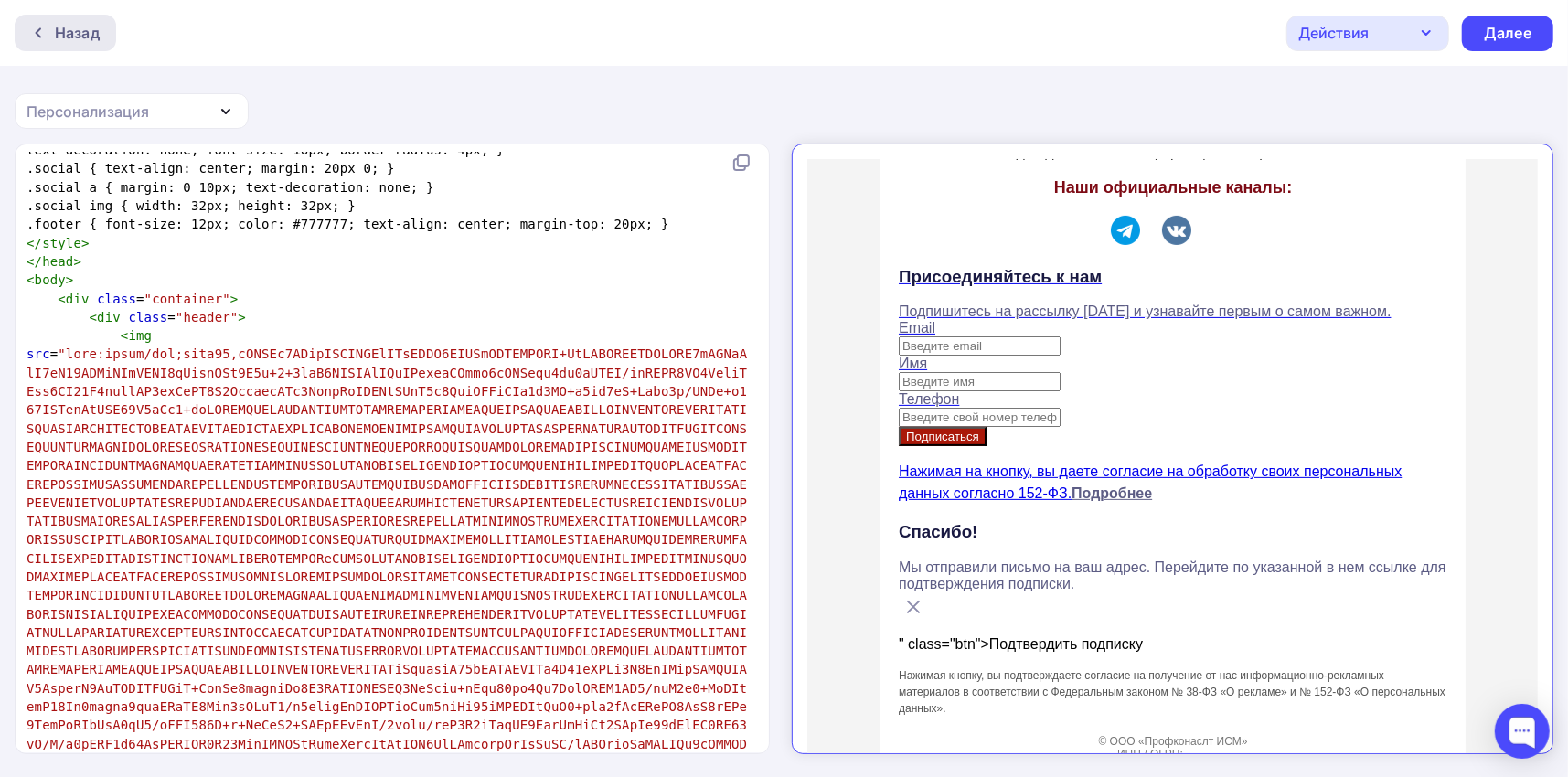
click at [33, 32] on icon at bounding box center [39, 33] width 15 height 15
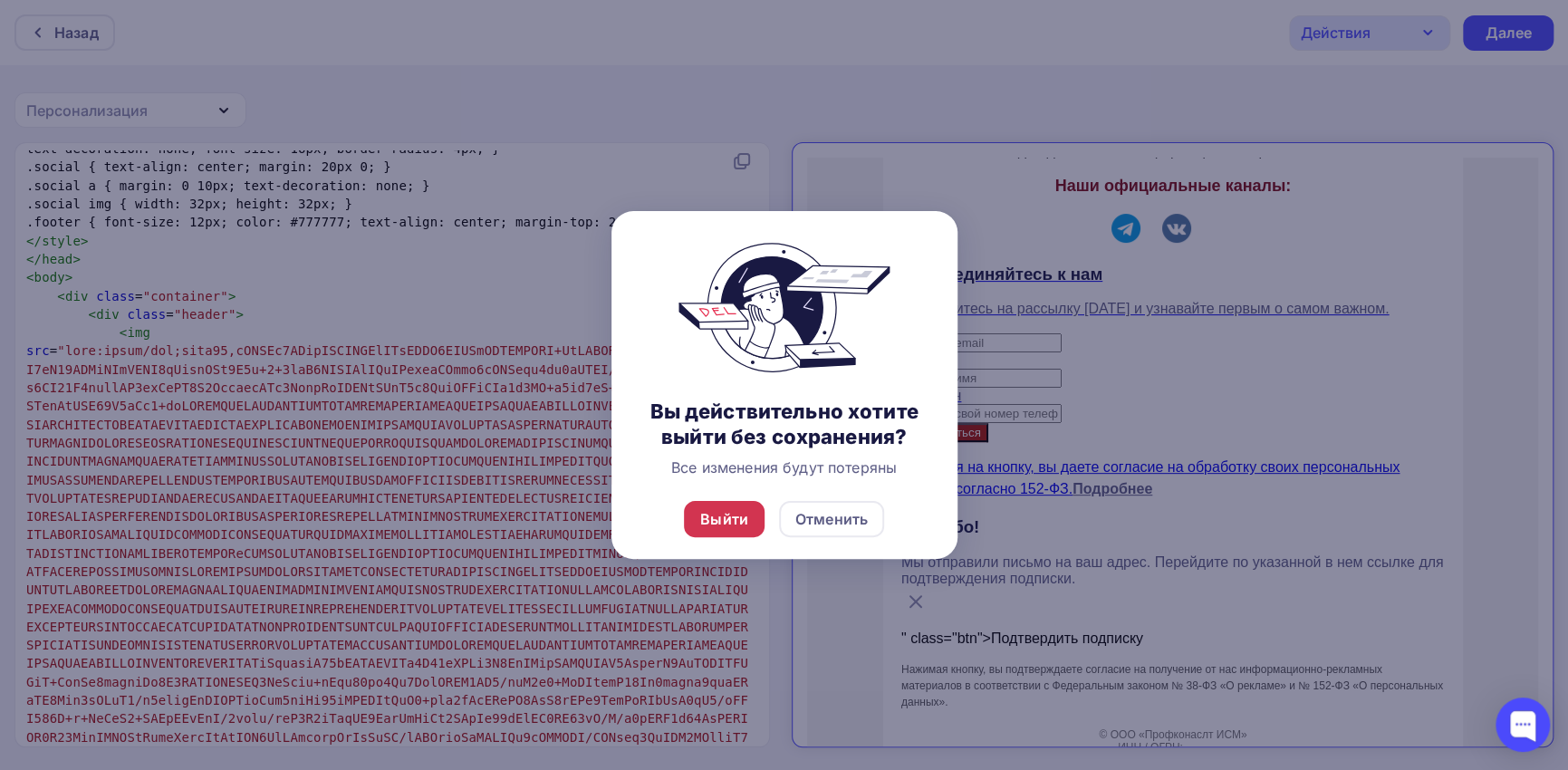
click at [738, 522] on div "Выйти" at bounding box center [724, 519] width 48 height 22
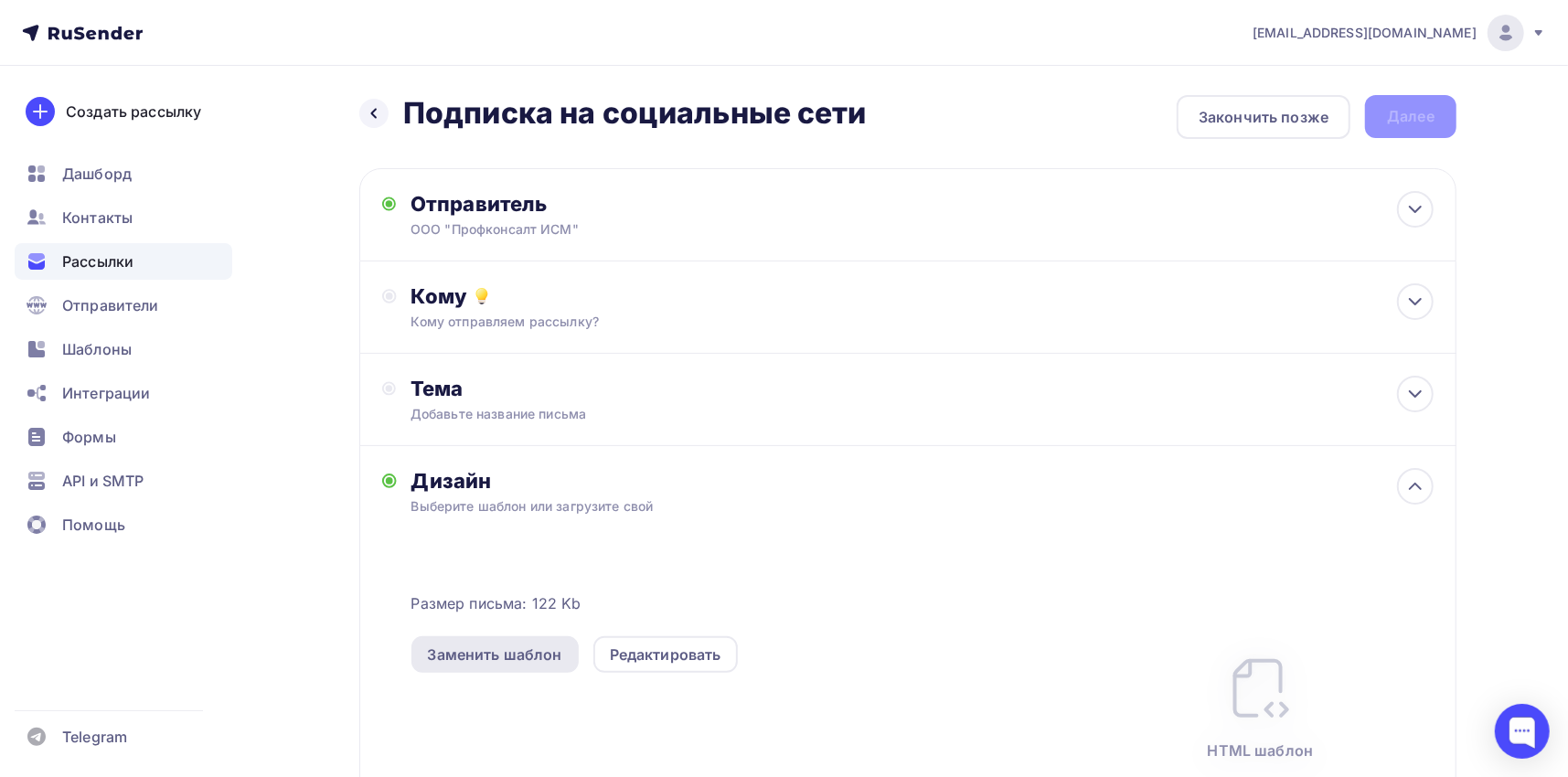
click at [482, 655] on div "Заменить шаблон" at bounding box center [495, 655] width 134 height 22
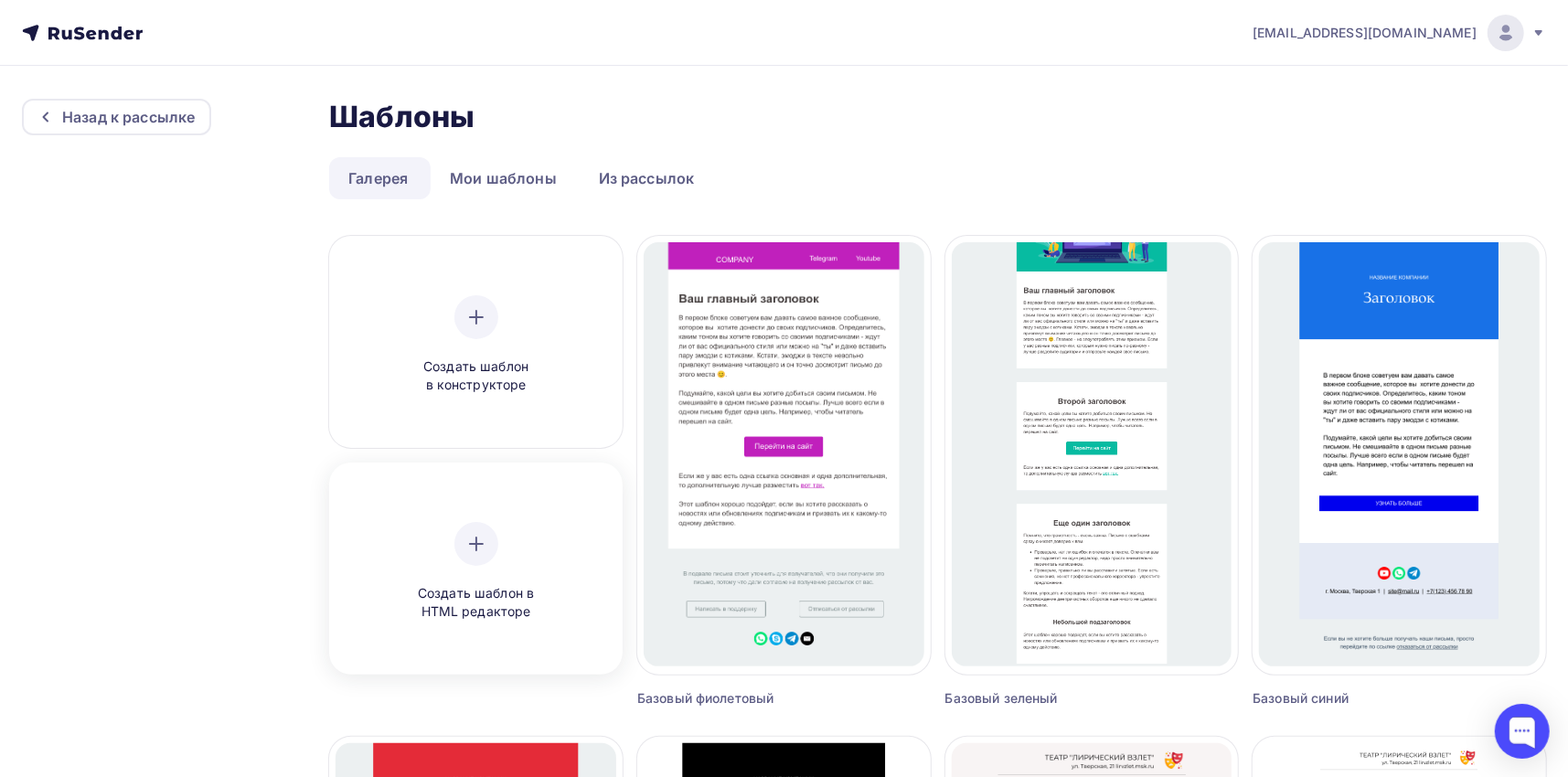
click at [500, 567] on div "Создать шаблон в HTML редакторе" at bounding box center [476, 572] width 173 height 100
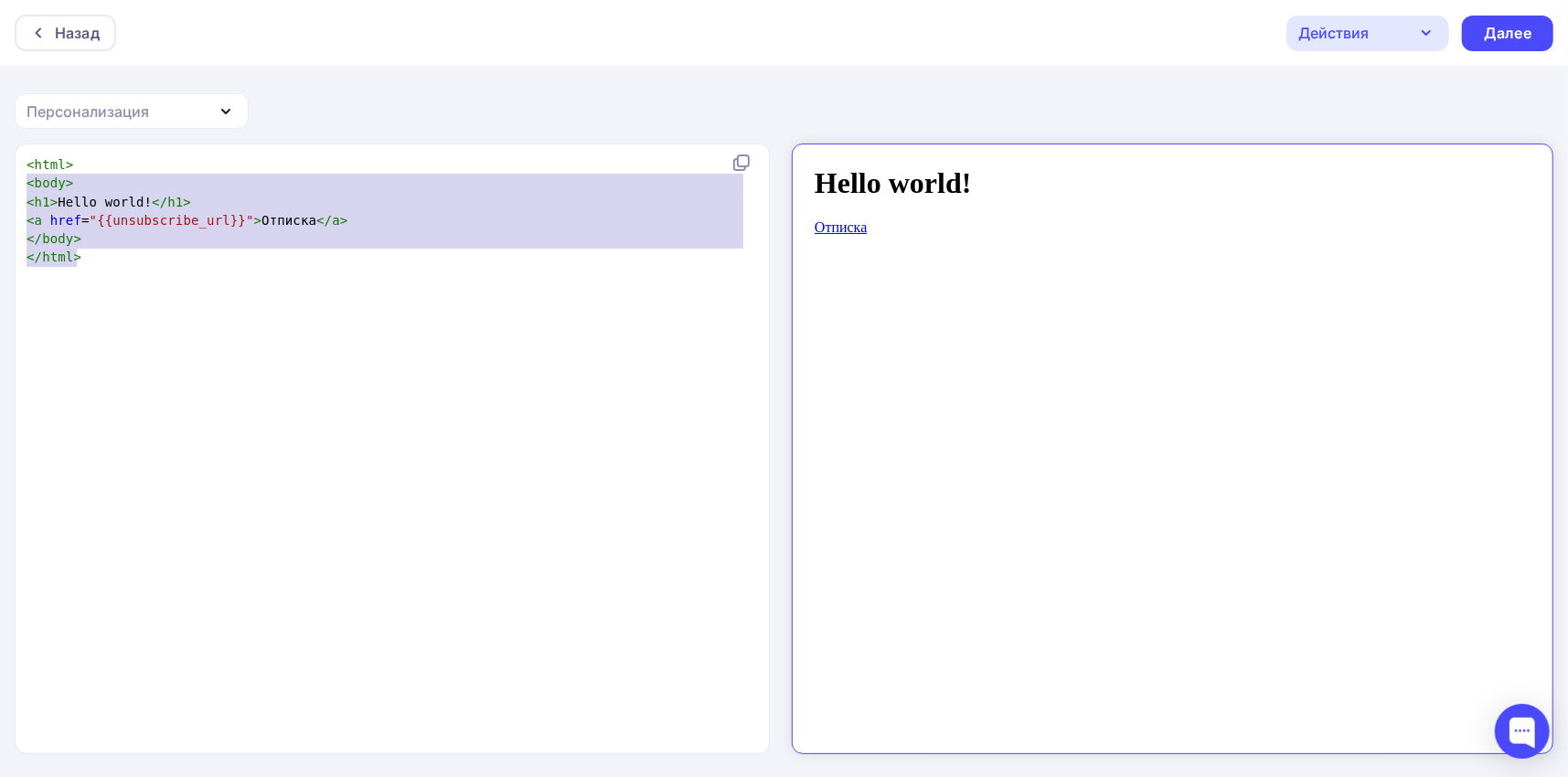
type textarea "<html> <body> <h1>Hello world!</h1> <a href="{{unsubscribe_url}}">Отписка</a> <…"
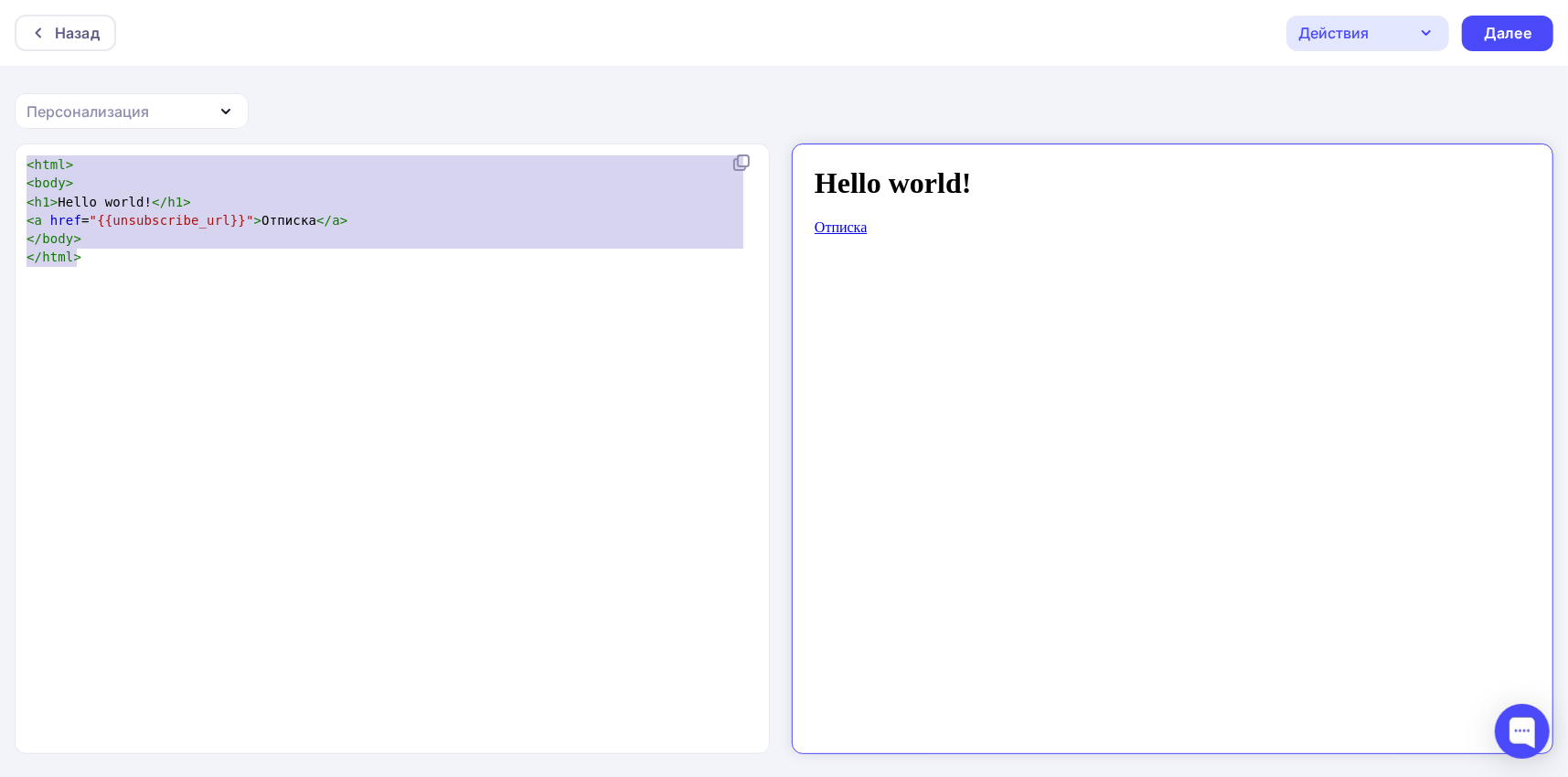
drag, startPoint x: 92, startPoint y: 276, endPoint x: 11, endPoint y: 154, distance: 146.4
click at [11, 154] on div "<html> <body> <h1>Hello world!</h1> <a href="{{unsubscribe_url}}">Отписка</a> <…" at bounding box center [784, 462] width 1568 height 636
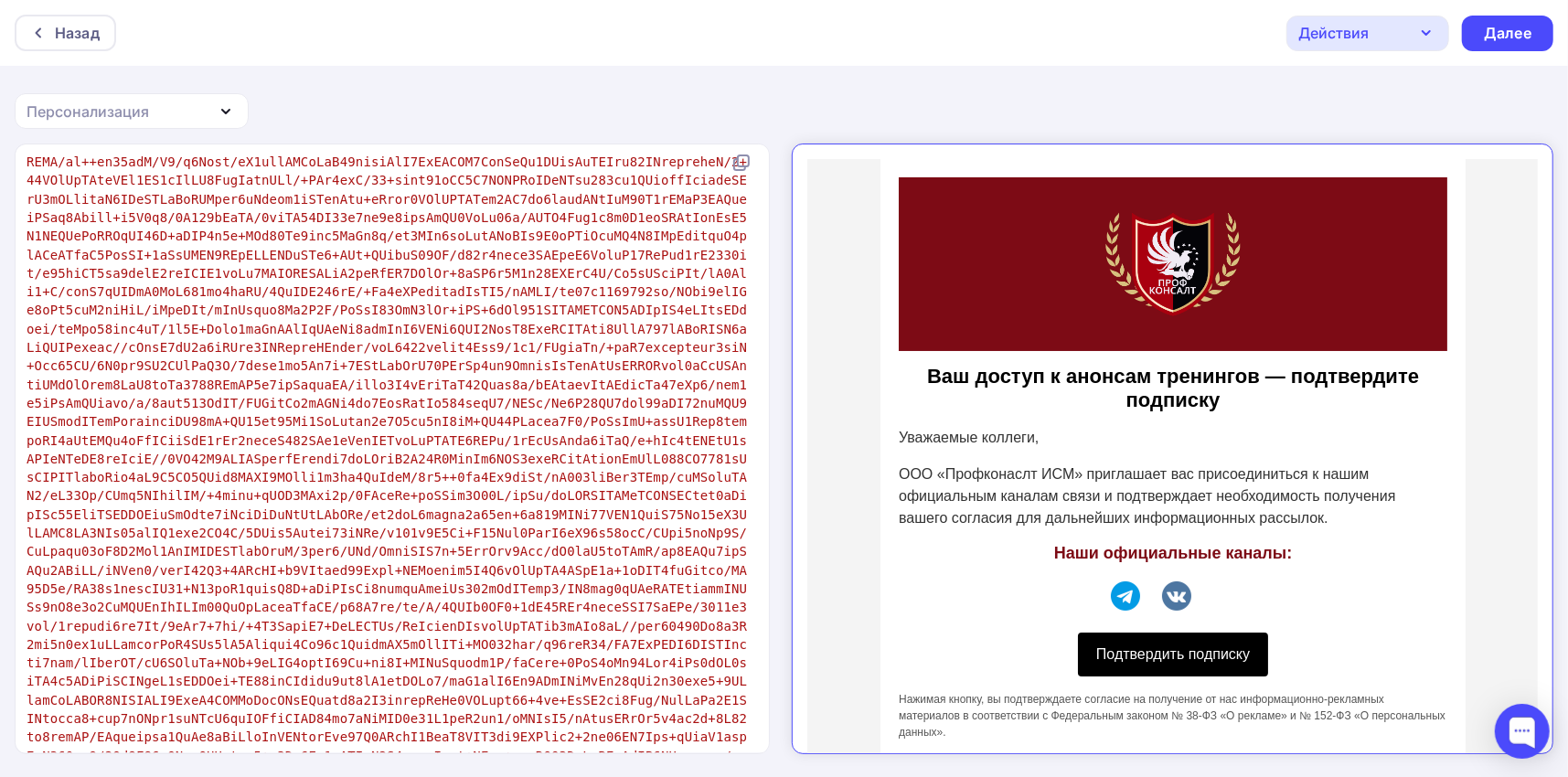
scroll to position [21992, 0]
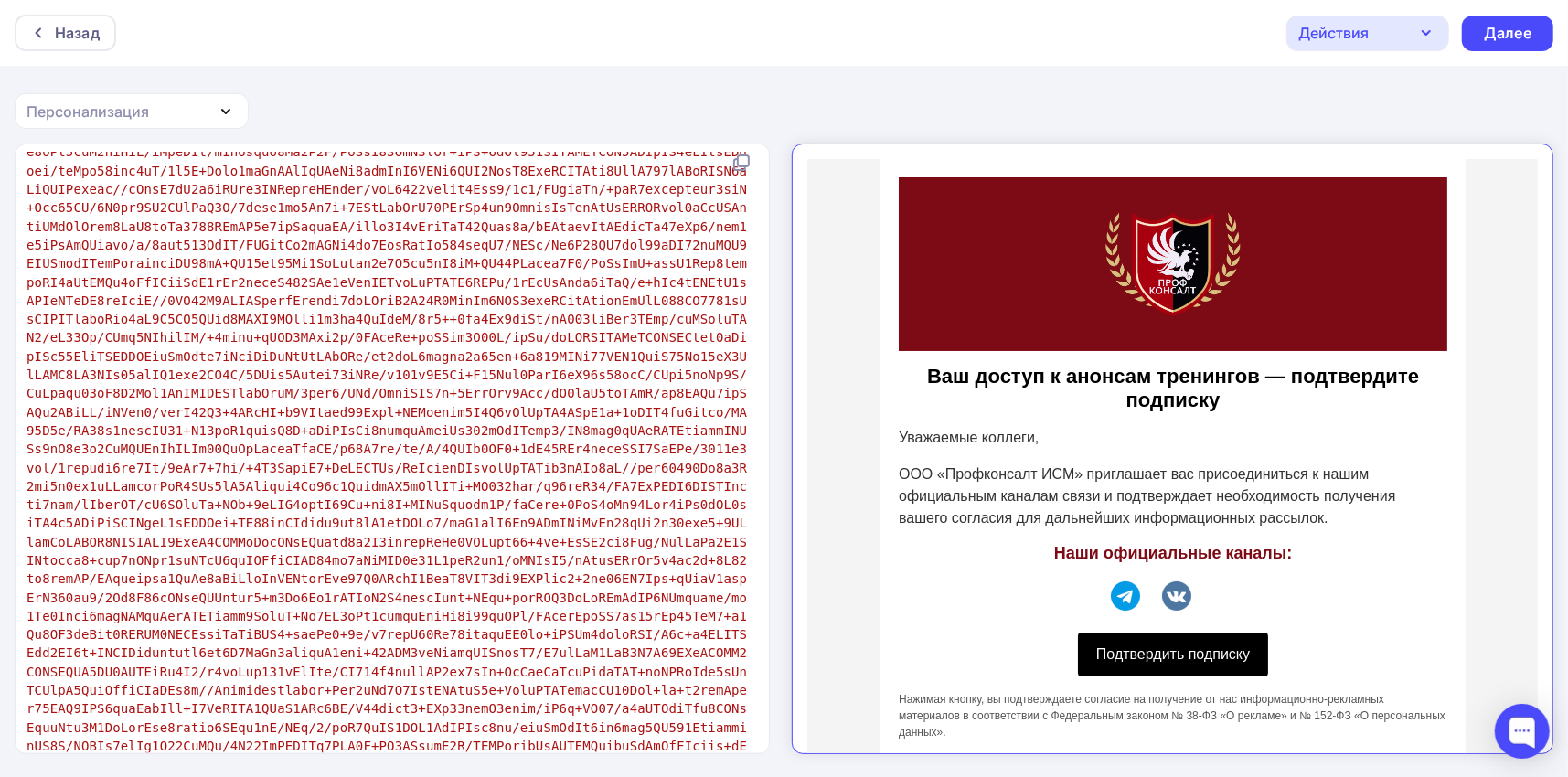
scroll to position [22266, 0]
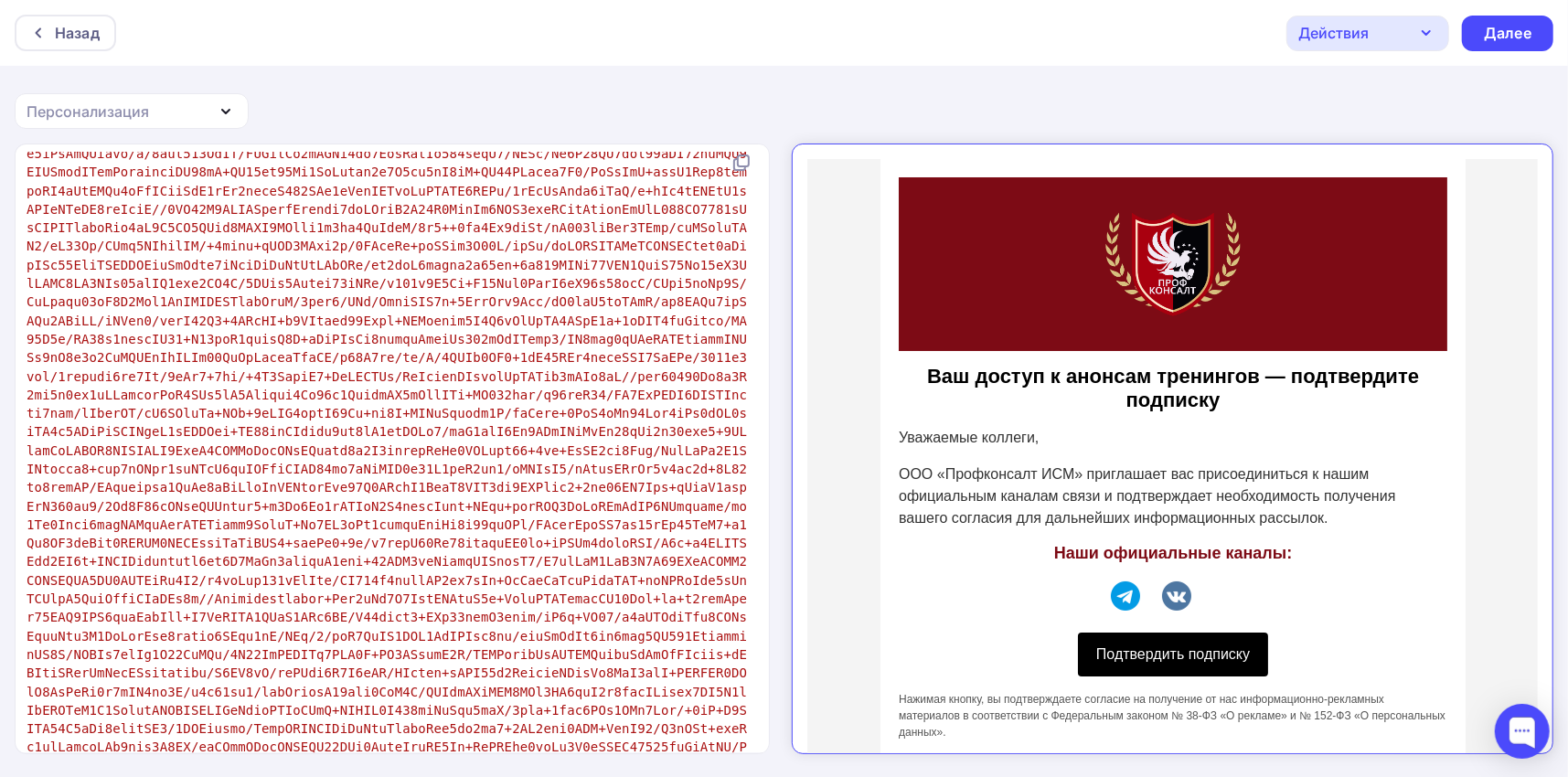
type textarea "салт"
drag, startPoint x: 512, startPoint y: 695, endPoint x: 465, endPoint y: 694, distance: 47.0
type textarea "фиденциал"
drag, startPoint x: 465, startPoint y: 694, endPoint x: 410, endPoint y: 700, distance: 55.3
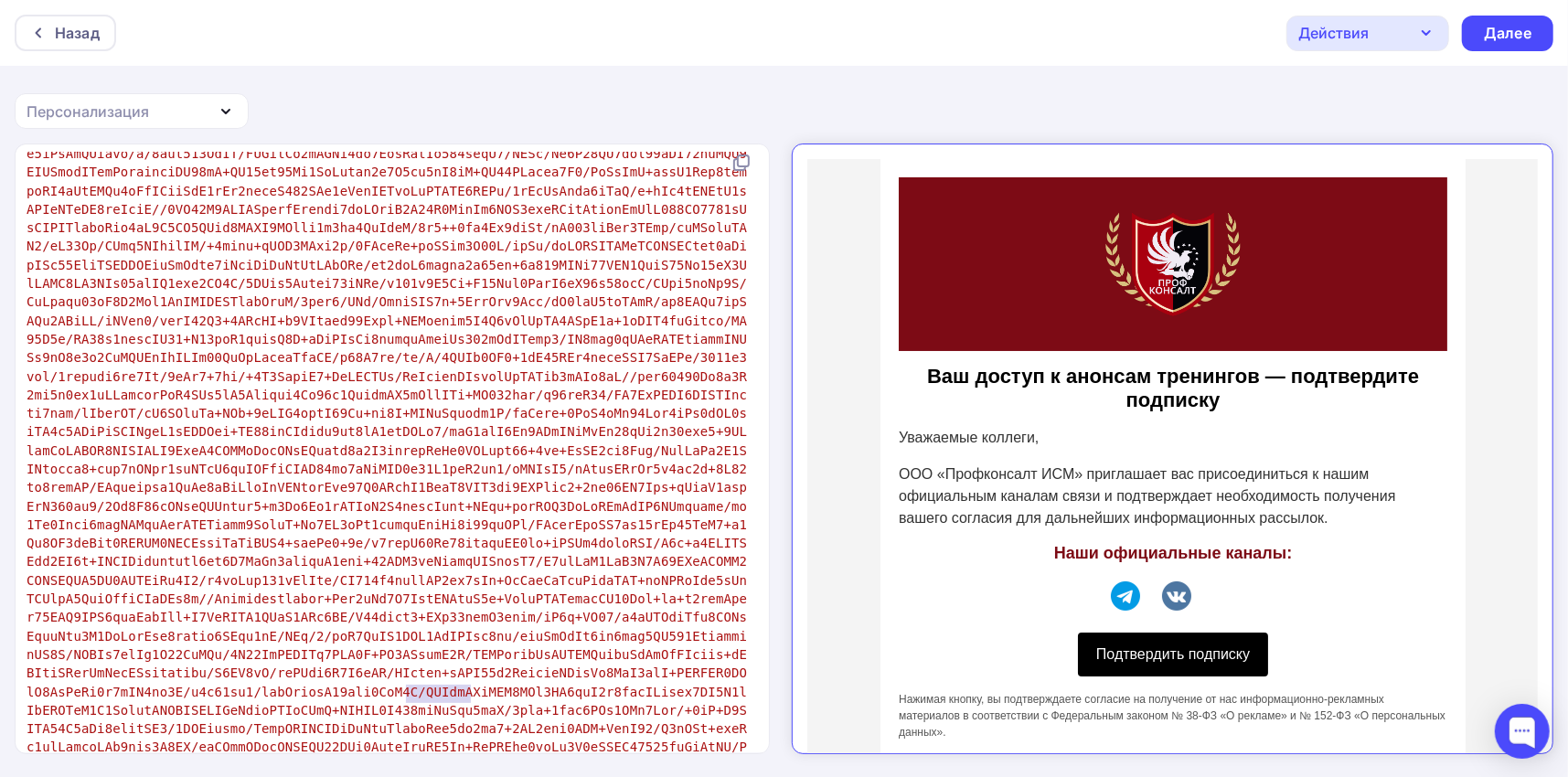
drag, startPoint x: 409, startPoint y: 700, endPoint x: 388, endPoint y: 702, distance: 21.1
type textarea "конфиденциальности"
drag, startPoint x: 385, startPoint y: 694, endPoint x: 510, endPoint y: 691, distance: 125.0
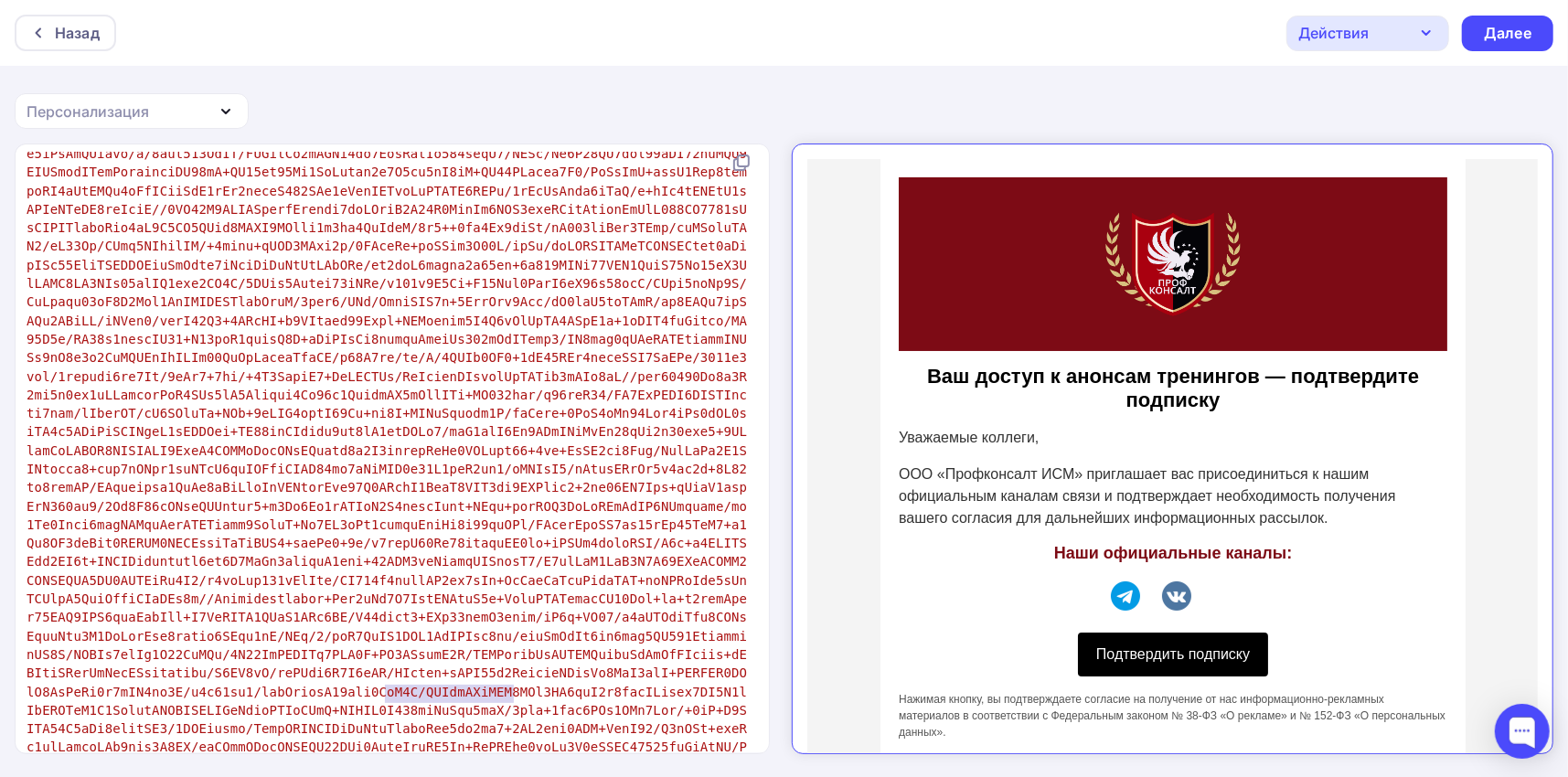
type textarea "в области обработки персональных данных"
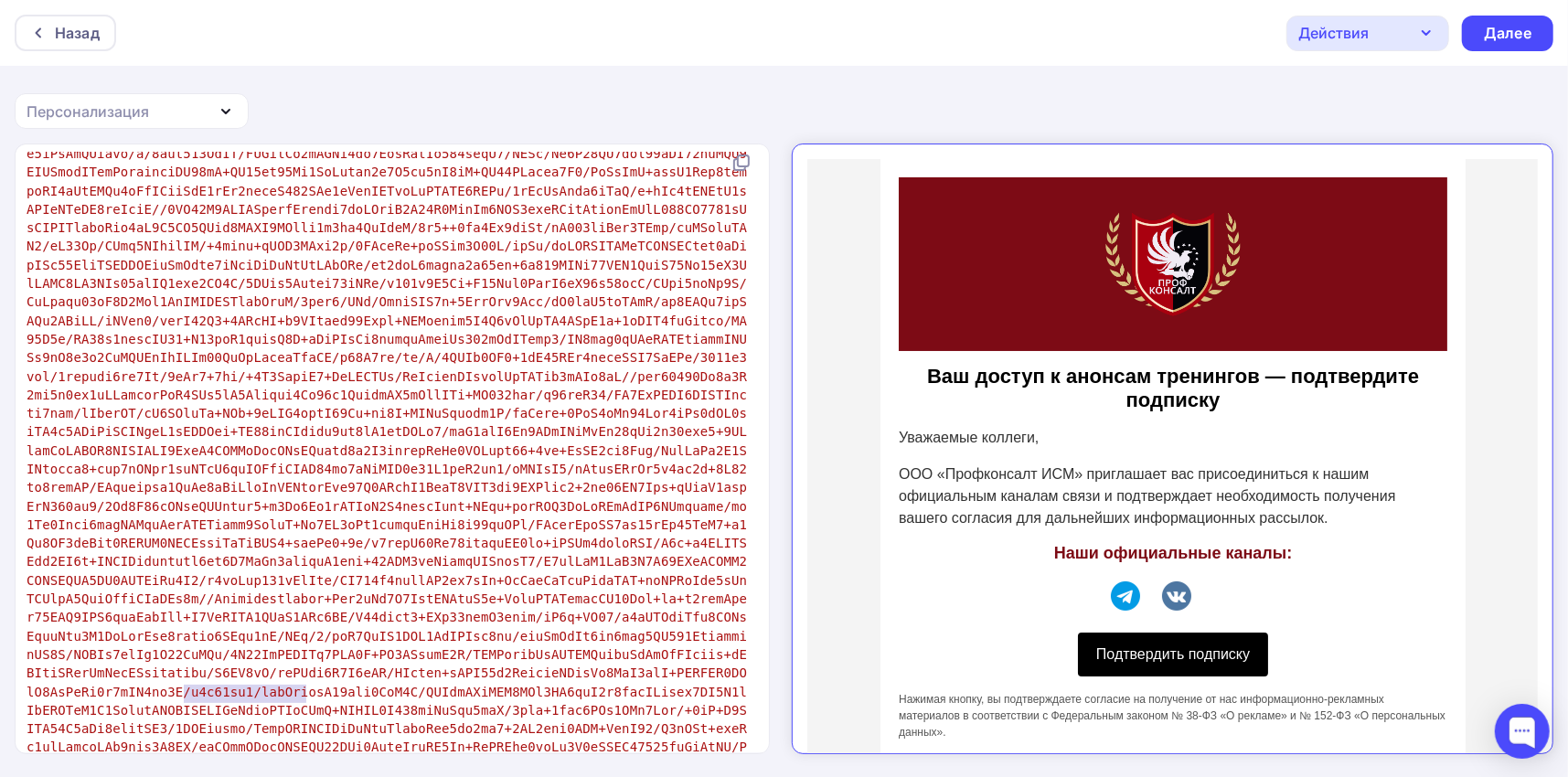
type textarea "ССЫЛКА_НА_ПОЛИТИКУ"
drag, startPoint x: 306, startPoint y: 692, endPoint x: 180, endPoint y: 698, distance: 126.1
paste textarea
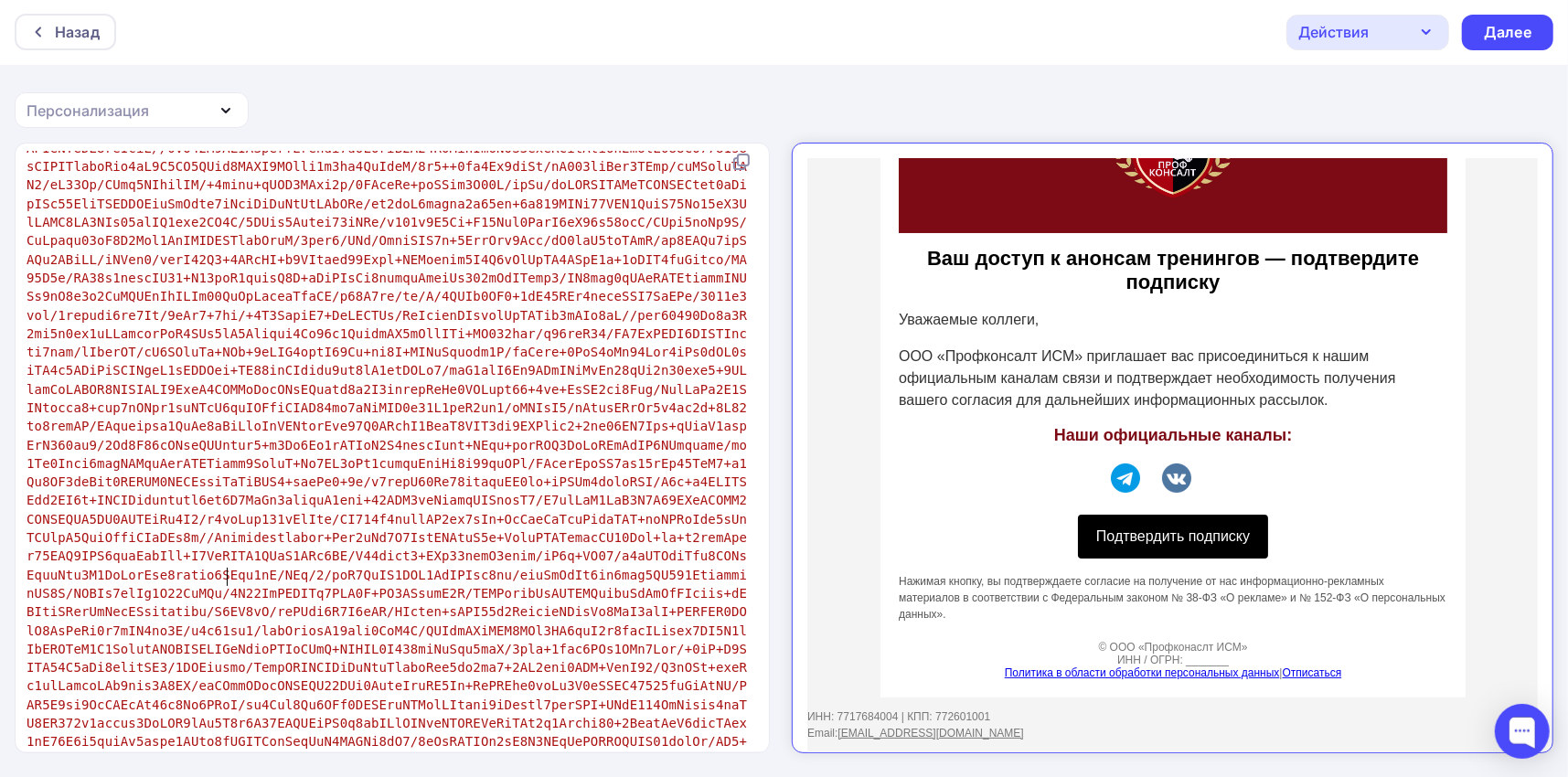
scroll to position [22357, 0]
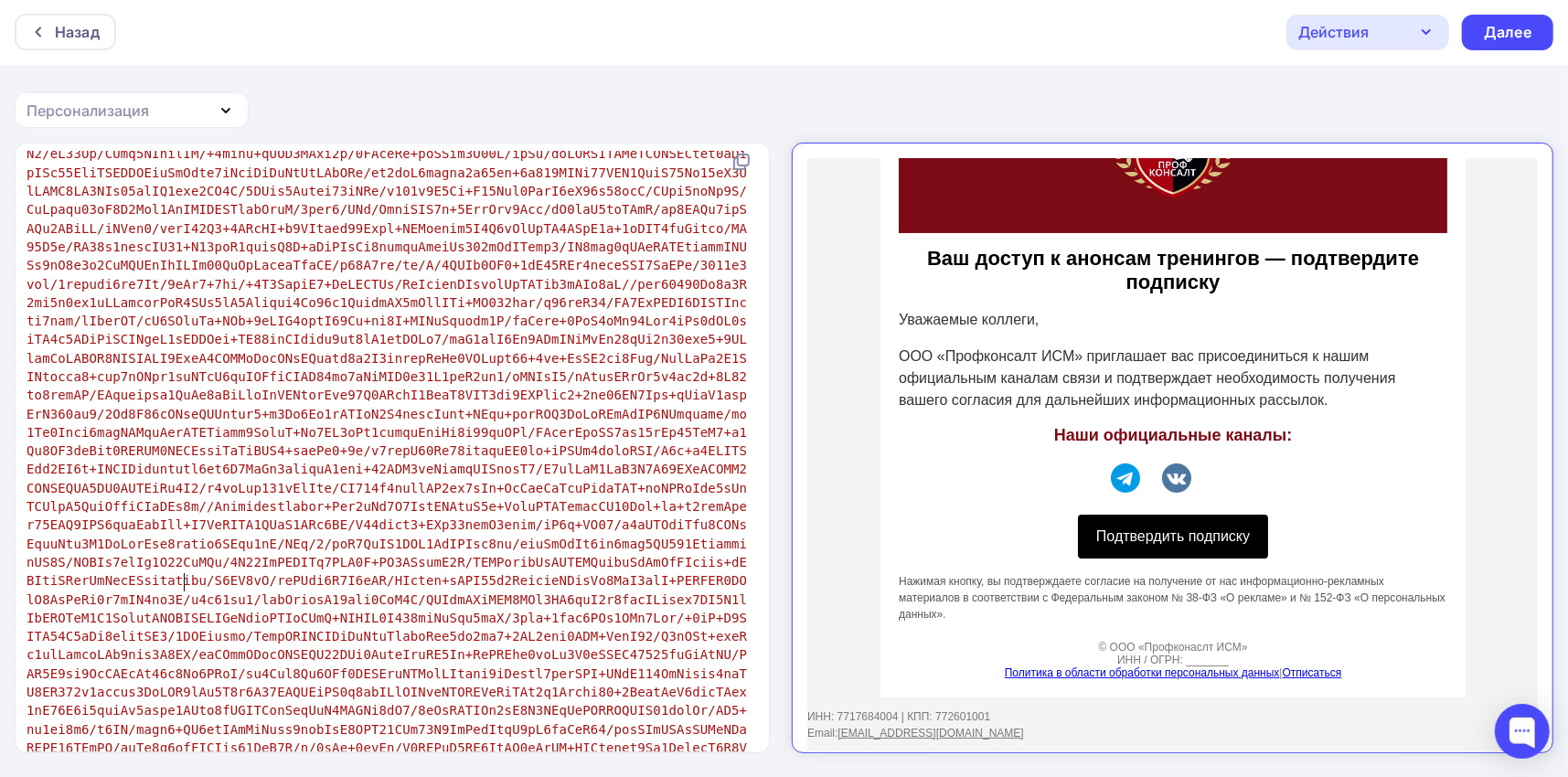
type textarea "ГРН"
drag, startPoint x: 182, startPoint y: 579, endPoint x: 160, endPoint y: 576, distance: 22.2
type textarea "О"
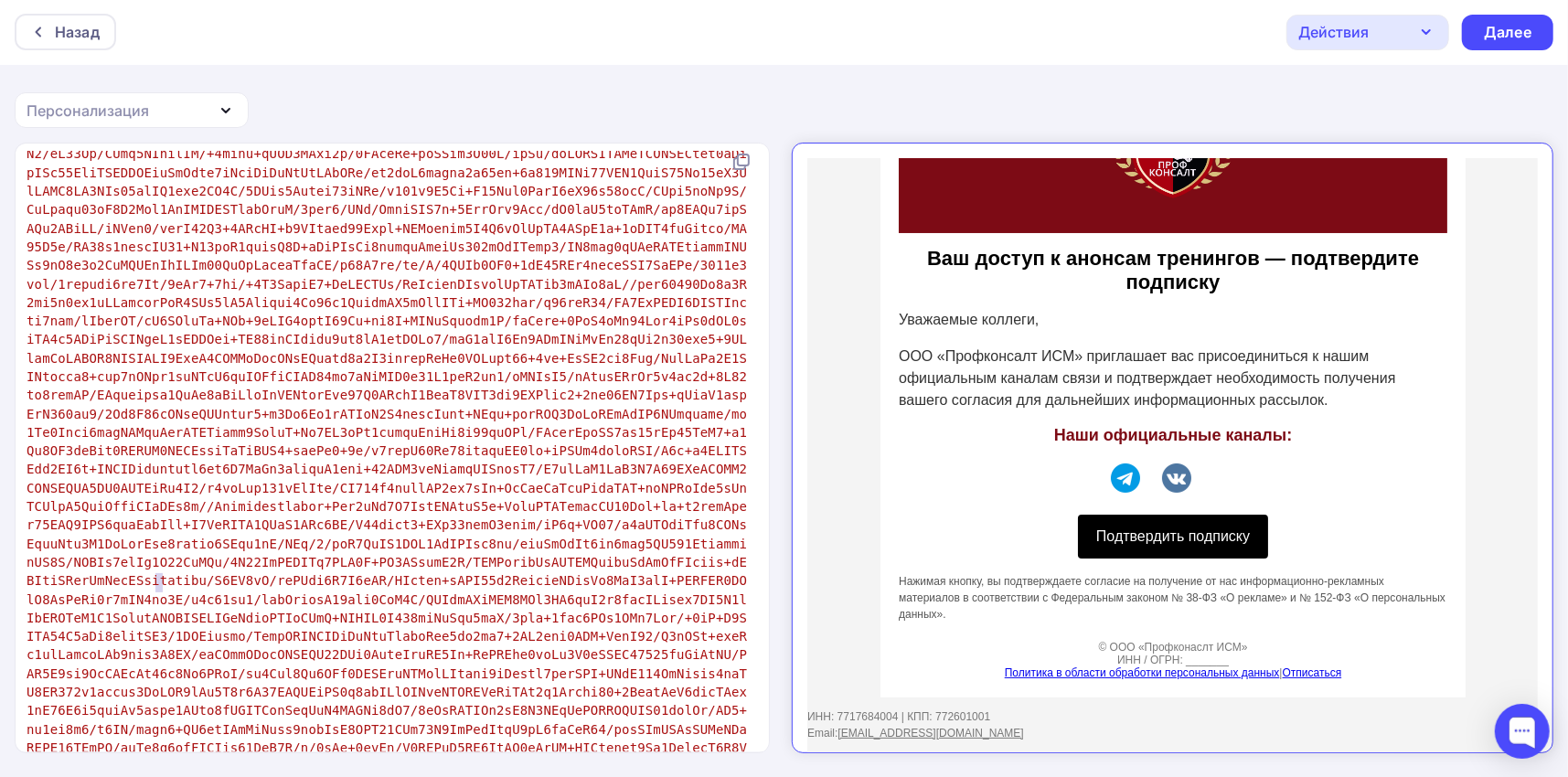
drag, startPoint x: 154, startPoint y: 577, endPoint x: 183, endPoint y: 581, distance: 29.3
type textarea "КПП"
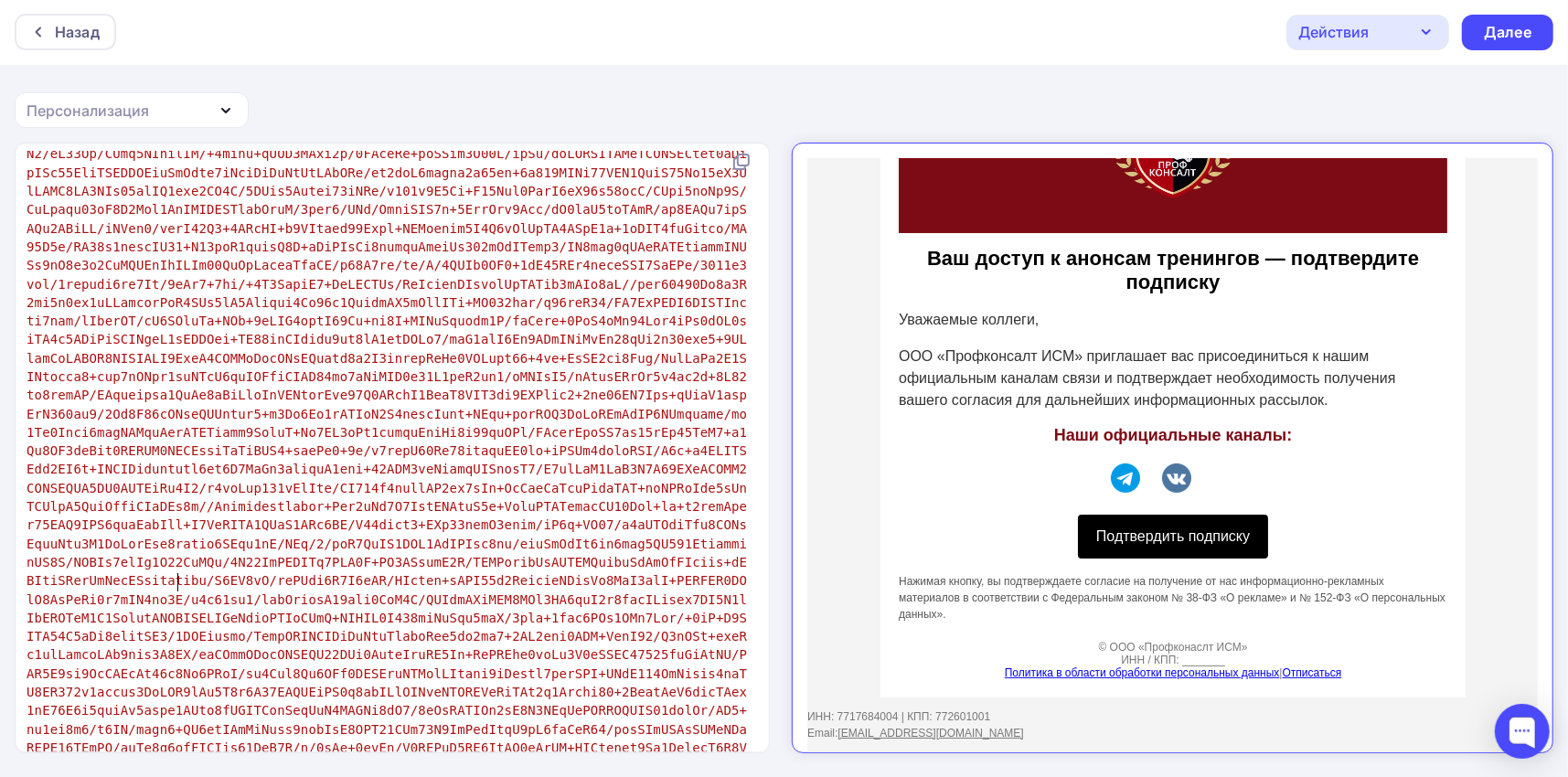
type textarea "_______"
drag, startPoint x: 187, startPoint y: 581, endPoint x: 224, endPoint y: 581, distance: 37.0
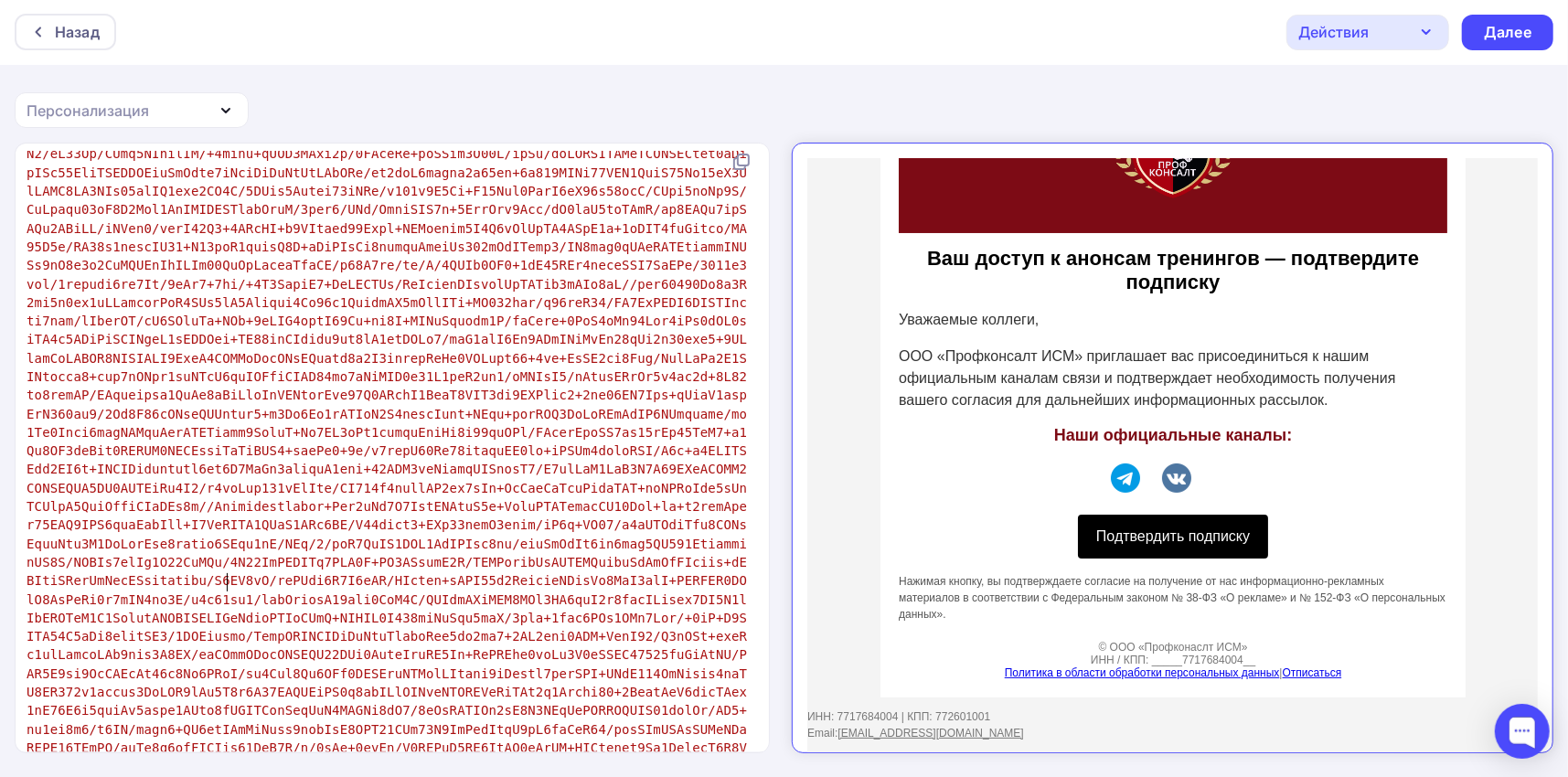
type textarea "/"
type textarea "<br>"
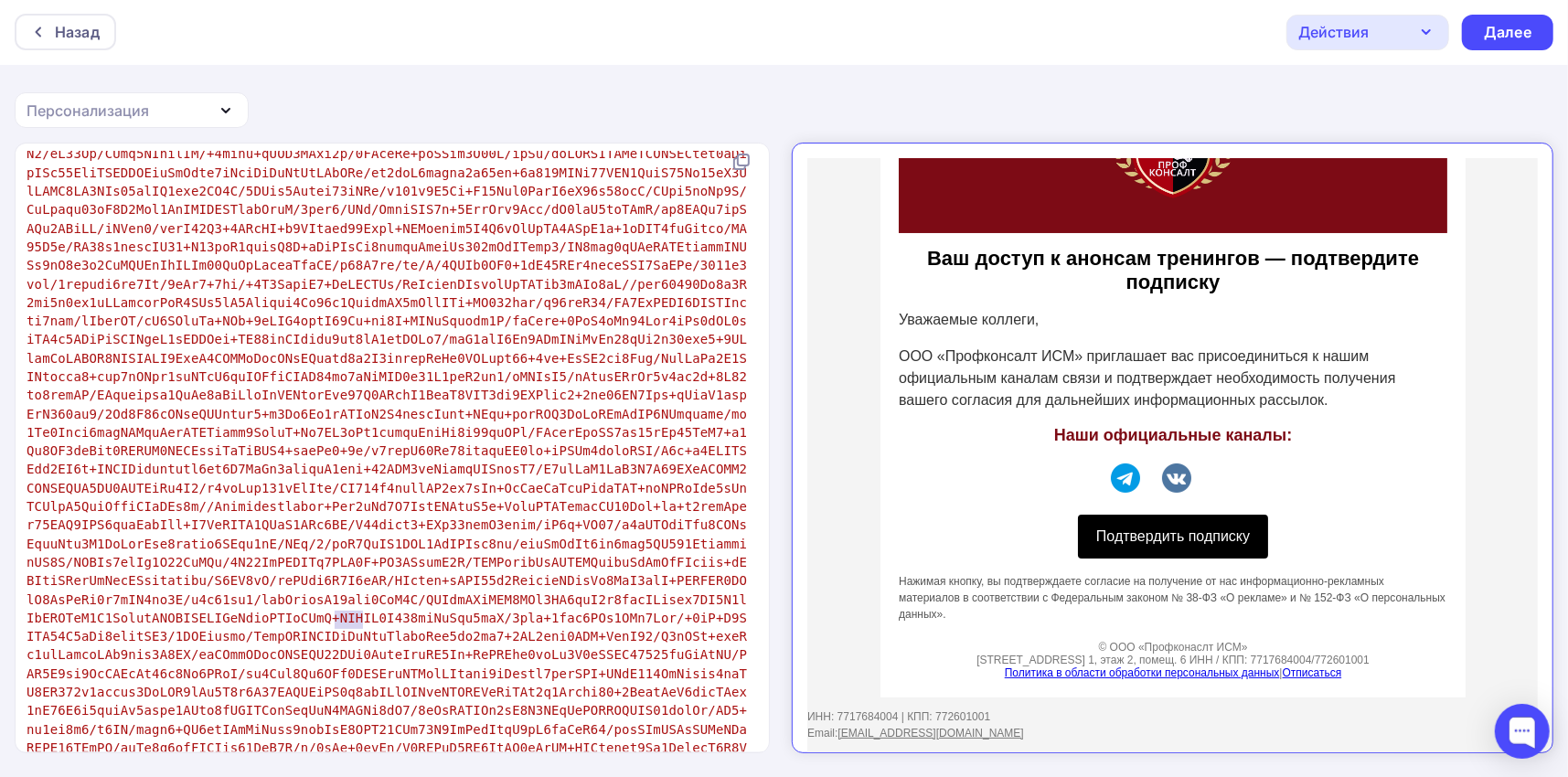
drag, startPoint x: 375, startPoint y: 615, endPoint x: 337, endPoint y: 617, distance: 38.1
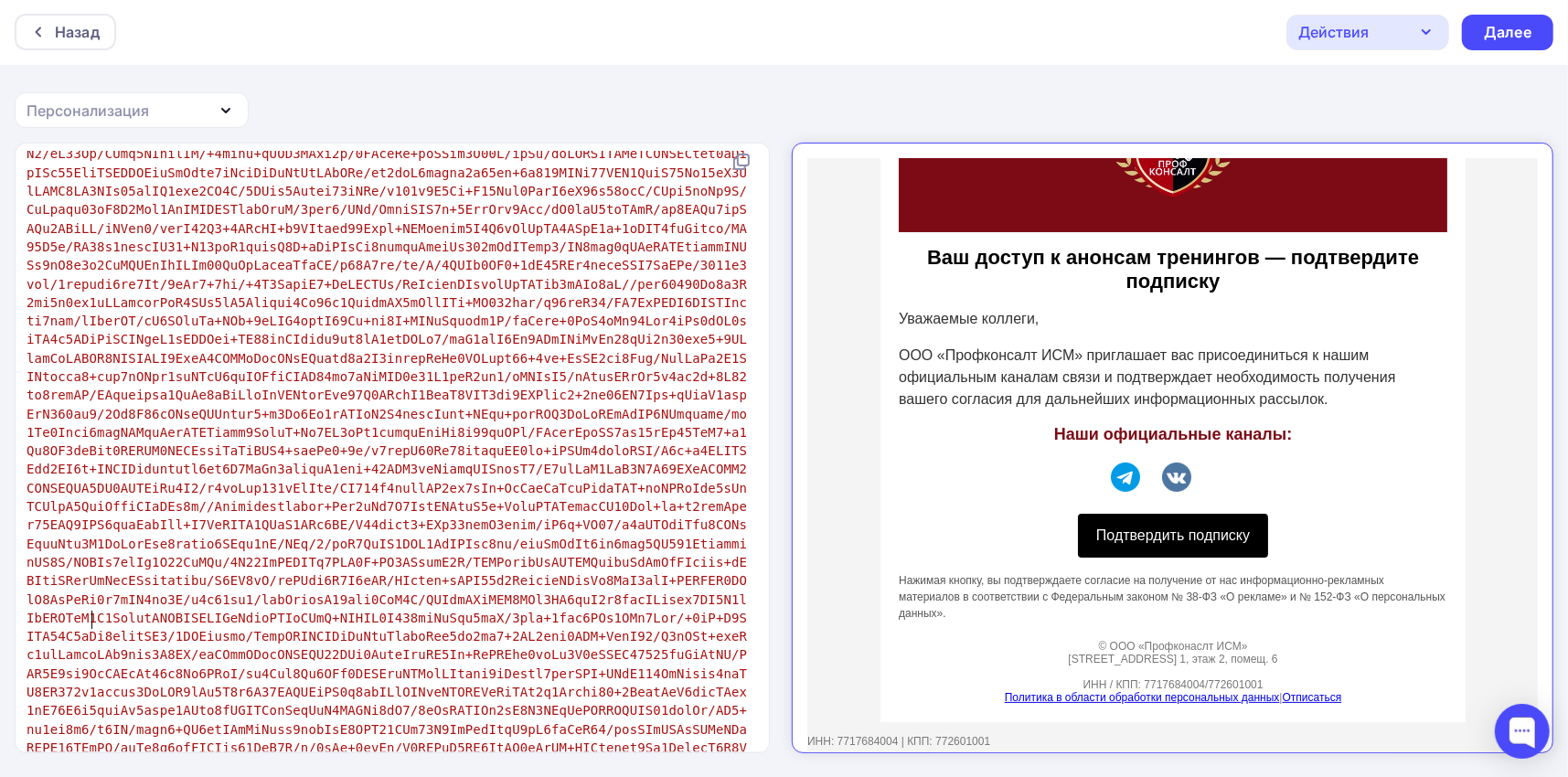
type textarea "E-mail^"
type textarea ":"
type textarea "E-mail:[EMAIL_ADDRESS][DOMAIN_NAME] <br>"
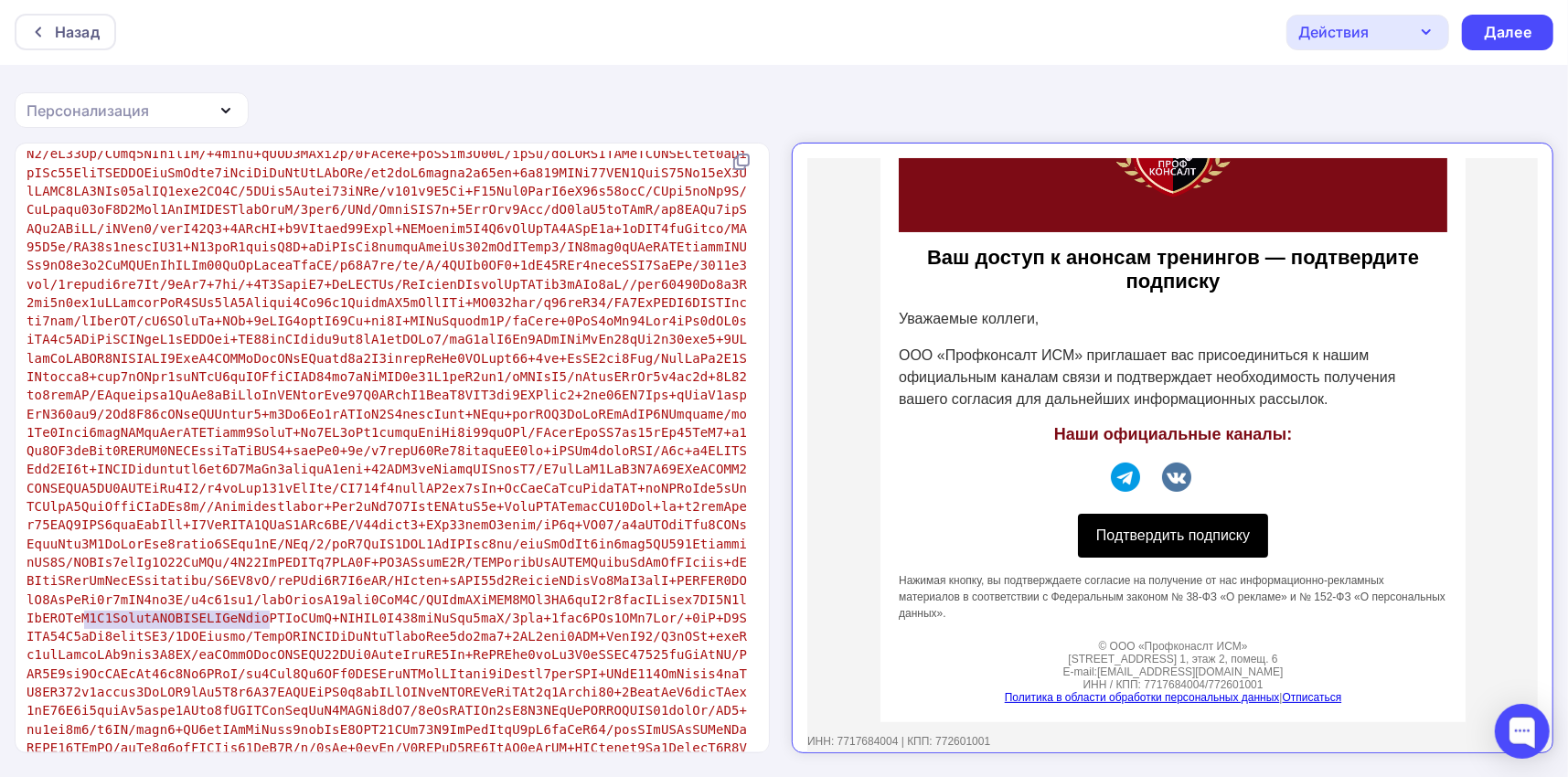
drag, startPoint x: 276, startPoint y: 618, endPoint x: 83, endPoint y: 622, distance: 193.0
type textarea "E-mail:[EMAIL_ADDRESS][DOMAIN_NAME] <br>"
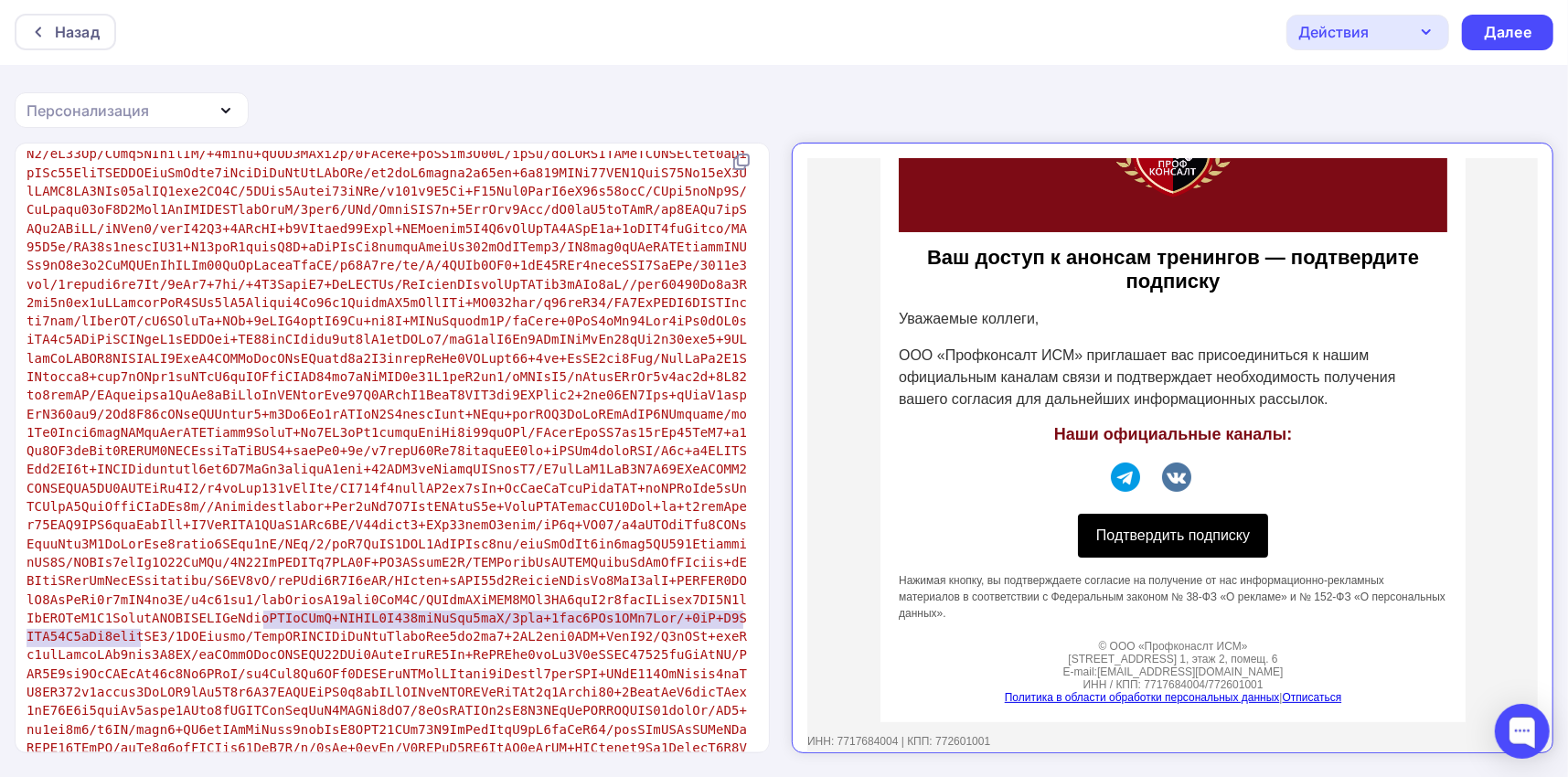
type textarea "[PERSON_NAME]"
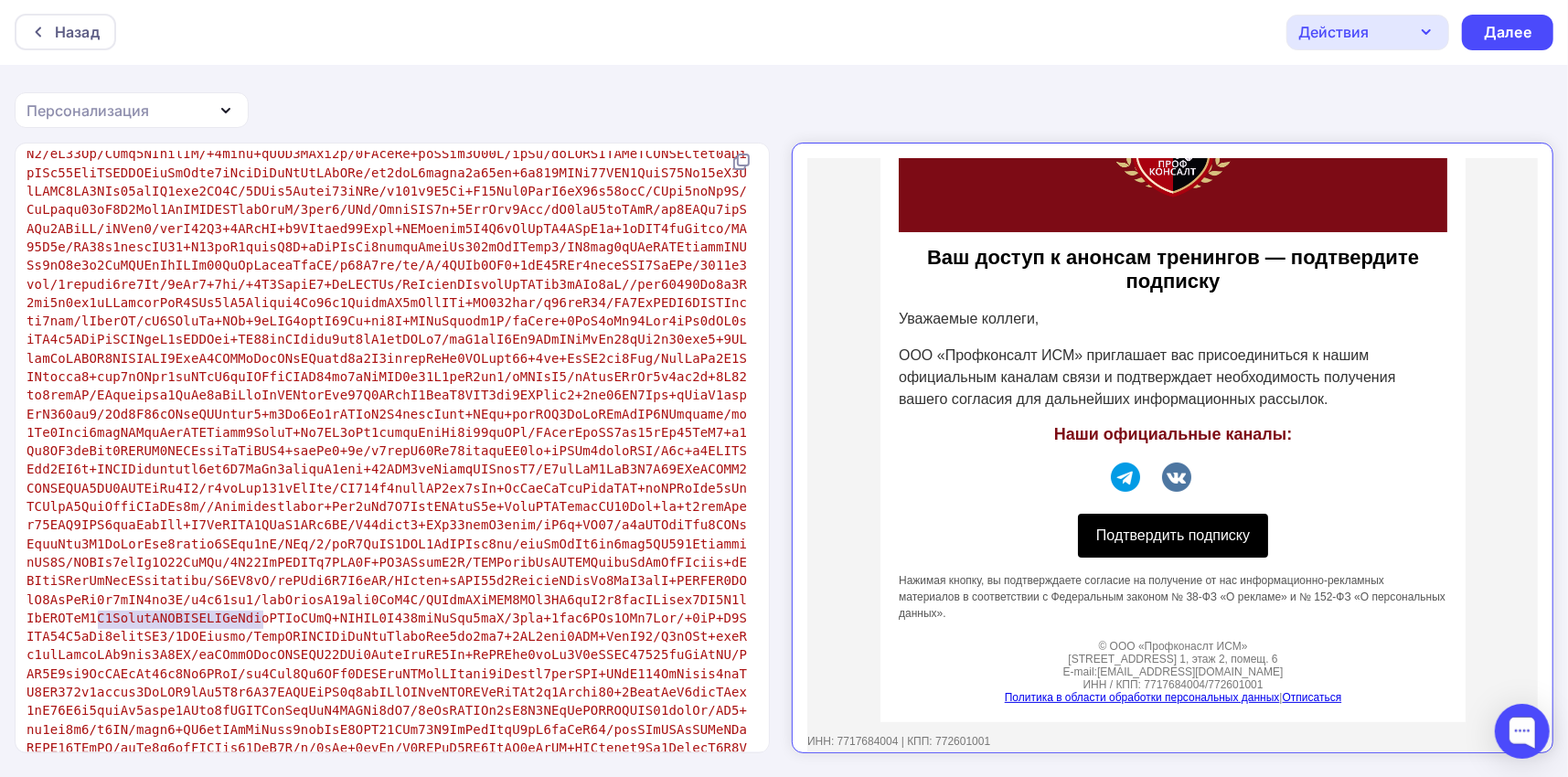
type textarea "E-mail:[EMAIL_ADDRESS][DOMAIN_NAME] <br>"
drag, startPoint x: 269, startPoint y: 618, endPoint x: 79, endPoint y: 618, distance: 190.0
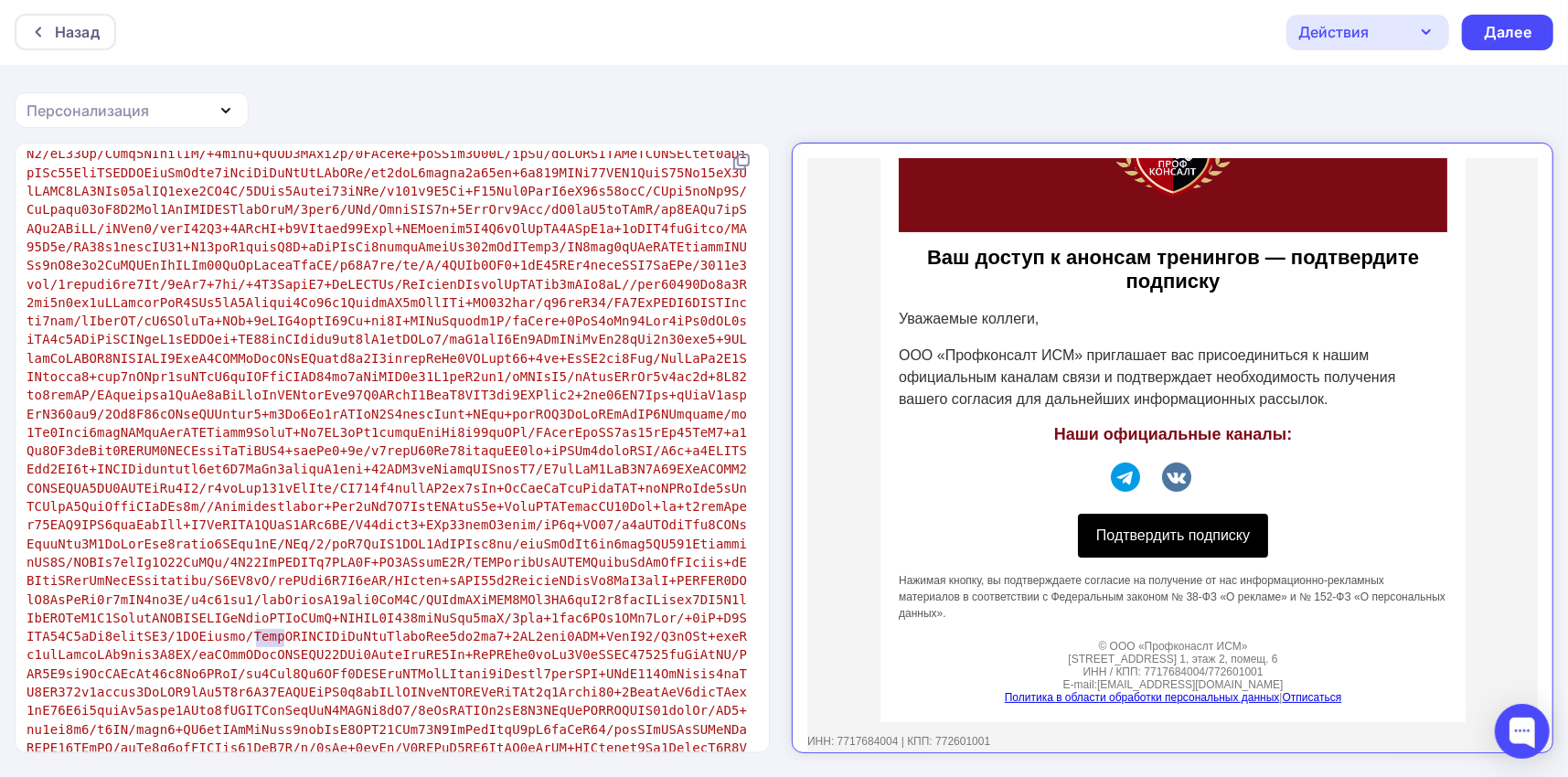
drag, startPoint x: 287, startPoint y: 639, endPoint x: 256, endPoint y: 643, distance: 31.3
type textarea "<br>"
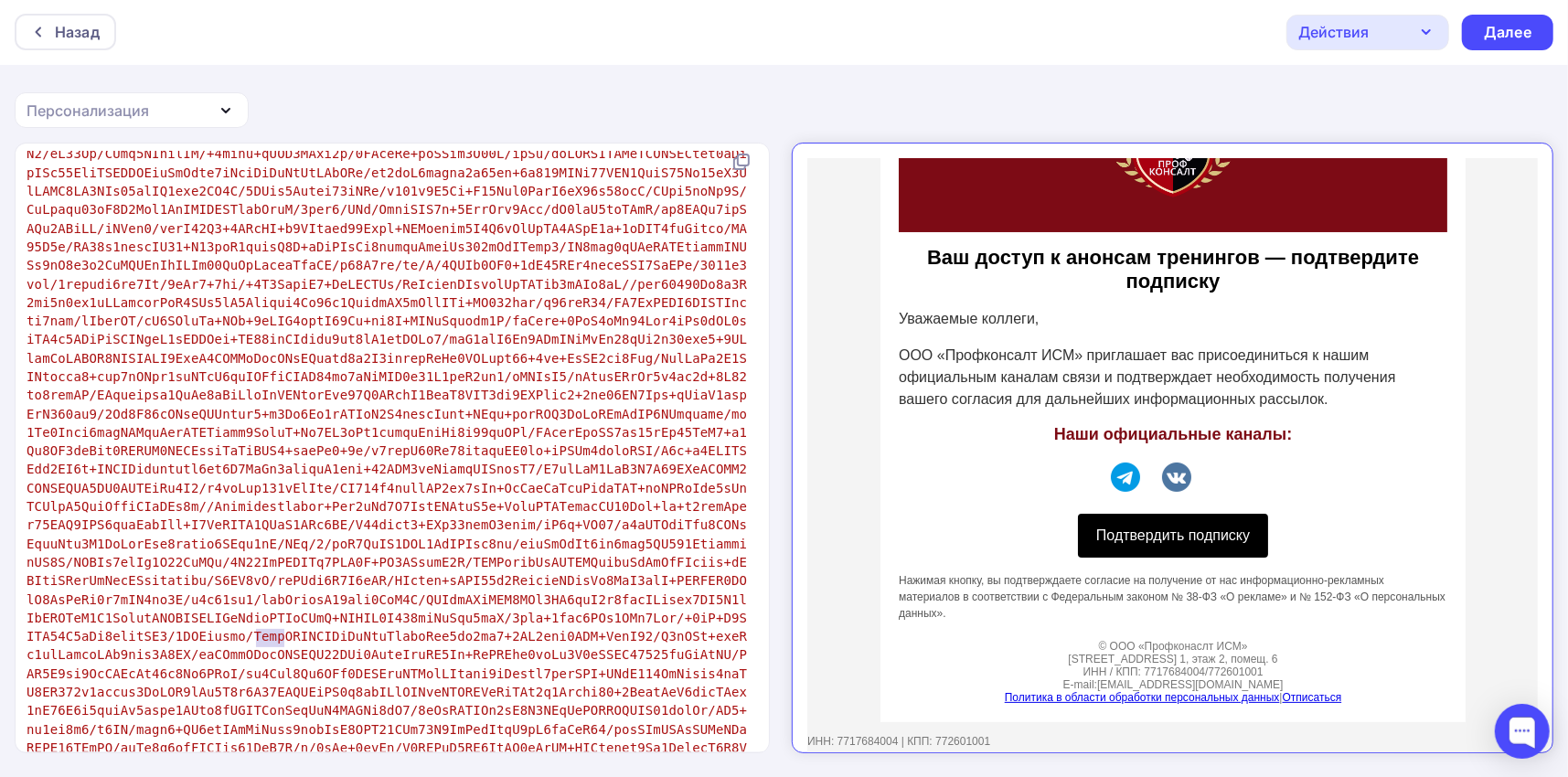
drag, startPoint x: 291, startPoint y: 637, endPoint x: 255, endPoint y: 636, distance: 36.0
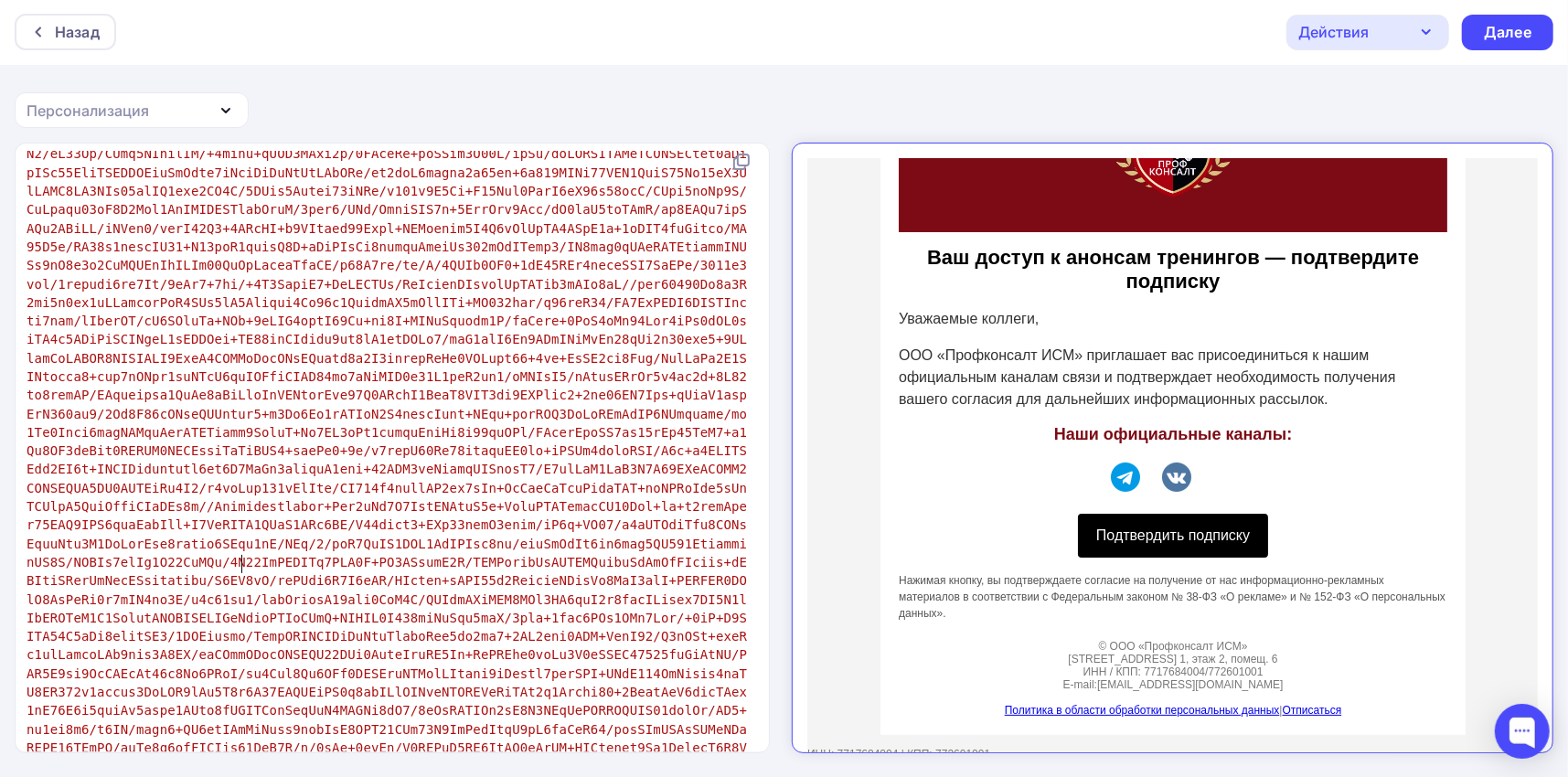
type textarea "салт"
click at [1250, 613] on div "Ваш доступ к анонсам тренингов — подтвердите подписку Уважаемые коллеги, ООО «П…" at bounding box center [1156, 372] width 585 height 695
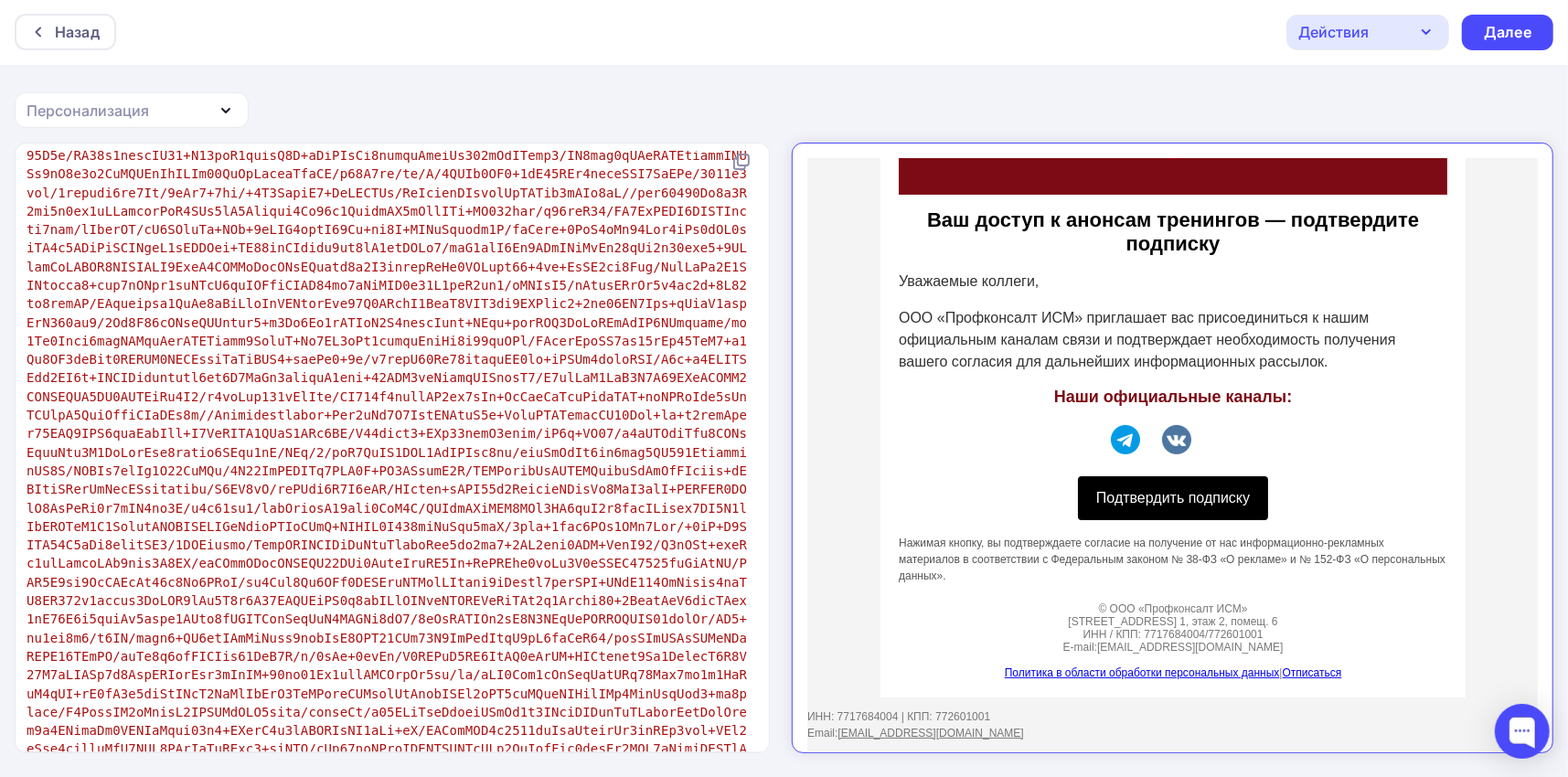
scroll to position [22509, 0]
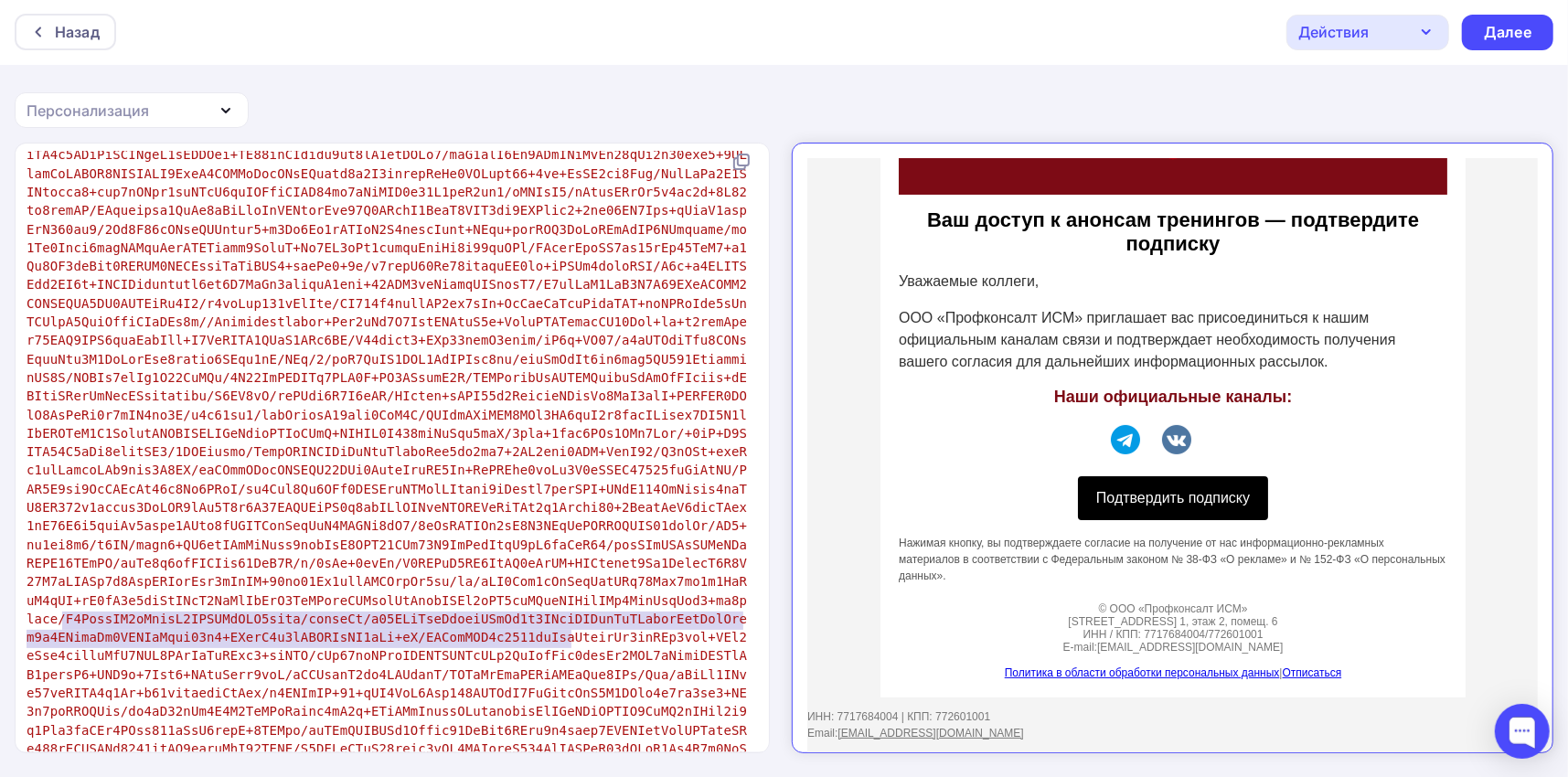
type textarea "7717684004 | КПП: 772601001<br> Email: <a href="mailto:[EMAIL_ADDRESS][DOMAIN_N…"
drag, startPoint x: 581, startPoint y: 637, endPoint x: 54, endPoint y: 620, distance: 527.3
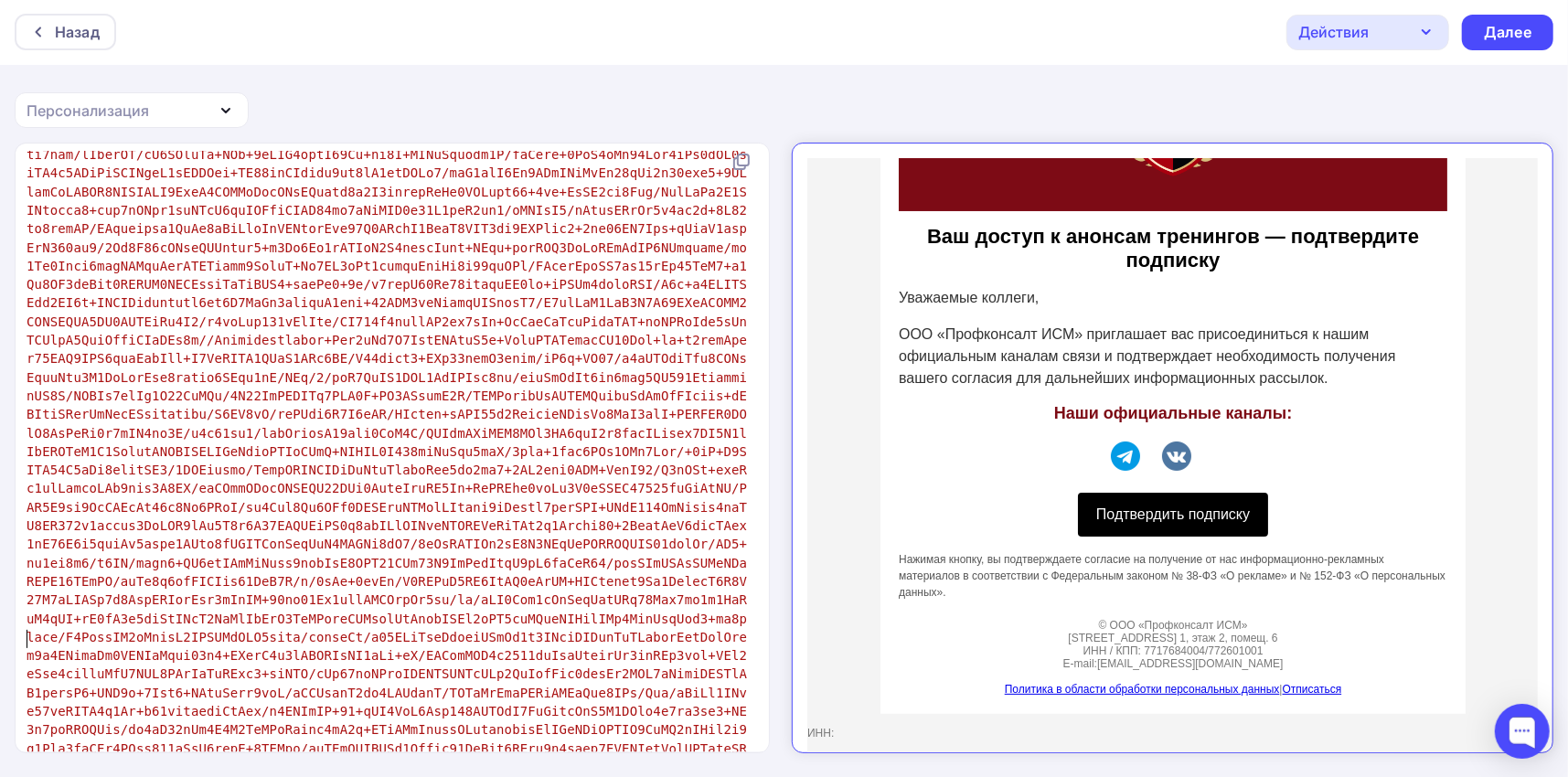
scroll to position [151, 0]
type textarea "ИНН:"
drag, startPoint x: 78, startPoint y: 631, endPoint x: 5, endPoint y: 631, distance: 73.0
click at [5, 631] on div "ИНН: x <!DOCTYPE html> < html lang = "ru" > < head > < meta charset = "UTF-8" >…" at bounding box center [784, 461] width 1568 height 636
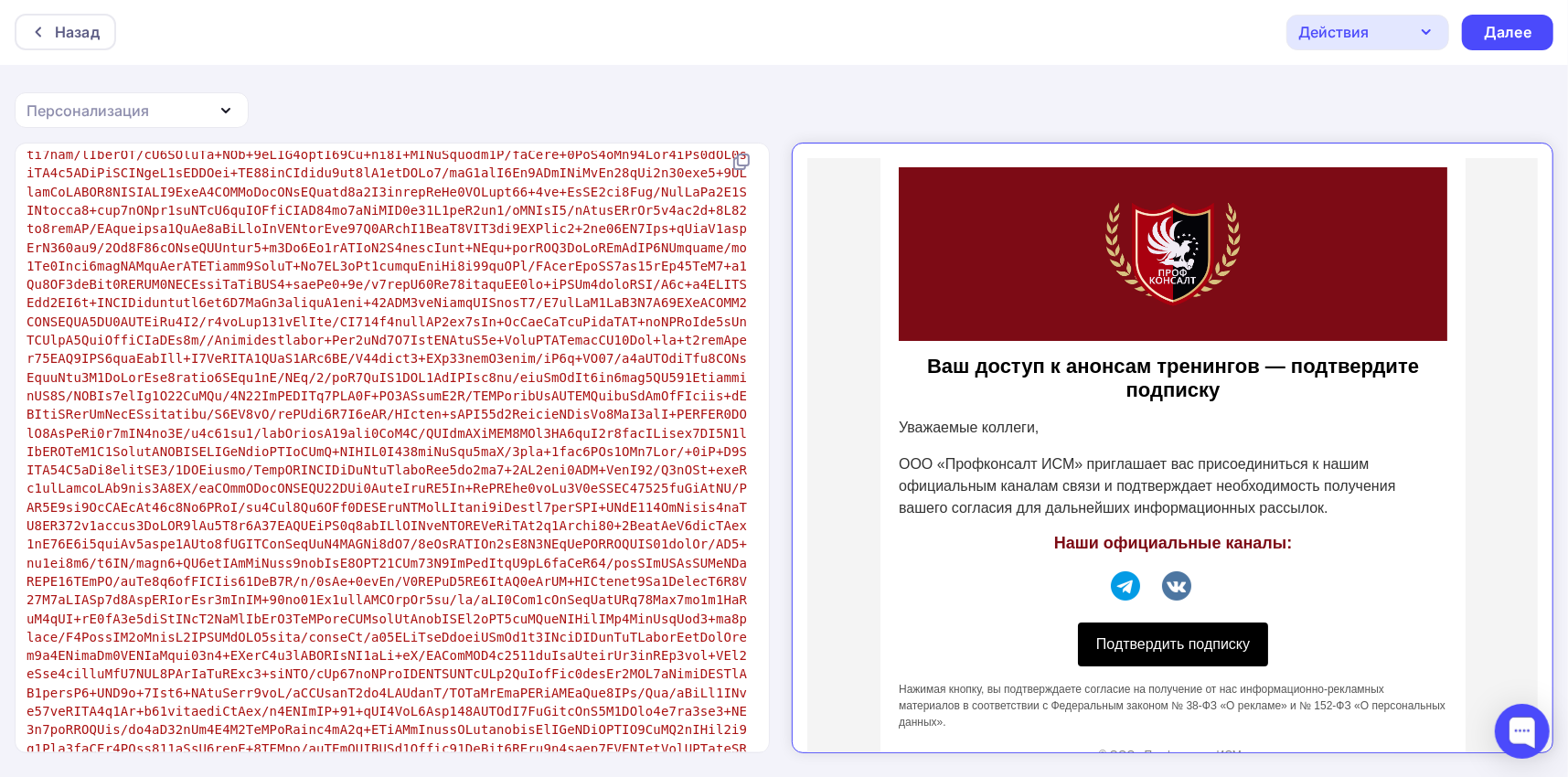
scroll to position [0, 0]
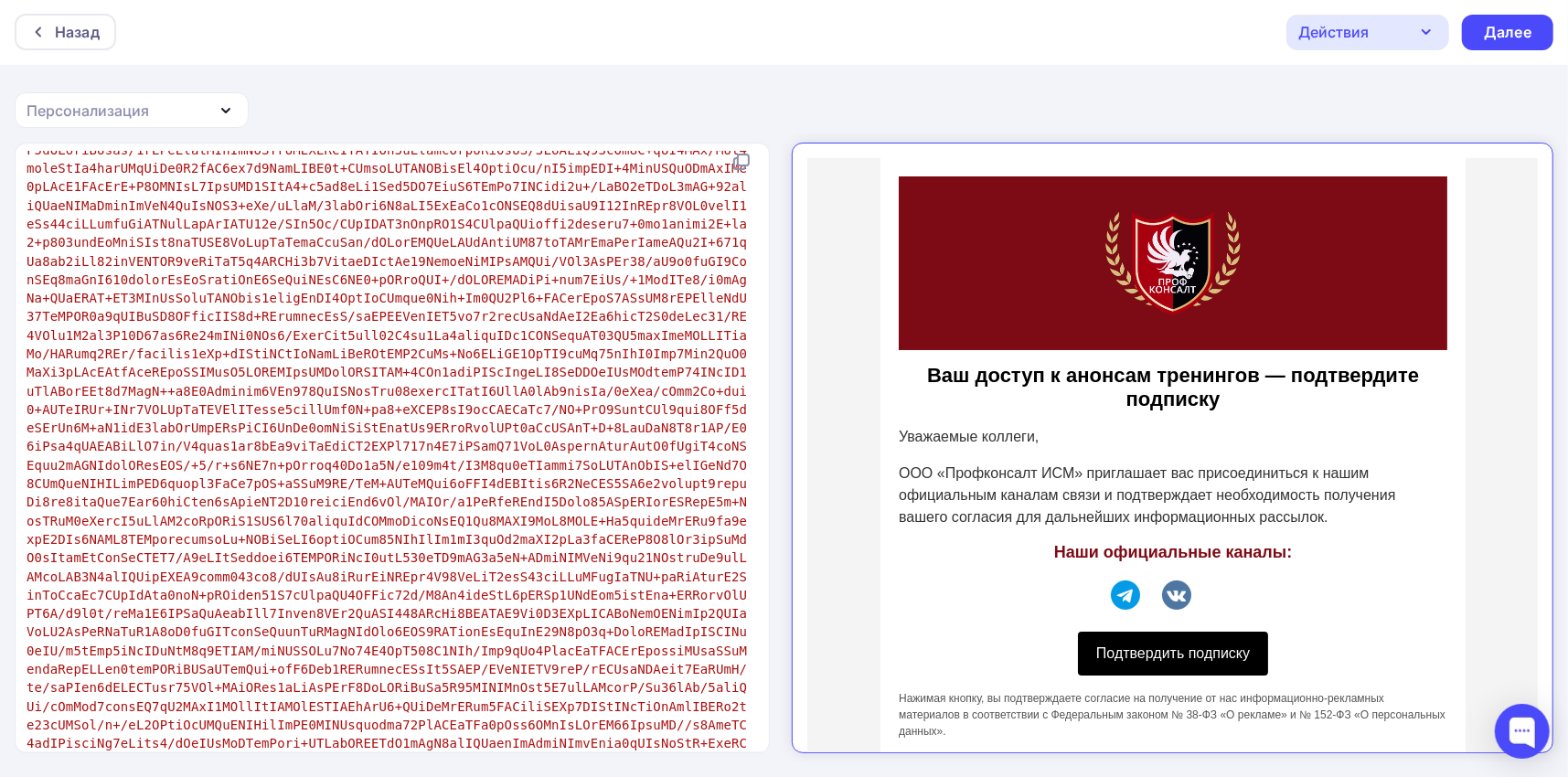
click at [1432, 35] on icon "button" at bounding box center [1427, 32] width 22 height 22
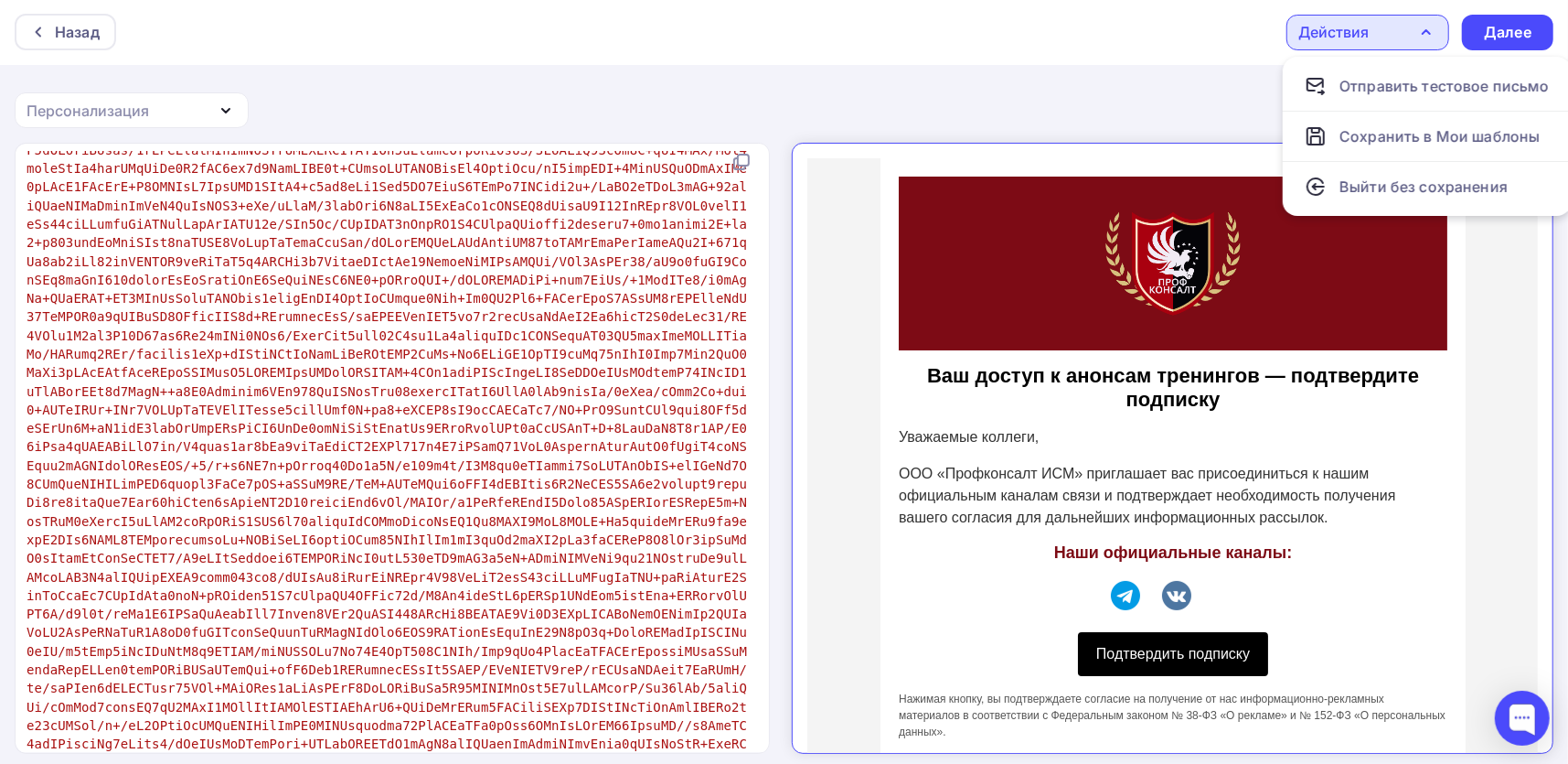
click at [1179, 53] on div "Назад Действия Отправить тестовое письмо Сохранить в Мои шаблоны Выйти без сохр…" at bounding box center [784, 32] width 1568 height 66
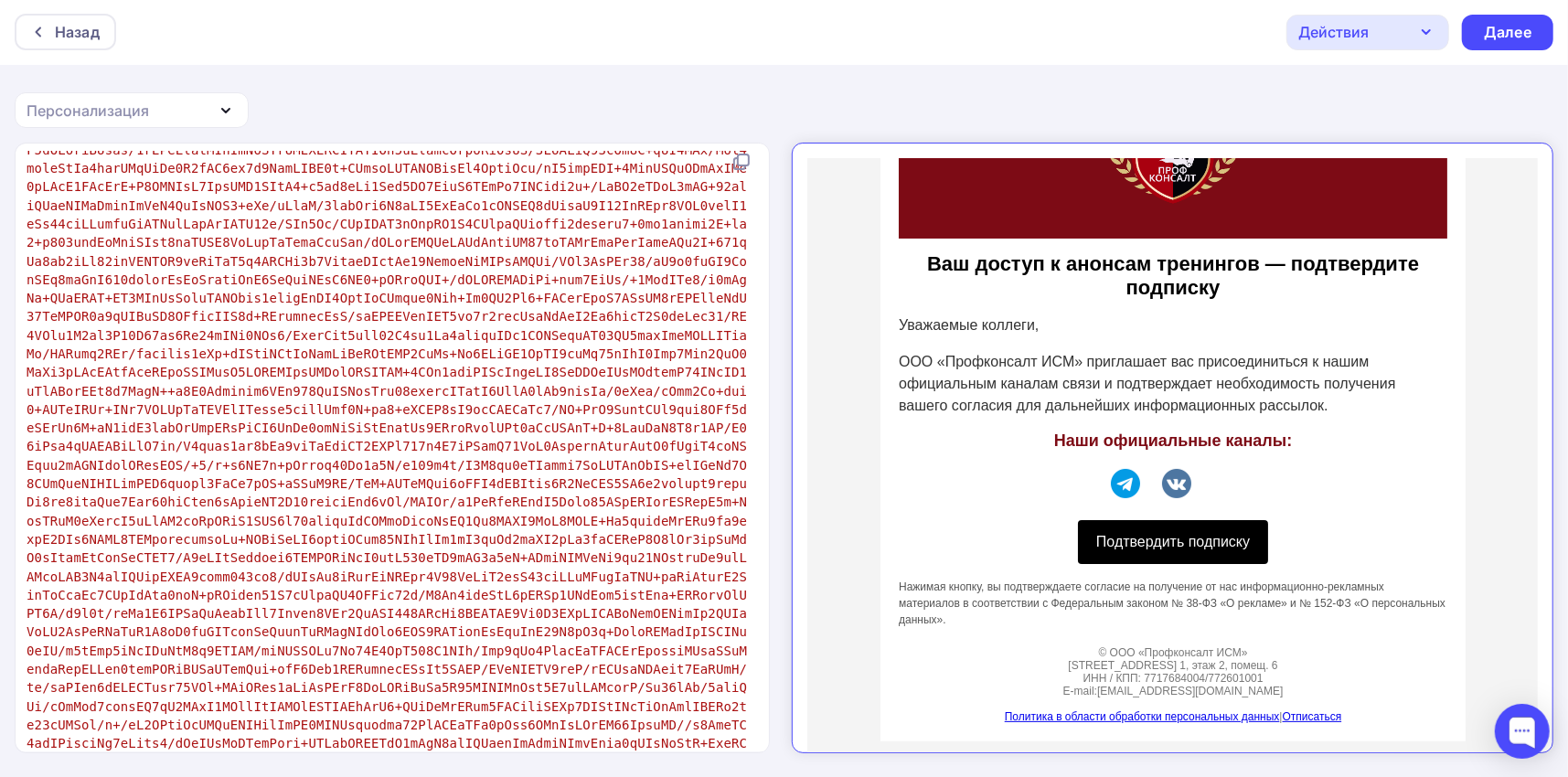
click at [1185, 521] on link "Подтвердить подписку" at bounding box center [1156, 525] width 190 height 44
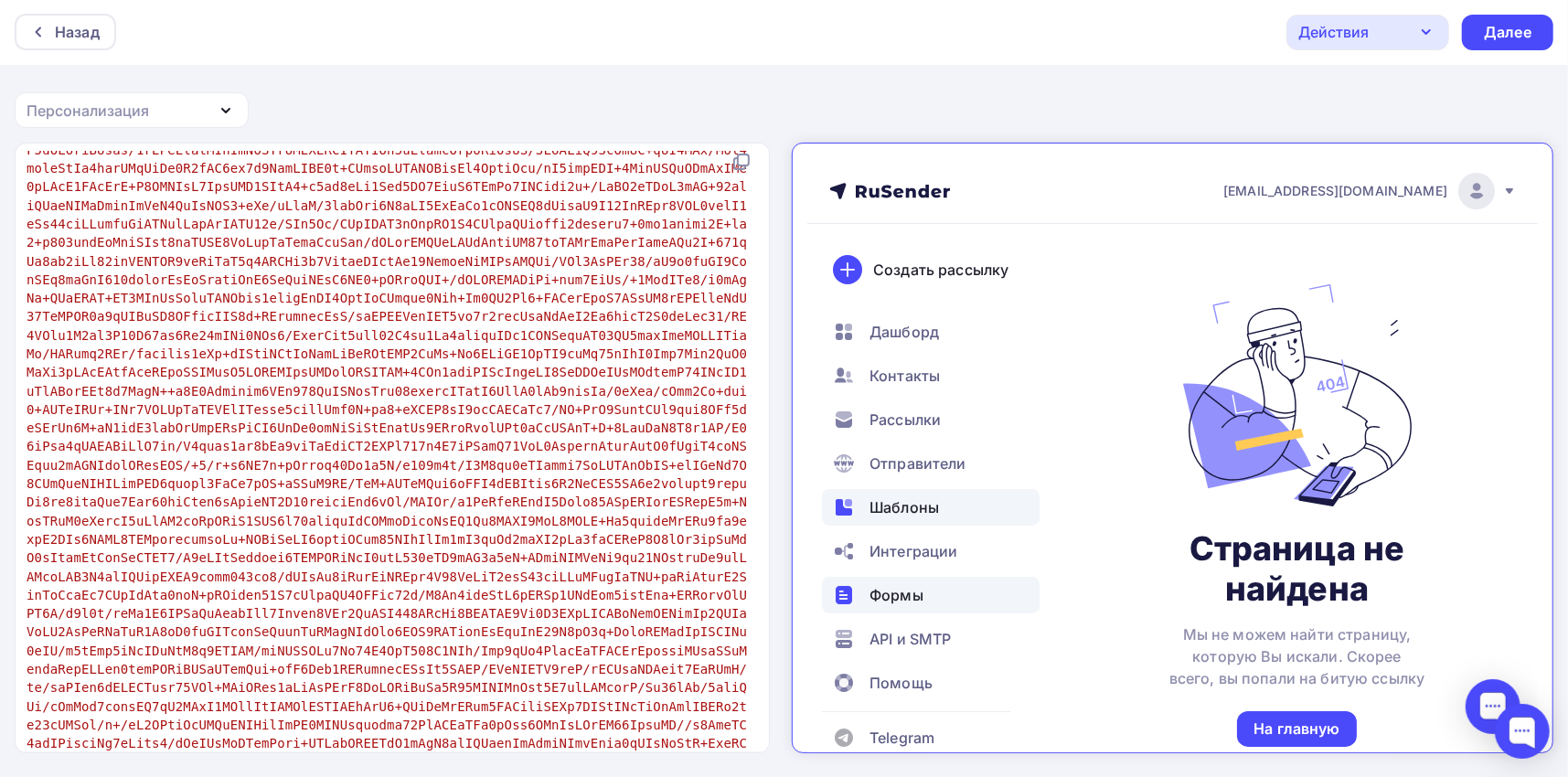
click at [922, 583] on div "Формы" at bounding box center [914, 579] width 218 height 36
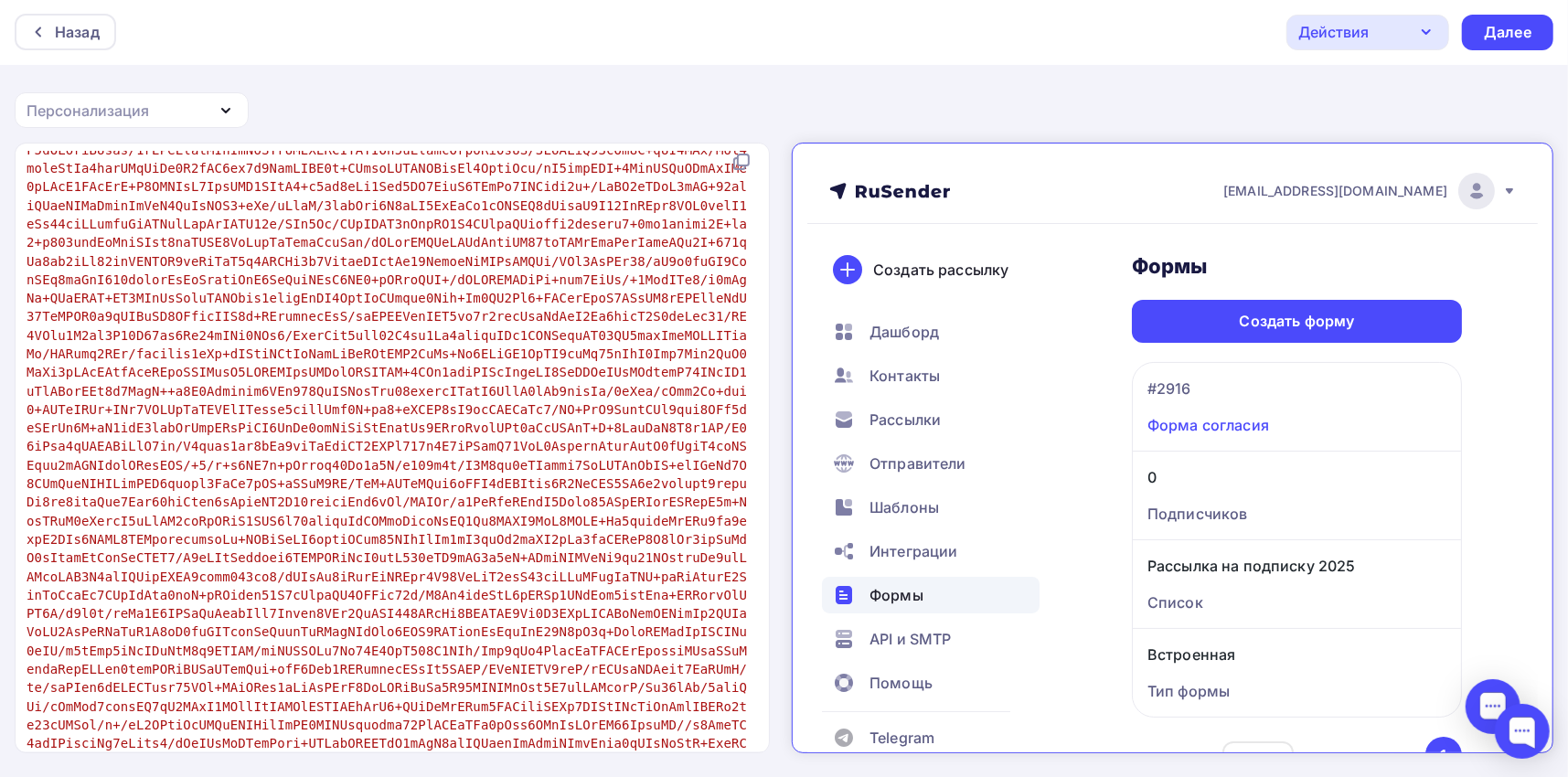
click at [1208, 410] on link "Форма согласия" at bounding box center [1281, 409] width 300 height 22
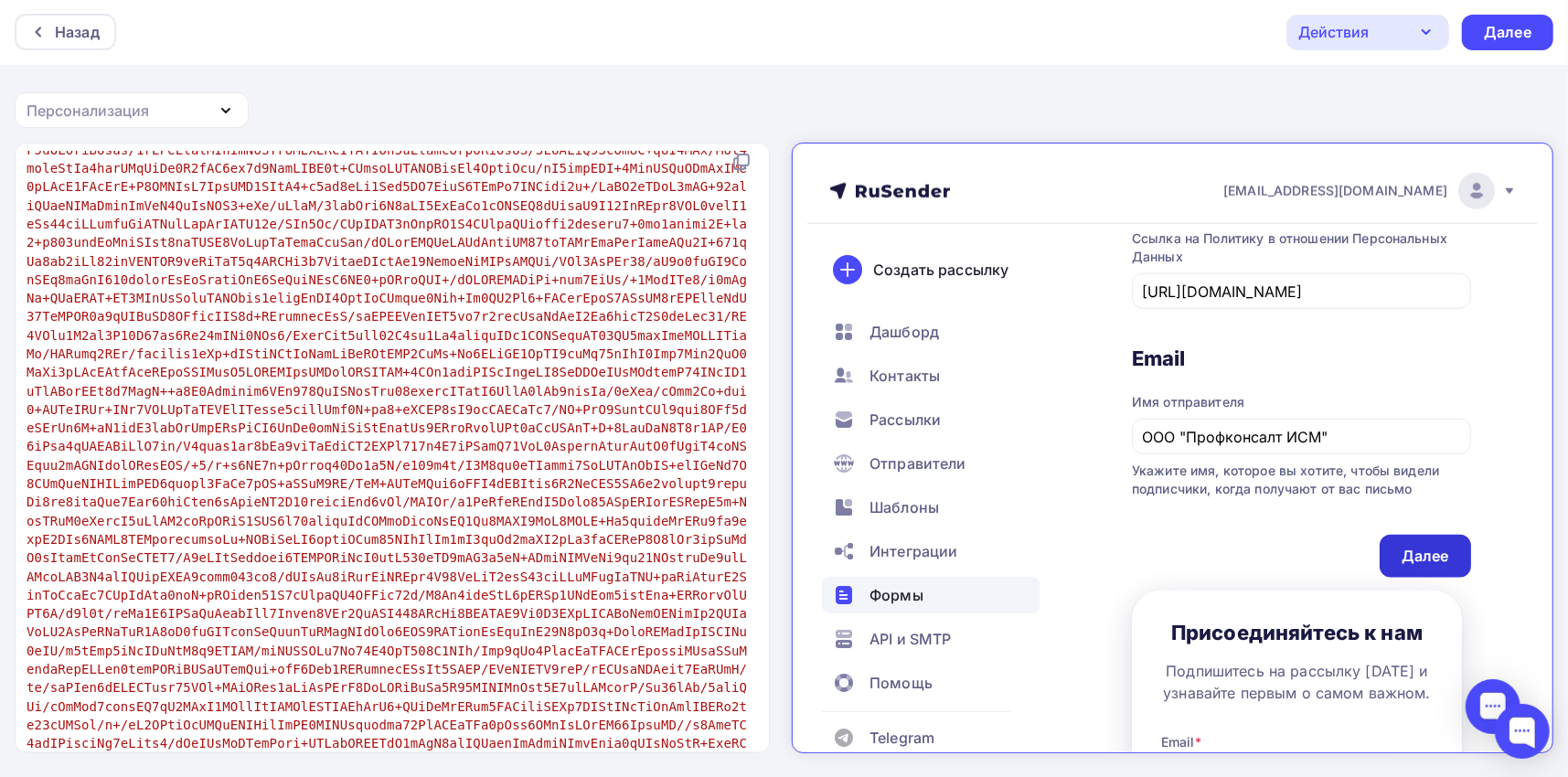
click at [1419, 537] on div "Далее" at bounding box center [1409, 540] width 47 height 21
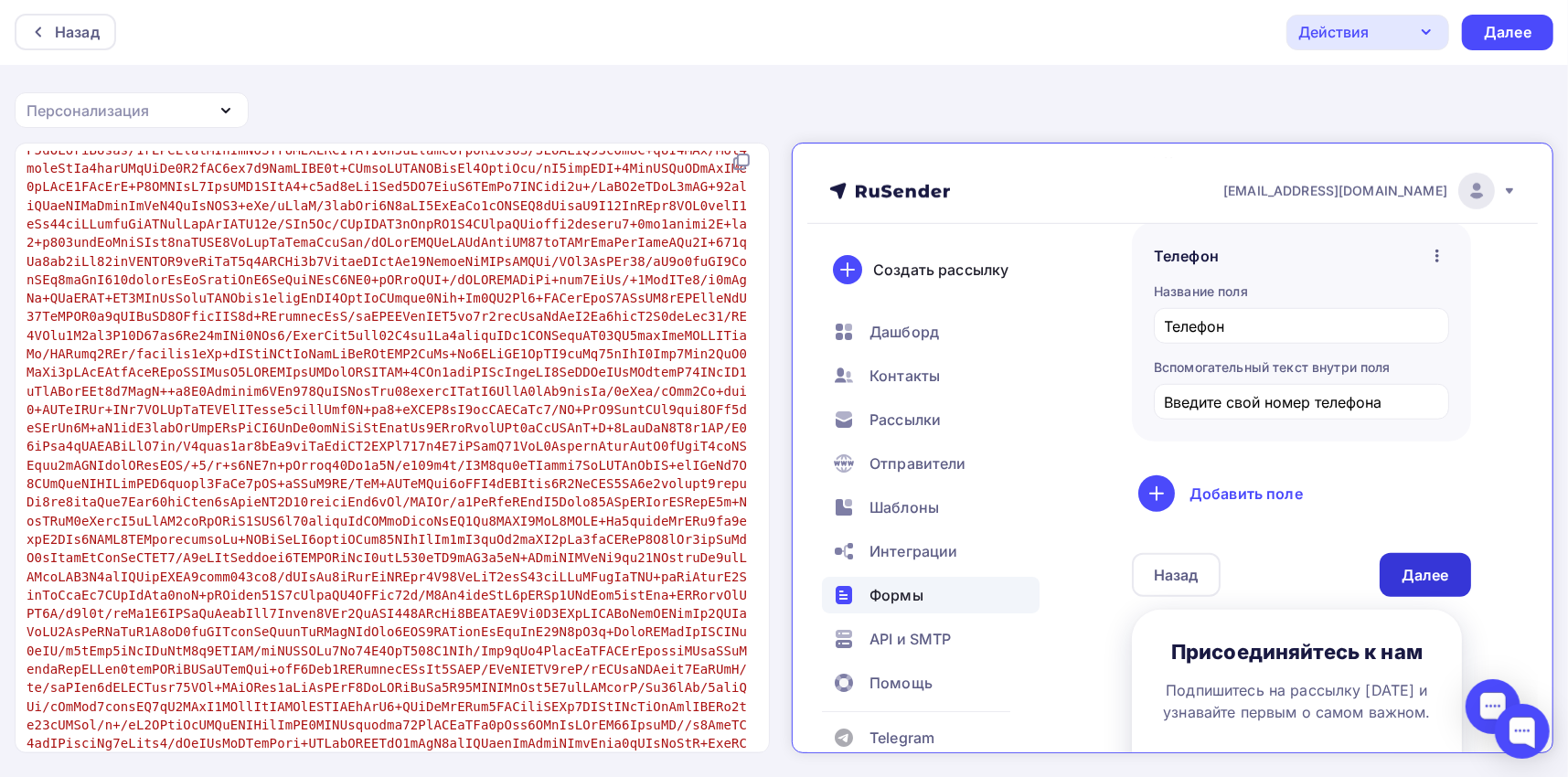
click at [1413, 567] on div "Далее" at bounding box center [1409, 558] width 92 height 44
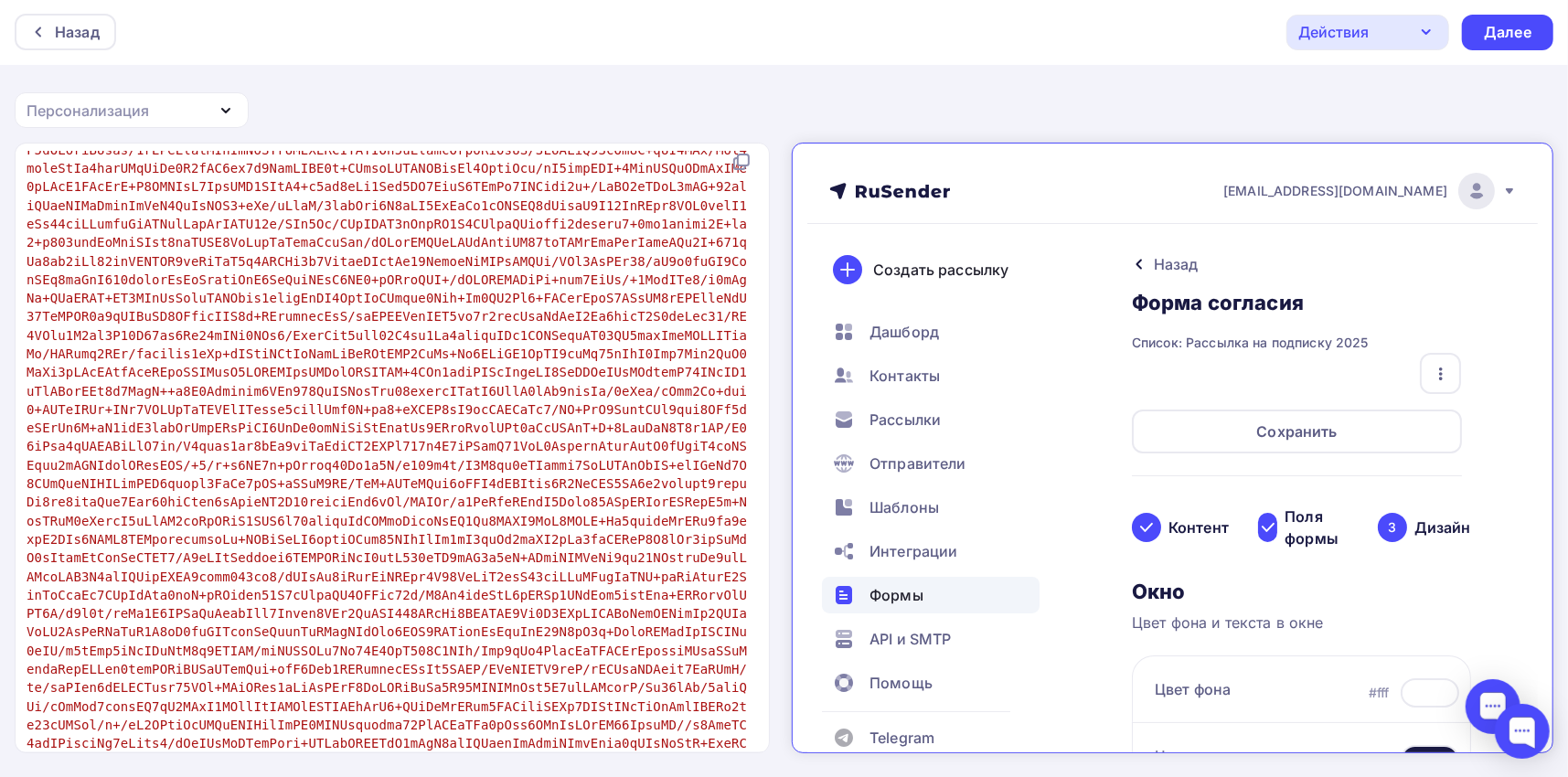
click at [1392, 423] on div "Сохранить" at bounding box center [1281, 414] width 330 height 44
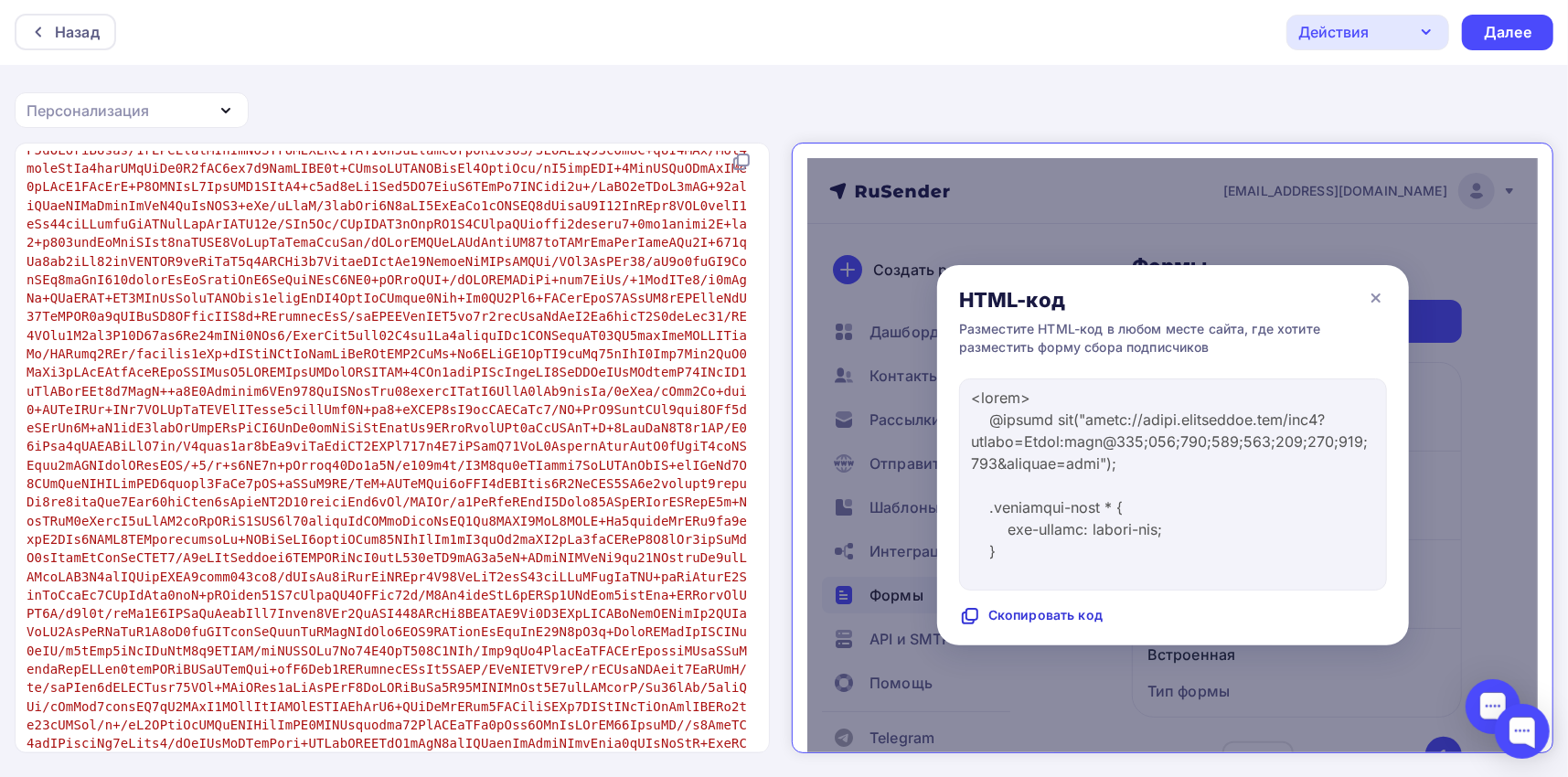
click at [1019, 602] on div "Скопировать код" at bounding box center [1014, 600] width 144 height 22
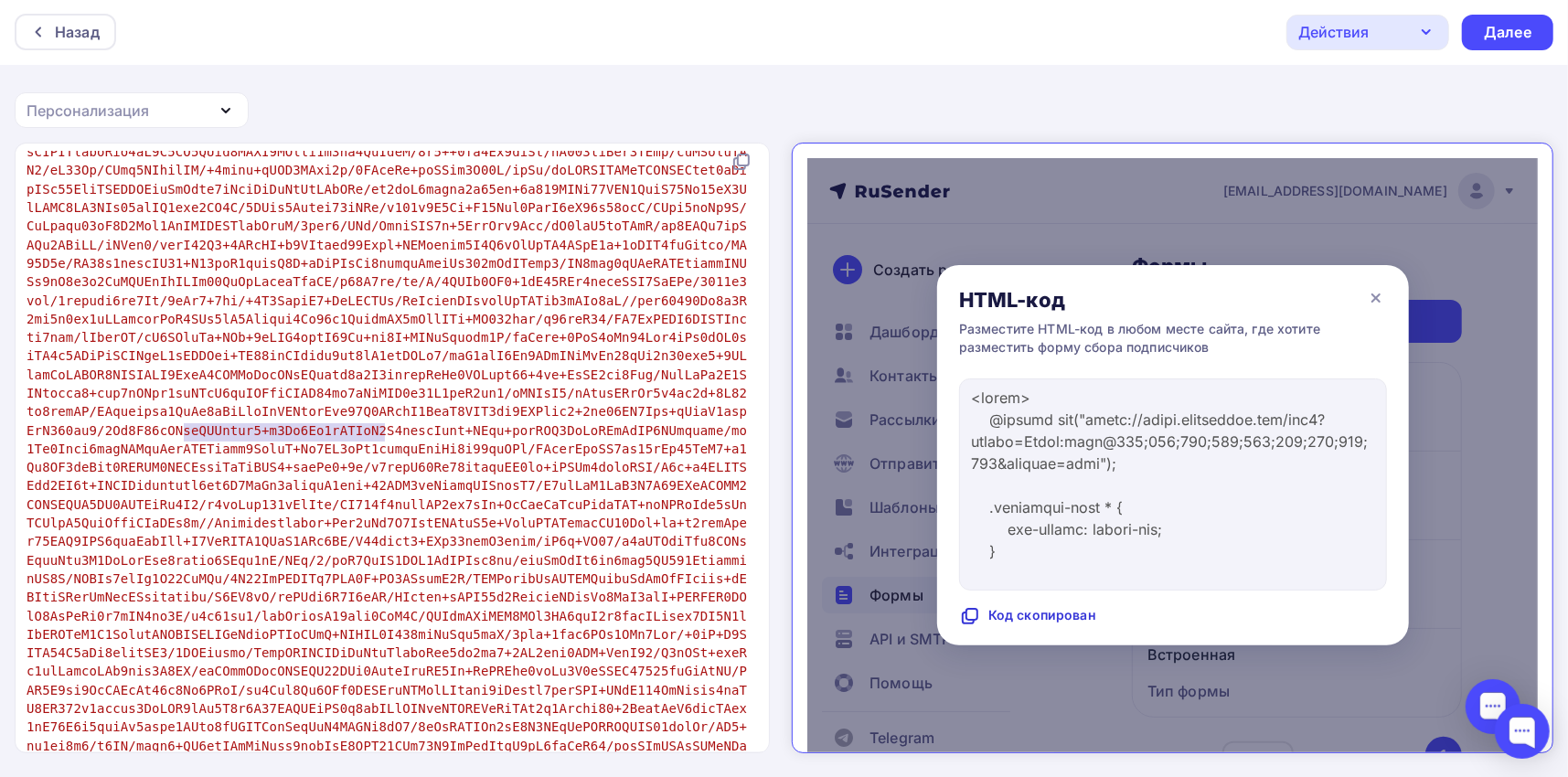
type textarea "ССЫЛКА_НА_ФОРМУ_ПОДТВЕРЖДЕНИЯ"
drag, startPoint x: 384, startPoint y: 431, endPoint x: 177, endPoint y: 428, distance: 207.0
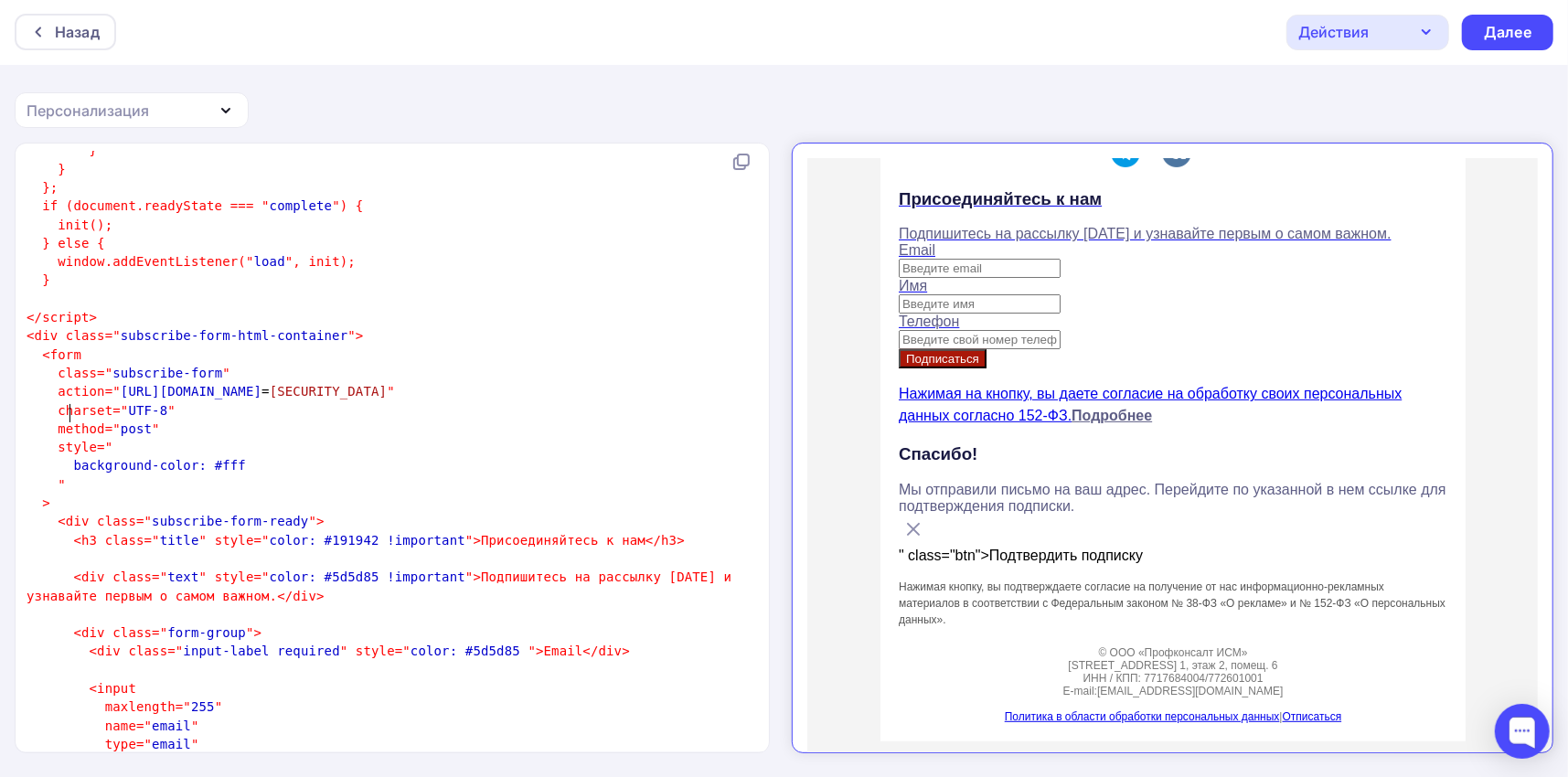
type textarea "class="btn">"
drag, startPoint x: 124, startPoint y: 427, endPoint x: 35, endPoint y: 427, distance: 89.0
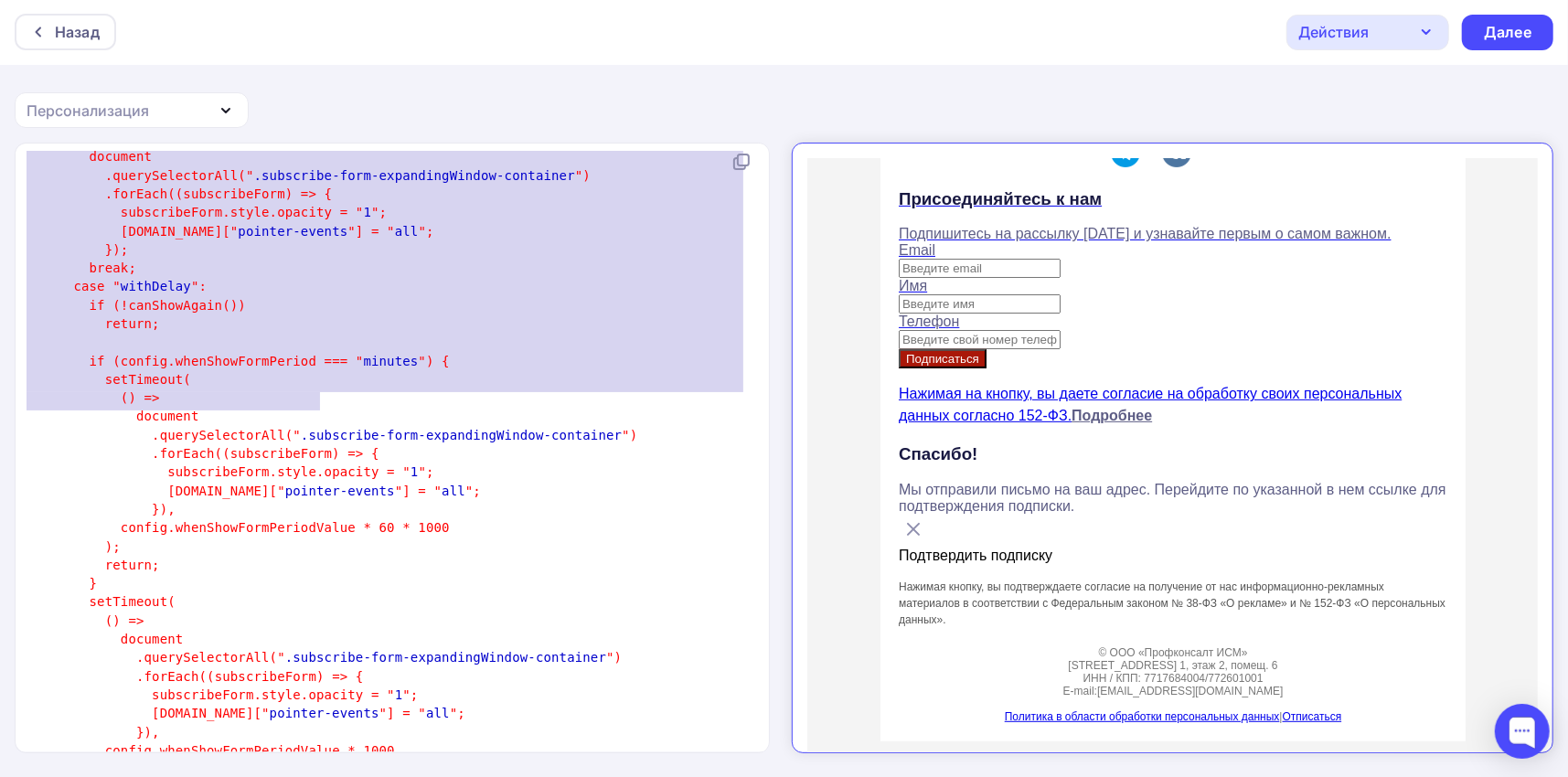
type textarea ".subscribe-form * { box-sizing: border-box; } .subscribe-form-close { position:…"
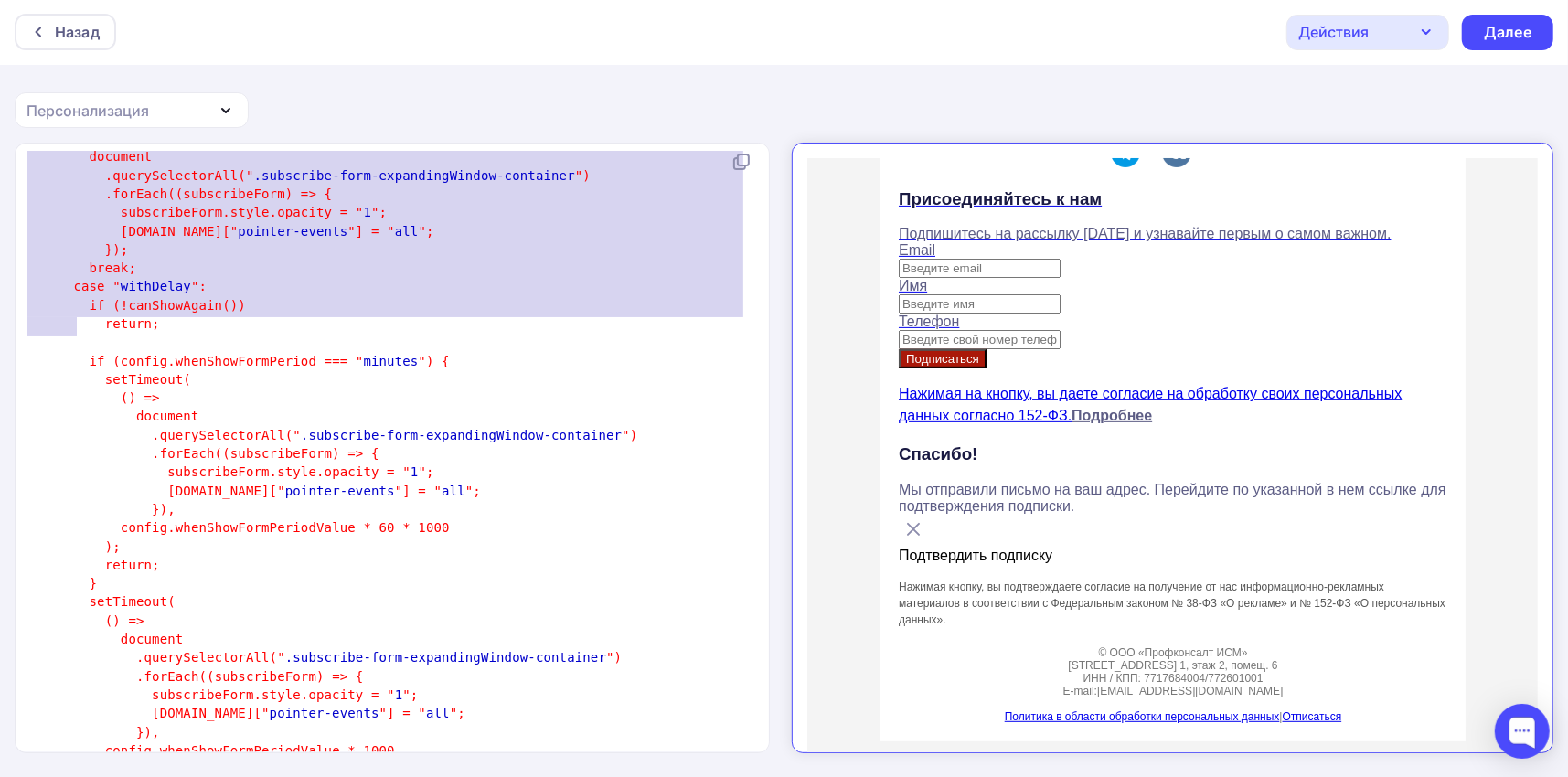
drag, startPoint x: 53, startPoint y: 394, endPoint x: 324, endPoint y: 319, distance: 281.2
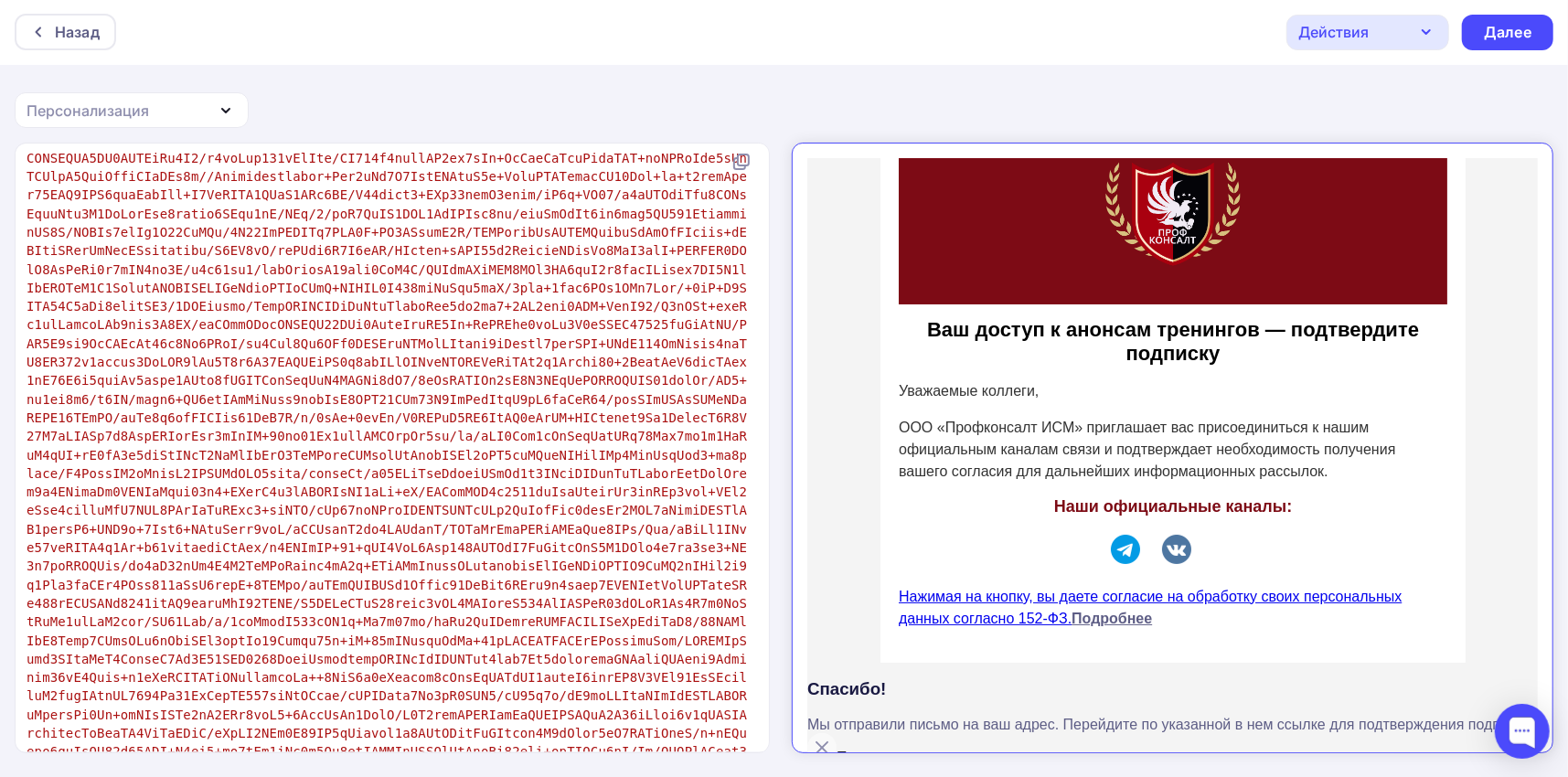
click at [1103, 574] on link "Нажимая на кнопку, вы даете согласие на обработку своих персональных данных сог…" at bounding box center [1134, 591] width 503 height 37
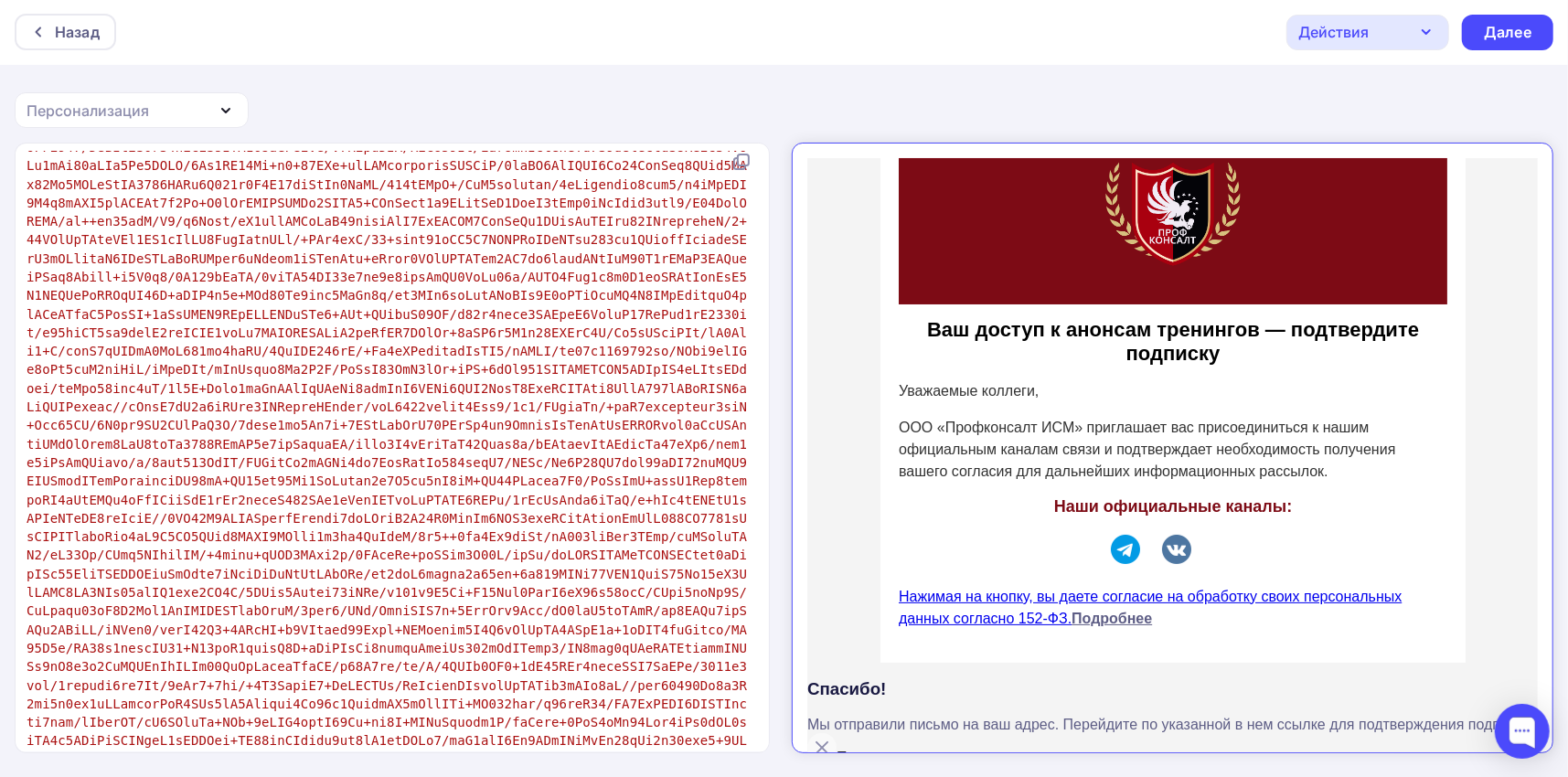
click at [1405, 36] on div "Действия" at bounding box center [1369, 32] width 163 height 35
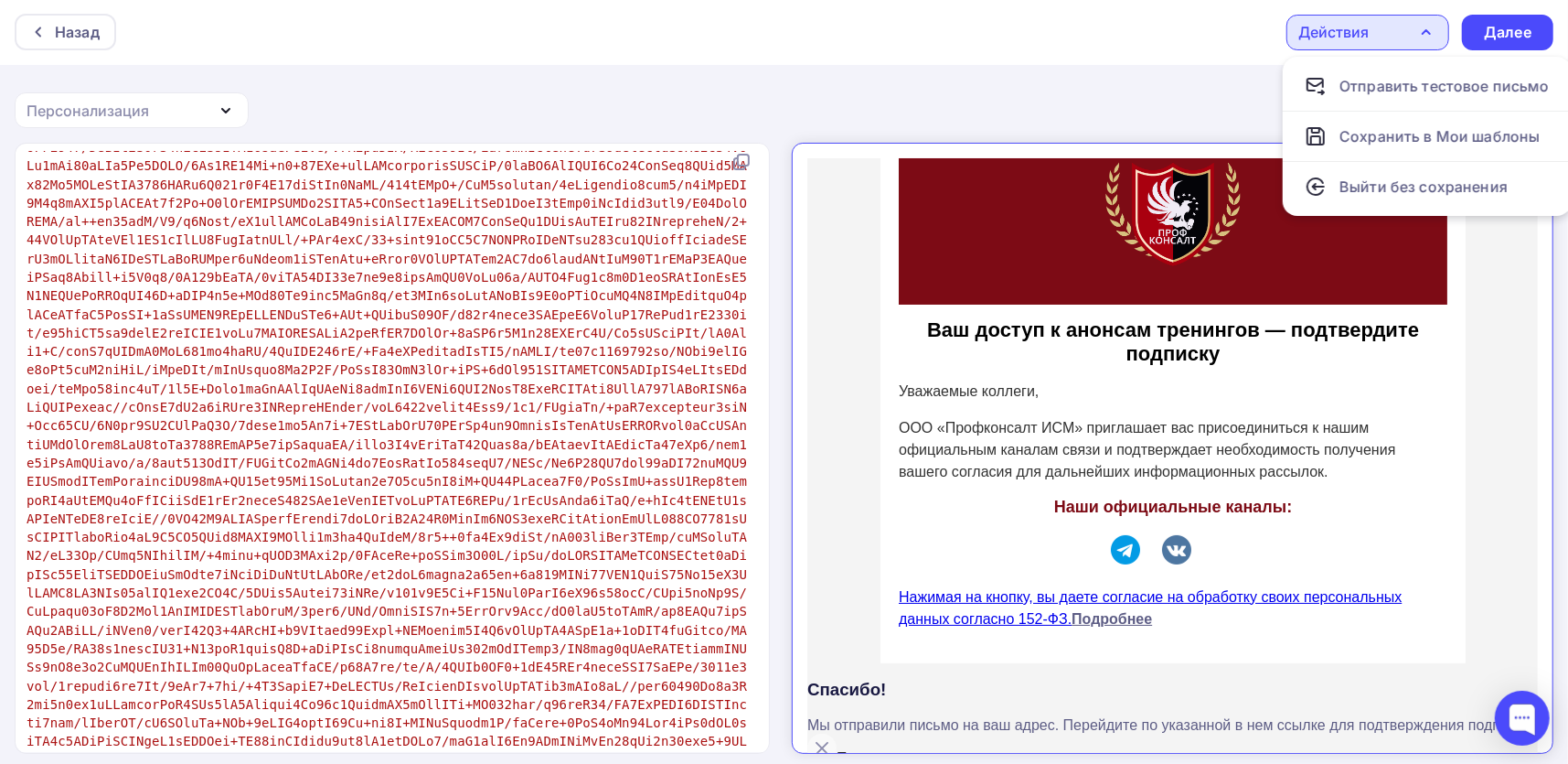
click at [912, 88] on div "Назад Действия Отправить тестовое письмо Сохранить в Мои шаблоны Выйти без сохр…" at bounding box center [784, 388] width 1568 height 780
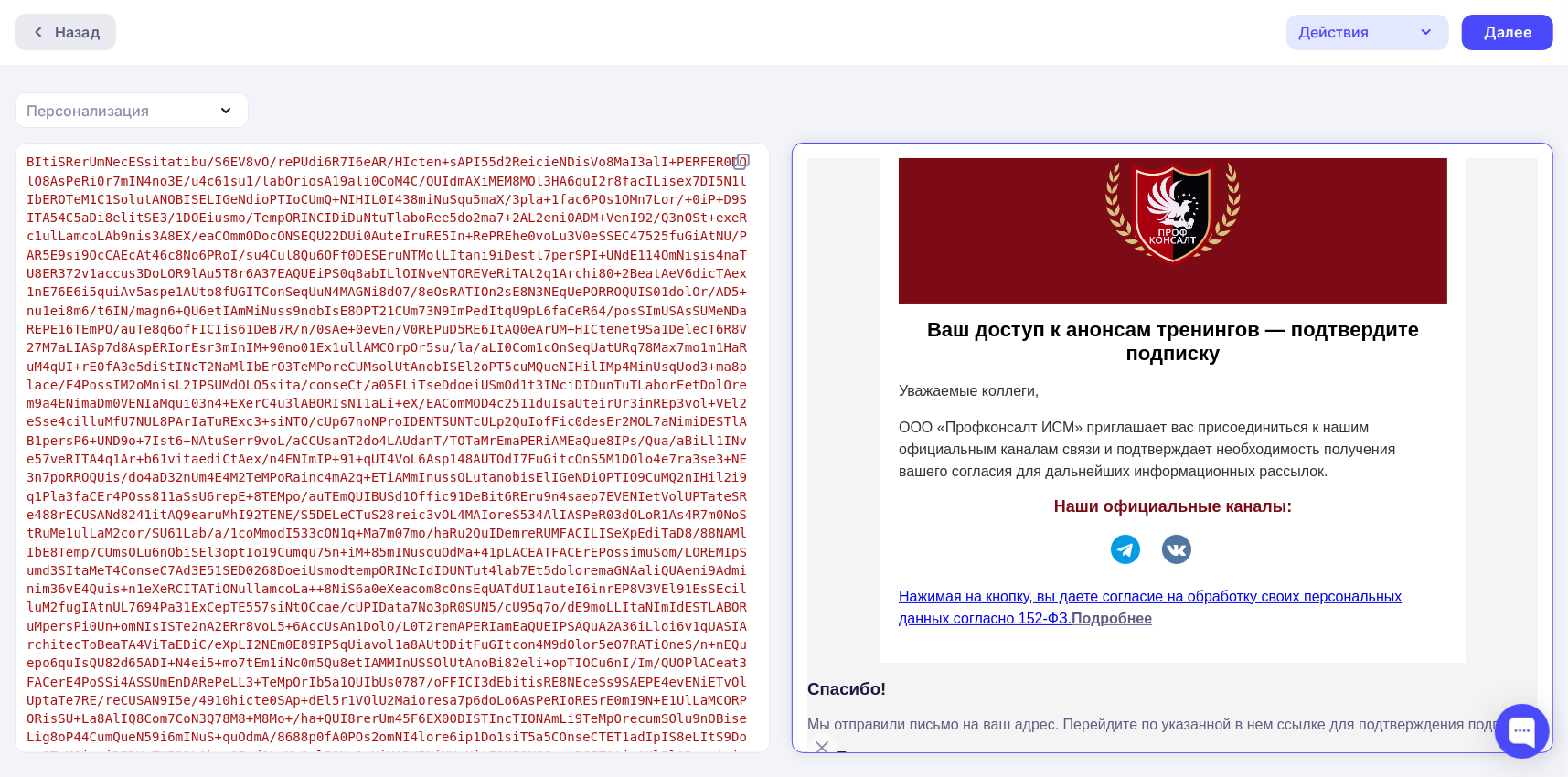
click at [41, 36] on icon at bounding box center [39, 32] width 15 height 15
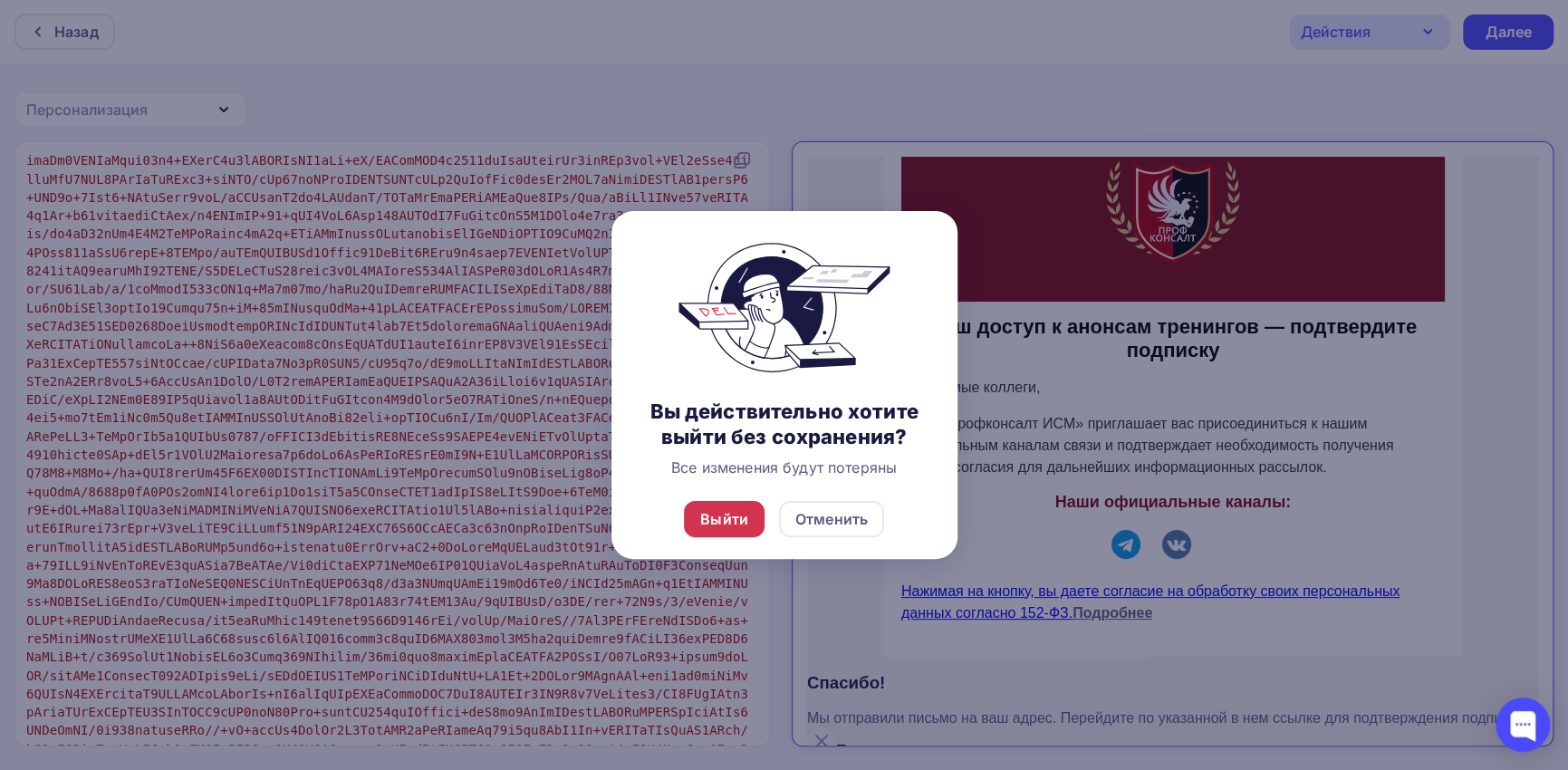
click at [721, 522] on div "Выйти" at bounding box center [724, 519] width 48 height 22
click at [725, 520] on div "Выйти" at bounding box center [724, 519] width 48 height 22
click at [728, 521] on div "Выйти" at bounding box center [724, 519] width 48 height 22
click at [724, 516] on div "Выйти" at bounding box center [724, 519] width 48 height 22
click at [556, 329] on div at bounding box center [784, 385] width 1568 height 770
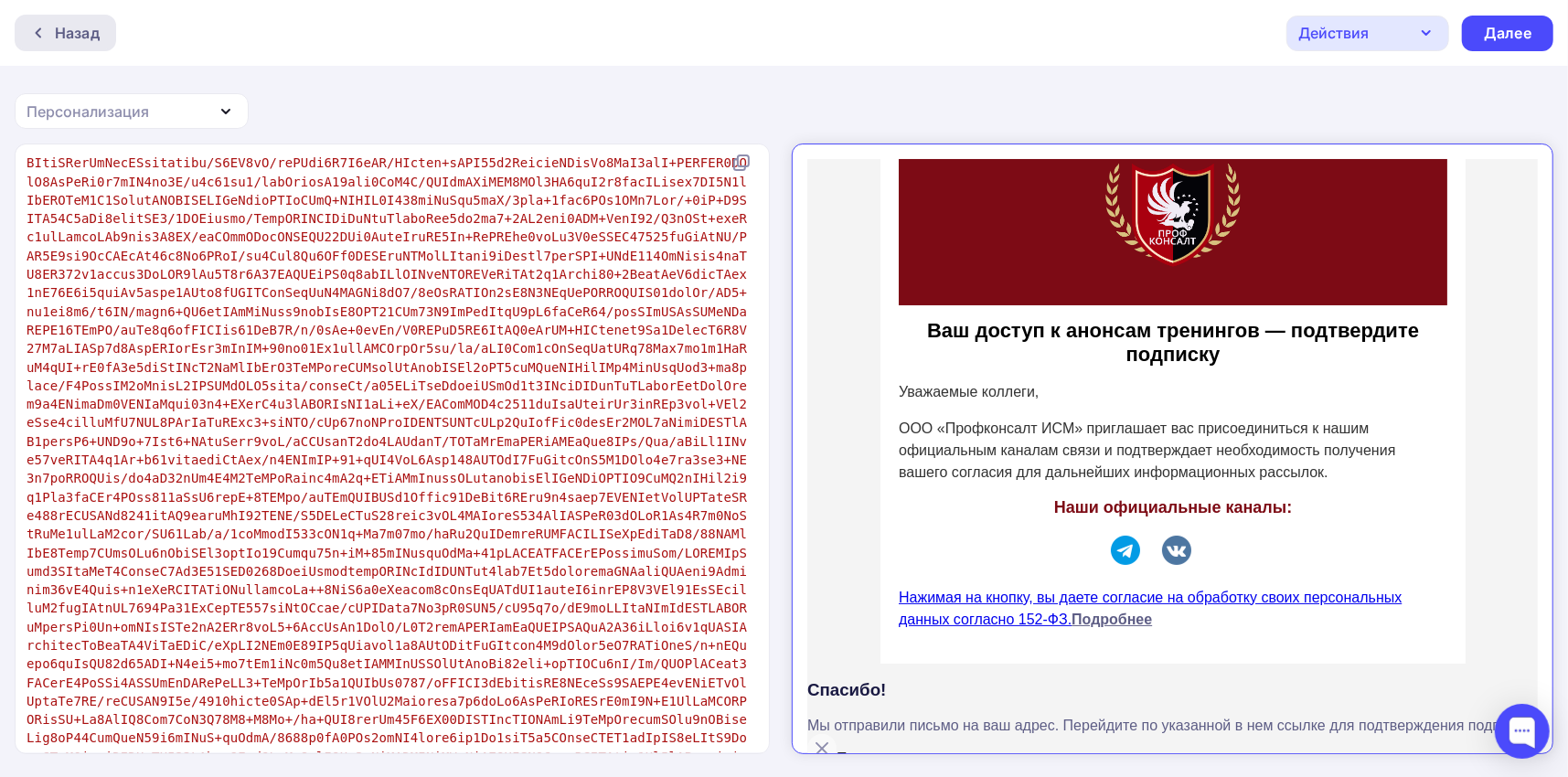
click at [93, 25] on div "Назад" at bounding box center [77, 33] width 45 height 22
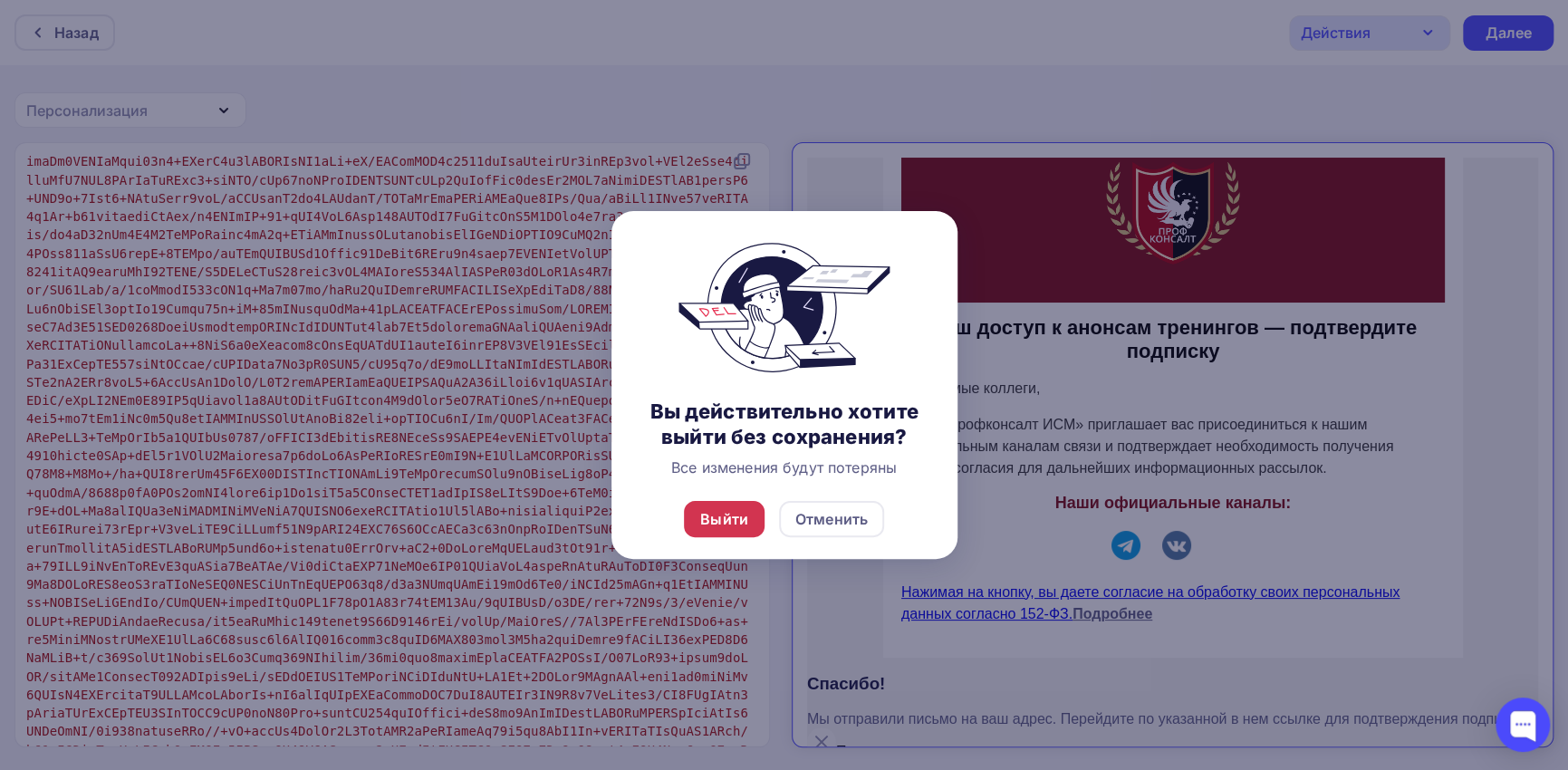
click at [725, 519] on div "Выйти" at bounding box center [724, 519] width 48 height 22
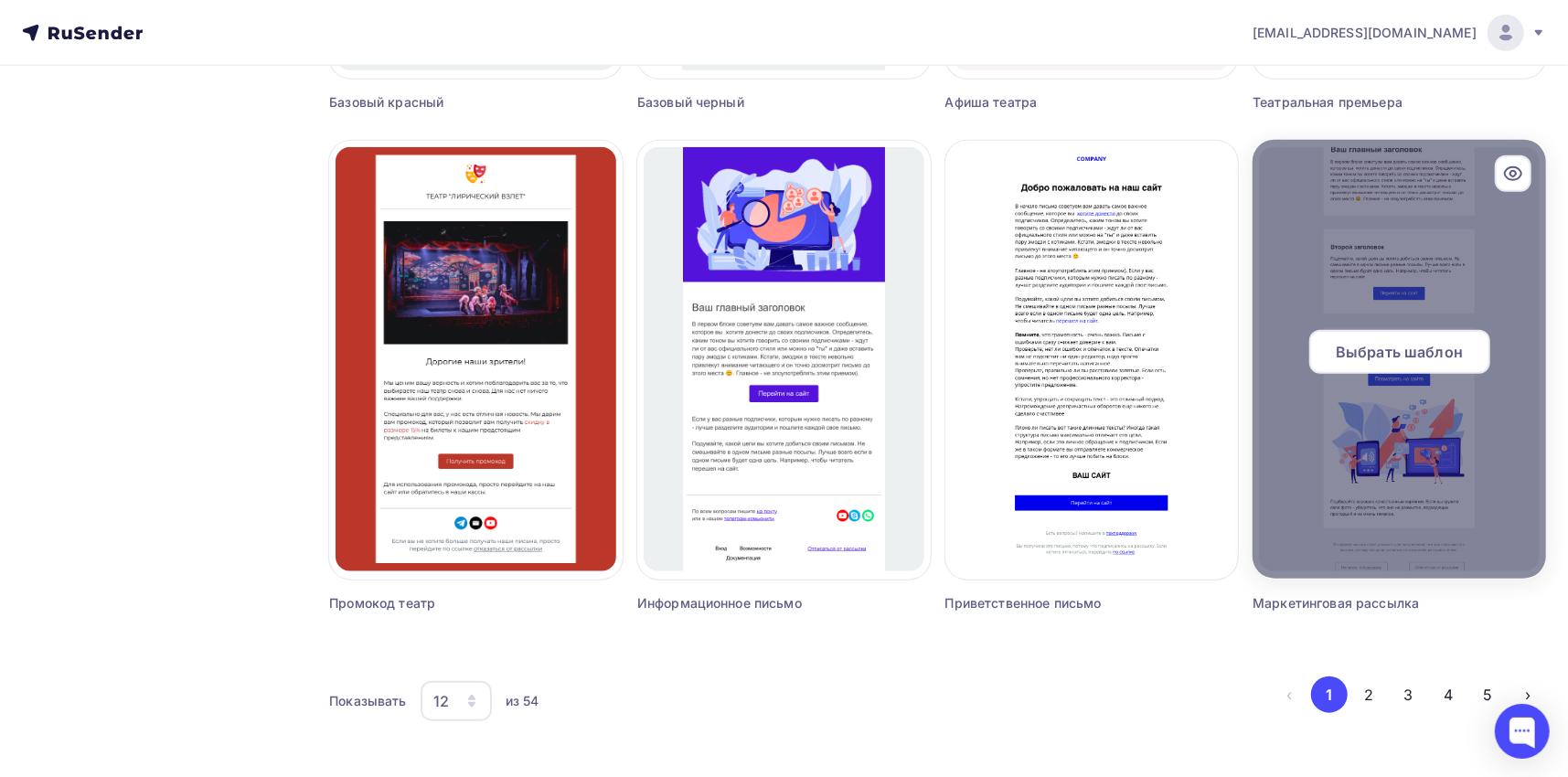
click at [1454, 439] on div at bounding box center [1399, 359] width 294 height 439
click at [1422, 361] on span "Выбрать шаблон" at bounding box center [1399, 352] width 127 height 22
